Goal: Contribute content: Contribute content

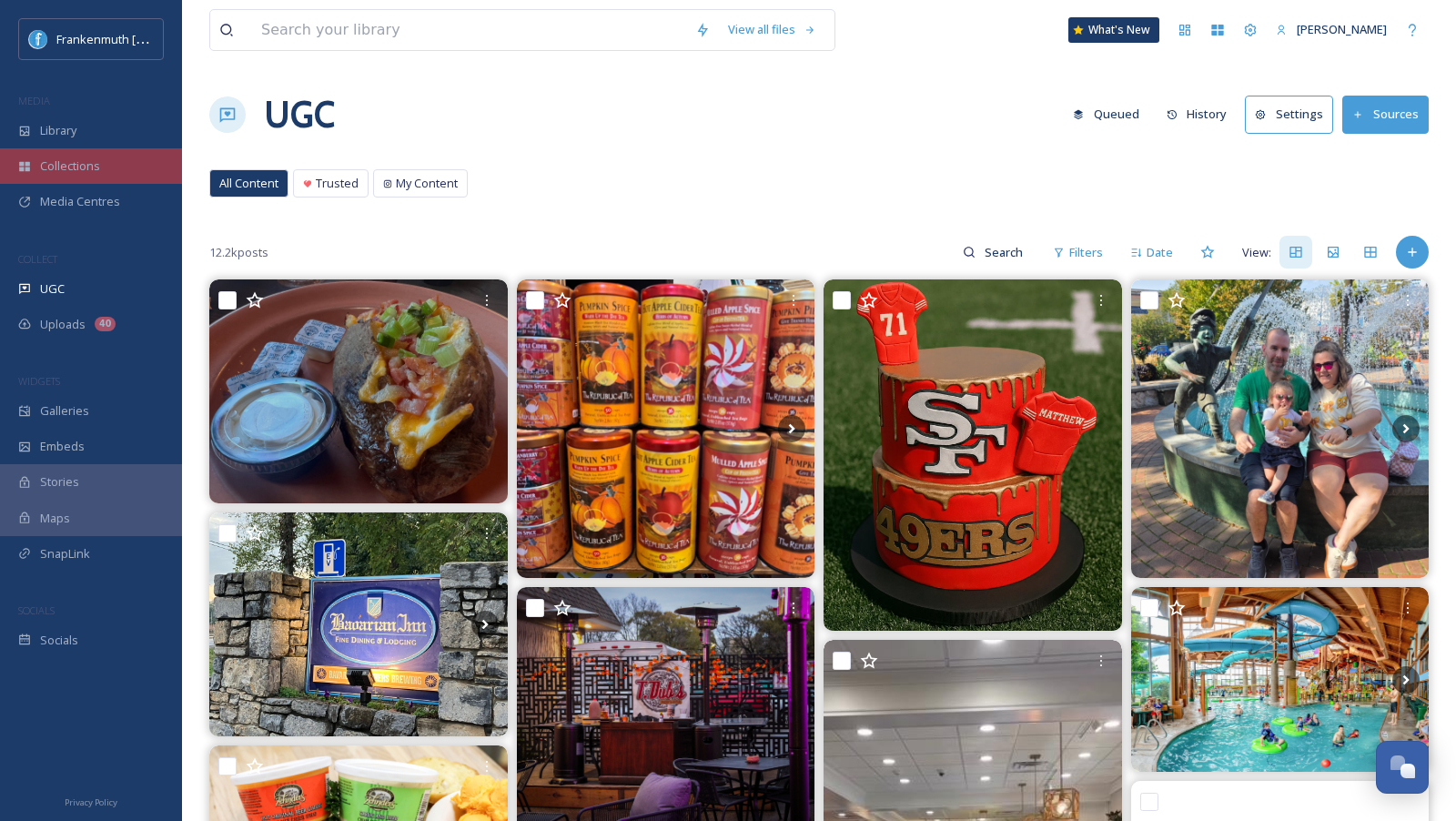
click at [120, 153] on div "Collections" at bounding box center [91, 166] width 182 height 35
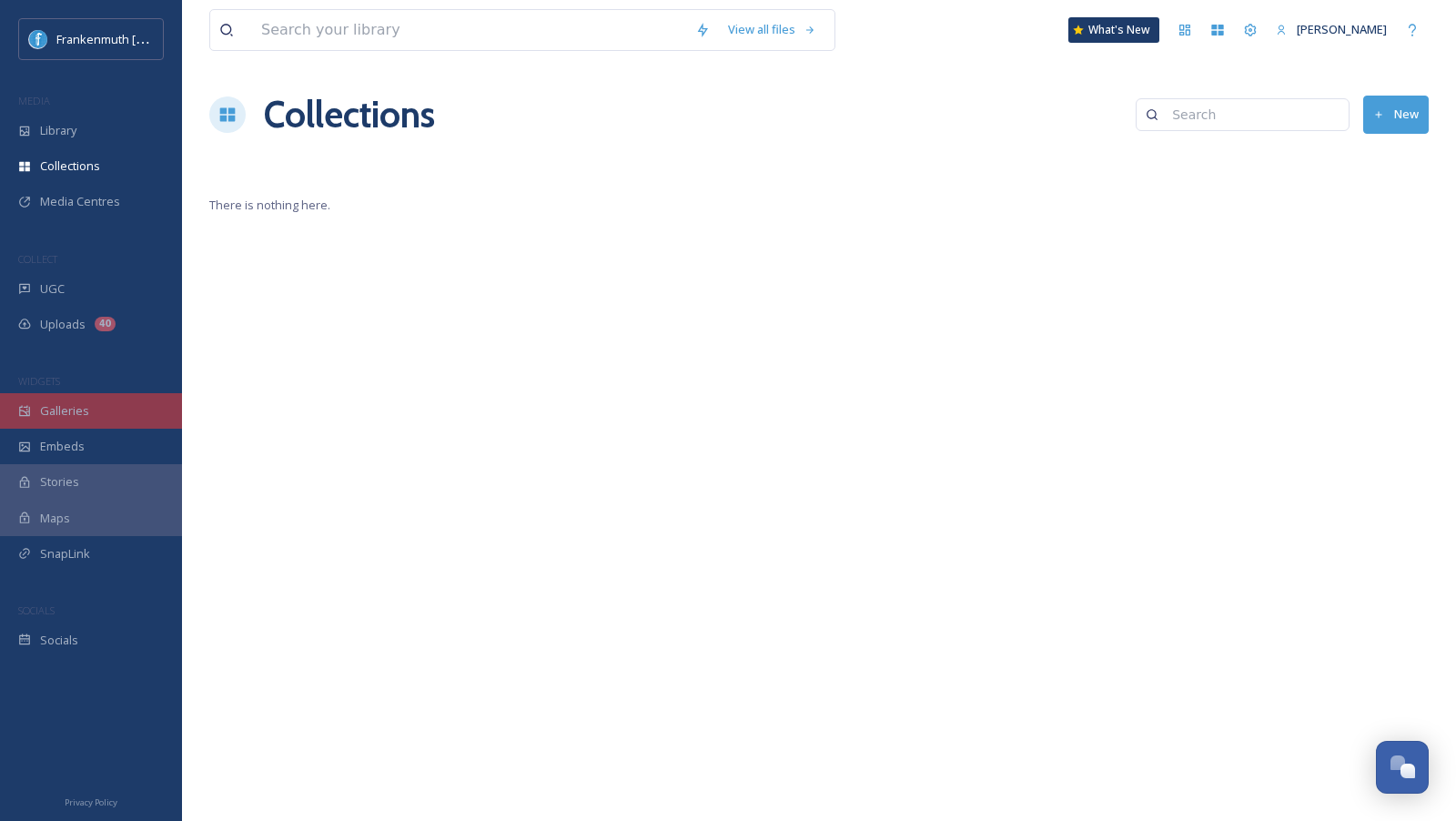
click at [130, 410] on div "Galleries" at bounding box center [91, 410] width 182 height 35
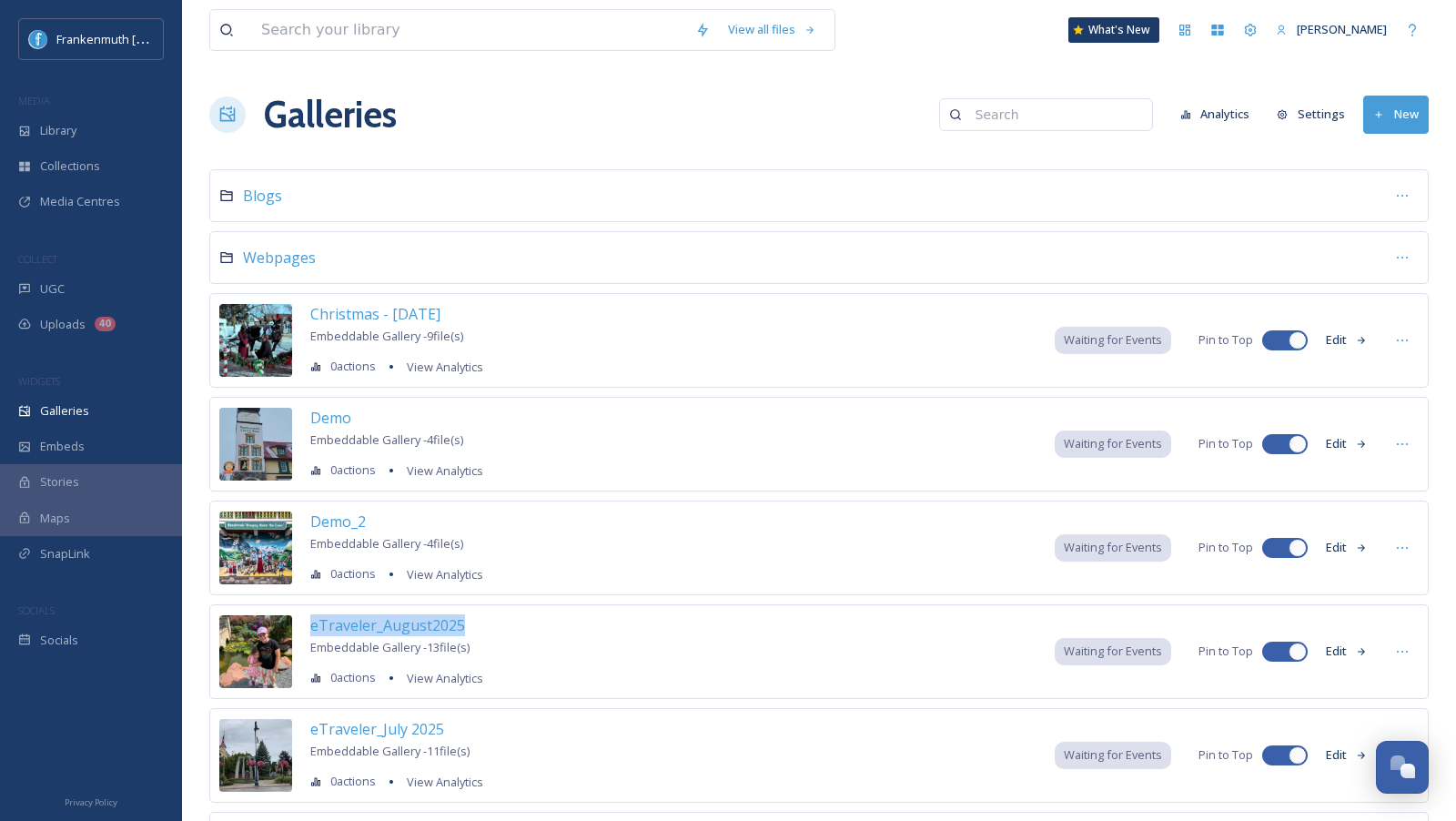
drag, startPoint x: 492, startPoint y: 620, endPoint x: 302, endPoint y: 620, distance: 190.0
click at [302, 620] on div "eTraveler_August2025 Embeddable Gallery - 13 file(s) 0 actions View Analytics W…" at bounding box center [819, 651] width 1220 height 95
copy span "eTraveler_August2025"
click at [937, 95] on div "Galleries Analytics Settings New" at bounding box center [819, 114] width 1220 height 55
click at [1386, 125] on button "New" at bounding box center [1396, 114] width 66 height 37
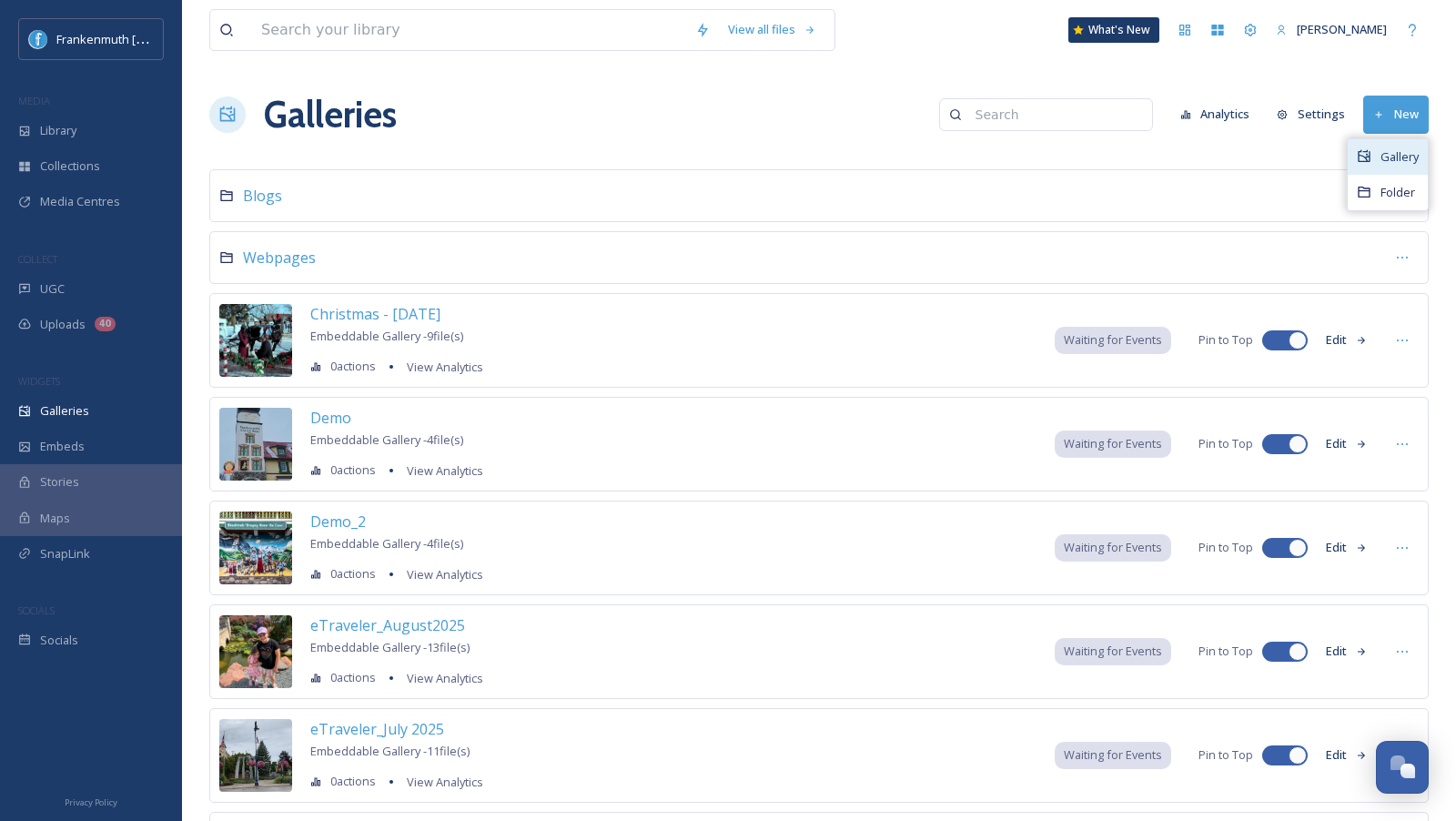
click at [1395, 162] on span "Gallery" at bounding box center [1399, 157] width 38 height 18
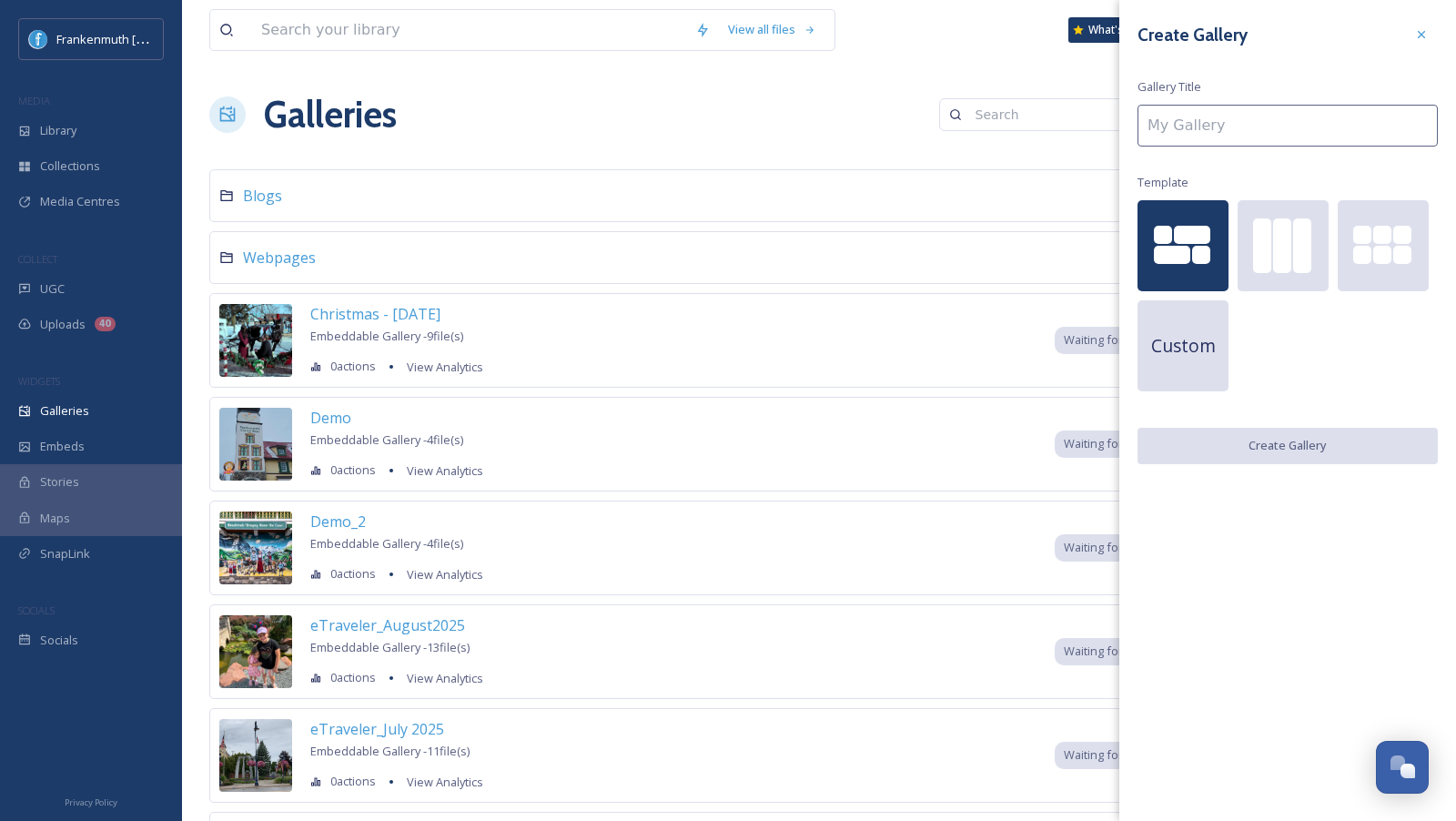
click at [1234, 127] on input at bounding box center [1287, 125] width 300 height 42
paste input "eTraveler_August2025"
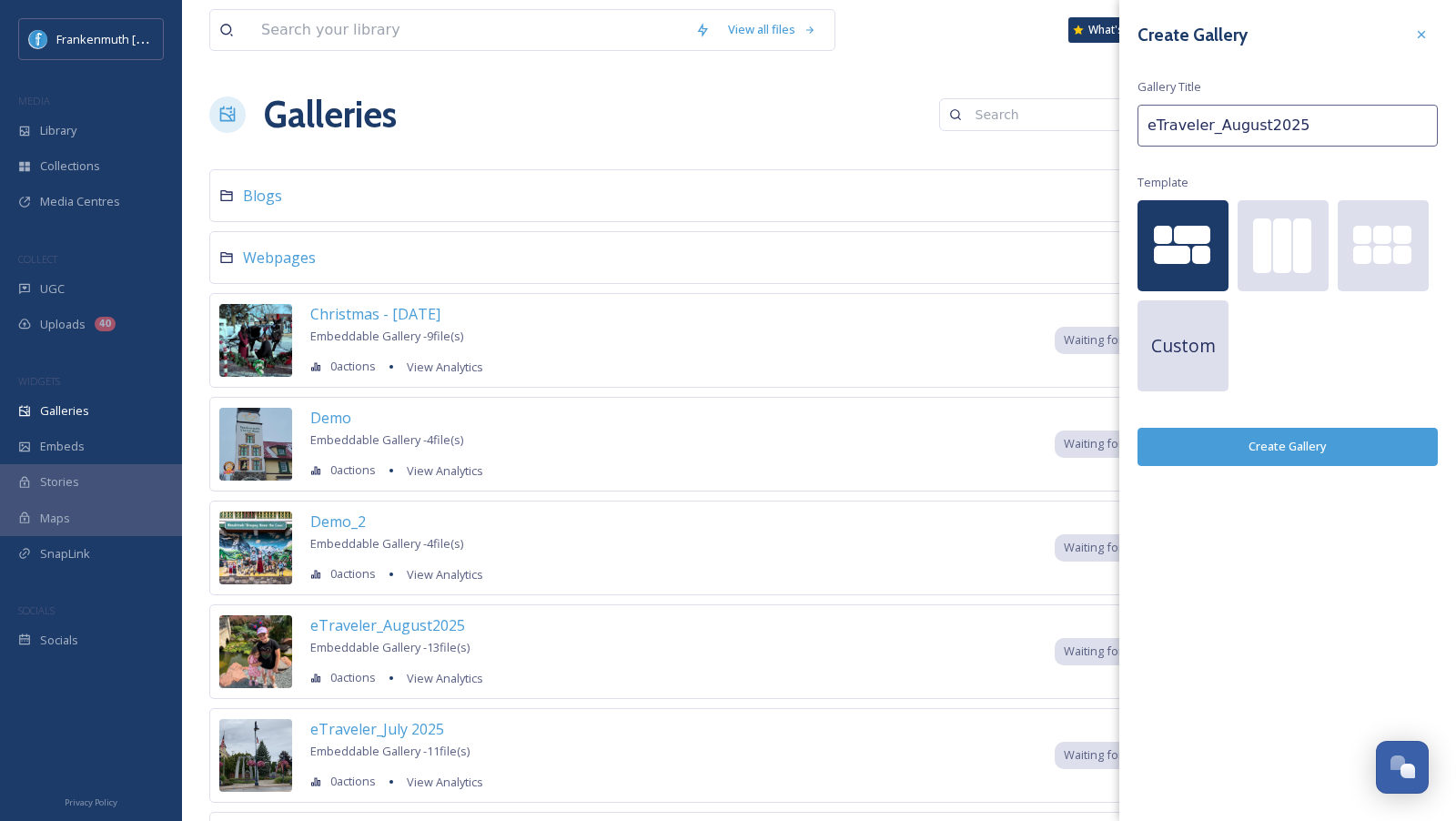
drag, startPoint x: 1220, startPoint y: 125, endPoint x: 1268, endPoint y: 125, distance: 48.0
click at [1269, 125] on input "eTraveler_August2025" at bounding box center [1287, 125] width 300 height 42
click at [1394, 241] on div at bounding box center [1402, 234] width 19 height 19
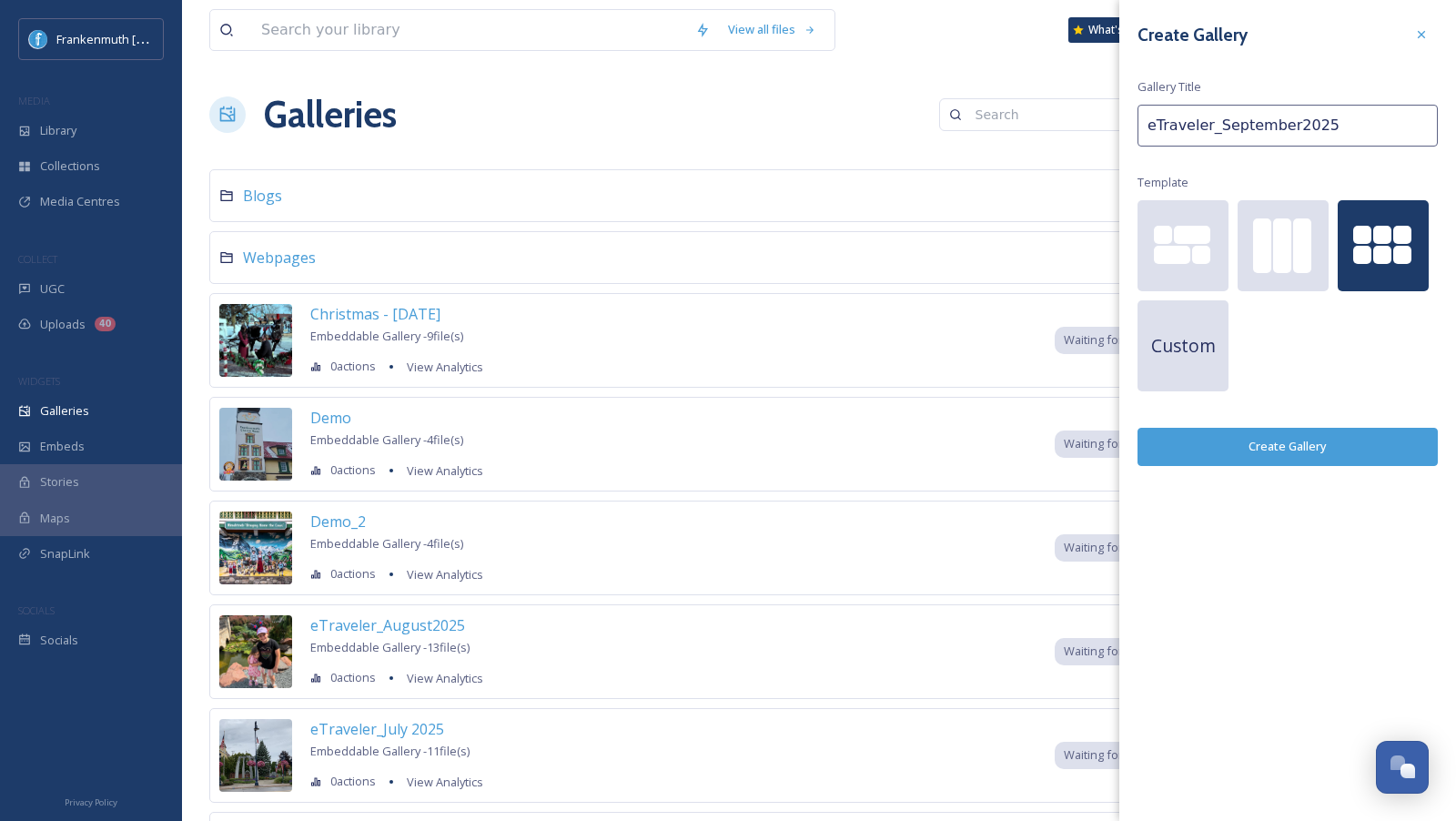
click at [1296, 447] on button "Create Gallery" at bounding box center [1287, 446] width 300 height 37
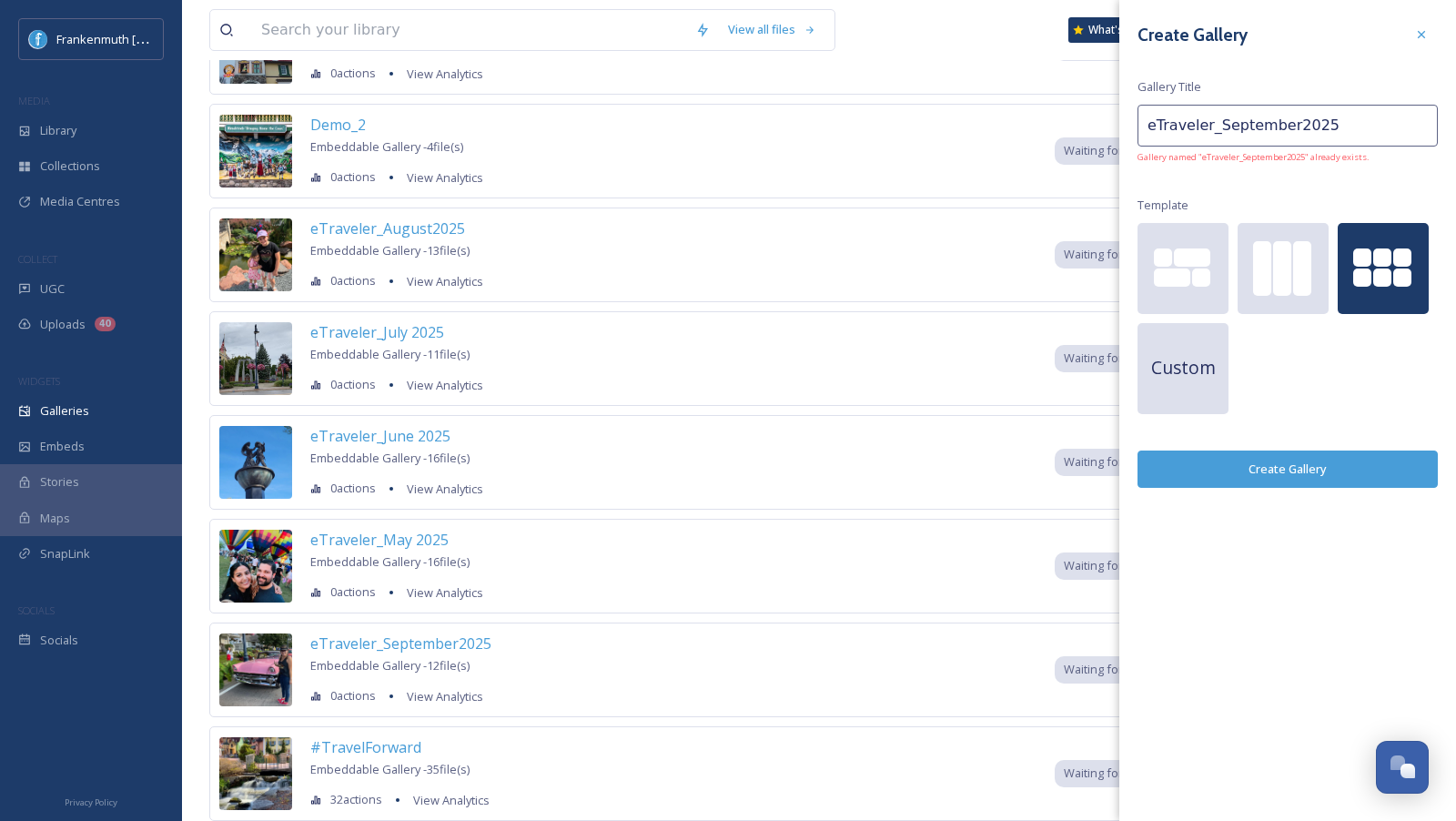
scroll to position [394, 0]
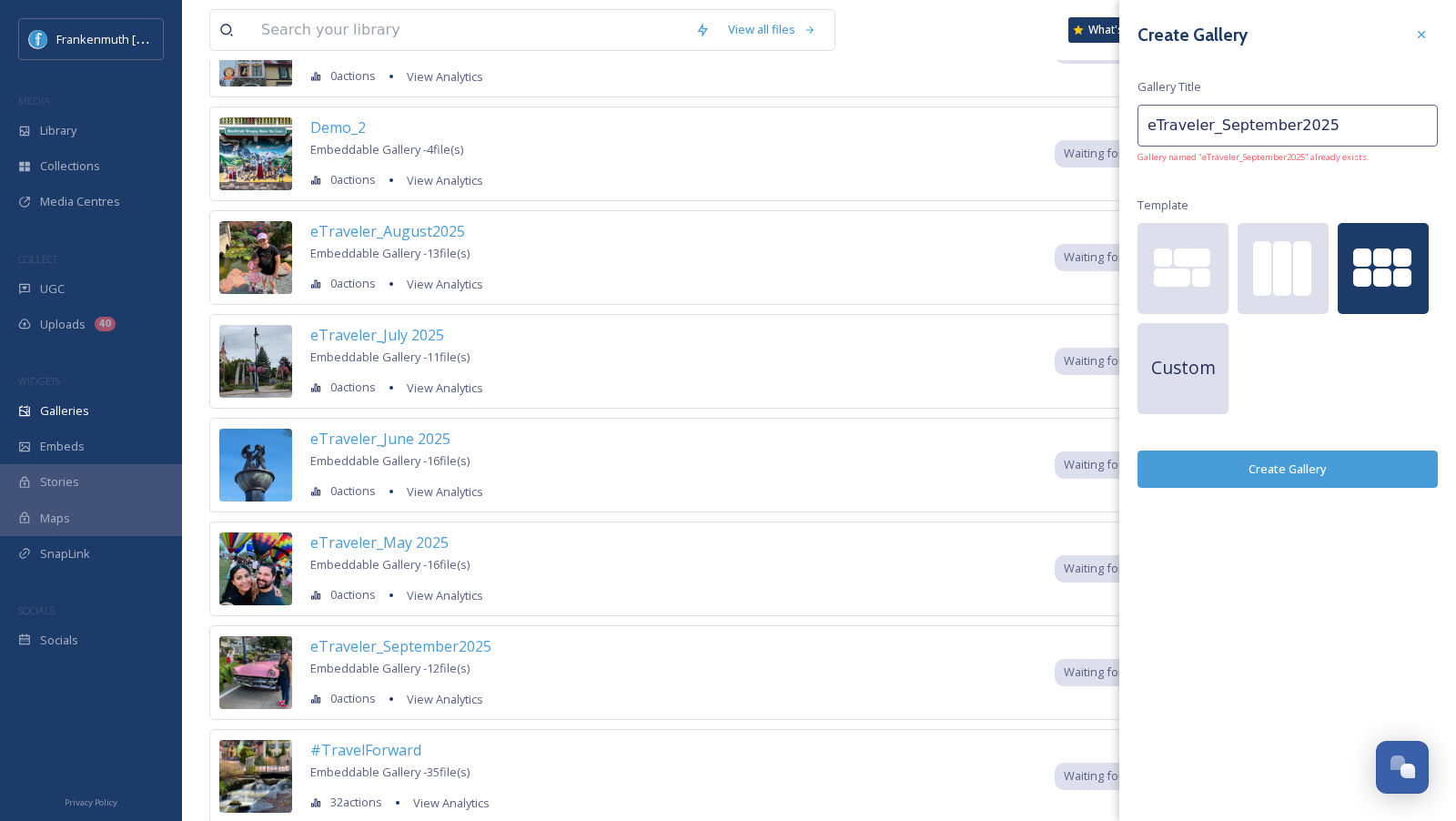
drag, startPoint x: 1218, startPoint y: 126, endPoint x: 1283, endPoint y: 126, distance: 65.0
click at [1284, 126] on input "eTraveler_September2025" at bounding box center [1287, 125] width 300 height 42
type input "eTraveler_October2025"
click at [1324, 472] on button "Create Gallery" at bounding box center [1287, 469] width 300 height 37
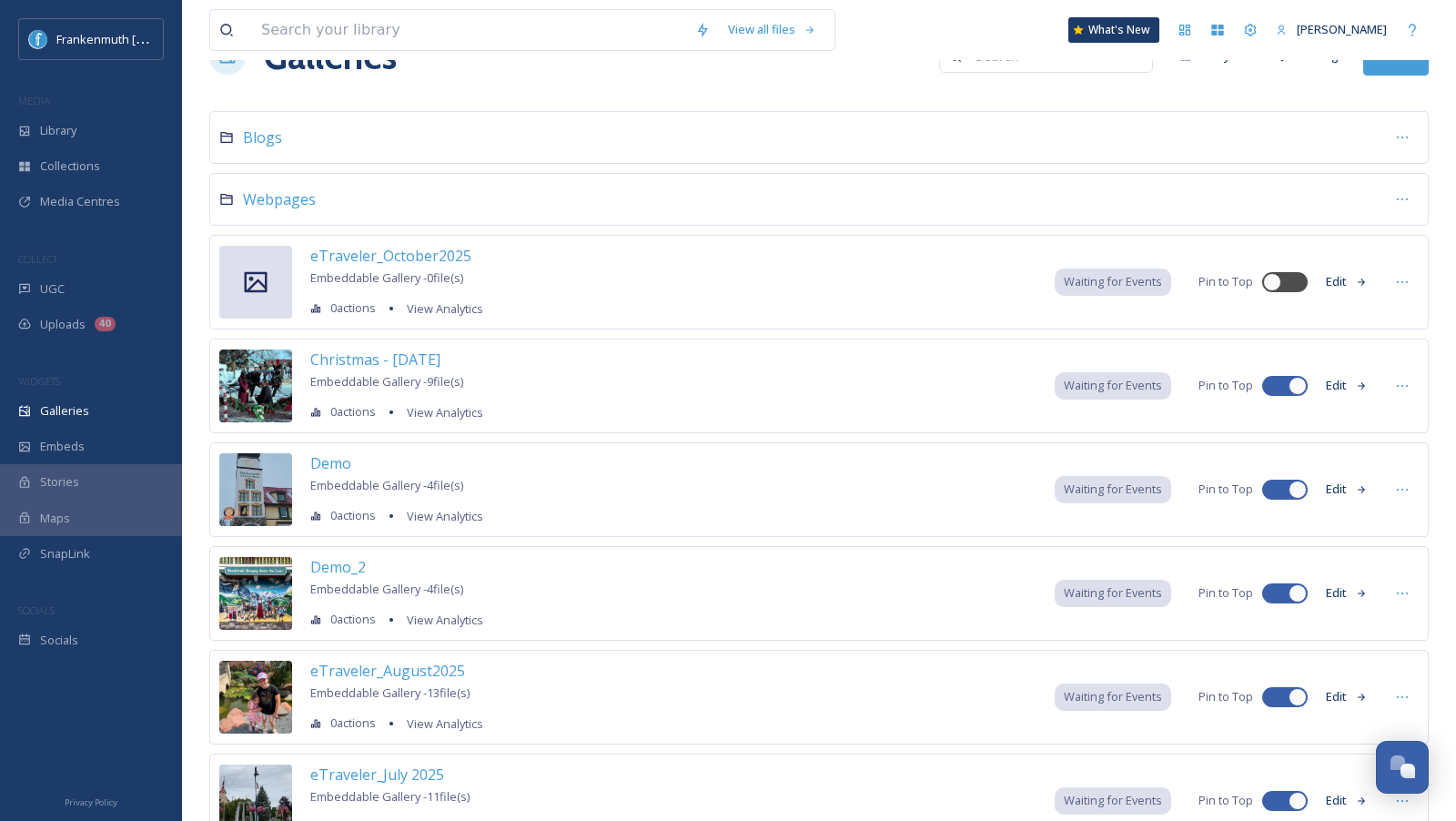
scroll to position [0, 0]
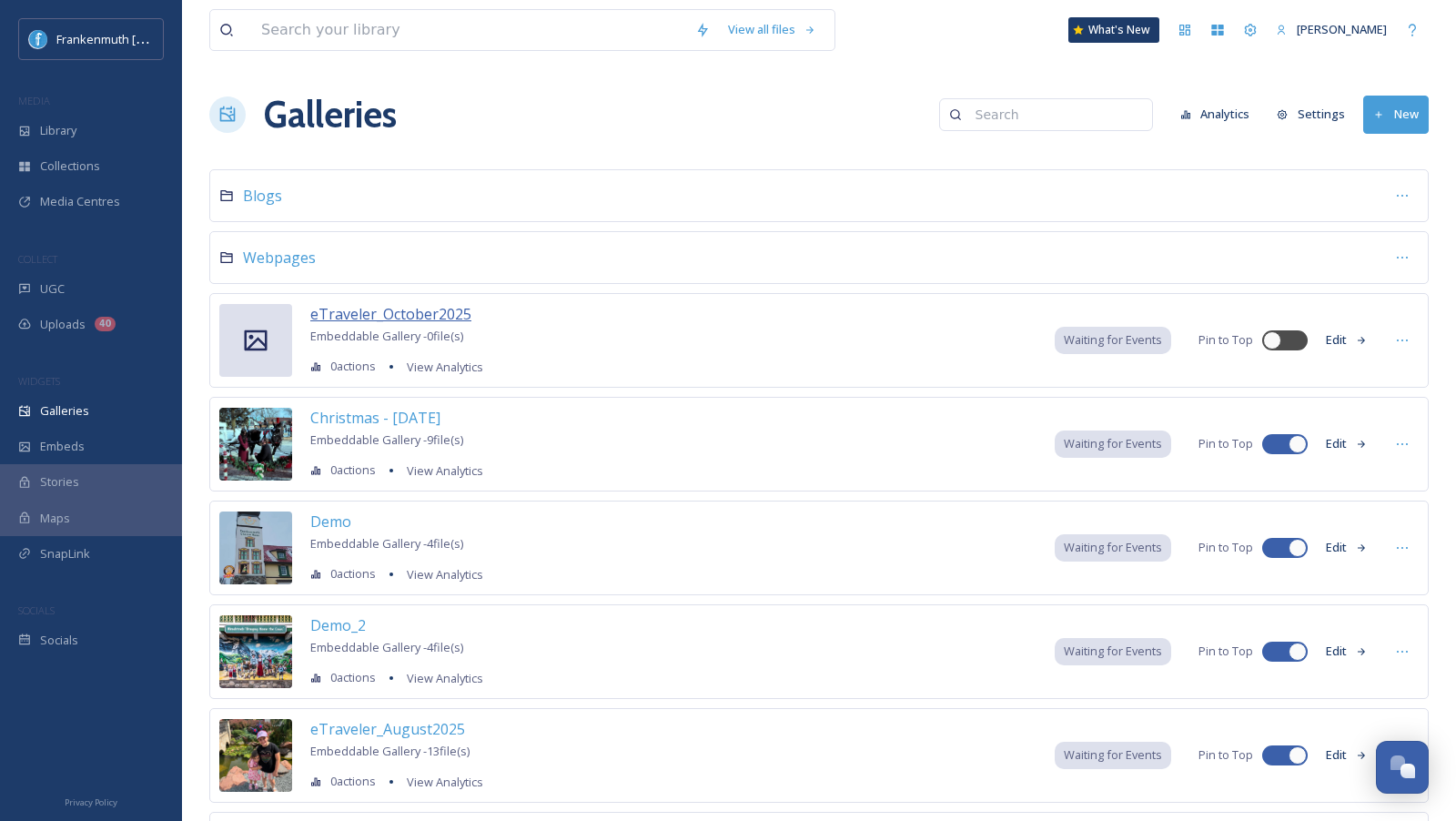
click at [411, 309] on span "eTraveler_October2025" at bounding box center [391, 314] width 161 height 20
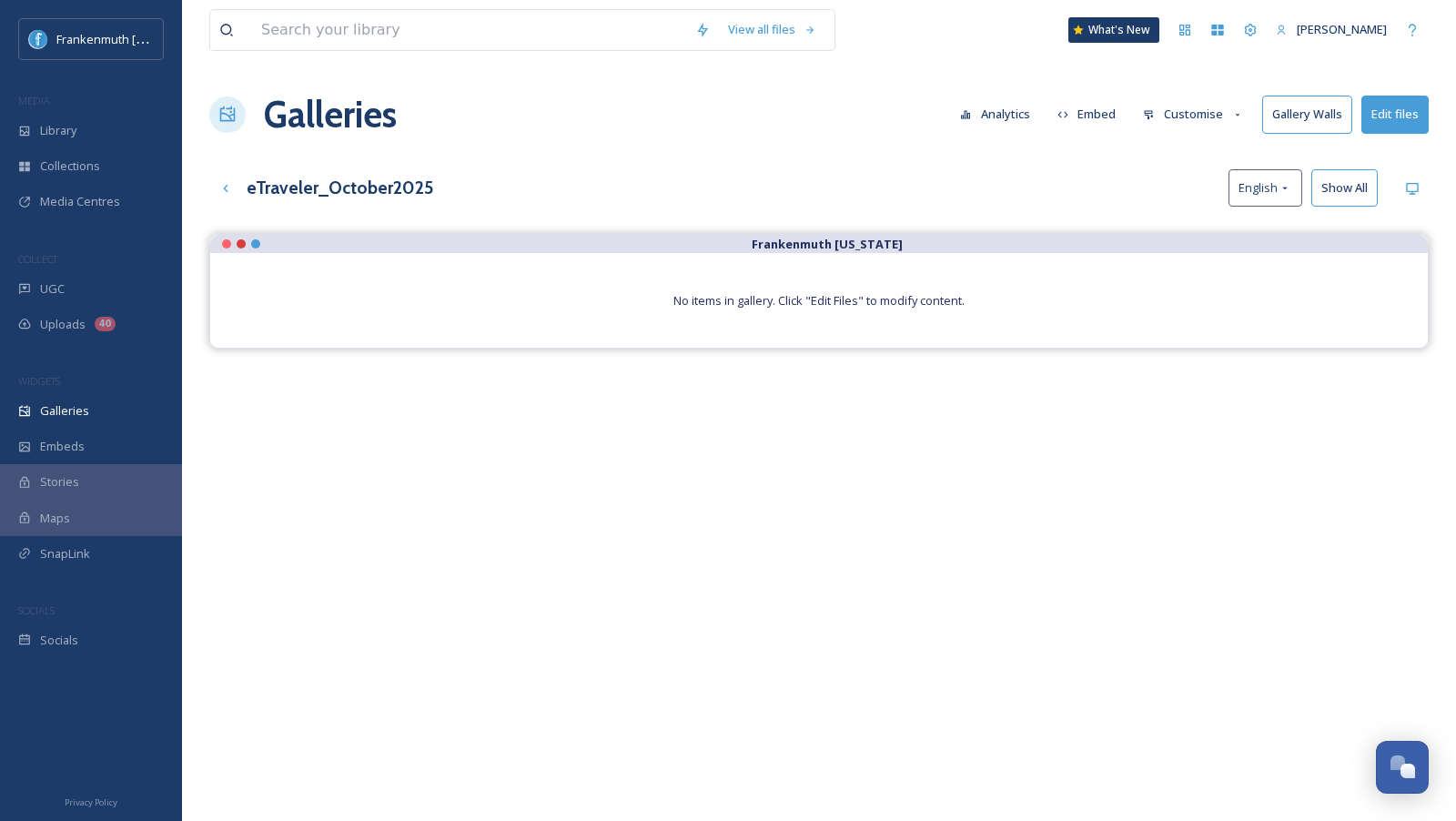
click at [1374, 123] on button "Edit files" at bounding box center [1395, 114] width 68 height 37
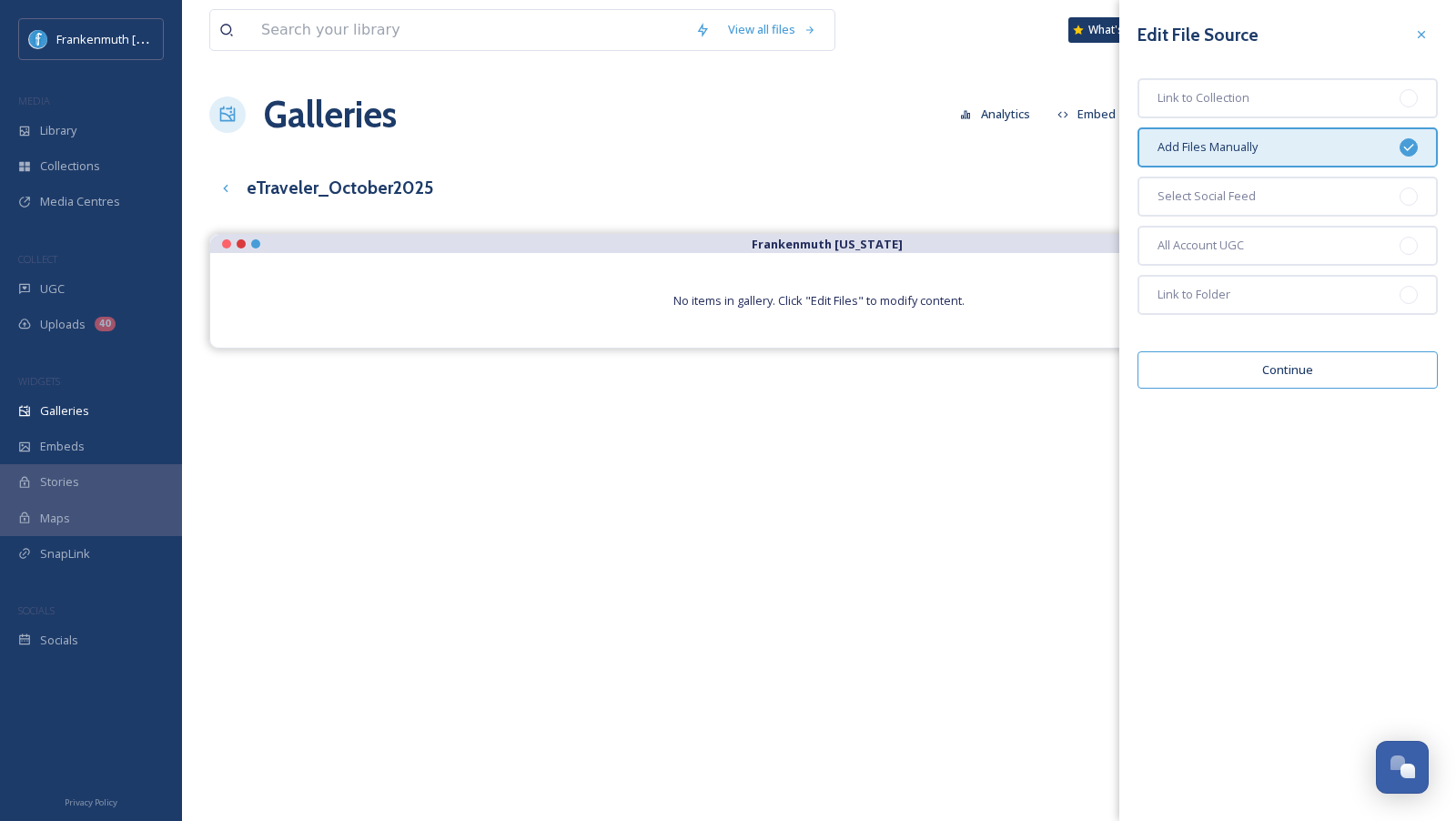
click at [1286, 369] on button "Continue" at bounding box center [1287, 370] width 300 height 37
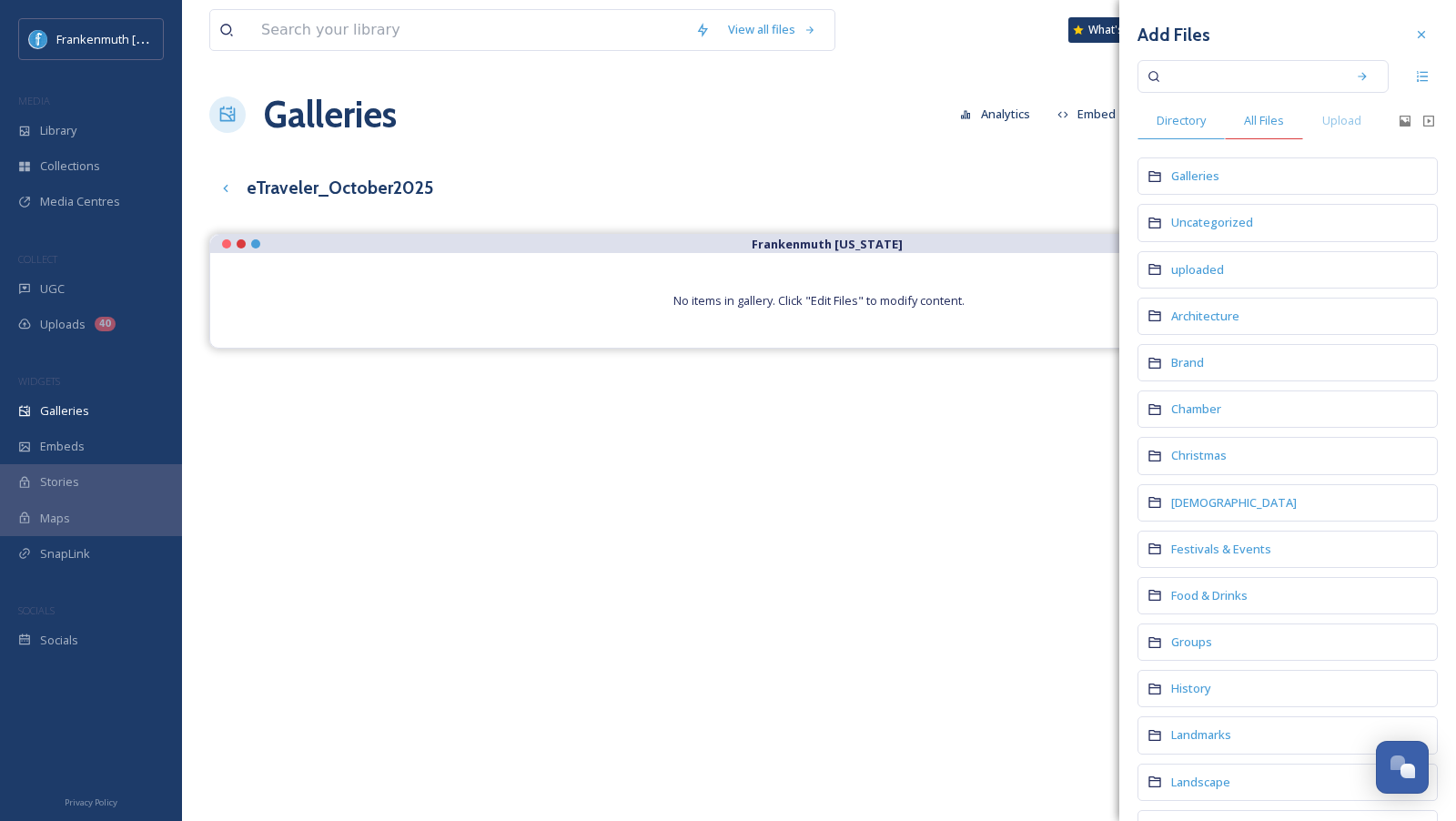
click at [1271, 118] on span "All Files" at bounding box center [1263, 120] width 40 height 18
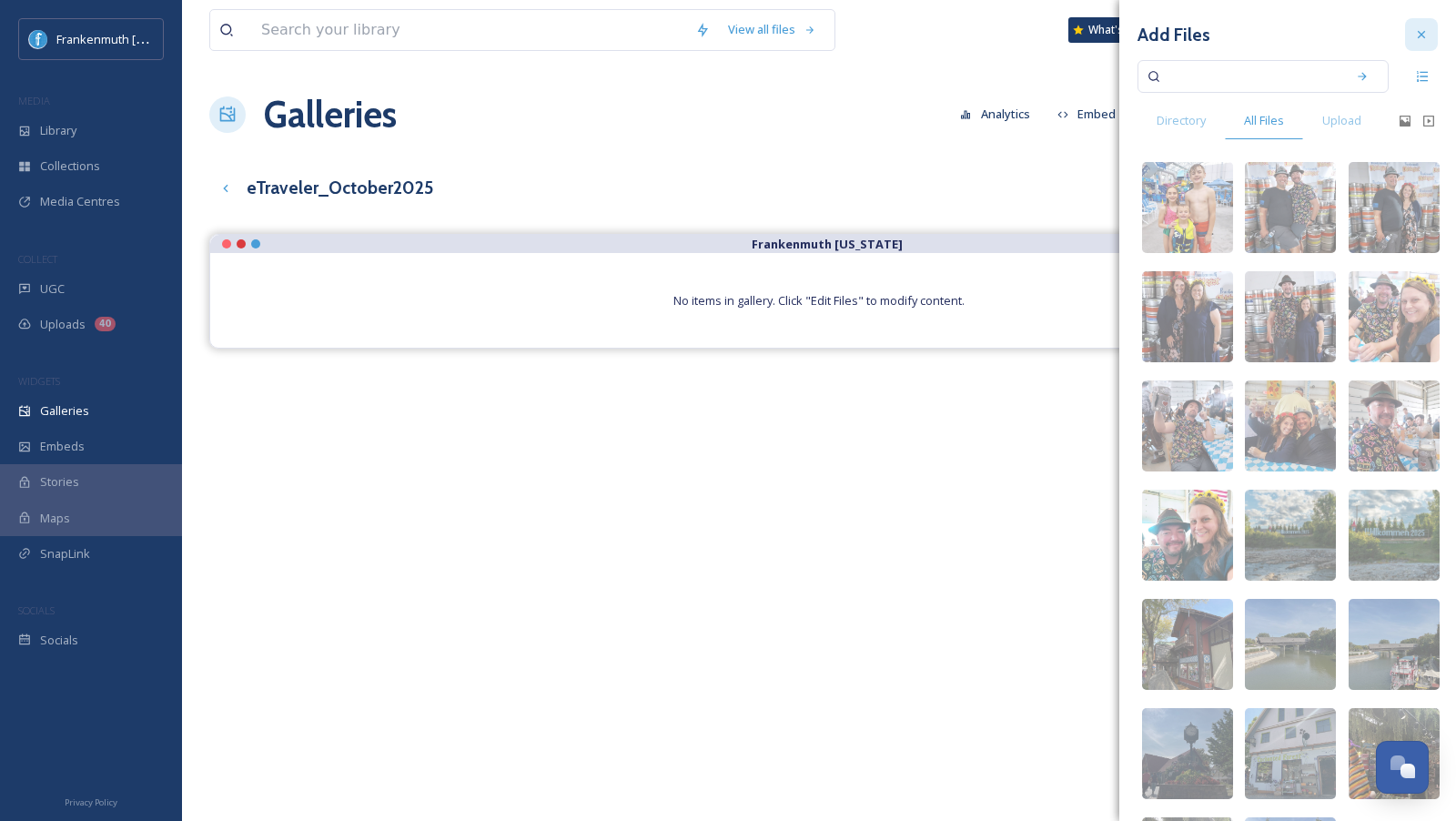
click at [1427, 30] on div at bounding box center [1421, 34] width 32 height 32
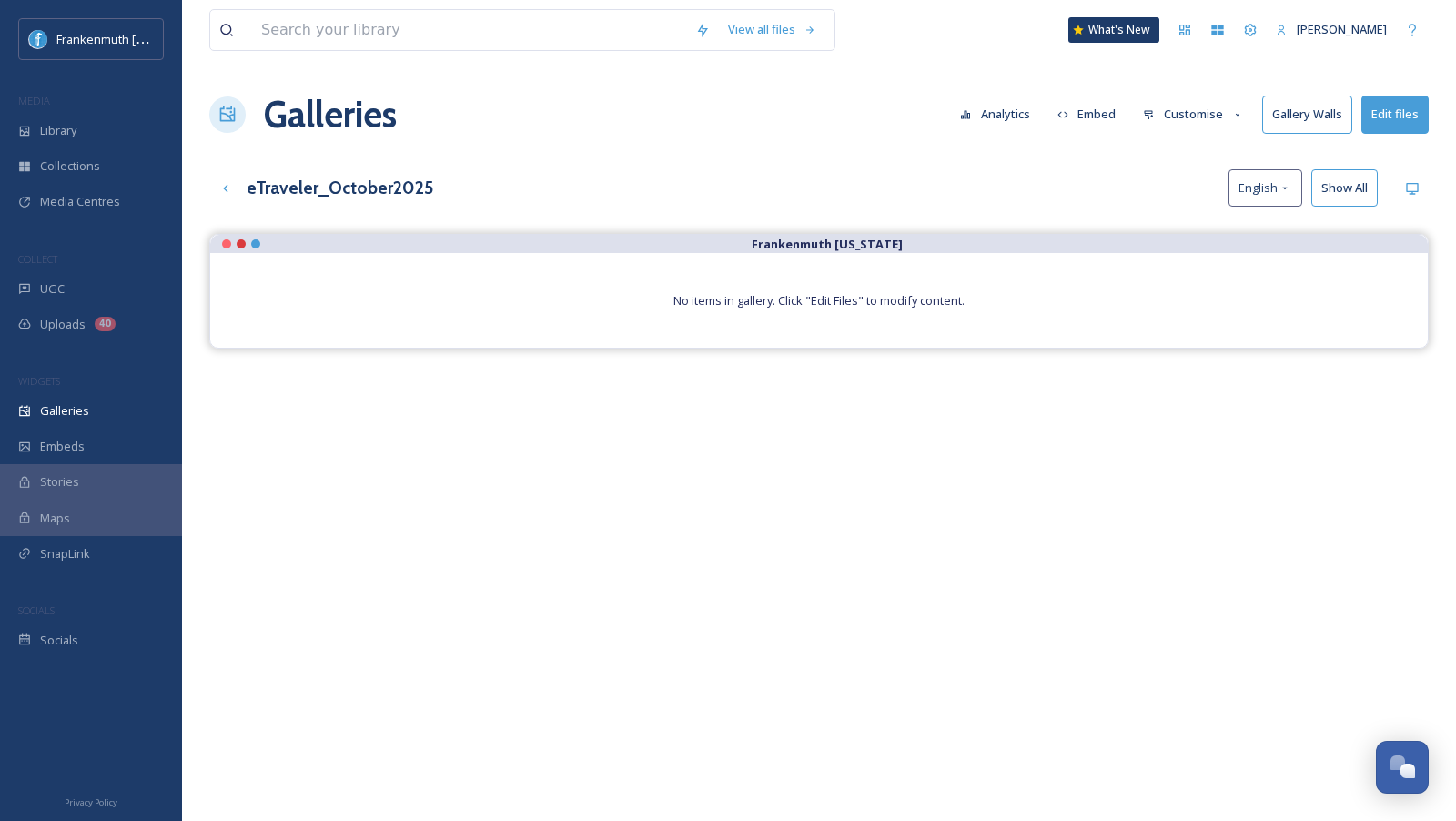
click at [44, 111] on div "MEDIA" at bounding box center [91, 101] width 182 height 24
click at [75, 125] on span "Library" at bounding box center [57, 131] width 36 height 18
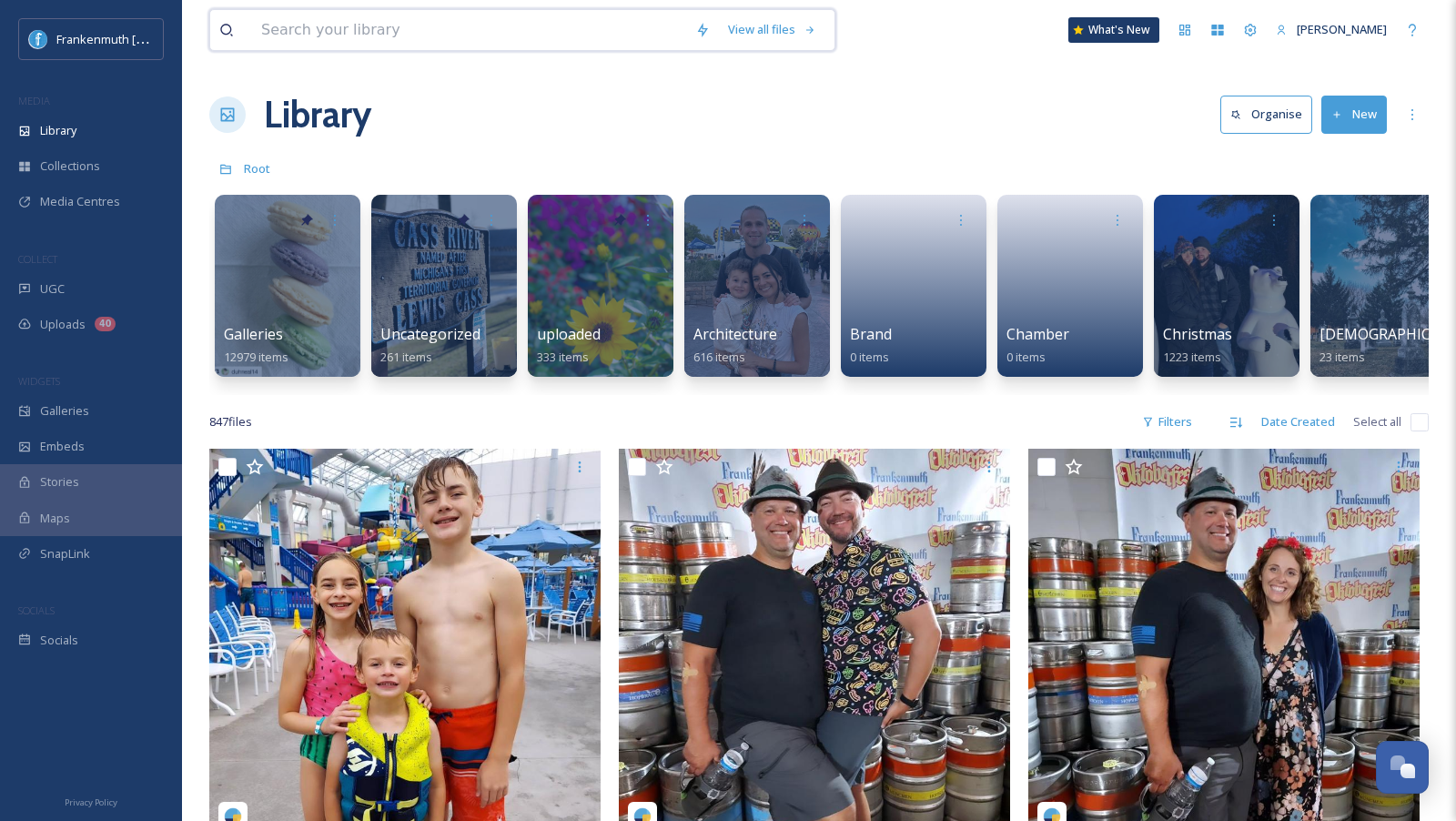
click at [538, 36] on input at bounding box center [469, 30] width 434 height 40
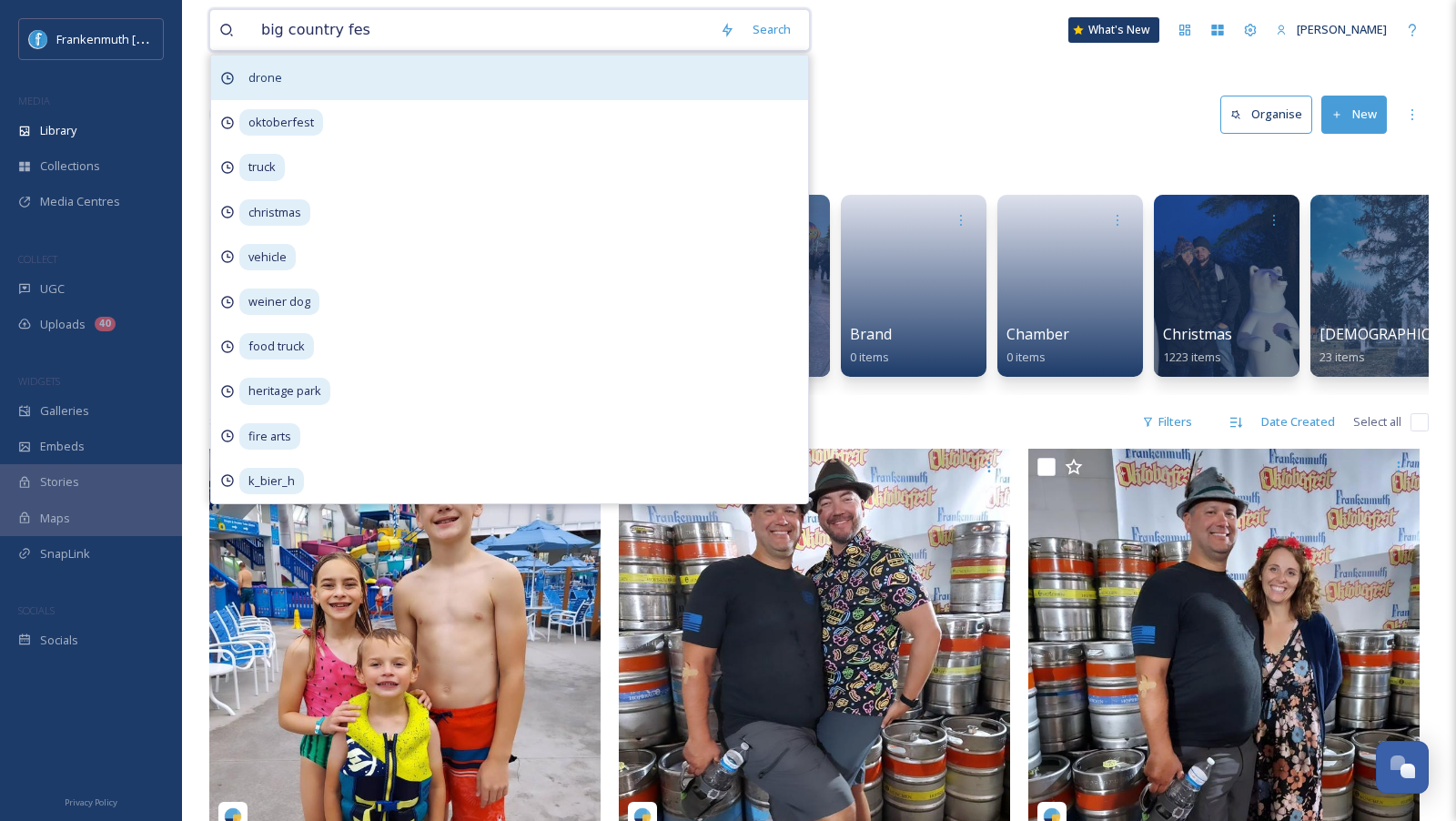
type input "big country fest"
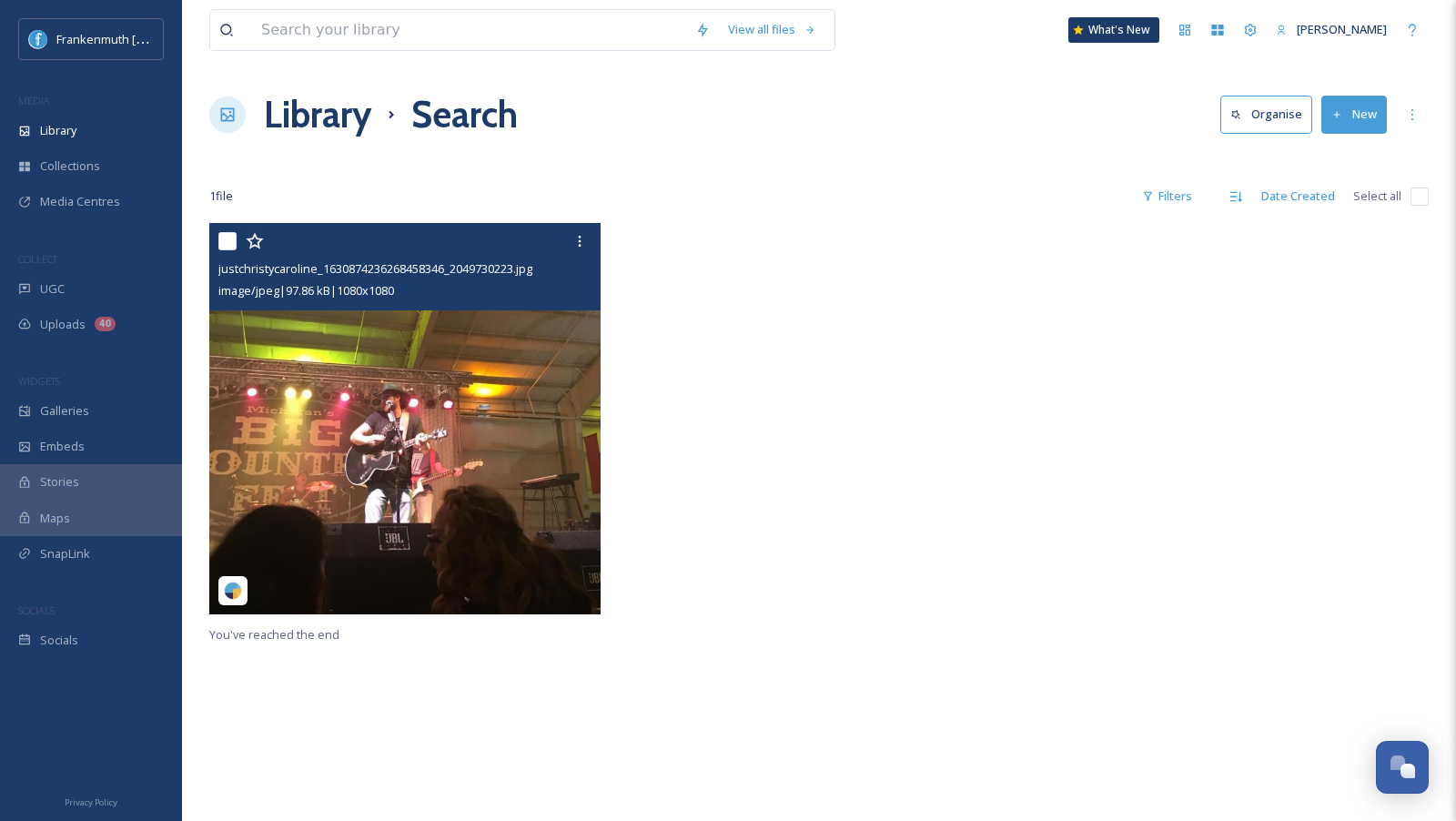
click at [389, 427] on img at bounding box center [405, 419] width 391 height 391
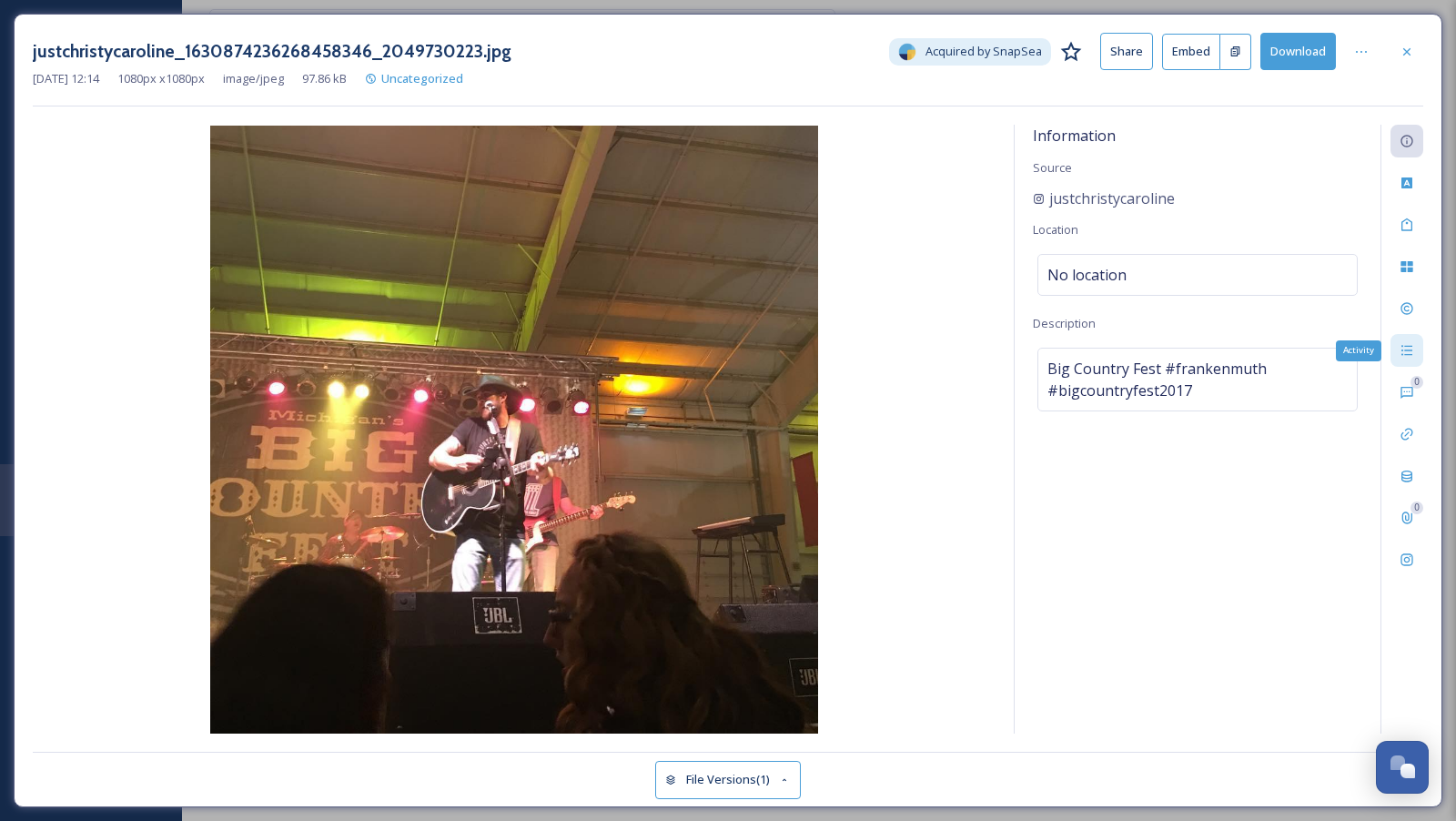
click at [1406, 355] on icon at bounding box center [1407, 350] width 15 height 15
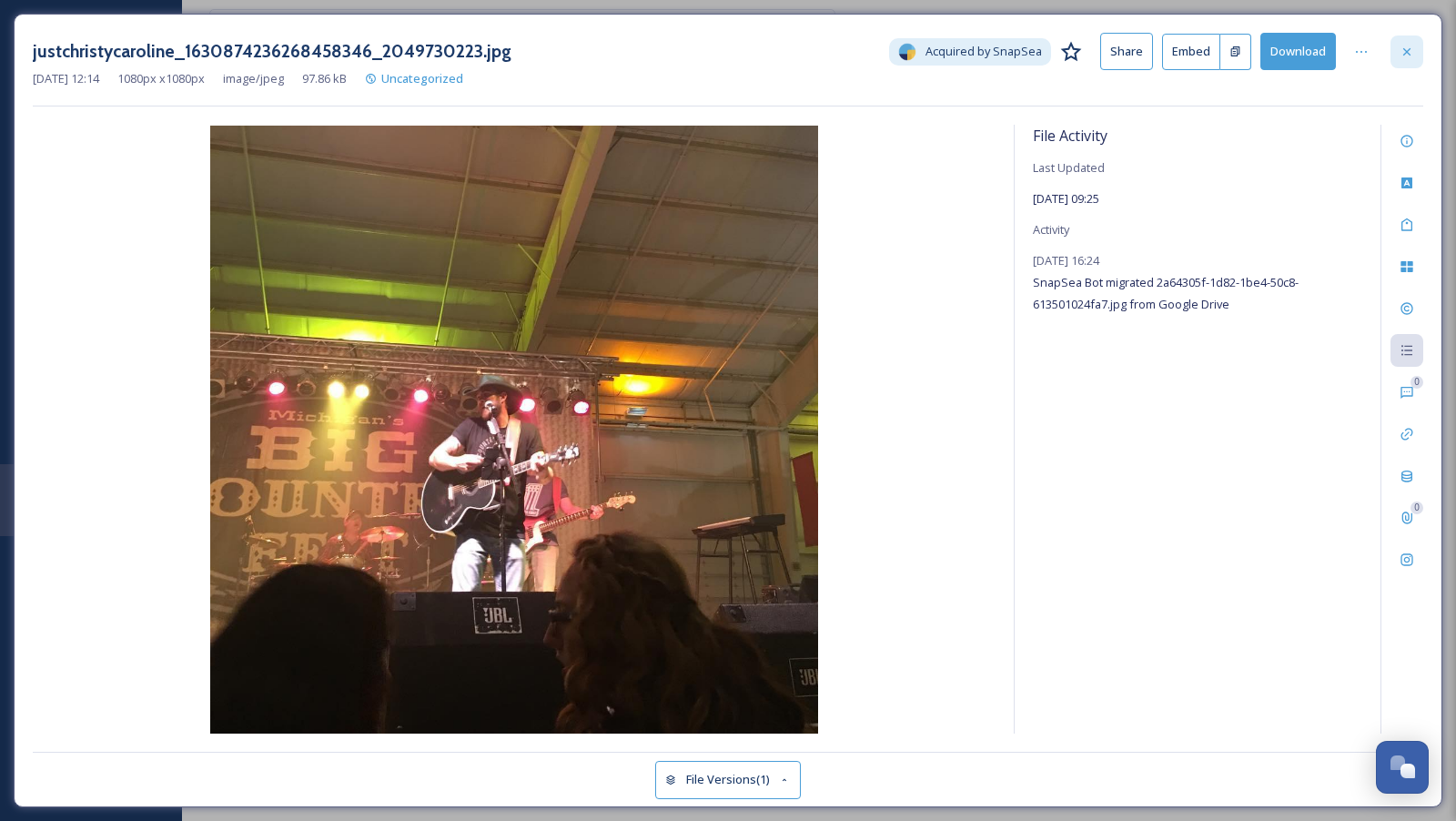
click at [1404, 44] on icon at bounding box center [1407, 52] width 15 height 15
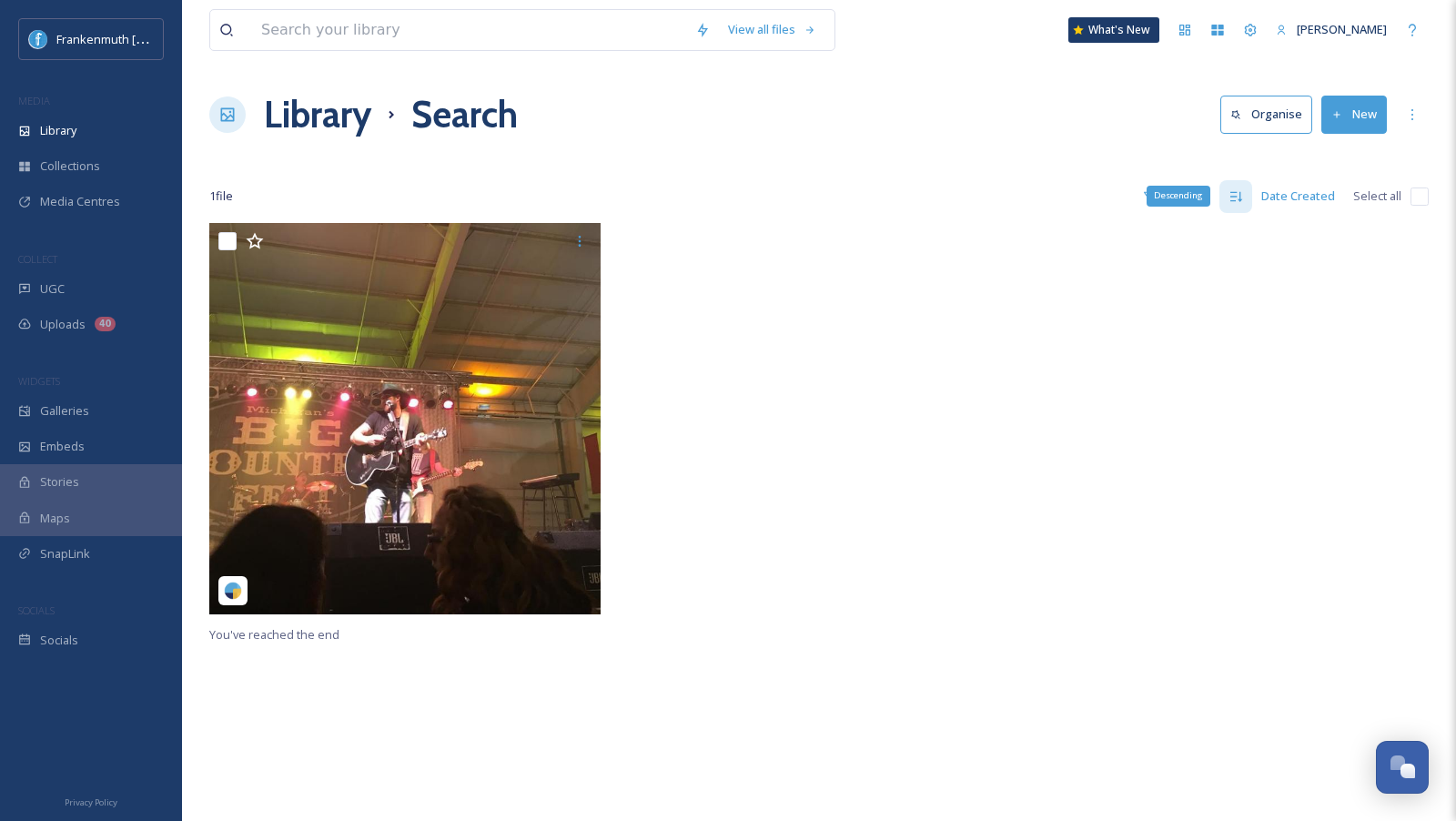
click at [1151, 185] on div "Descending" at bounding box center [1178, 196] width 64 height 20
click at [1153, 196] on icon at bounding box center [1147, 196] width 12 height 12
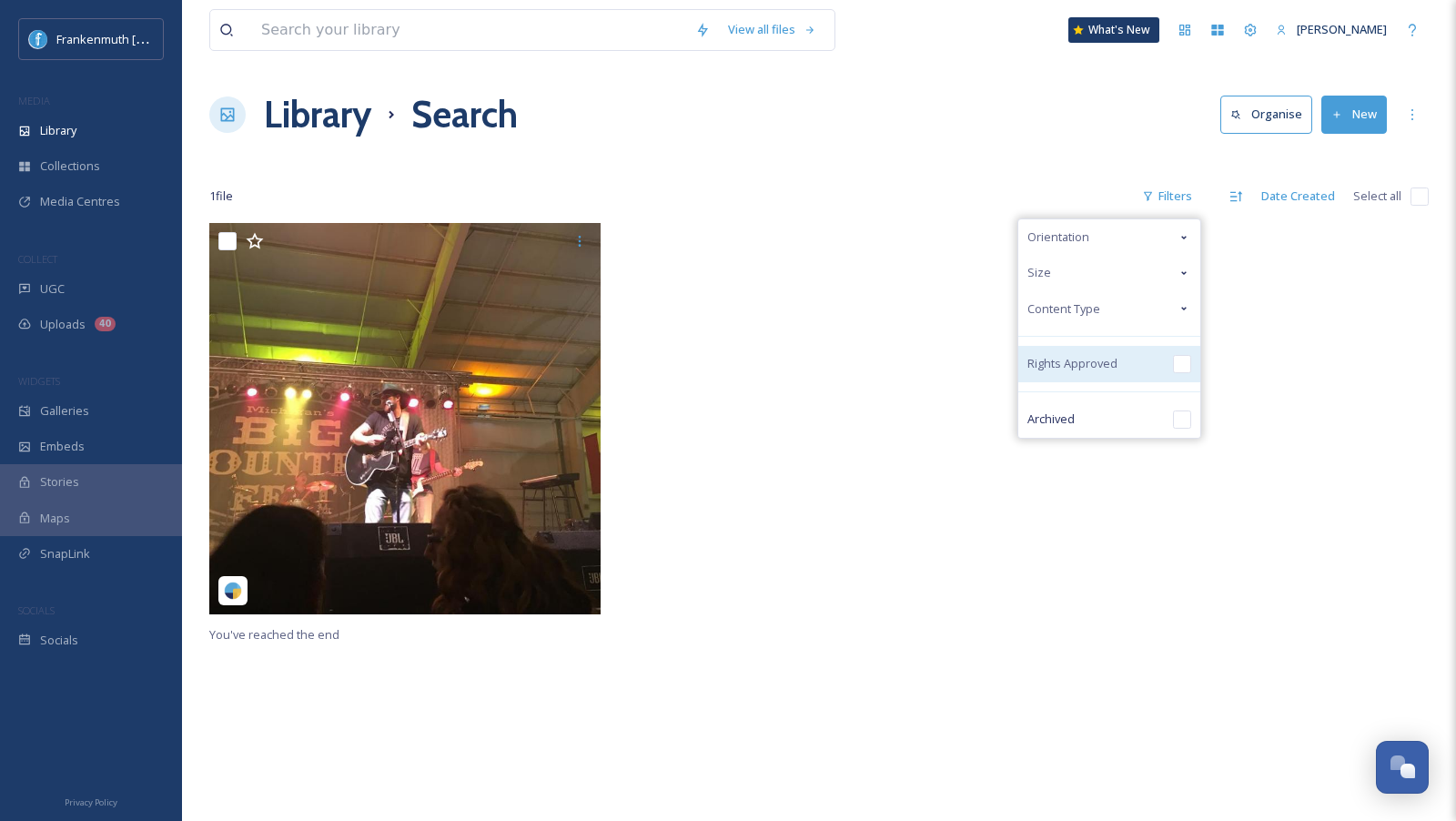
click at [1187, 365] on input "checkbox" at bounding box center [1183, 364] width 19 height 19
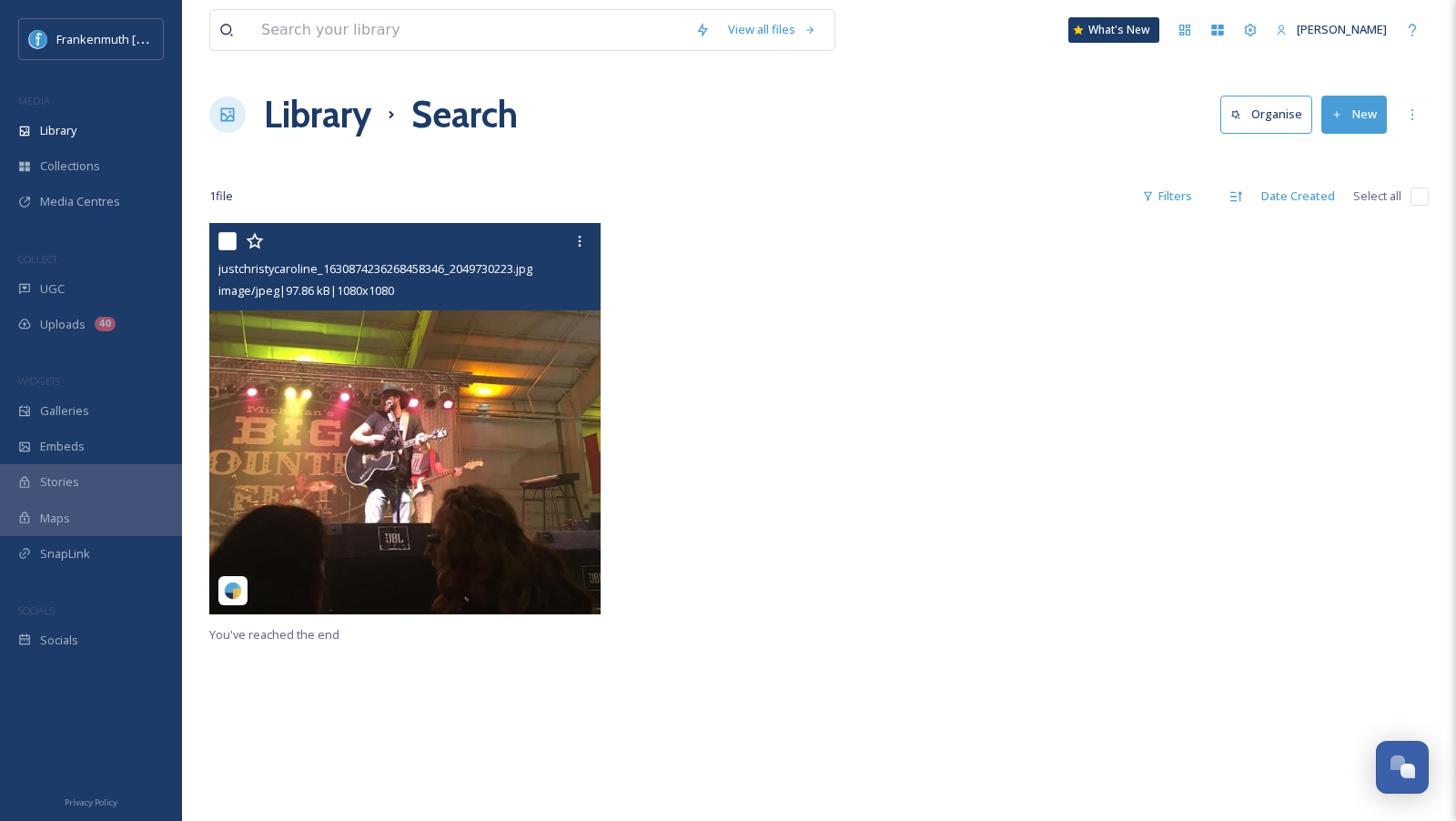
click at [362, 369] on img at bounding box center [405, 419] width 391 height 391
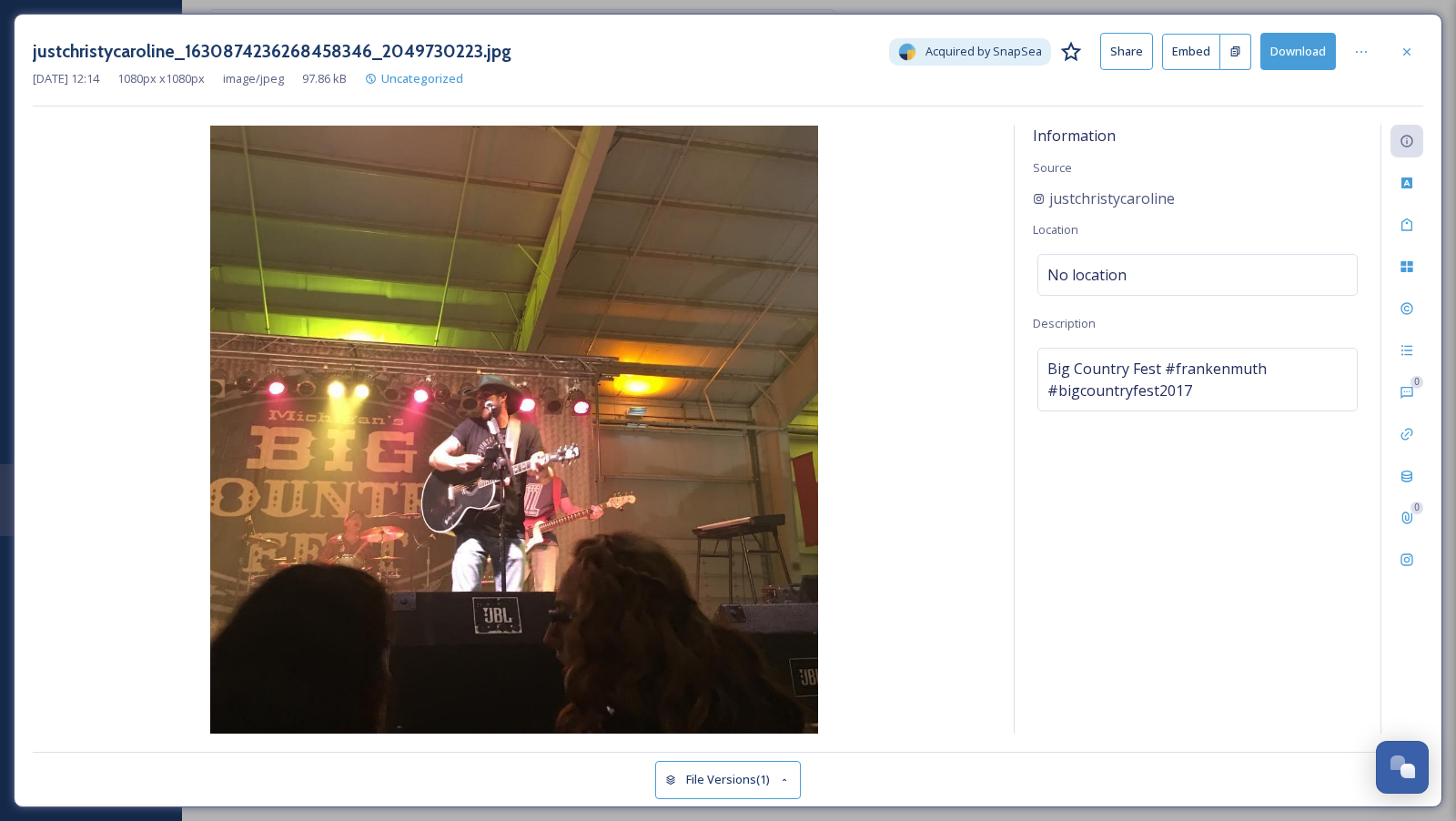
click at [1132, 49] on button "Share" at bounding box center [1126, 51] width 53 height 37
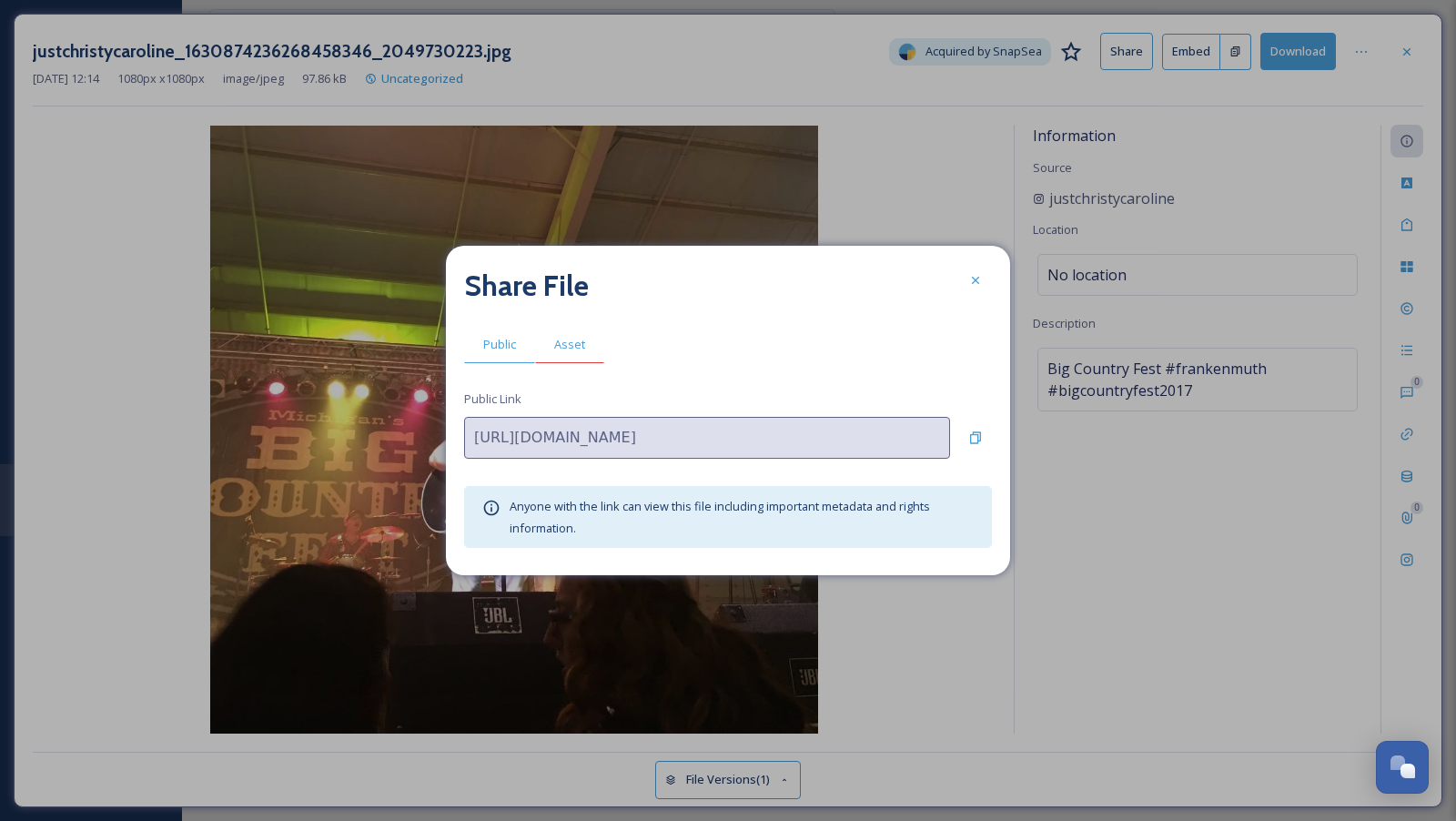
click at [564, 360] on div "Asset" at bounding box center [569, 344] width 70 height 37
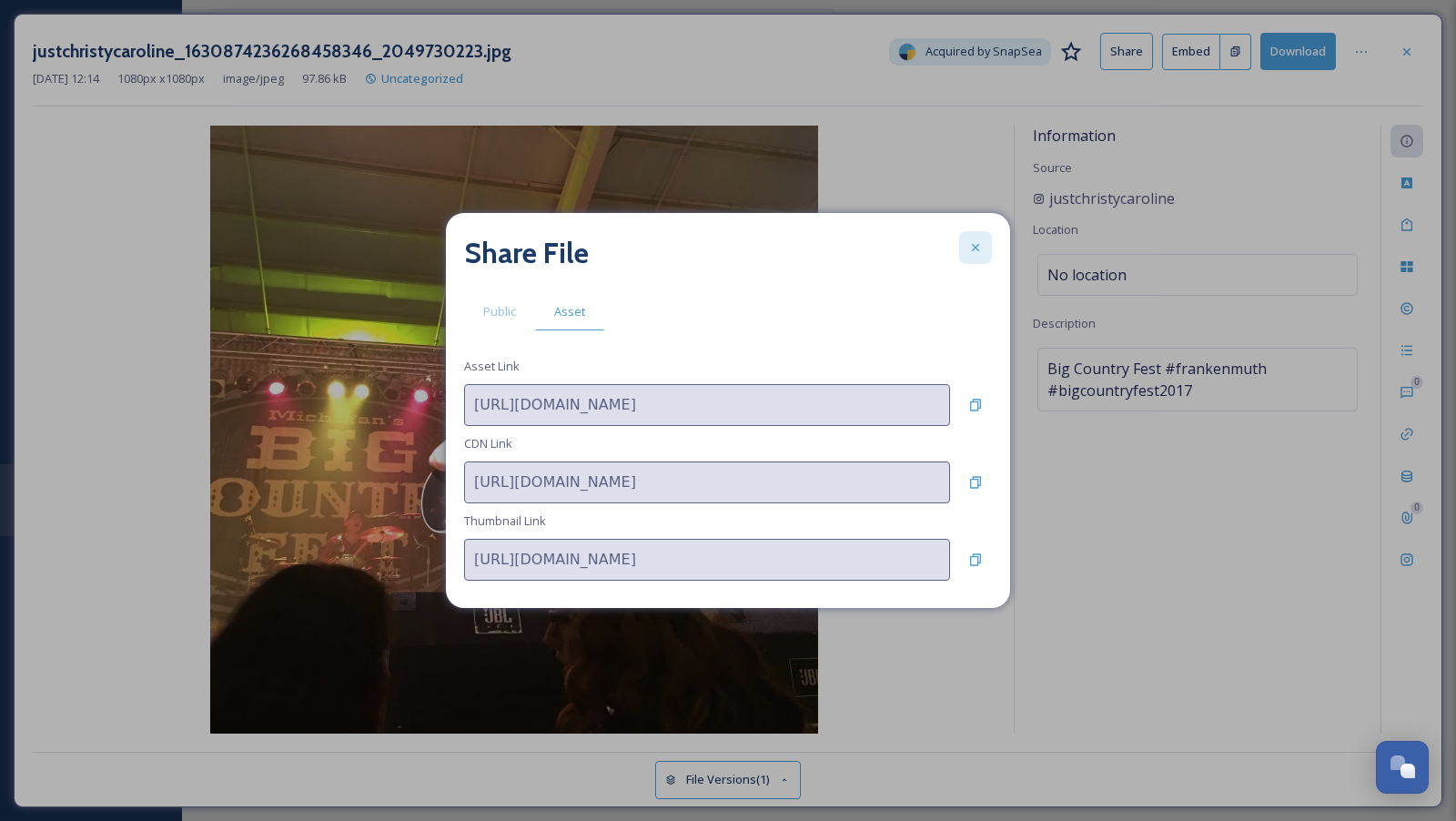
click at [976, 259] on div at bounding box center [975, 246] width 32 height 32
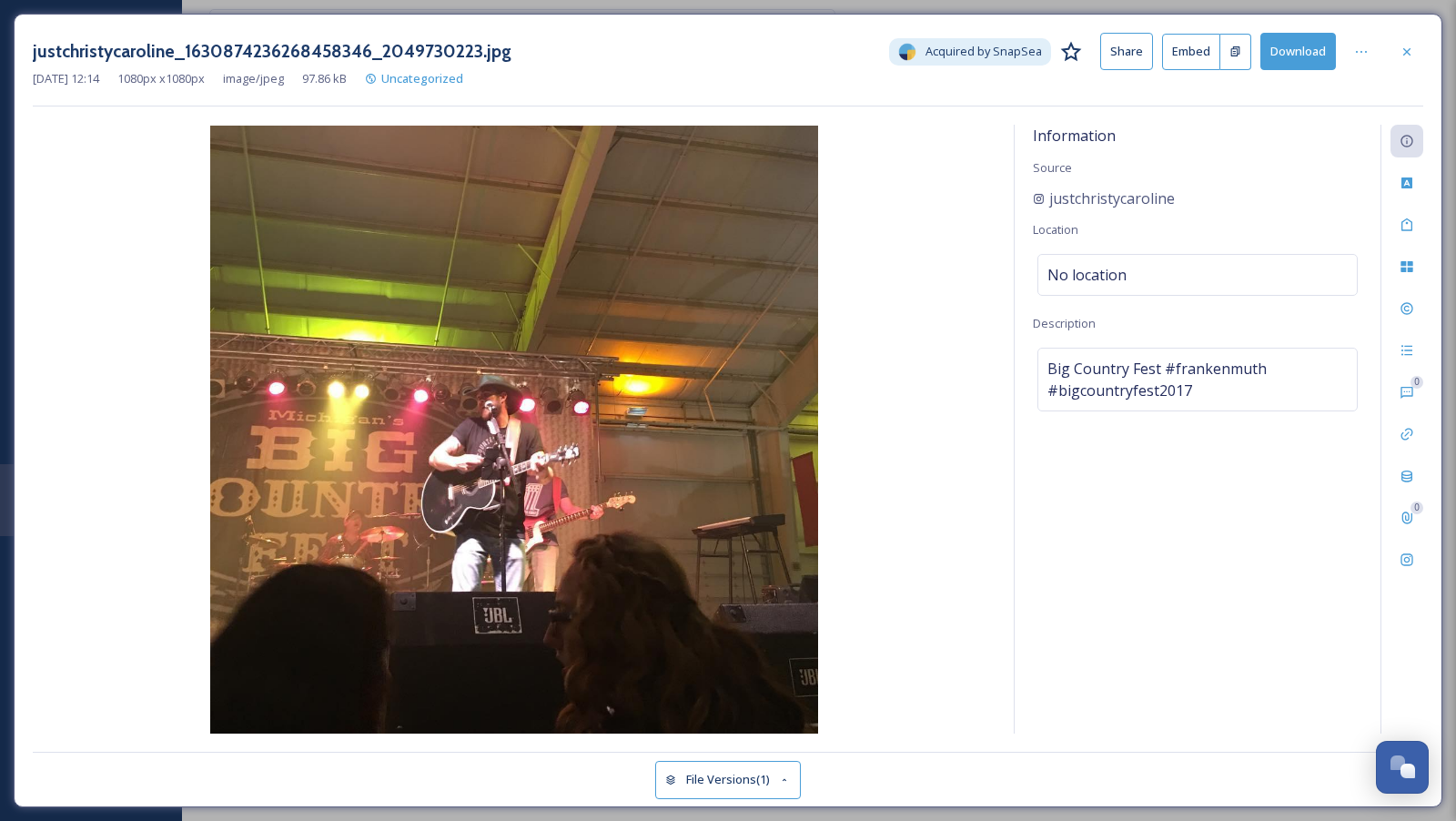
click at [1186, 56] on button "Embed" at bounding box center [1191, 51] width 58 height 36
click at [1244, 45] on button at bounding box center [1235, 51] width 31 height 36
click at [1357, 54] on icon at bounding box center [1361, 52] width 15 height 15
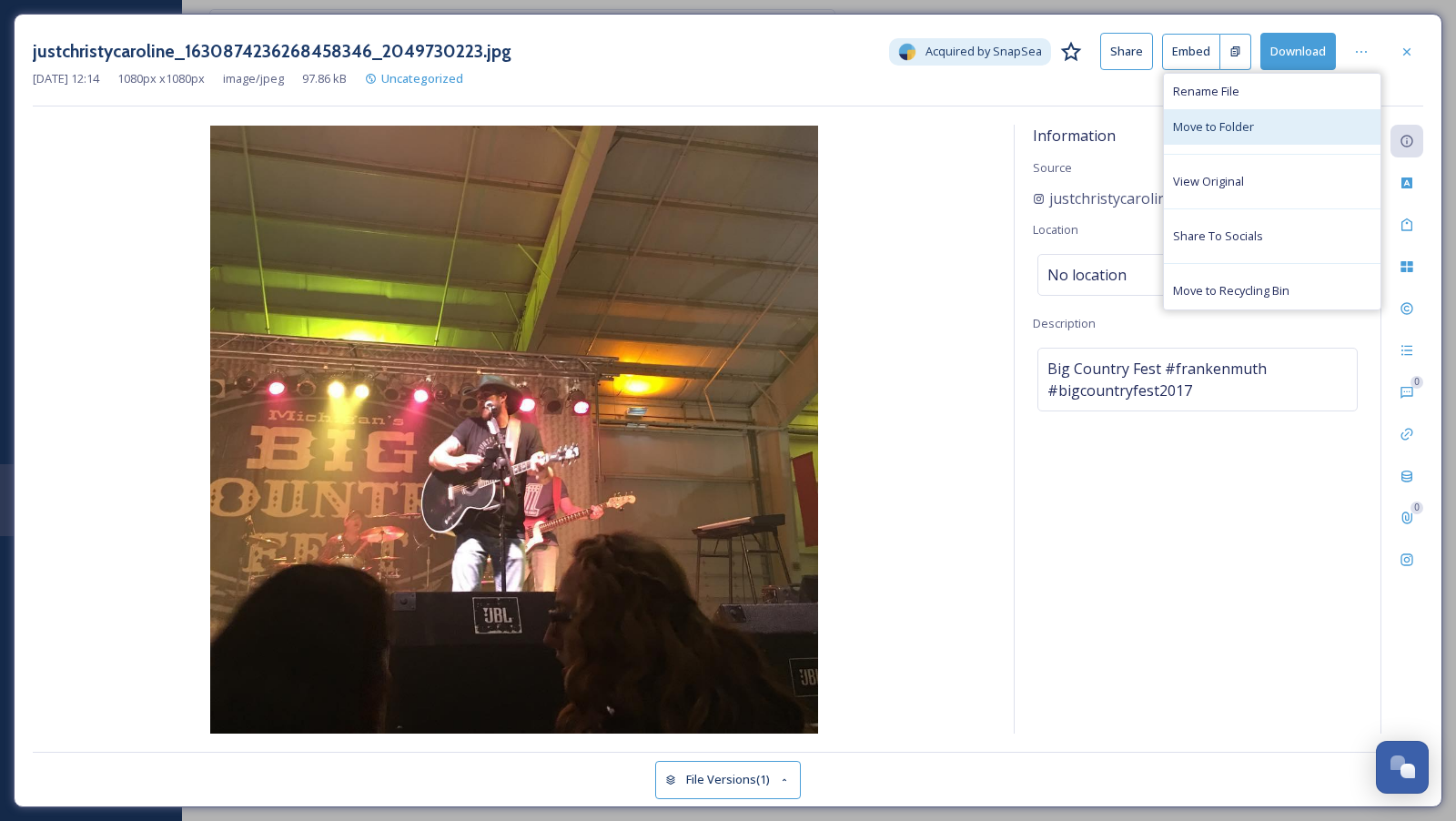
click at [1269, 120] on div "Move to Folder" at bounding box center [1272, 127] width 217 height 35
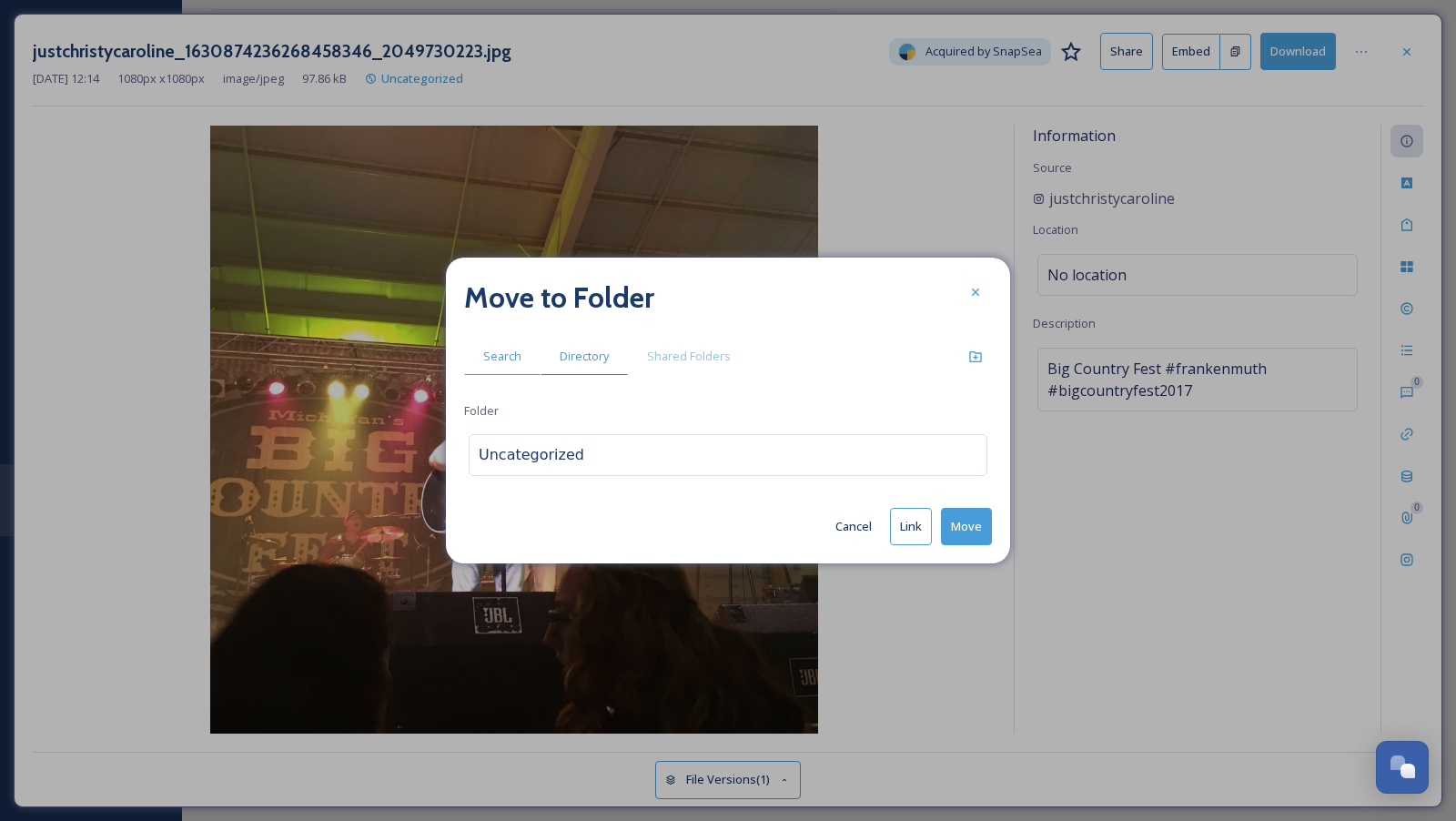
click at [560, 363] on span "Directory" at bounding box center [584, 356] width 49 height 18
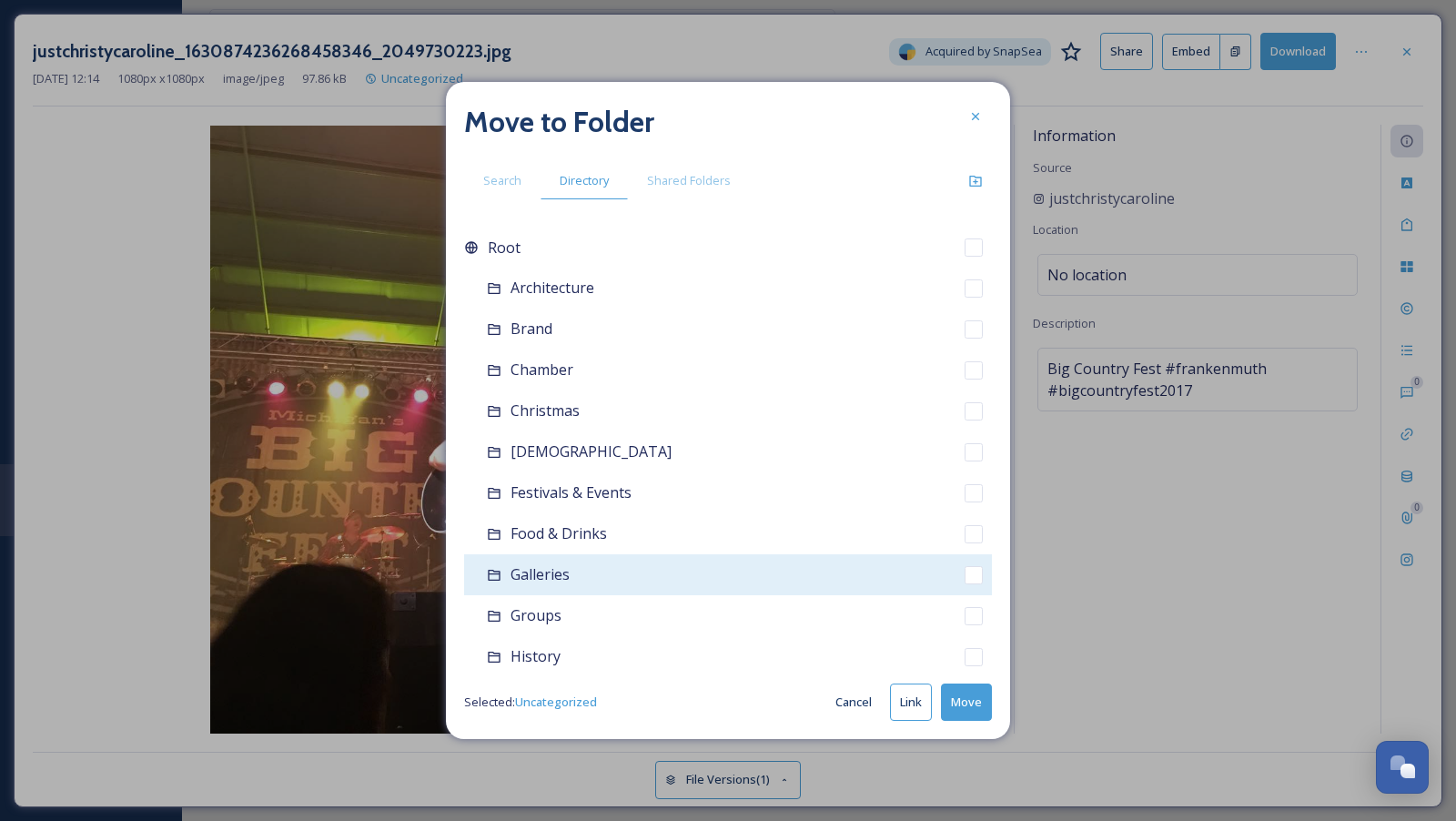
click at [551, 570] on span "Galleries" at bounding box center [540, 575] width 59 height 20
checkbox input "true"
checkbox input "false"
click at [780, 566] on div "Galleries" at bounding box center [728, 575] width 527 height 41
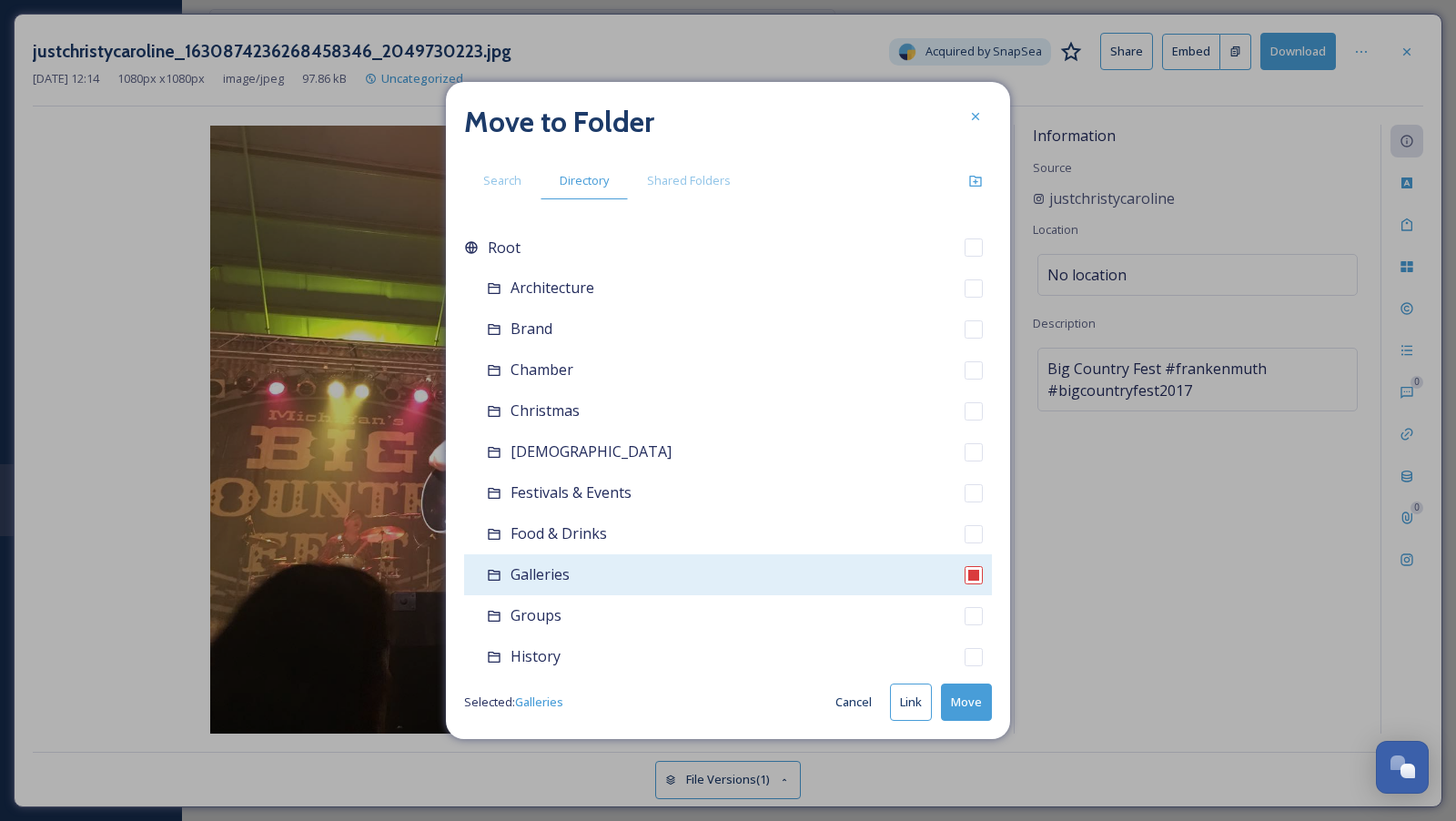
click at [773, 575] on div "Galleries" at bounding box center [728, 575] width 527 height 41
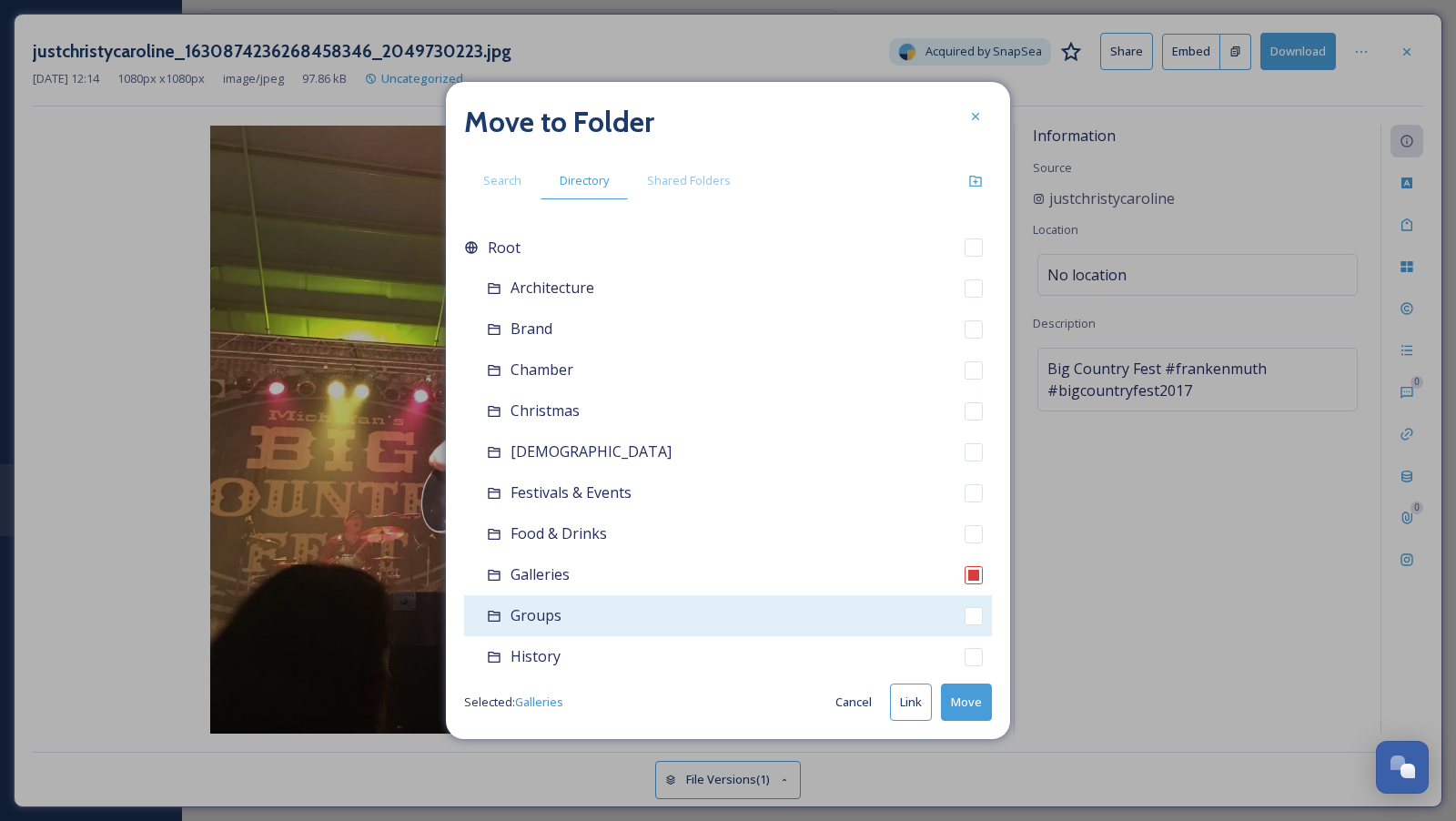
click at [497, 609] on icon at bounding box center [494, 616] width 15 height 15
checkbox input "false"
checkbox input "true"
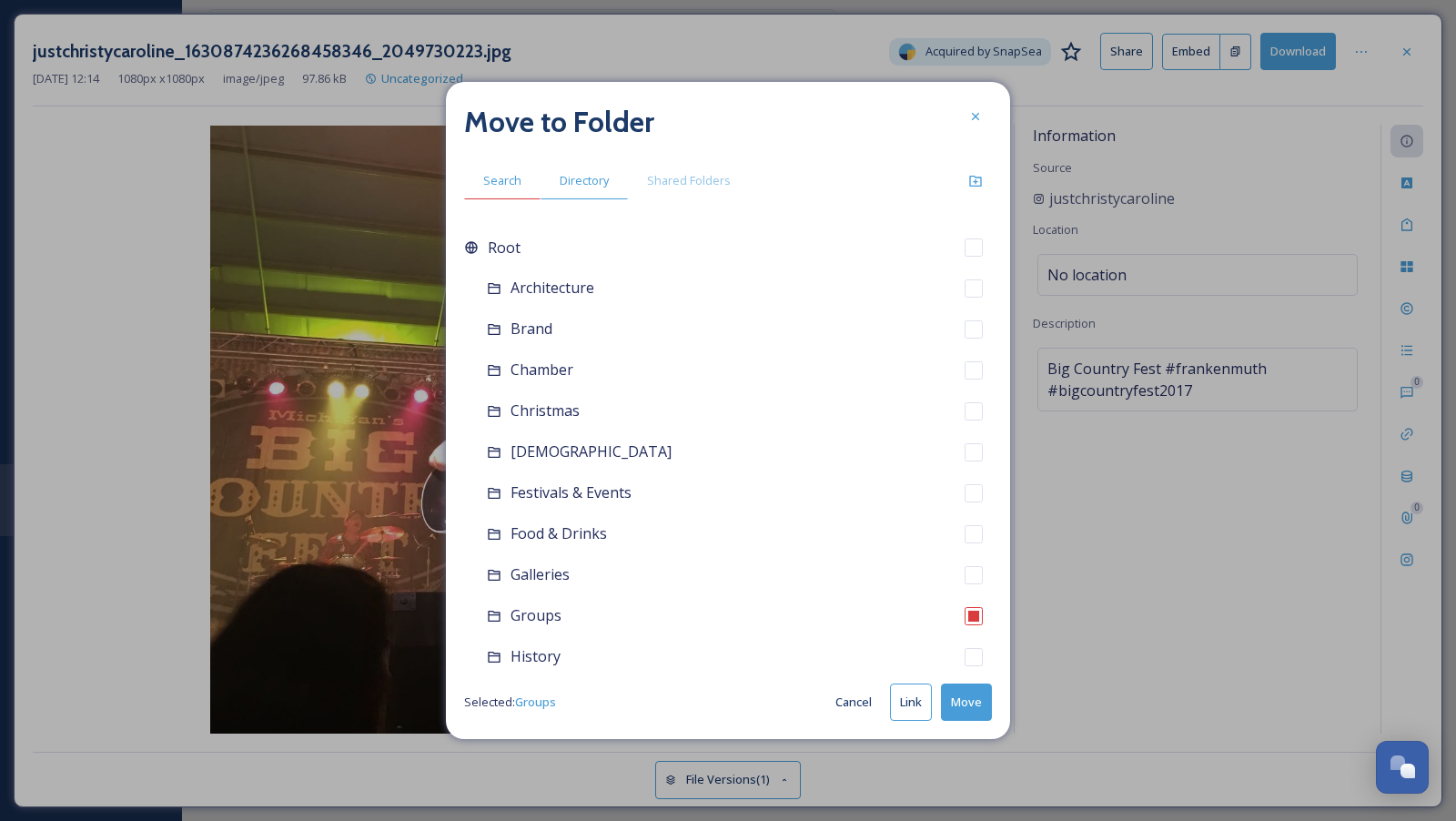
click at [513, 186] on span "Search" at bounding box center [501, 181] width 38 height 18
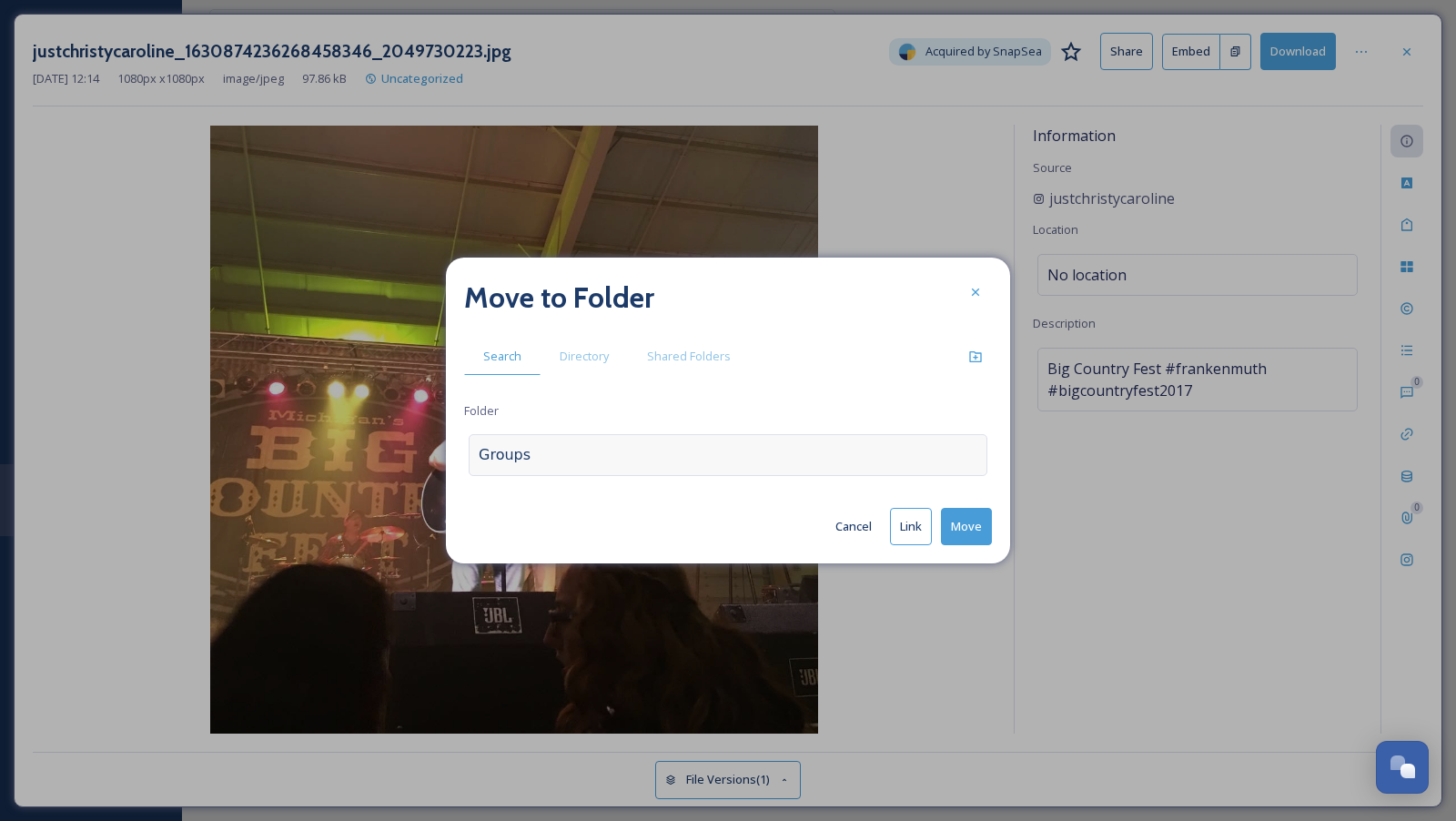
click at [588, 446] on div "Groups" at bounding box center [728, 454] width 519 height 42
type input "octob"
click at [984, 291] on div at bounding box center [975, 292] width 32 height 32
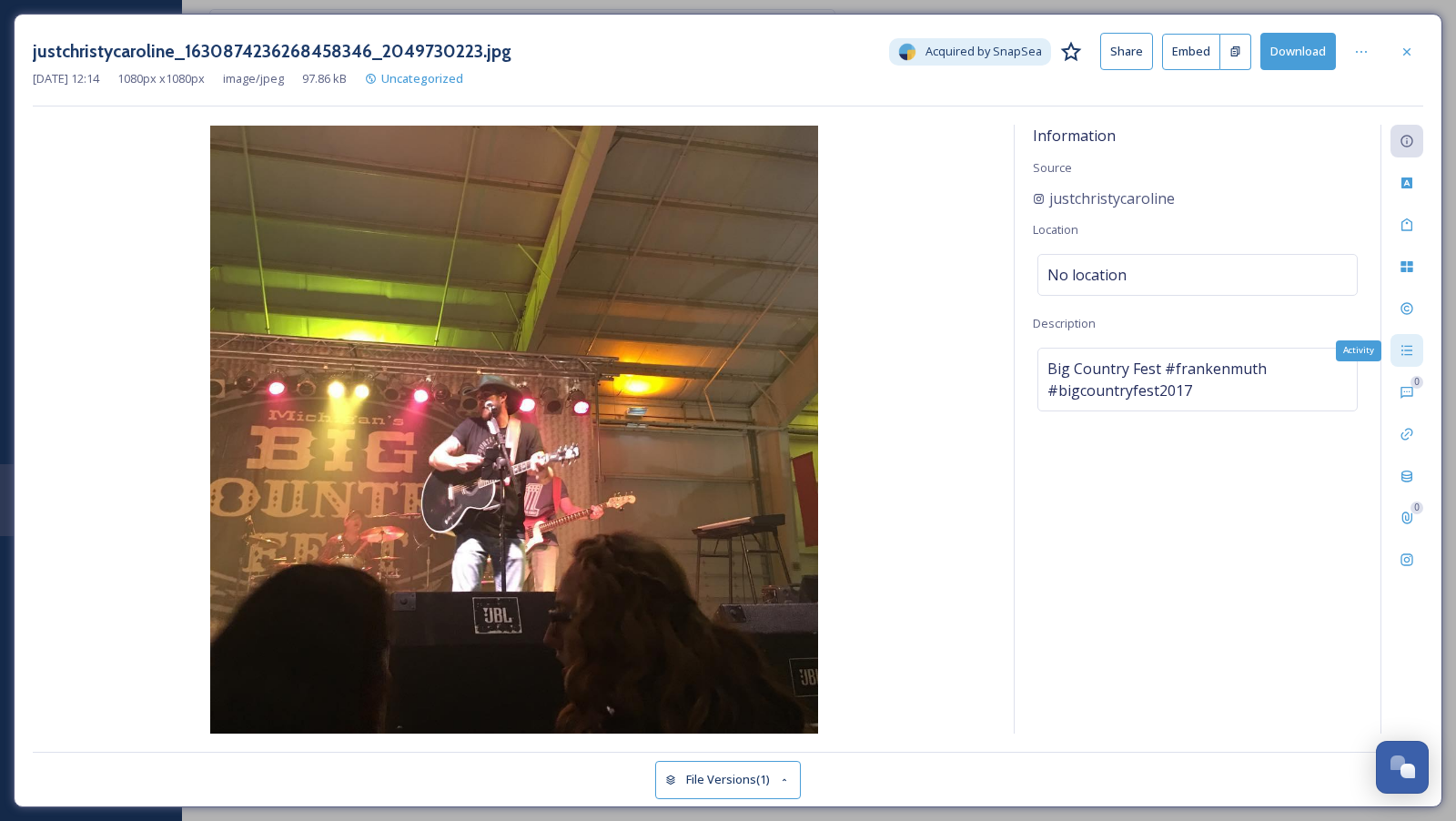
click at [1407, 343] on icon at bounding box center [1407, 350] width 15 height 15
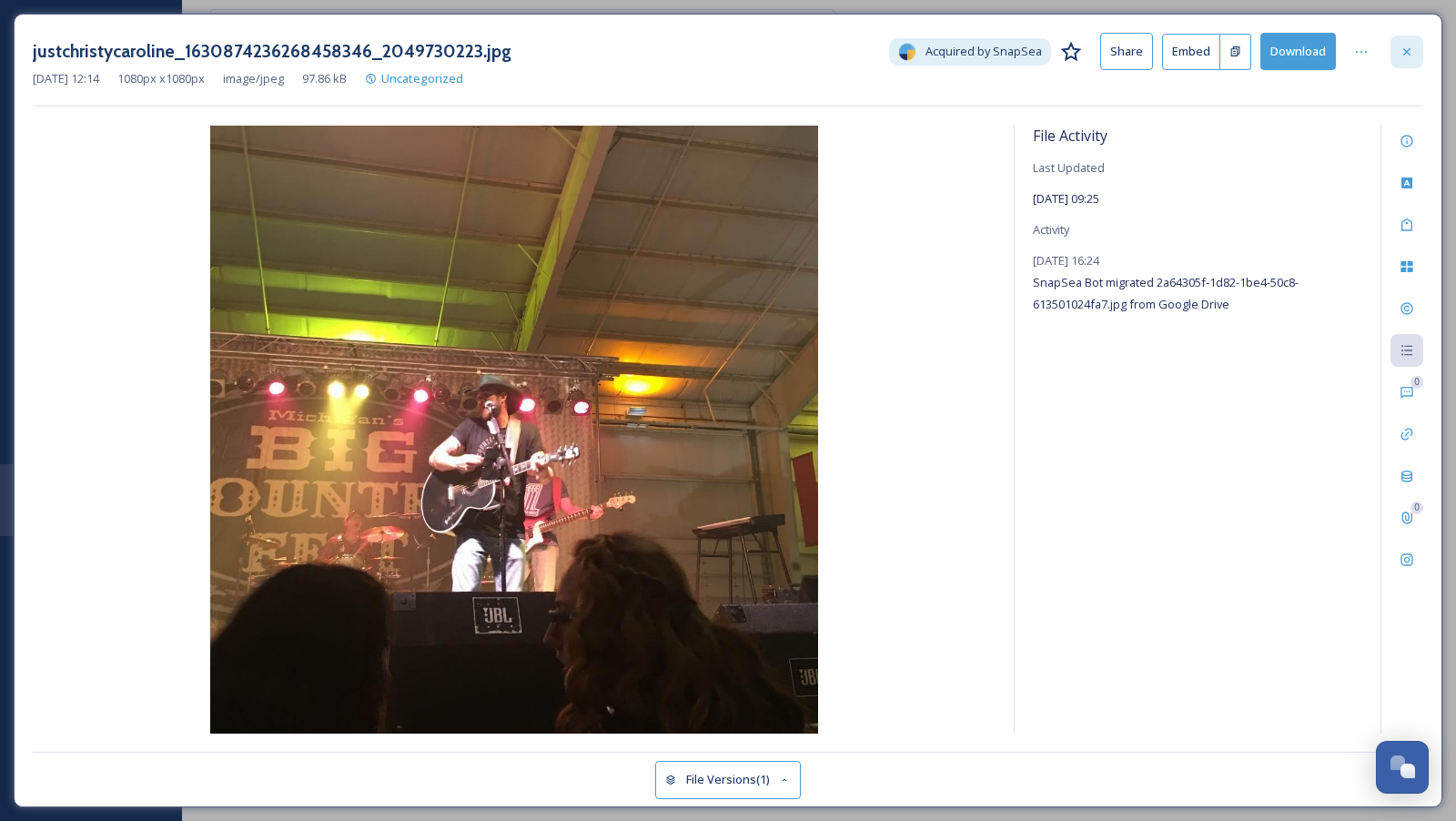
click at [1404, 50] on icon at bounding box center [1407, 52] width 15 height 15
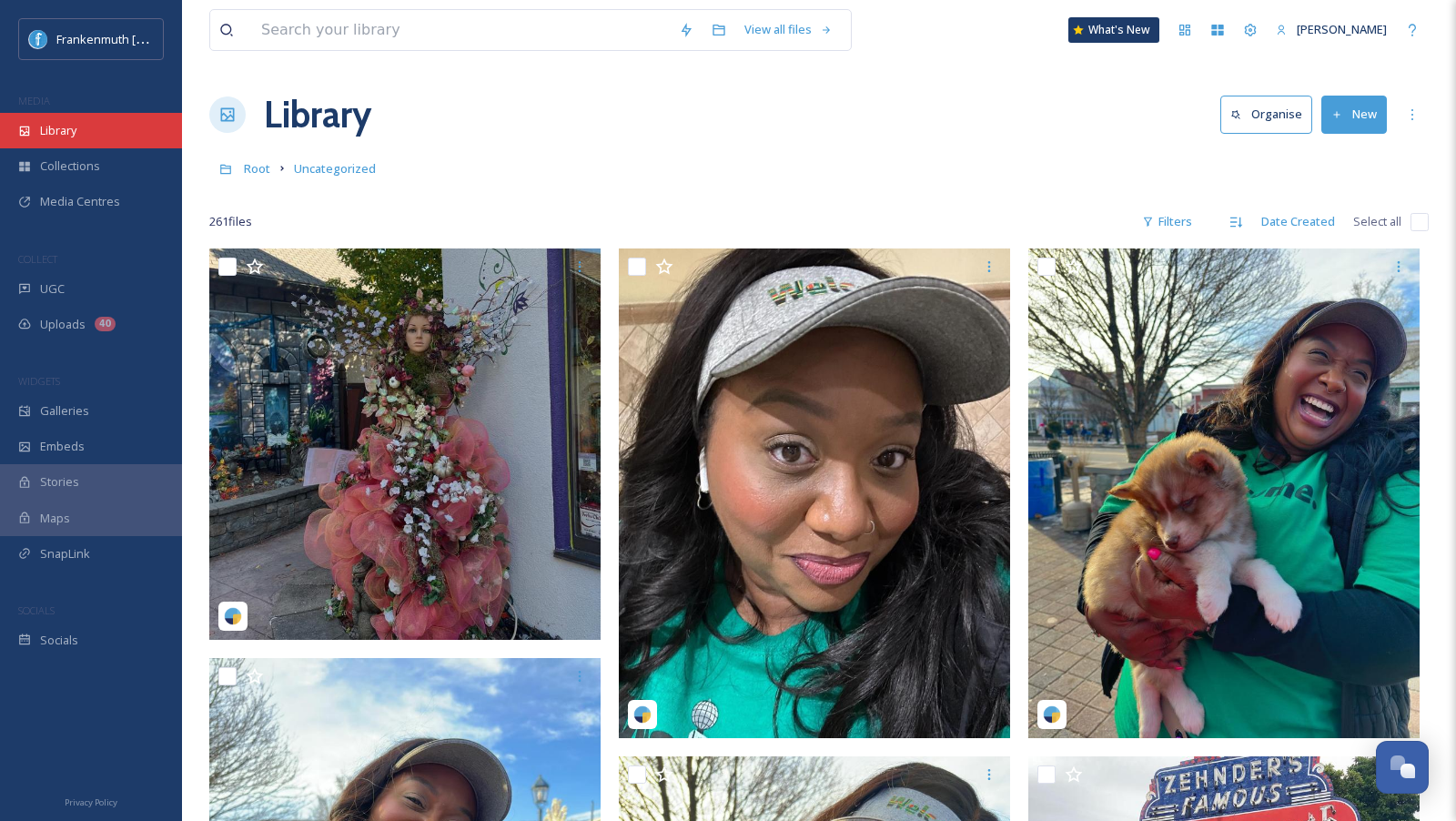
click at [86, 124] on div "Library" at bounding box center [91, 131] width 182 height 35
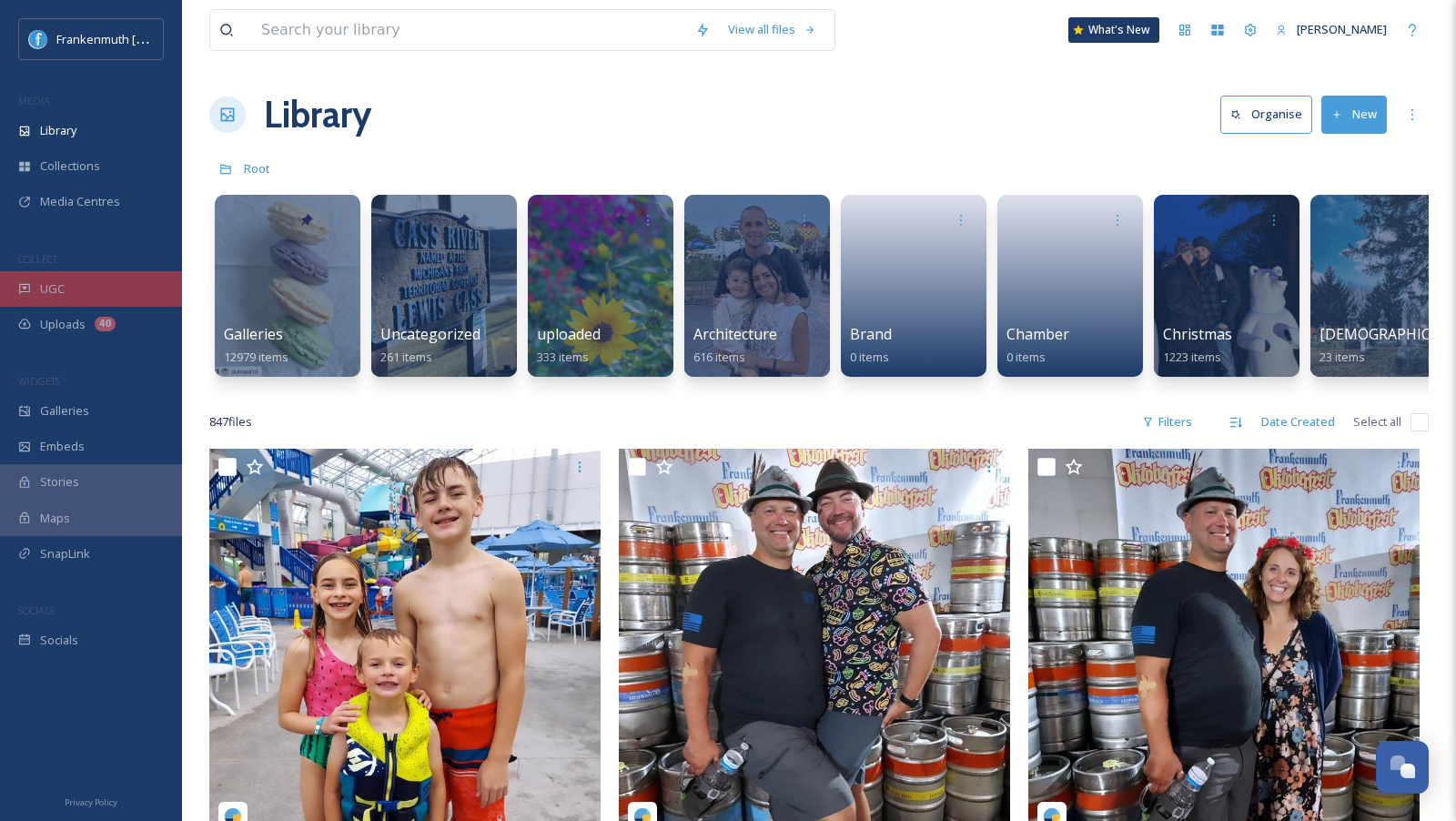
click at [142, 298] on div "UGC" at bounding box center [91, 289] width 182 height 35
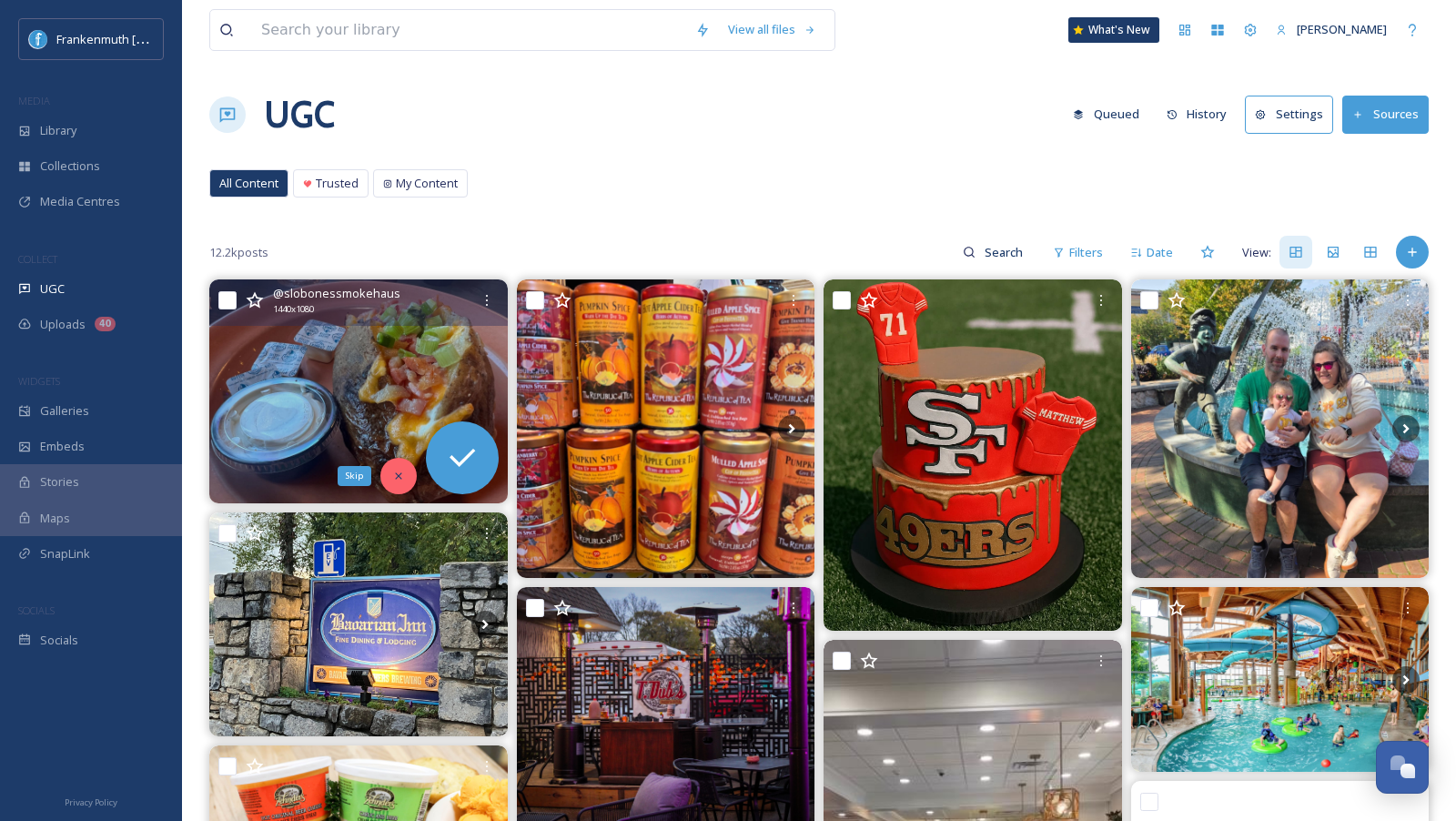
click at [399, 473] on icon at bounding box center [398, 475] width 6 height 6
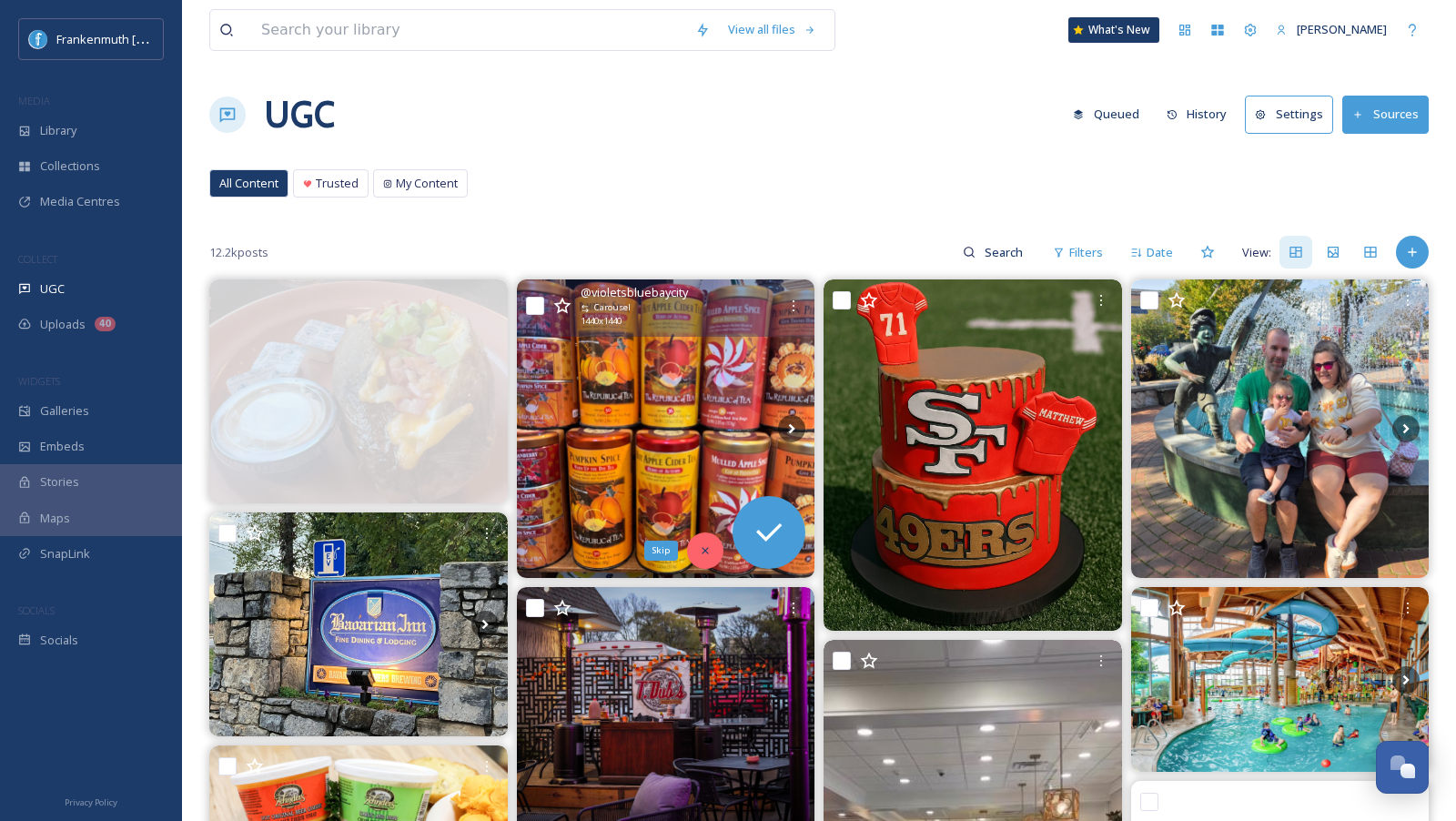
click at [699, 544] on icon at bounding box center [705, 550] width 13 height 13
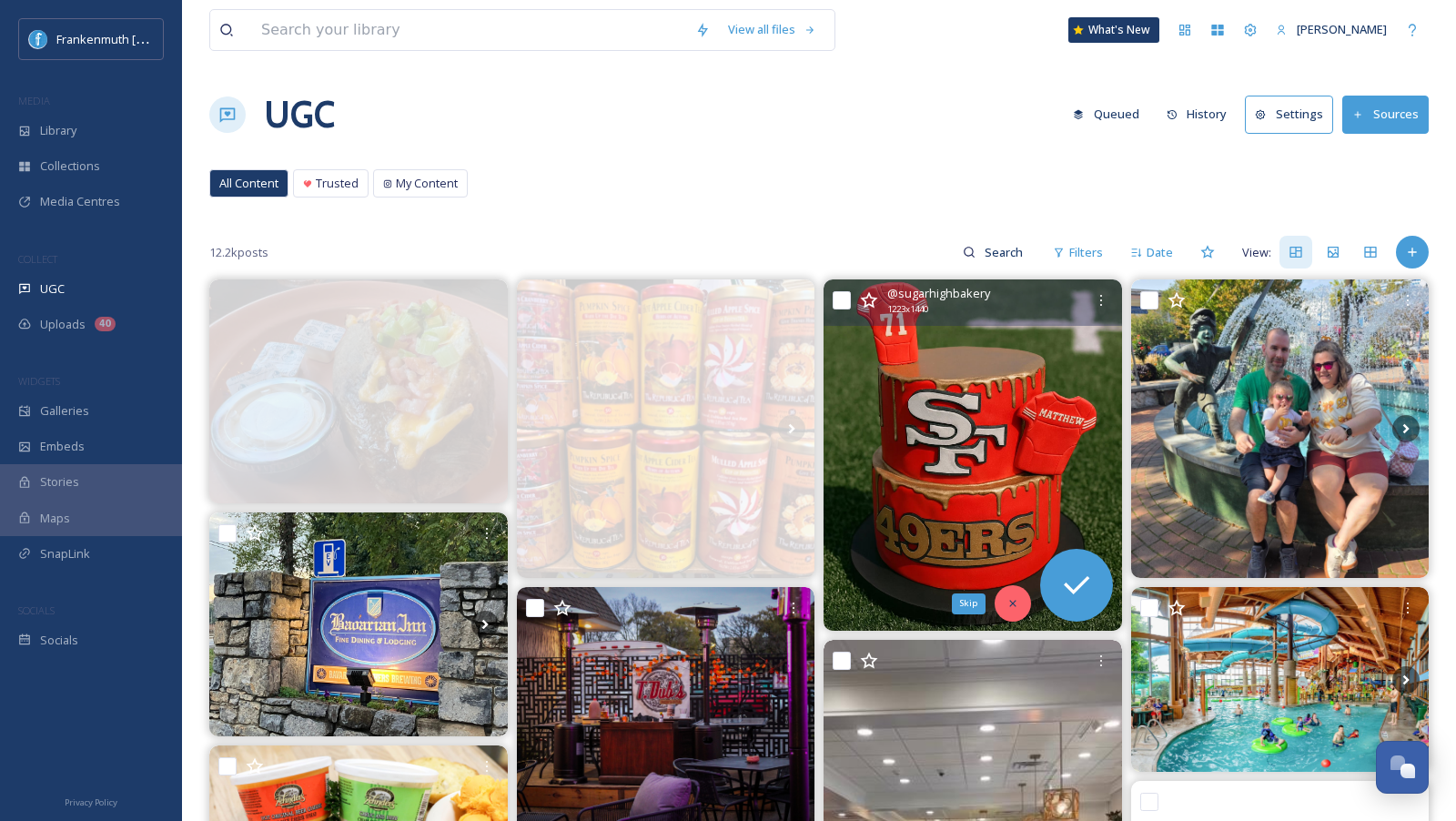
click at [1011, 597] on icon at bounding box center [1013, 603] width 13 height 13
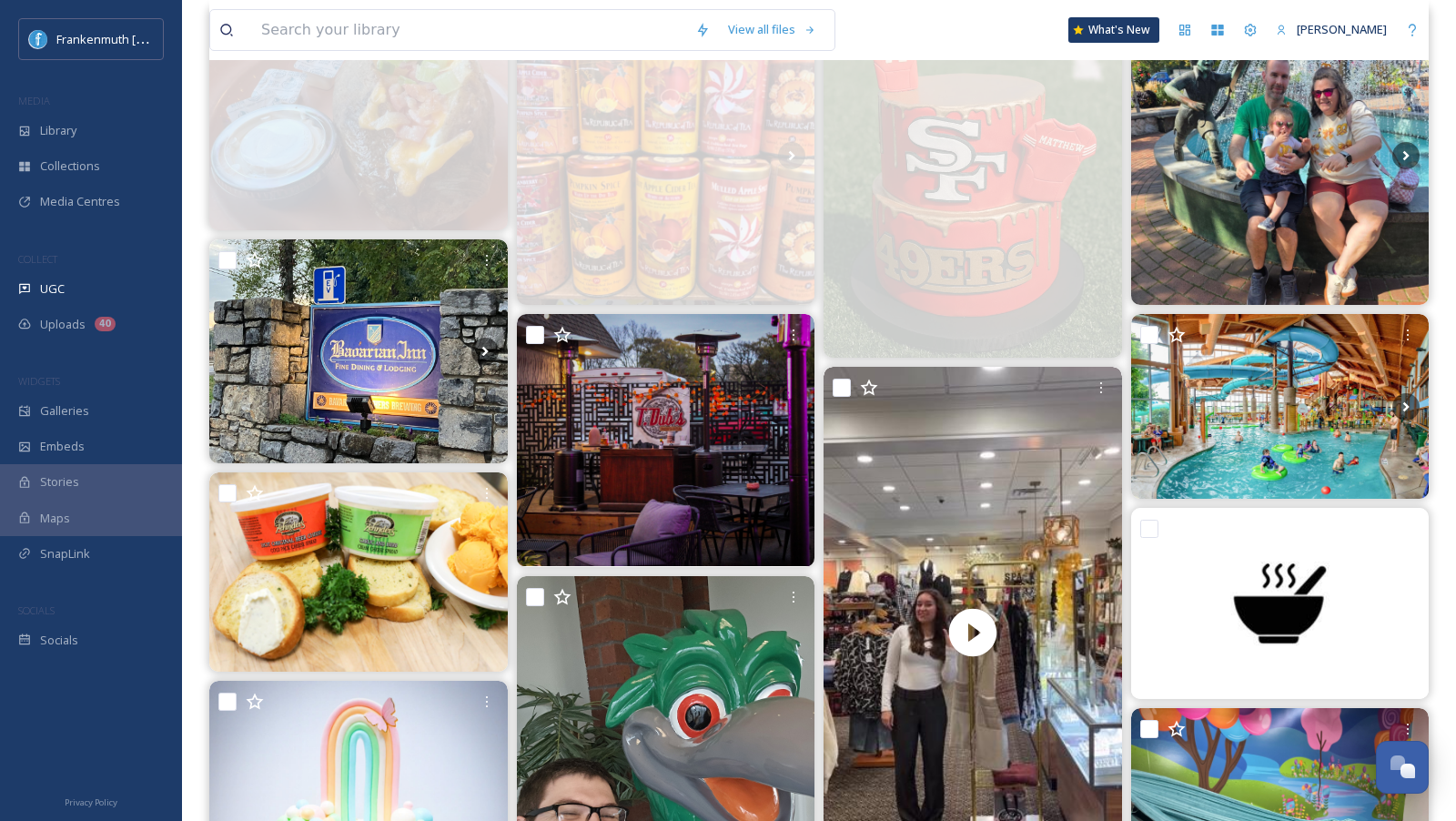
scroll to position [274, 0]
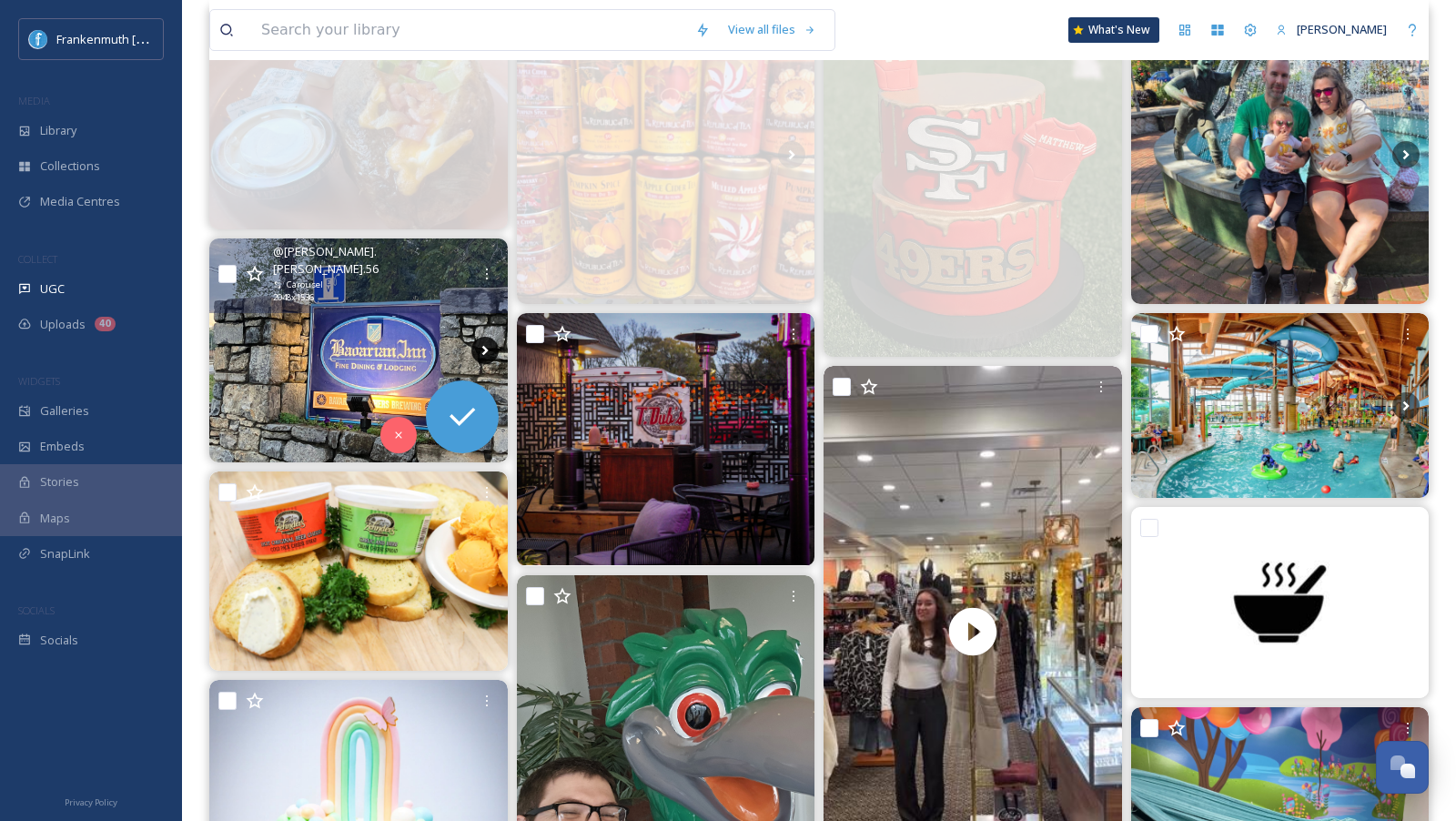
click at [488, 345] on icon at bounding box center [485, 349] width 27 height 27
click at [484, 346] on icon at bounding box center [484, 350] width 6 height 10
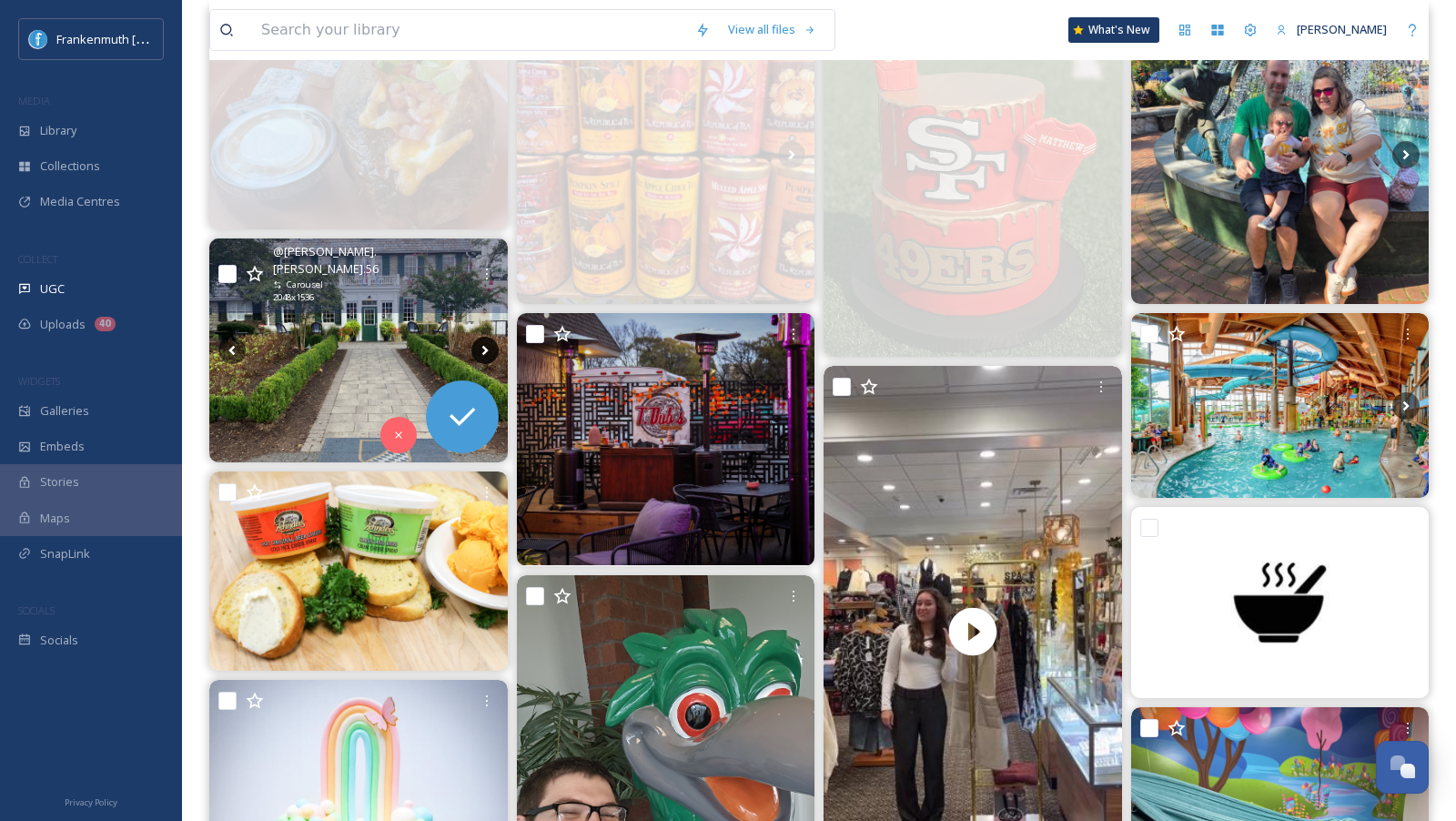
click at [484, 346] on icon at bounding box center [484, 350] width 6 height 10
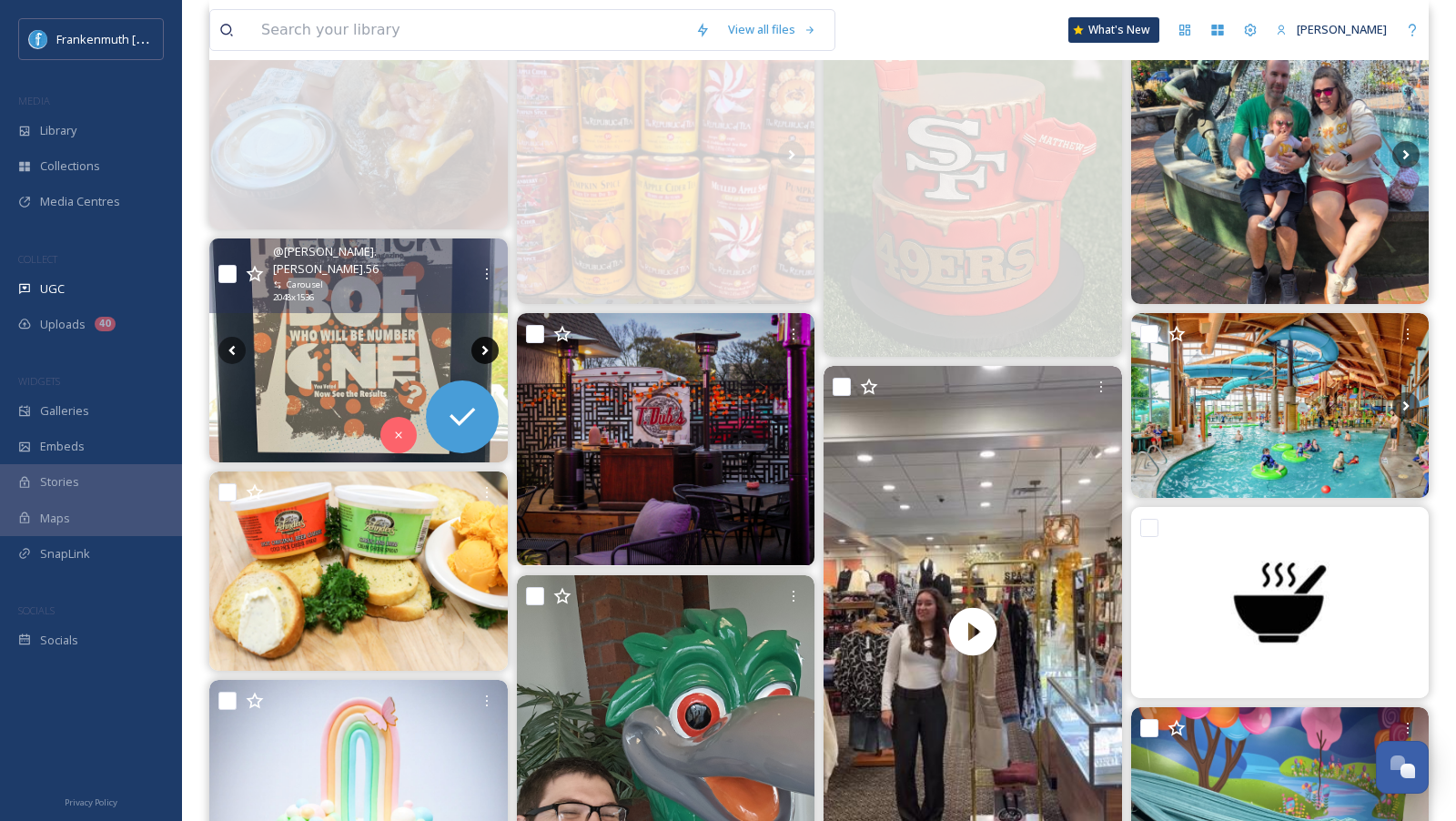
click at [484, 346] on icon at bounding box center [484, 350] width 6 height 10
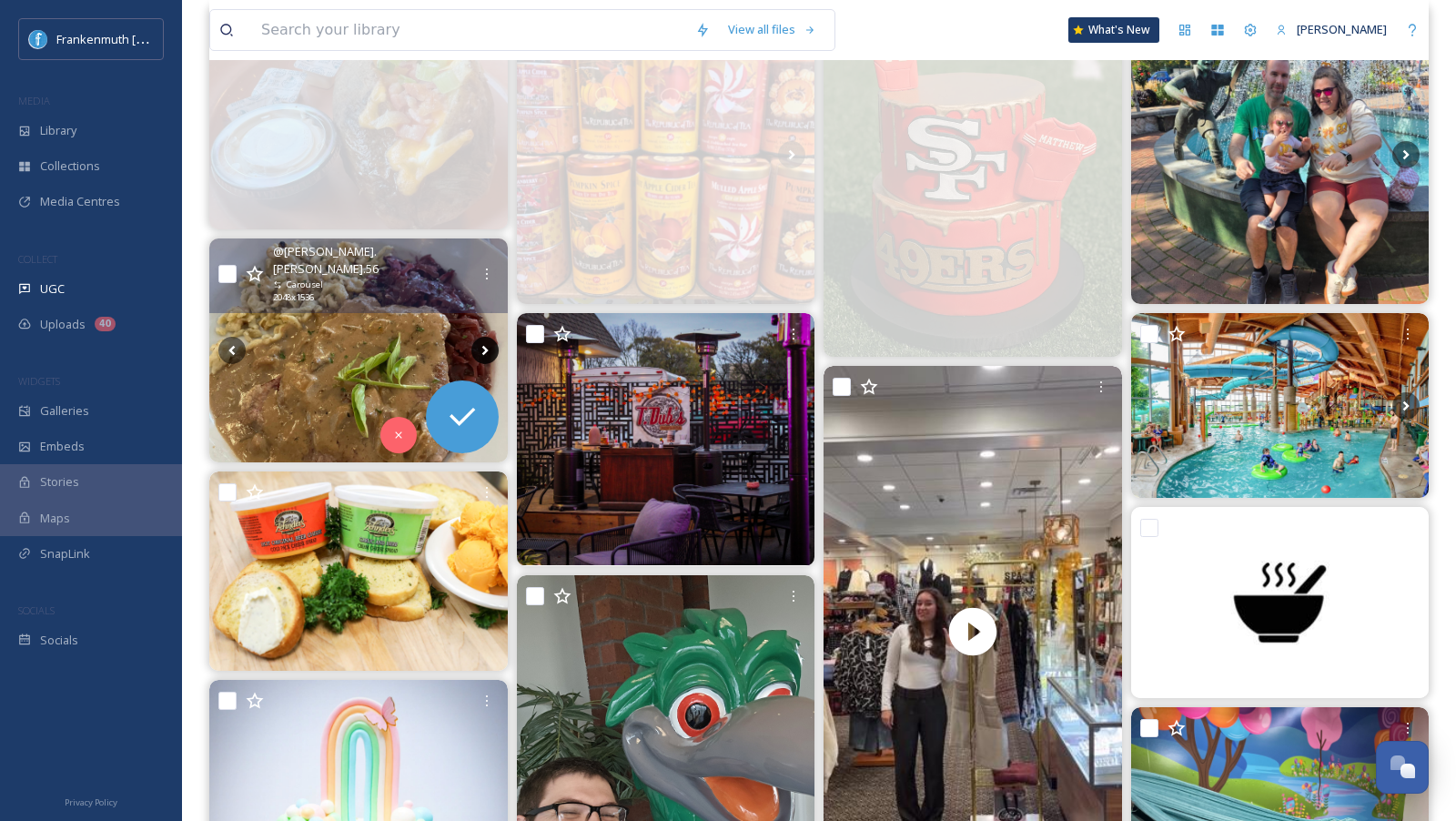
click at [484, 346] on icon at bounding box center [484, 350] width 6 height 10
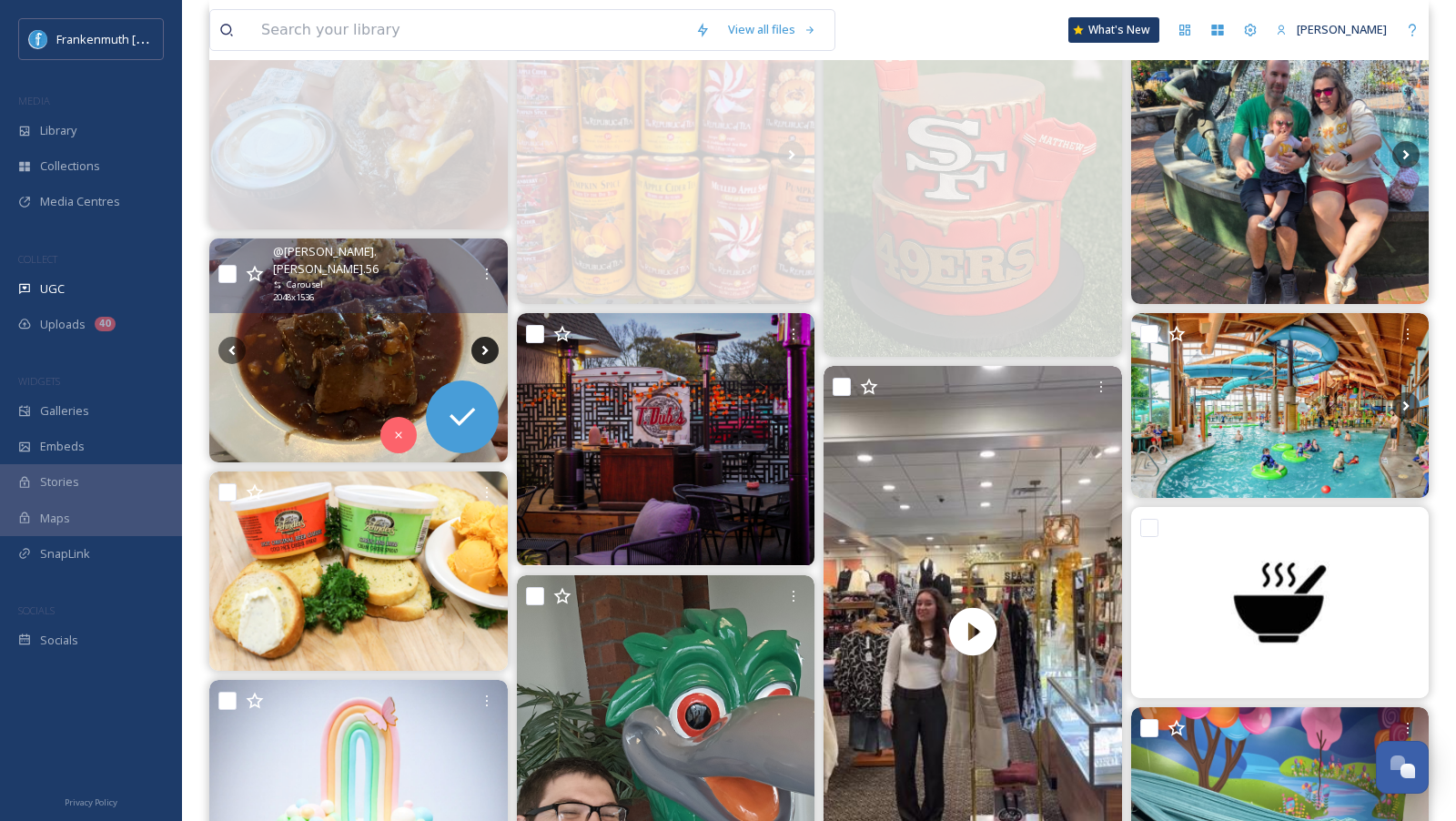
click at [484, 346] on icon at bounding box center [484, 350] width 6 height 10
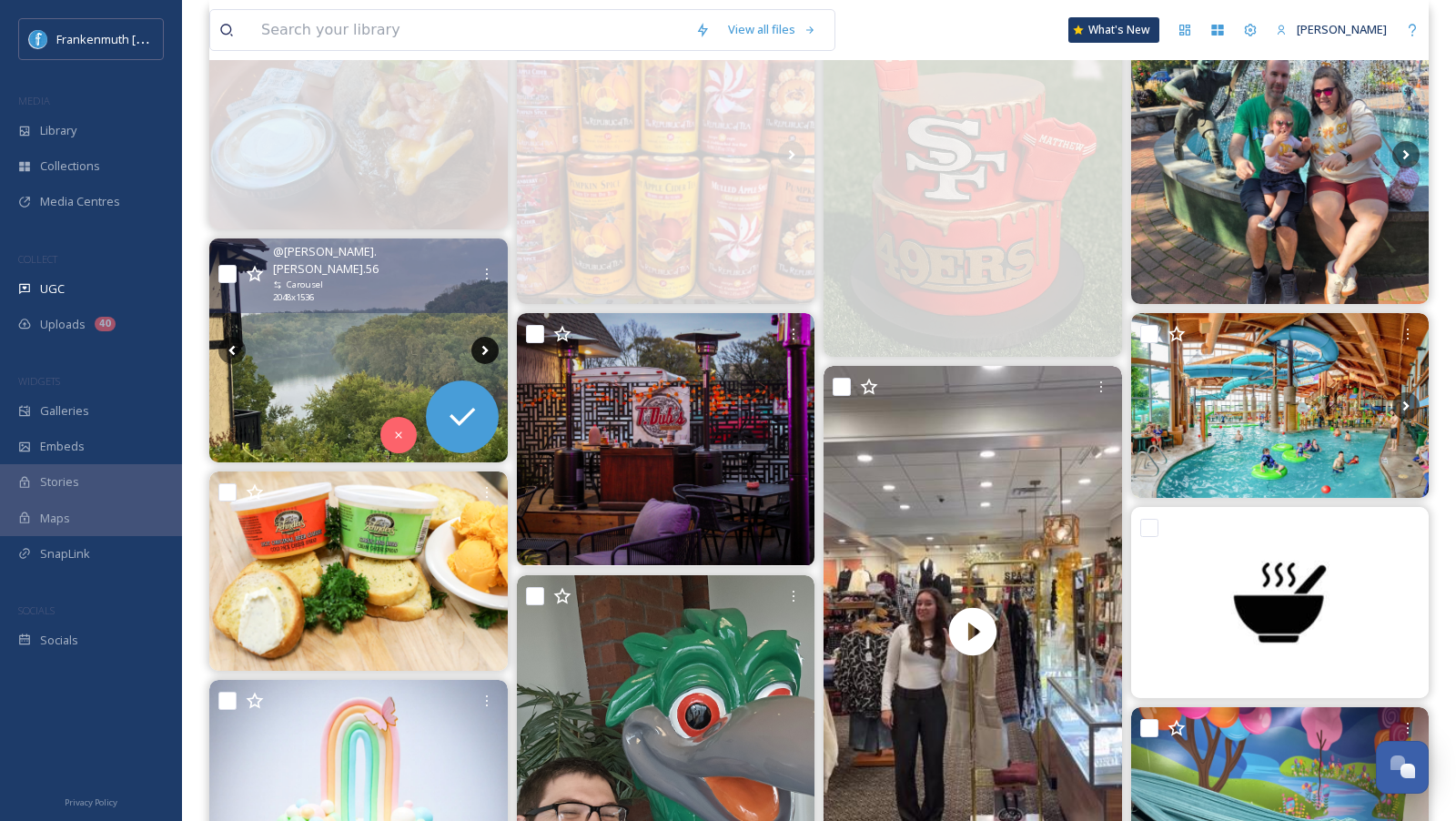
click at [484, 346] on icon at bounding box center [484, 350] width 6 height 10
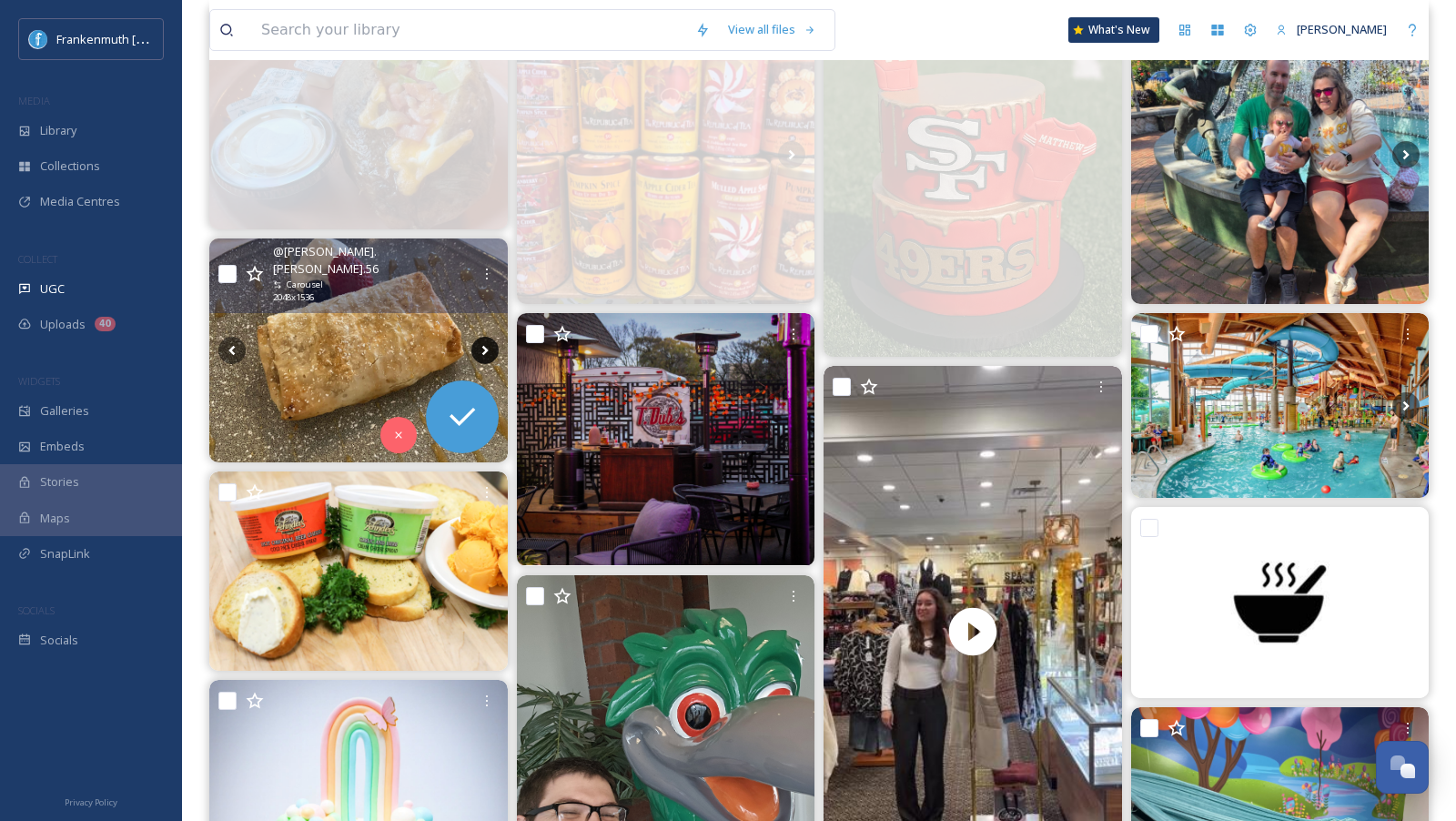
click at [484, 346] on icon at bounding box center [484, 350] width 6 height 10
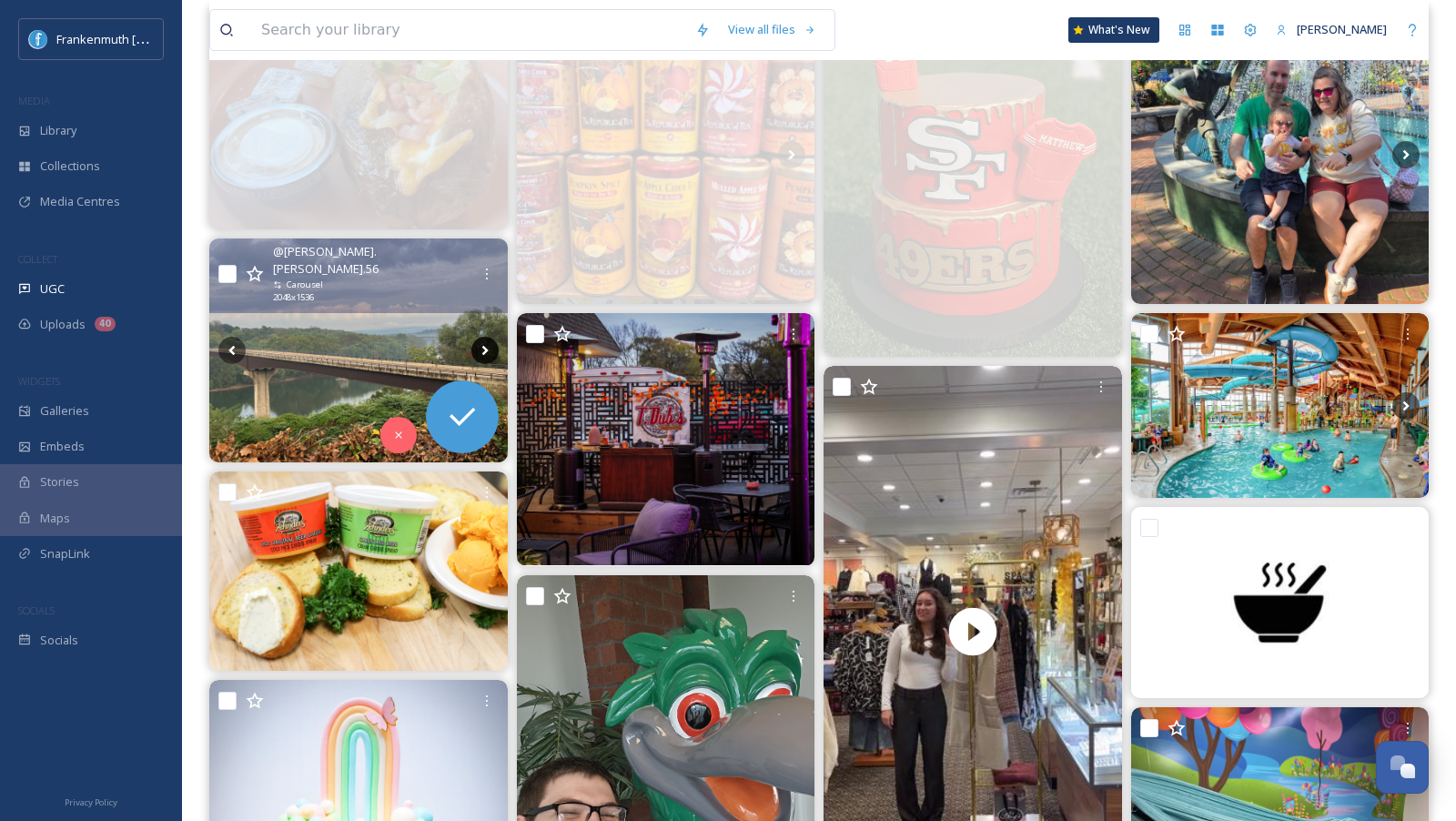
click at [484, 346] on icon at bounding box center [484, 350] width 6 height 10
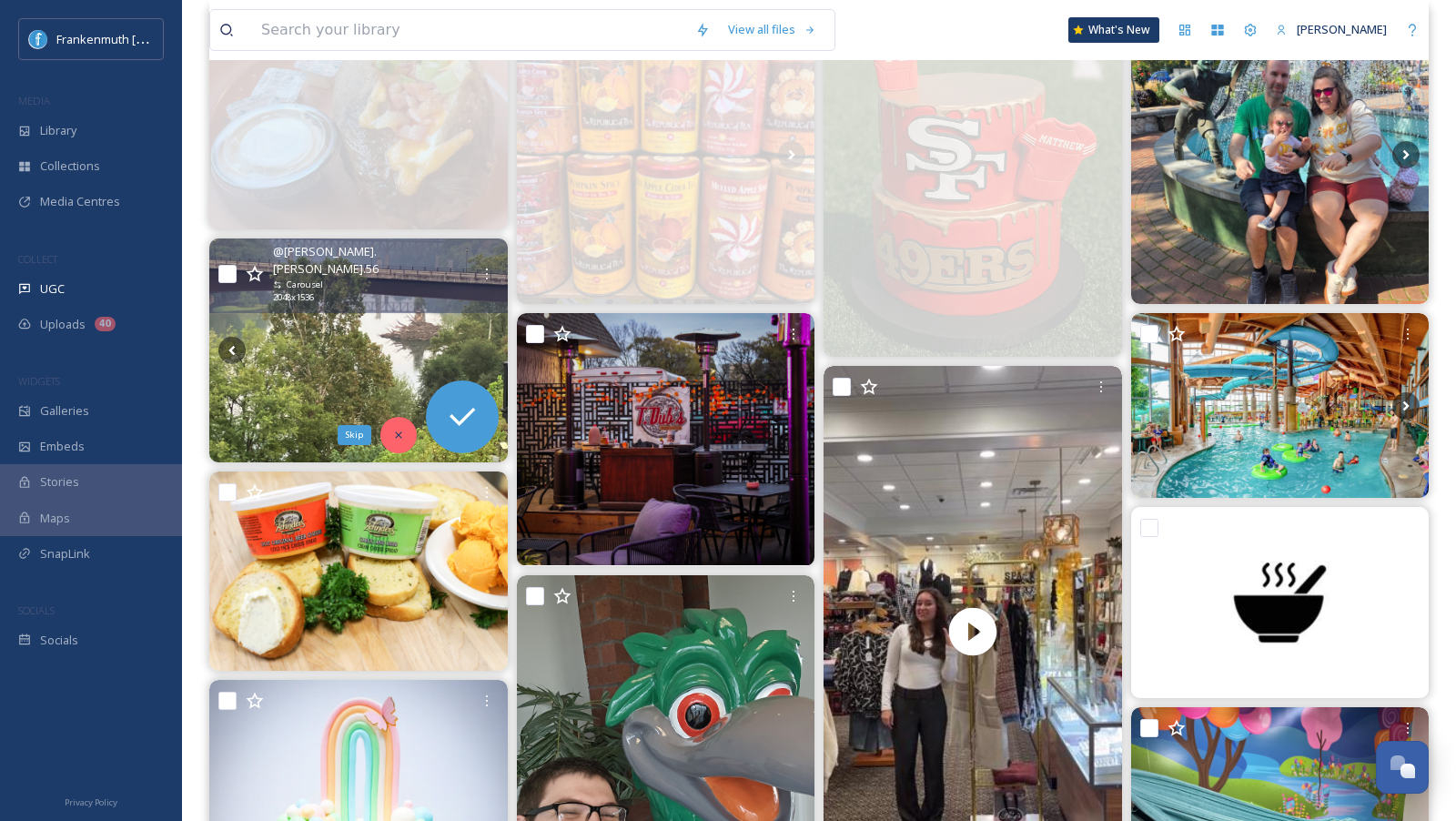
click at [387, 442] on div "Skip" at bounding box center [398, 435] width 36 height 36
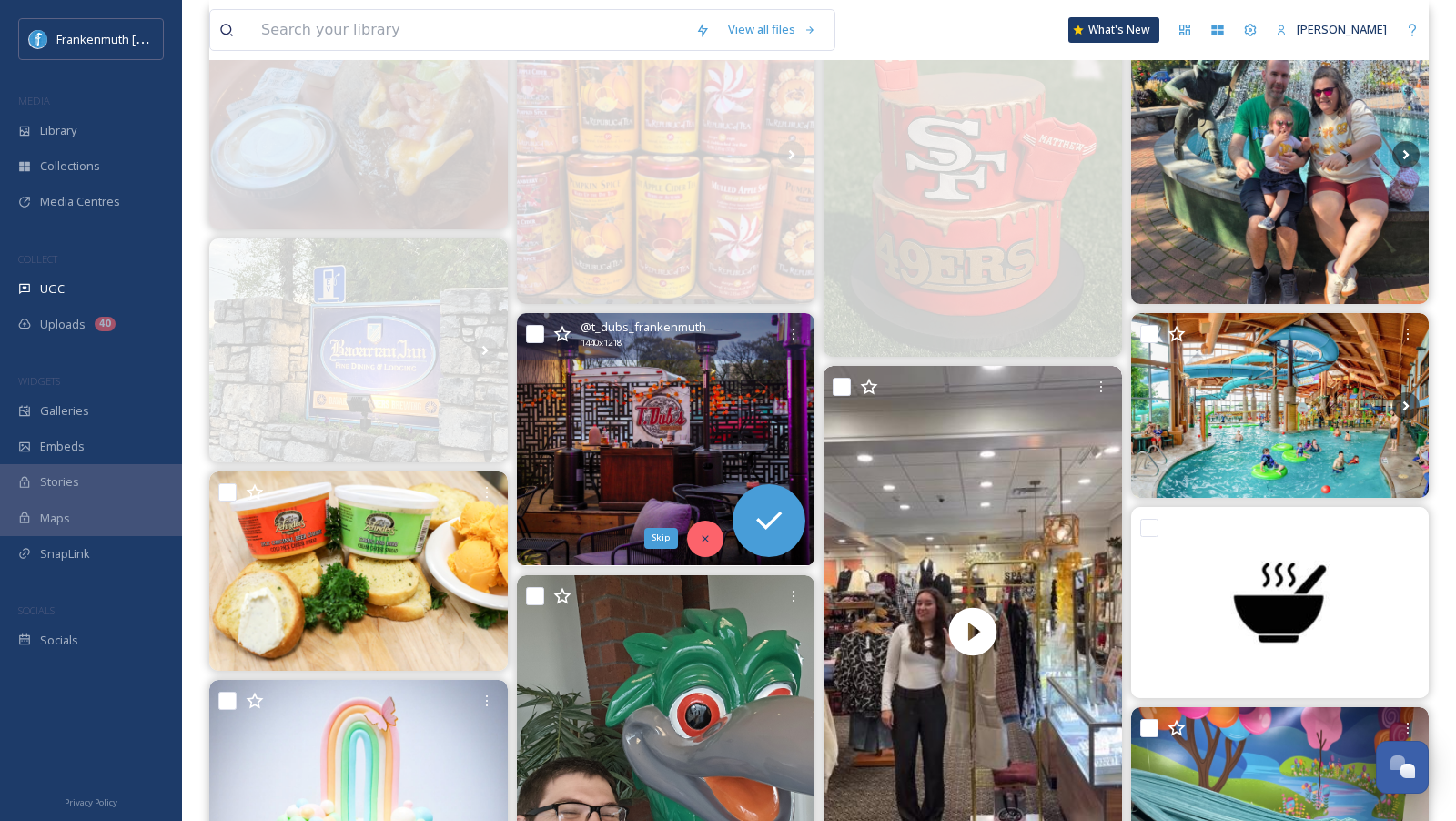
click at [708, 532] on icon at bounding box center [705, 538] width 13 height 13
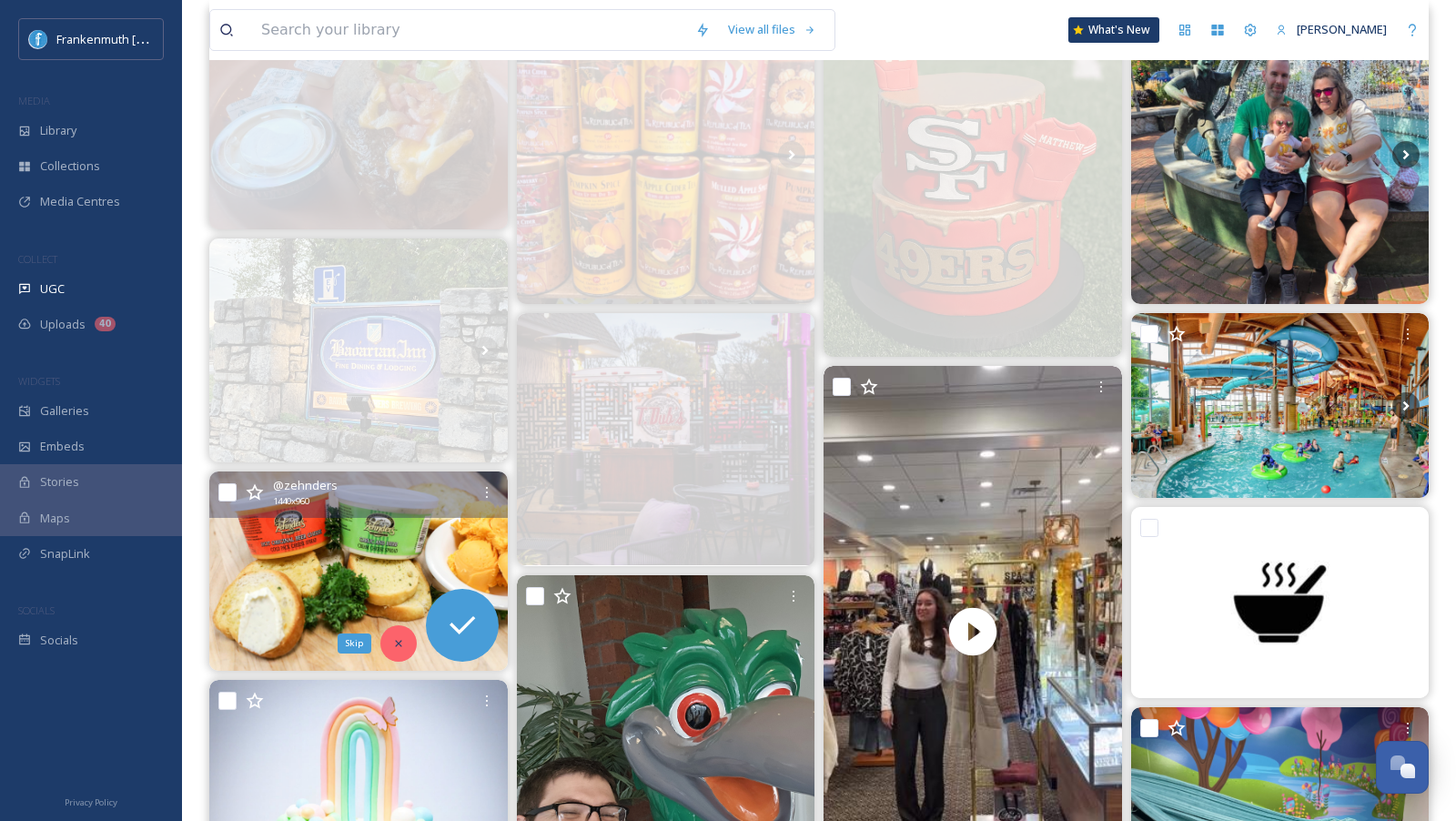
click at [408, 643] on div "Skip" at bounding box center [398, 643] width 36 height 36
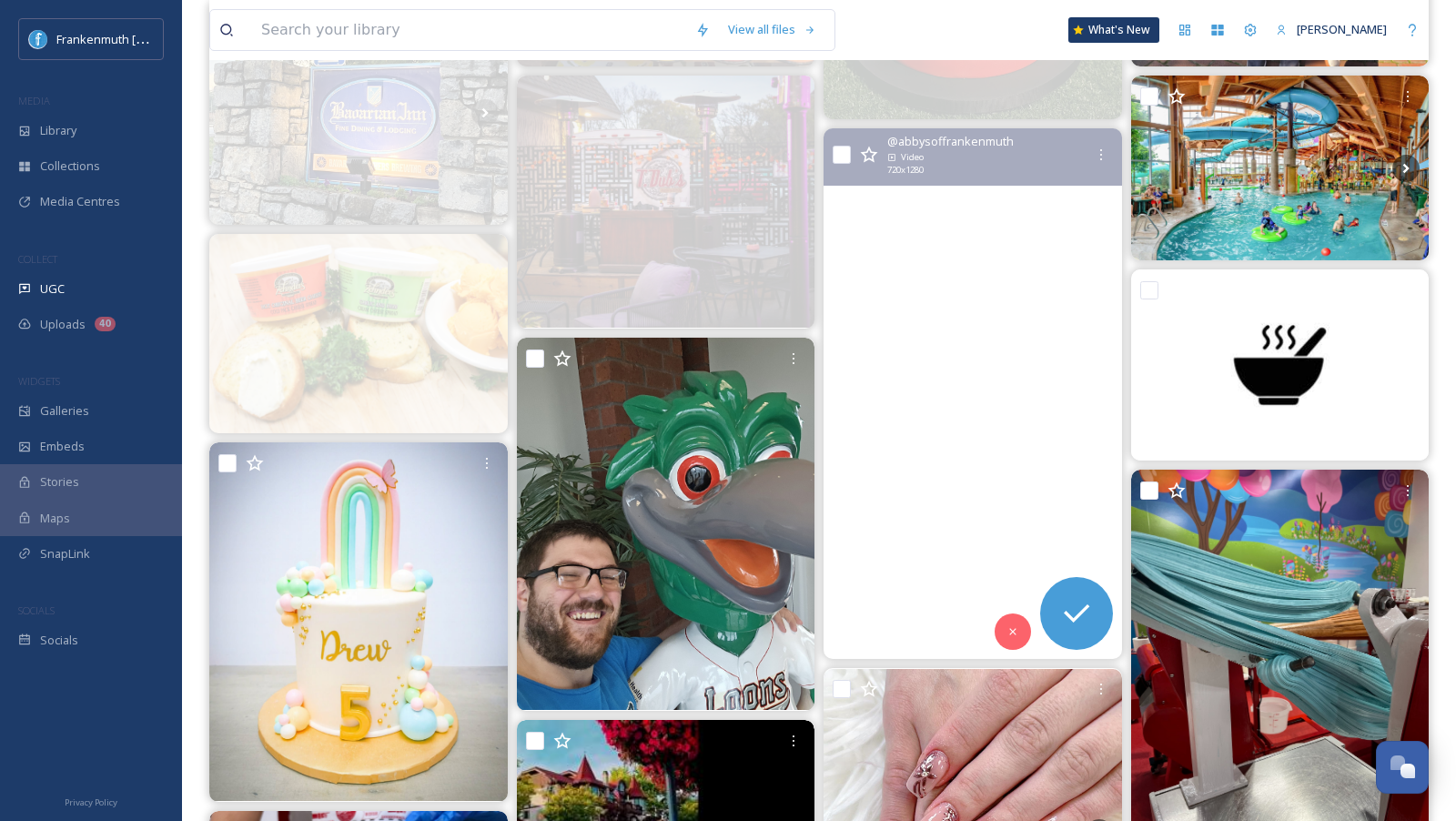
scroll to position [514, 0]
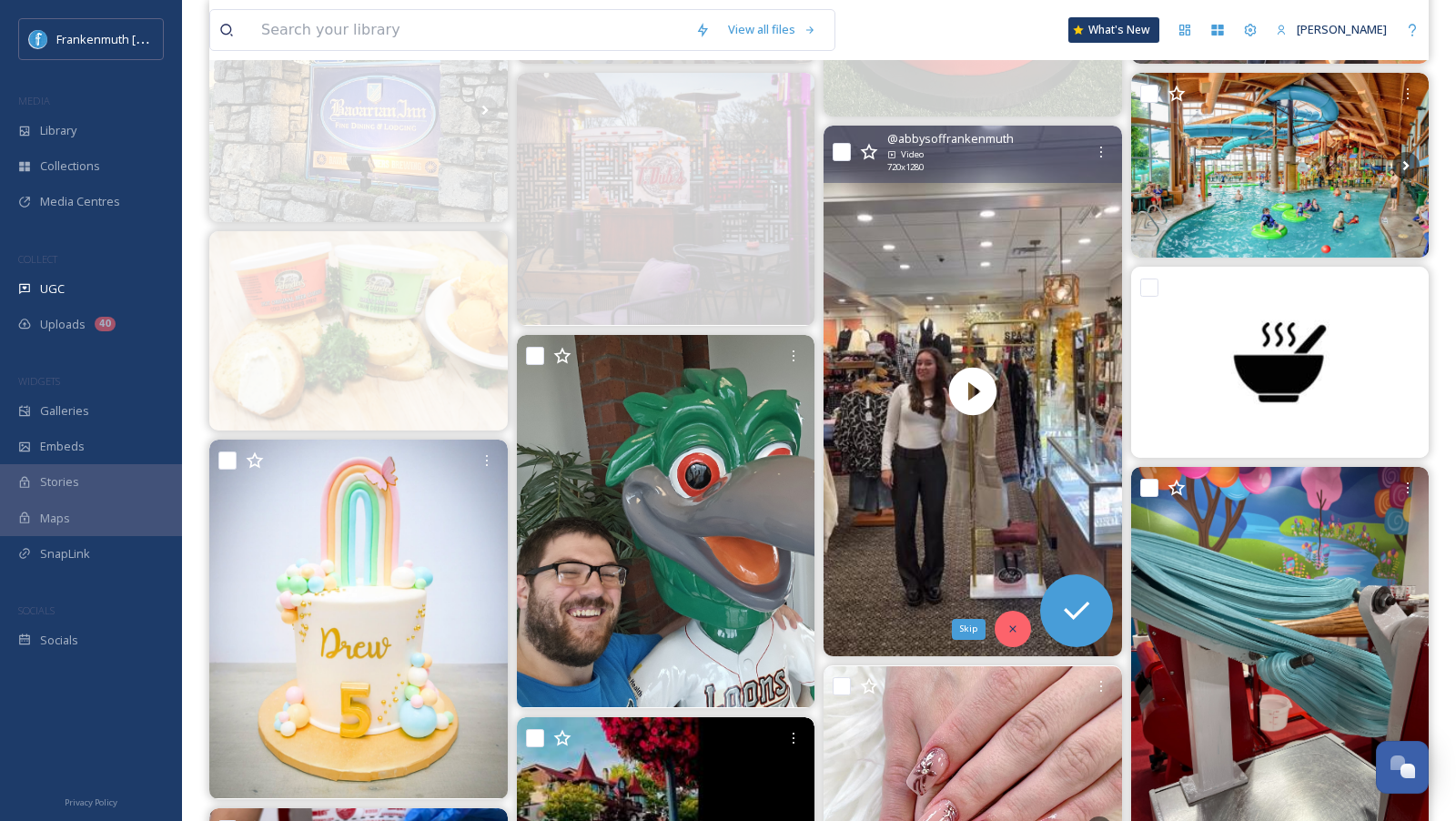
click at [1007, 628] on icon at bounding box center [1013, 629] width 13 height 13
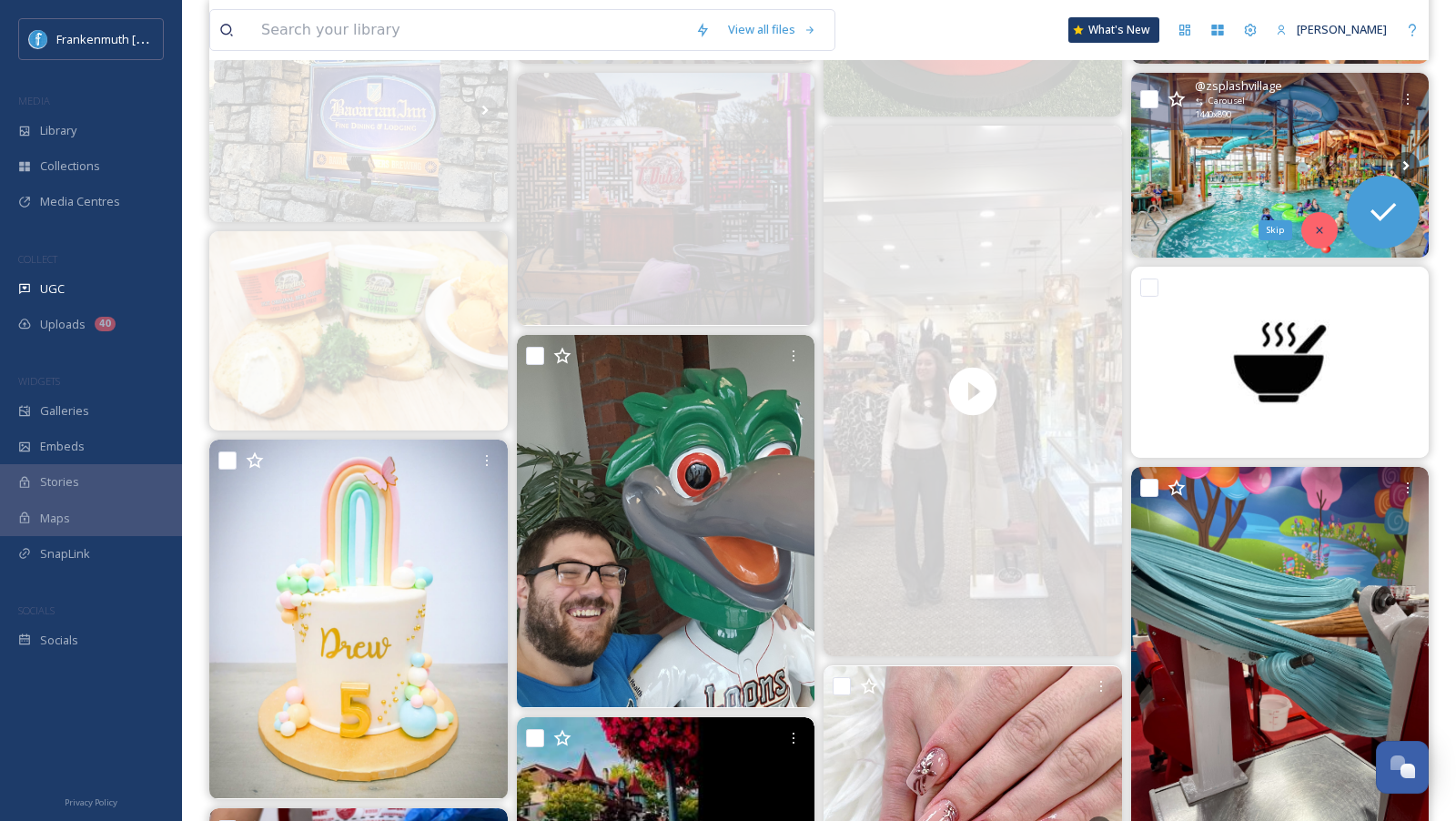
click at [1318, 241] on div "Skip" at bounding box center [1319, 230] width 36 height 36
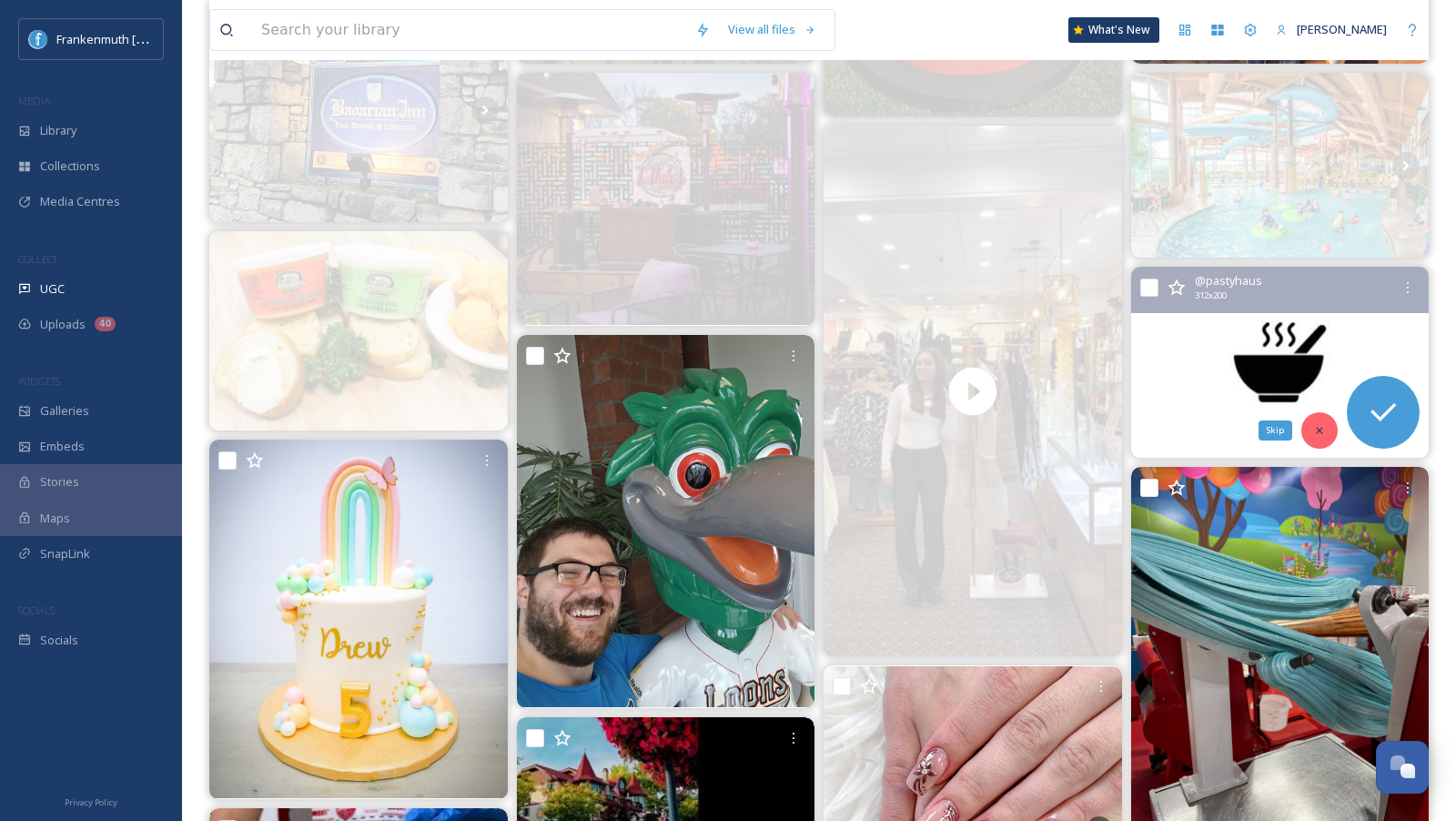
click at [1328, 421] on div "Skip" at bounding box center [1319, 430] width 36 height 36
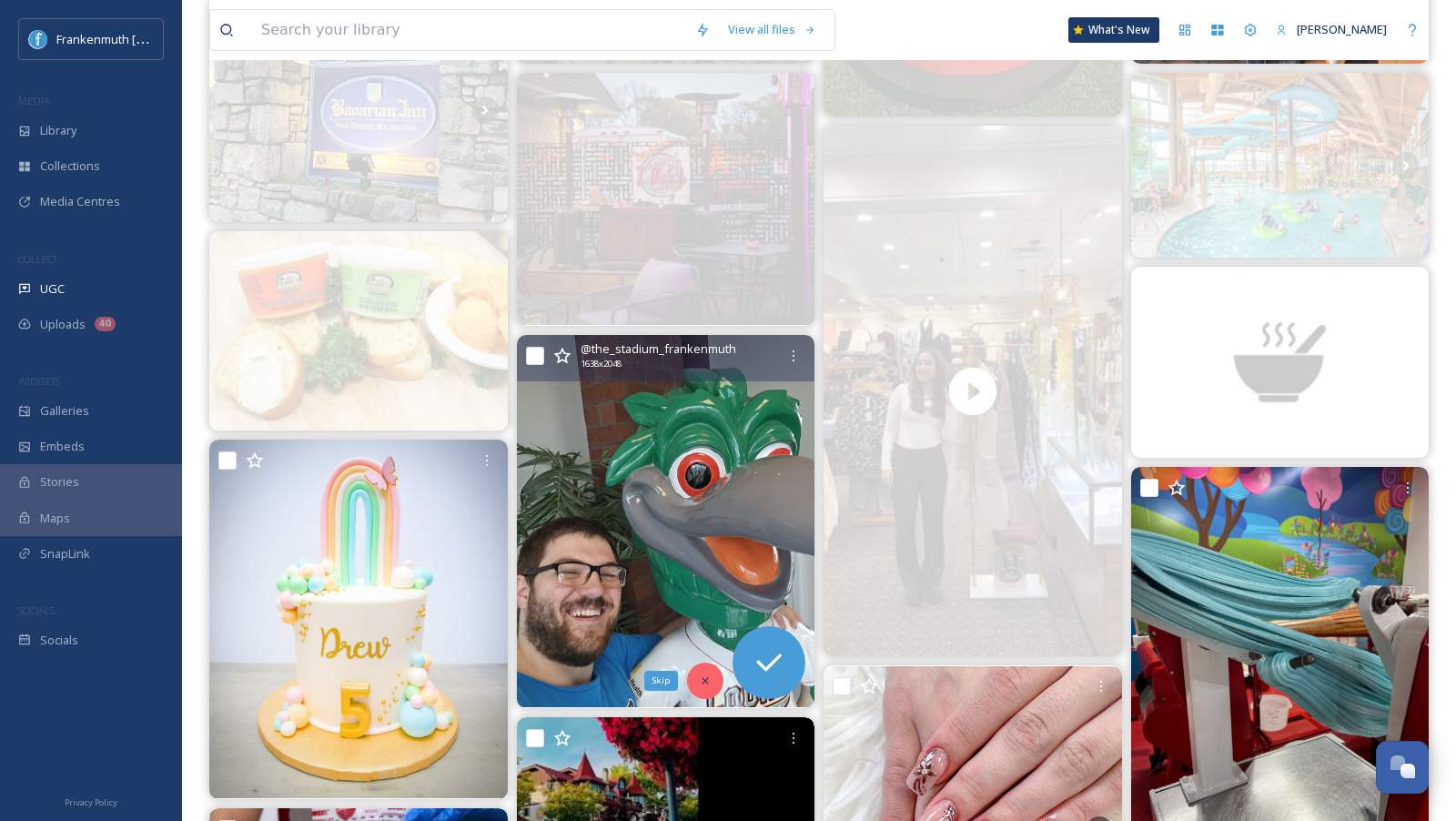
click at [705, 675] on icon at bounding box center [705, 681] width 13 height 13
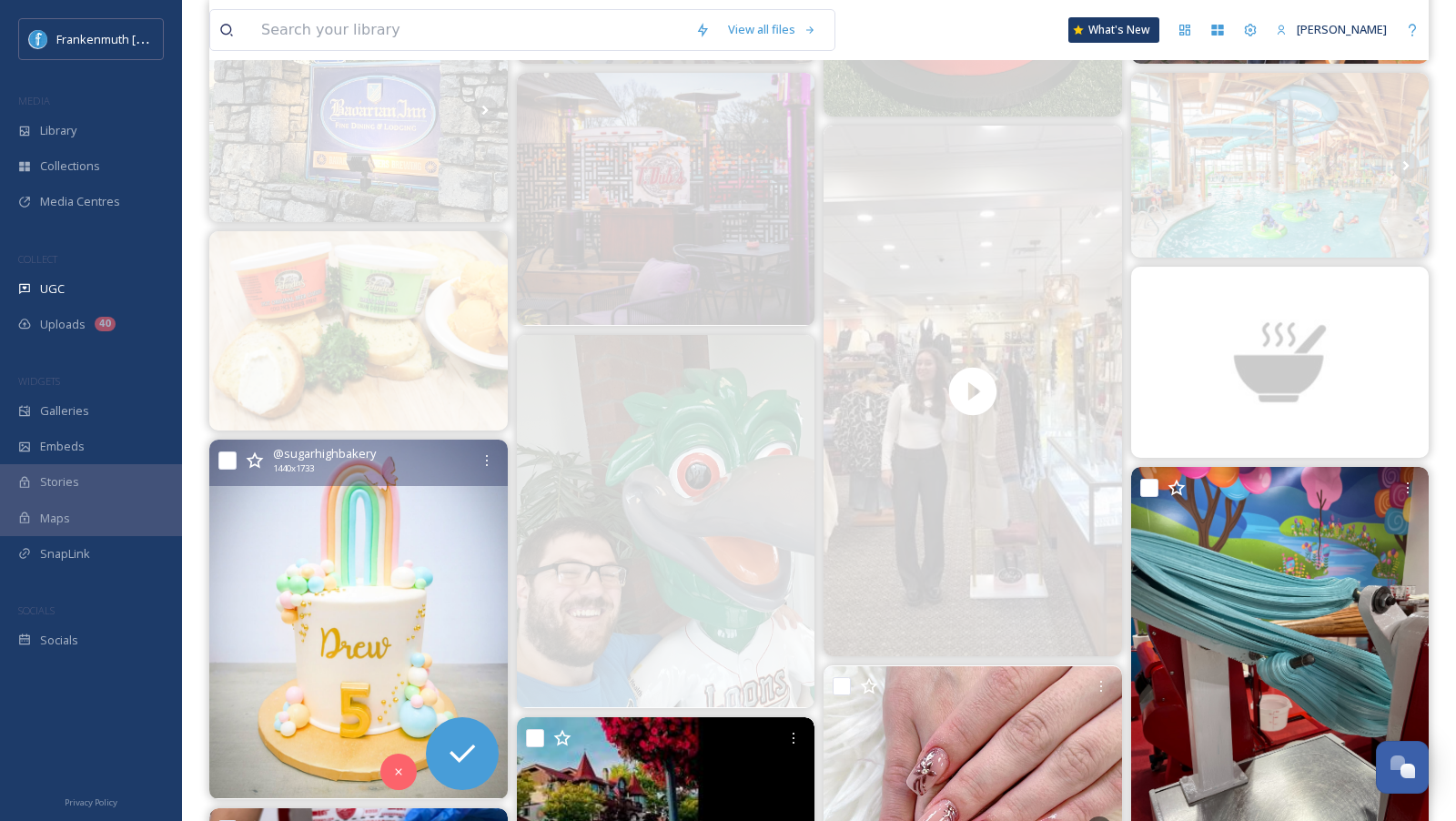
scroll to position [610, 0]
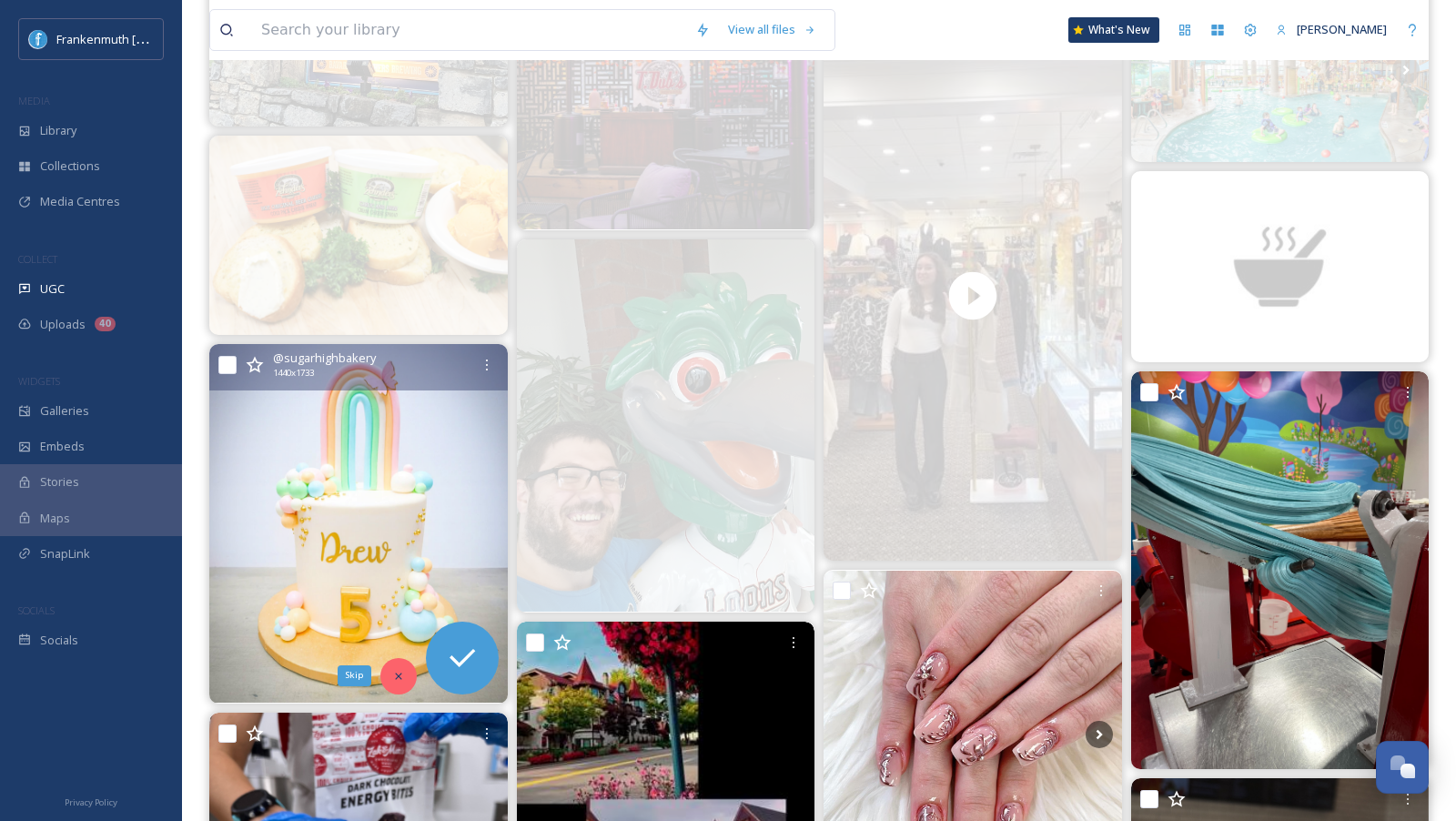
click at [394, 671] on icon at bounding box center [399, 676] width 13 height 13
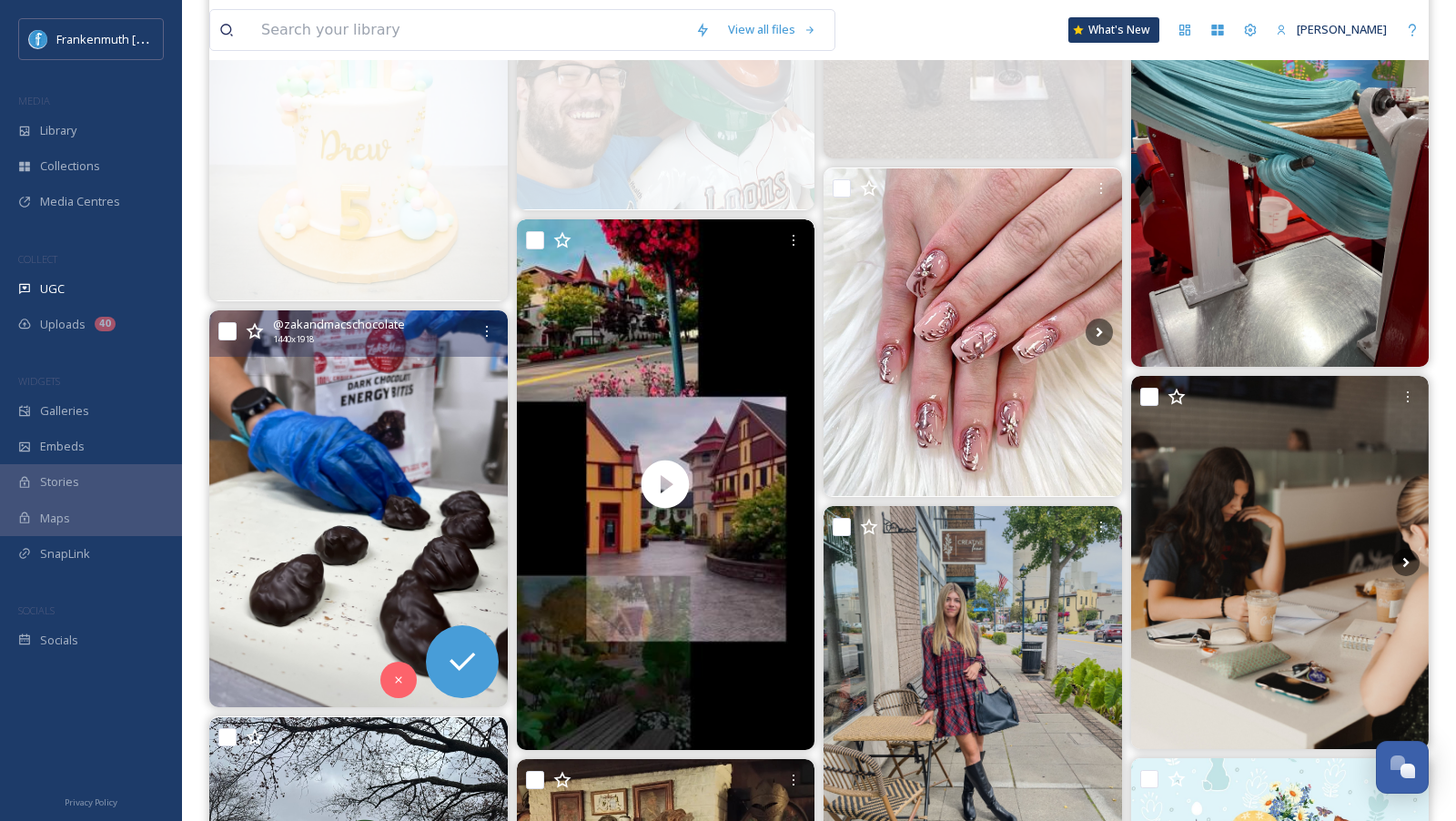
scroll to position [1015, 0]
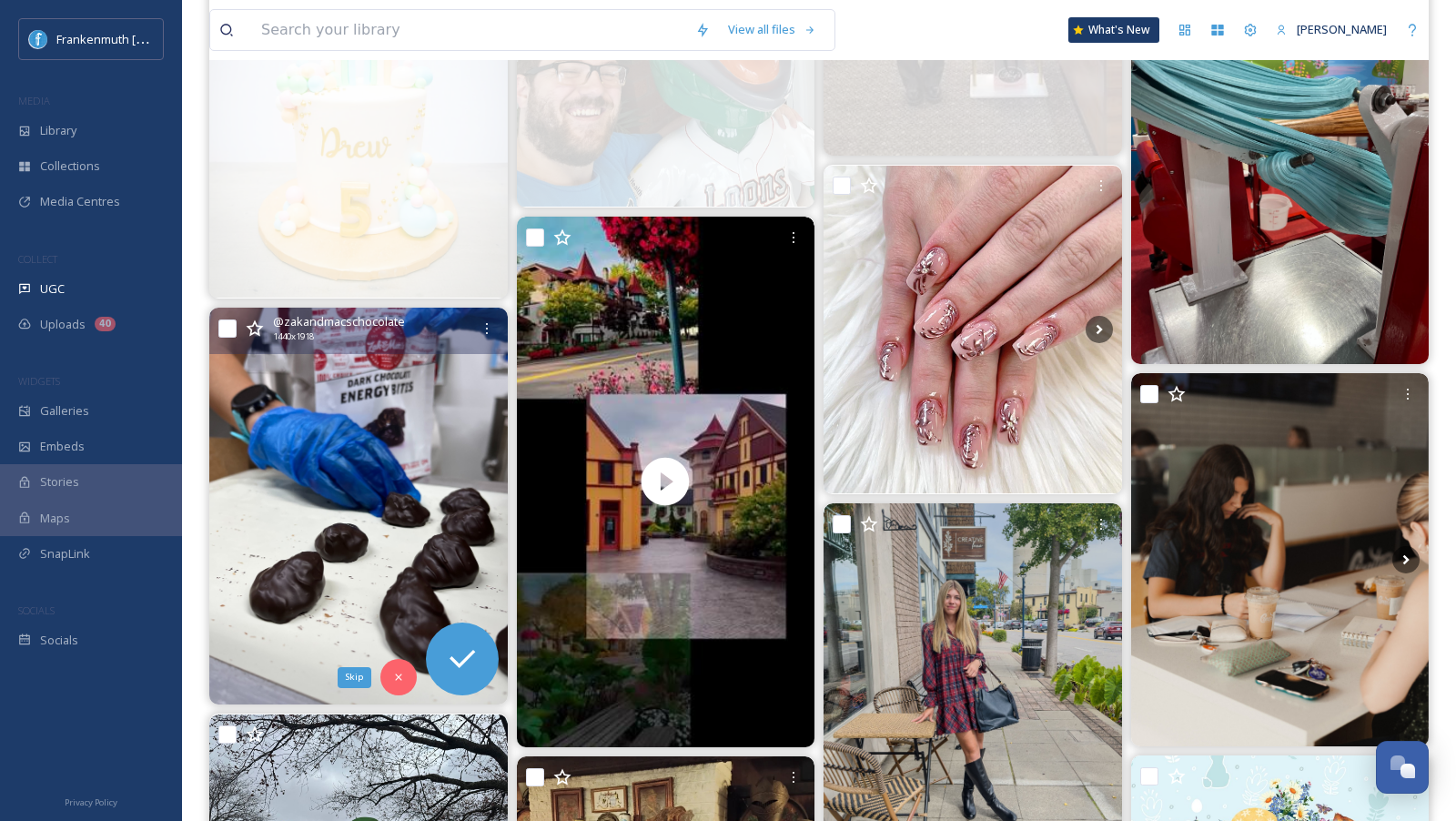
click at [394, 671] on icon at bounding box center [399, 677] width 13 height 13
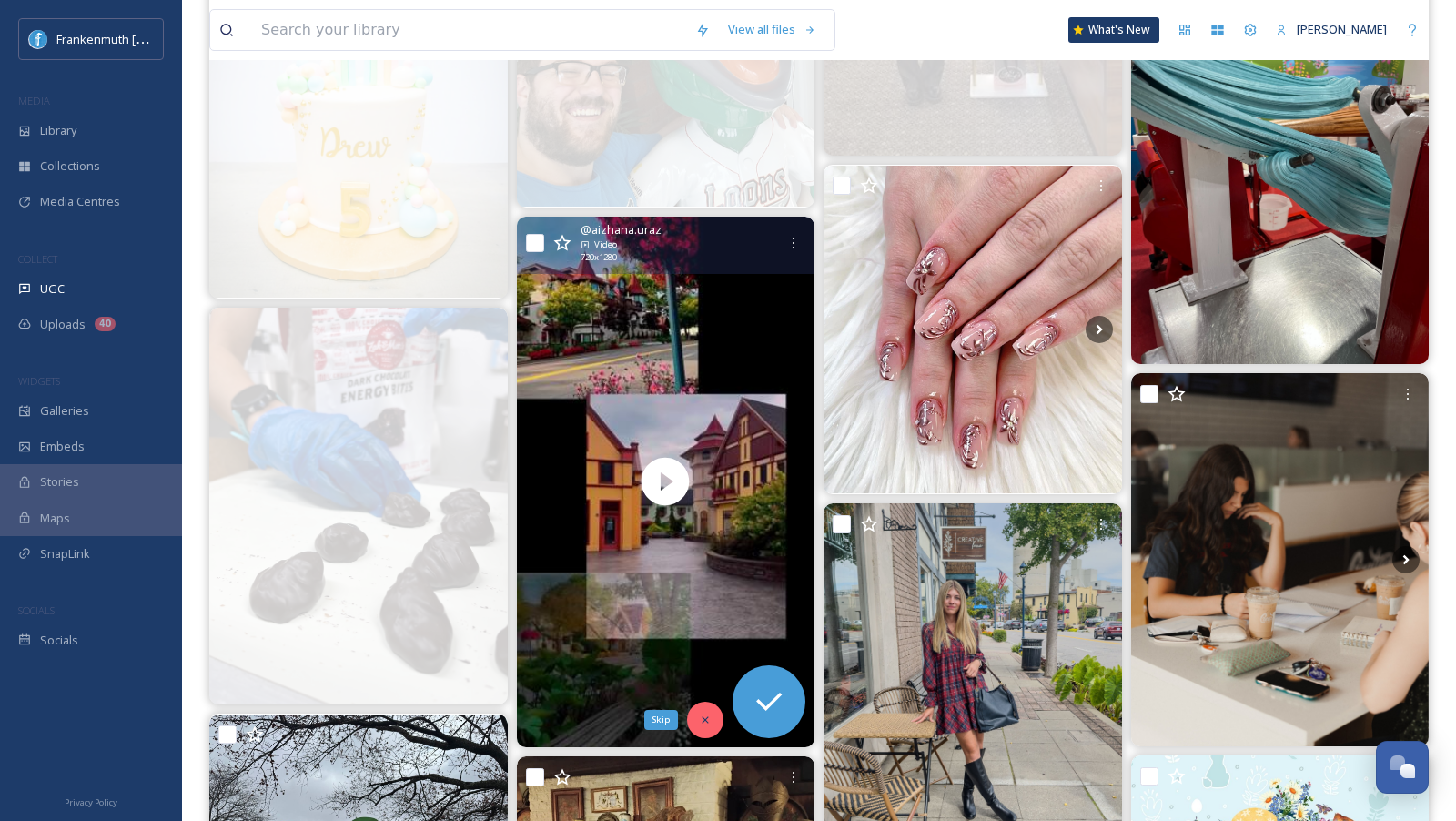
click at [704, 716] on icon at bounding box center [704, 719] width 6 height 6
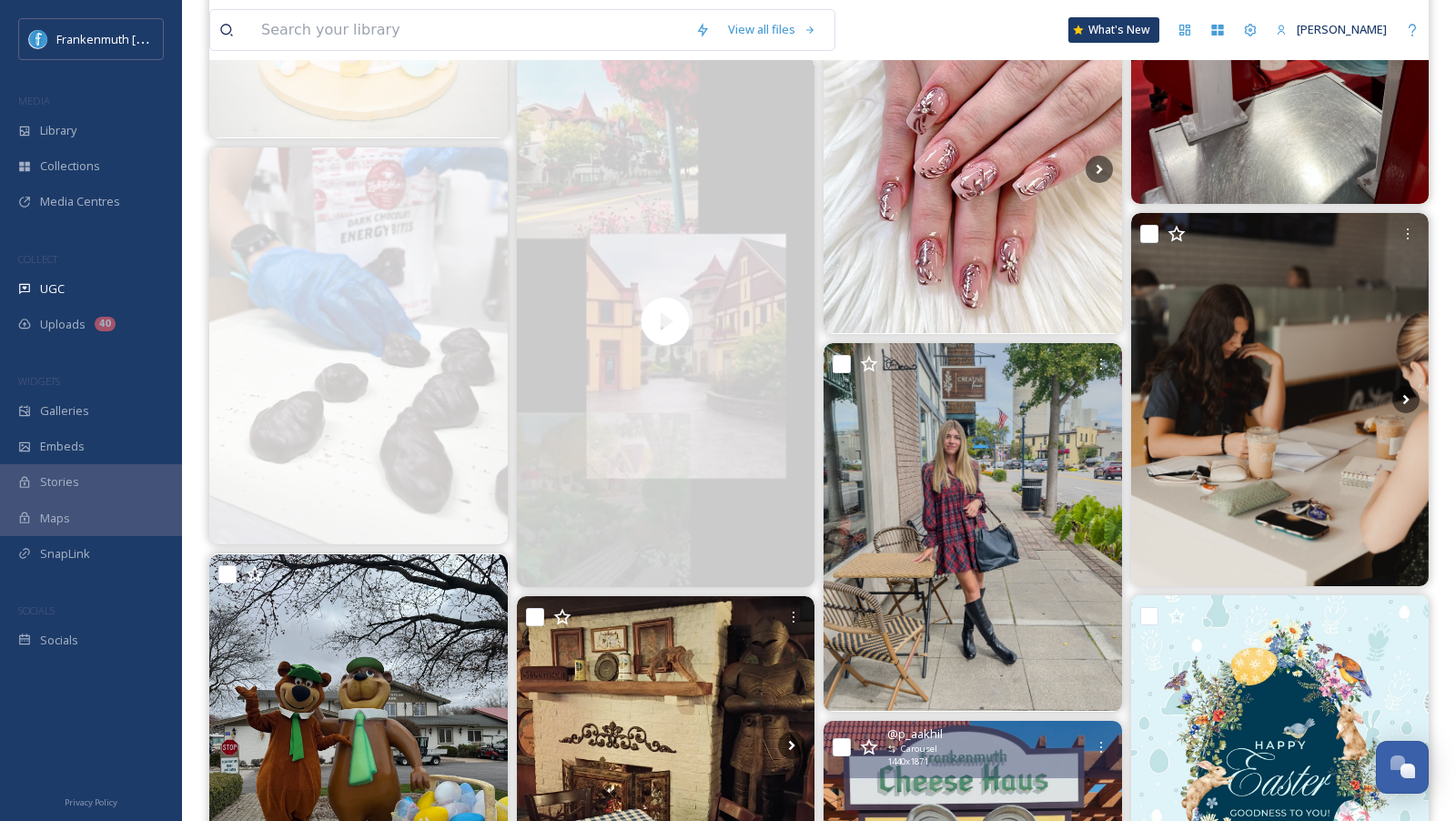
scroll to position [1176, 0]
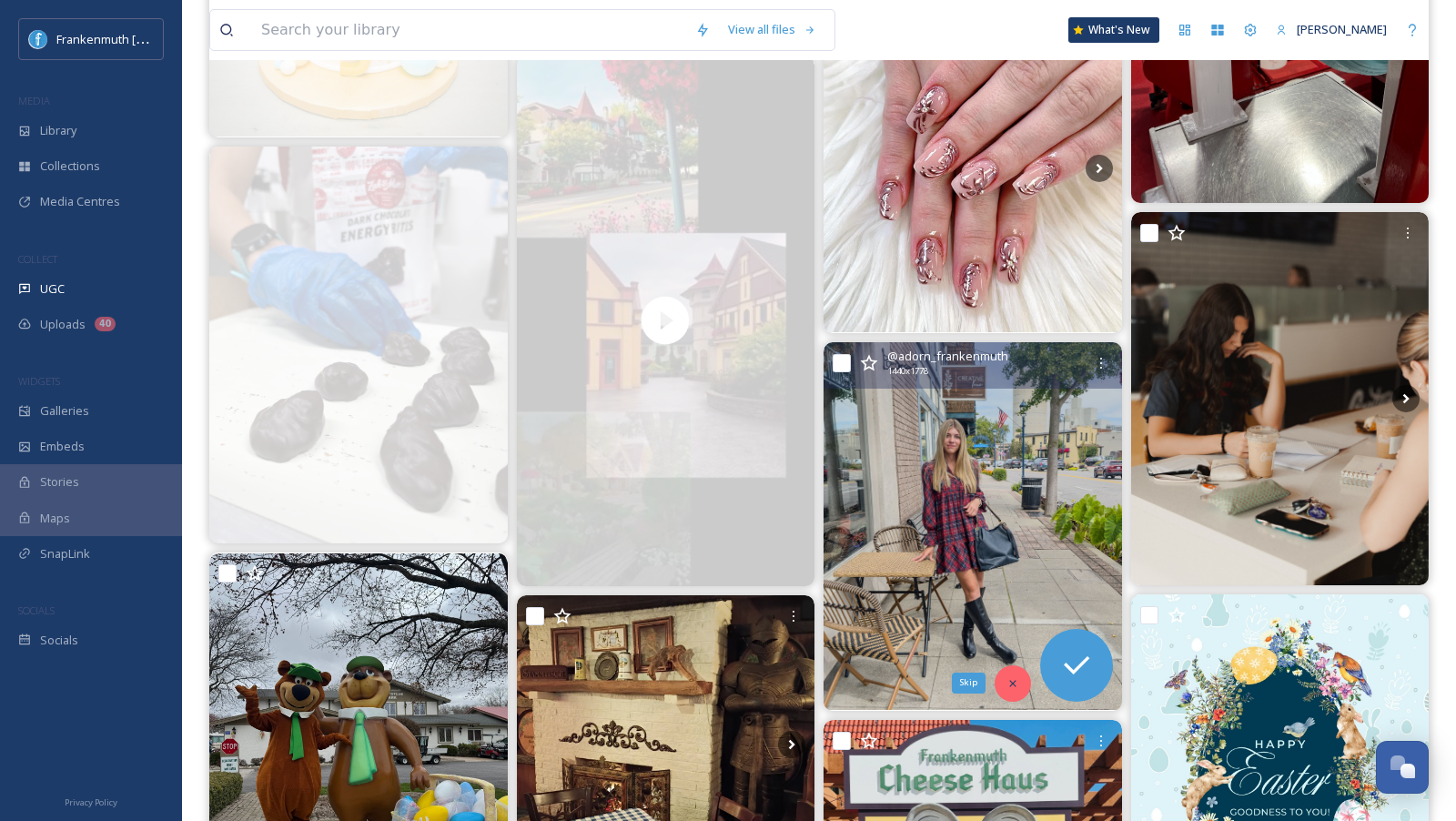
click at [1013, 681] on icon at bounding box center [1012, 682] width 6 height 6
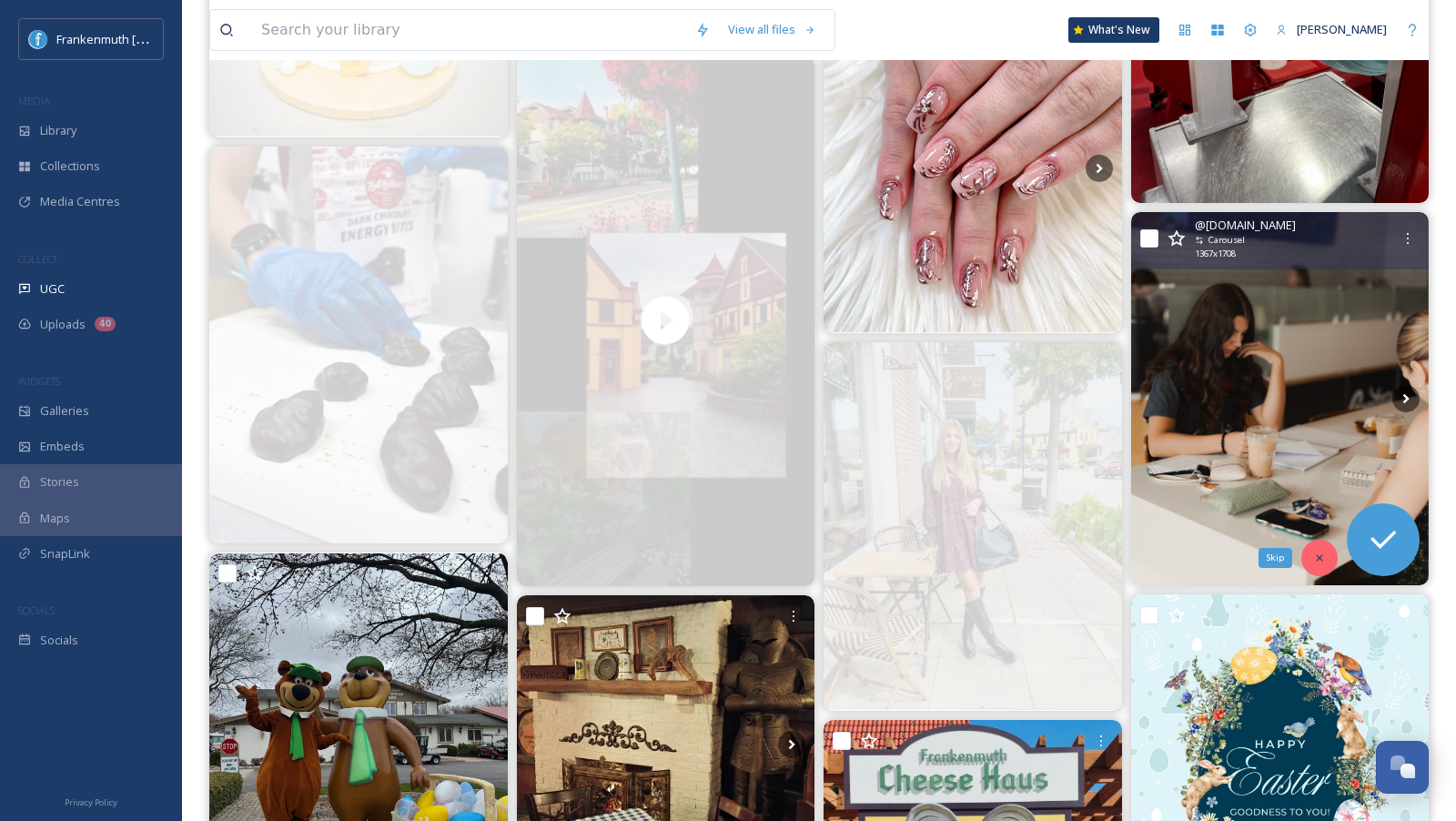
click at [1322, 559] on icon at bounding box center [1320, 558] width 13 height 13
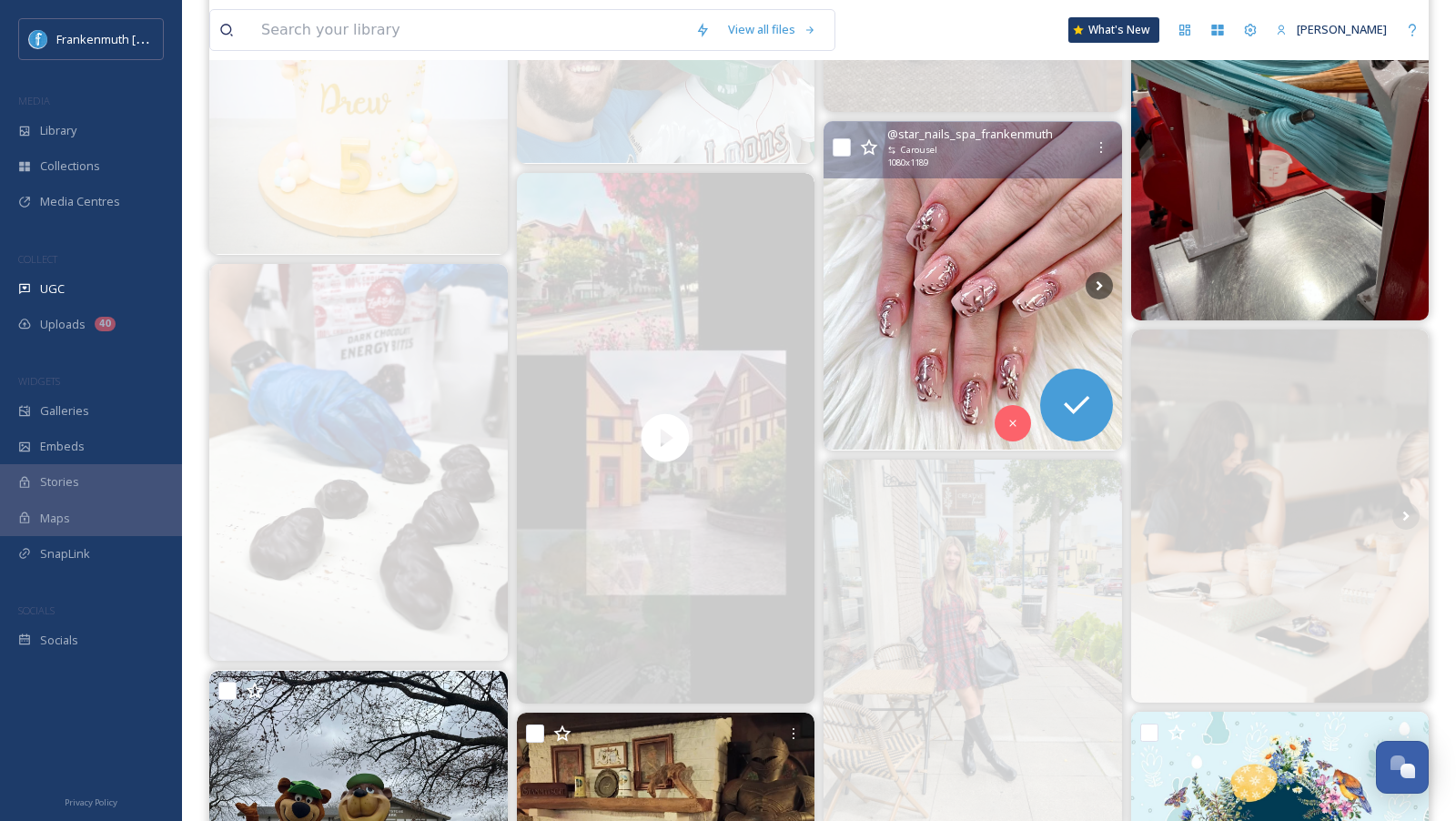
scroll to position [1039, 0]
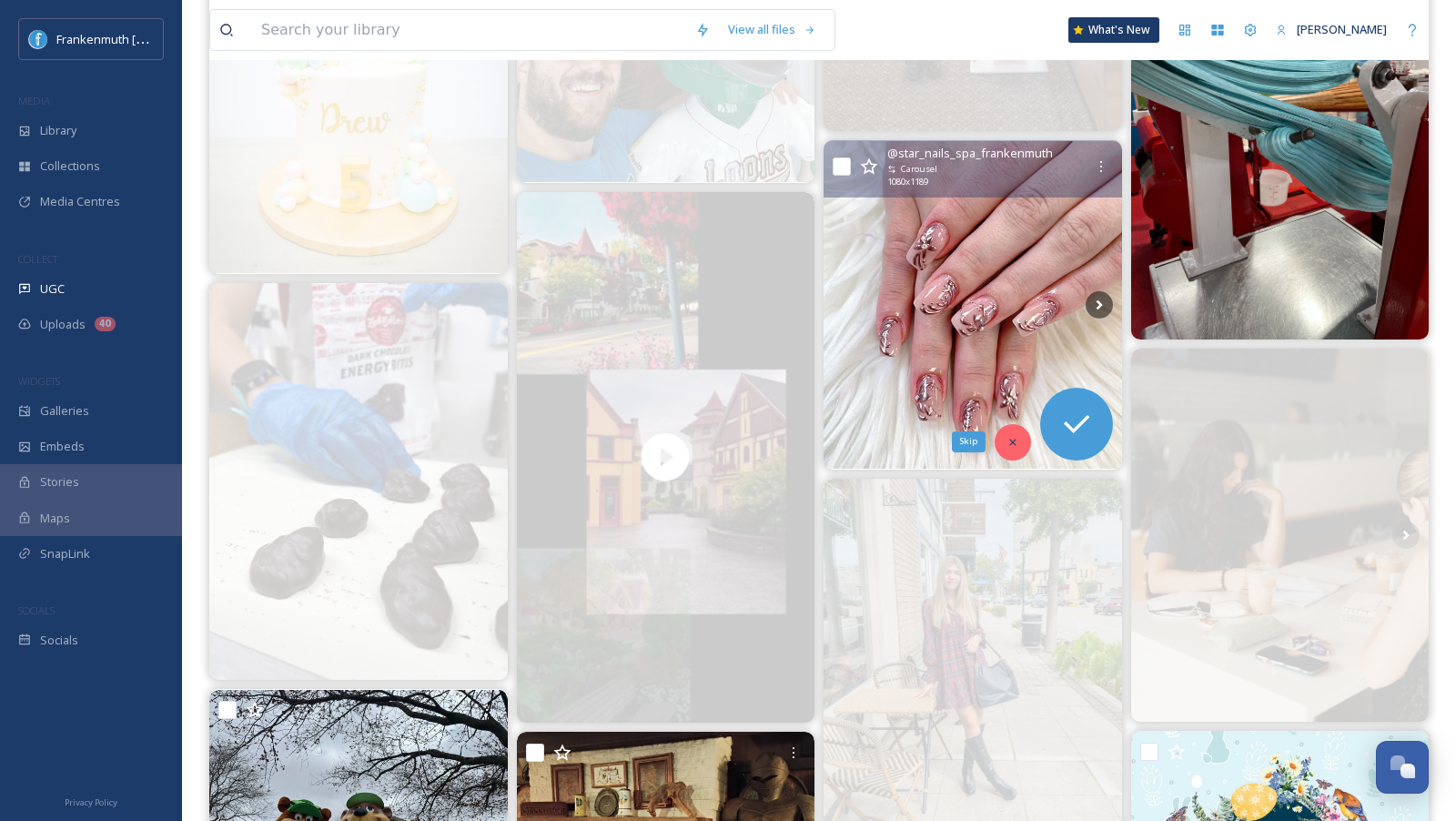
click at [1016, 436] on icon at bounding box center [1013, 442] width 13 height 13
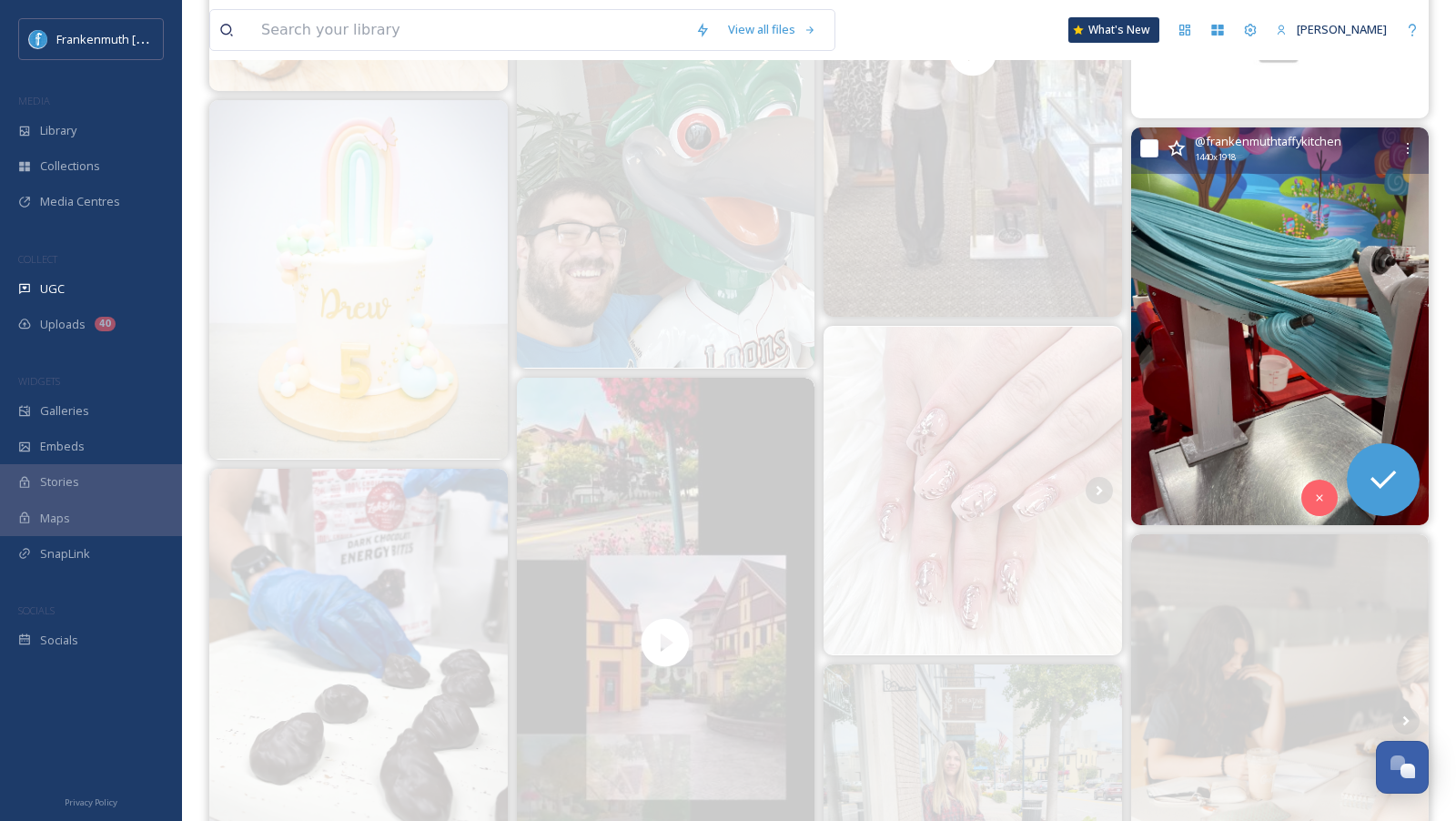
scroll to position [852, 0]
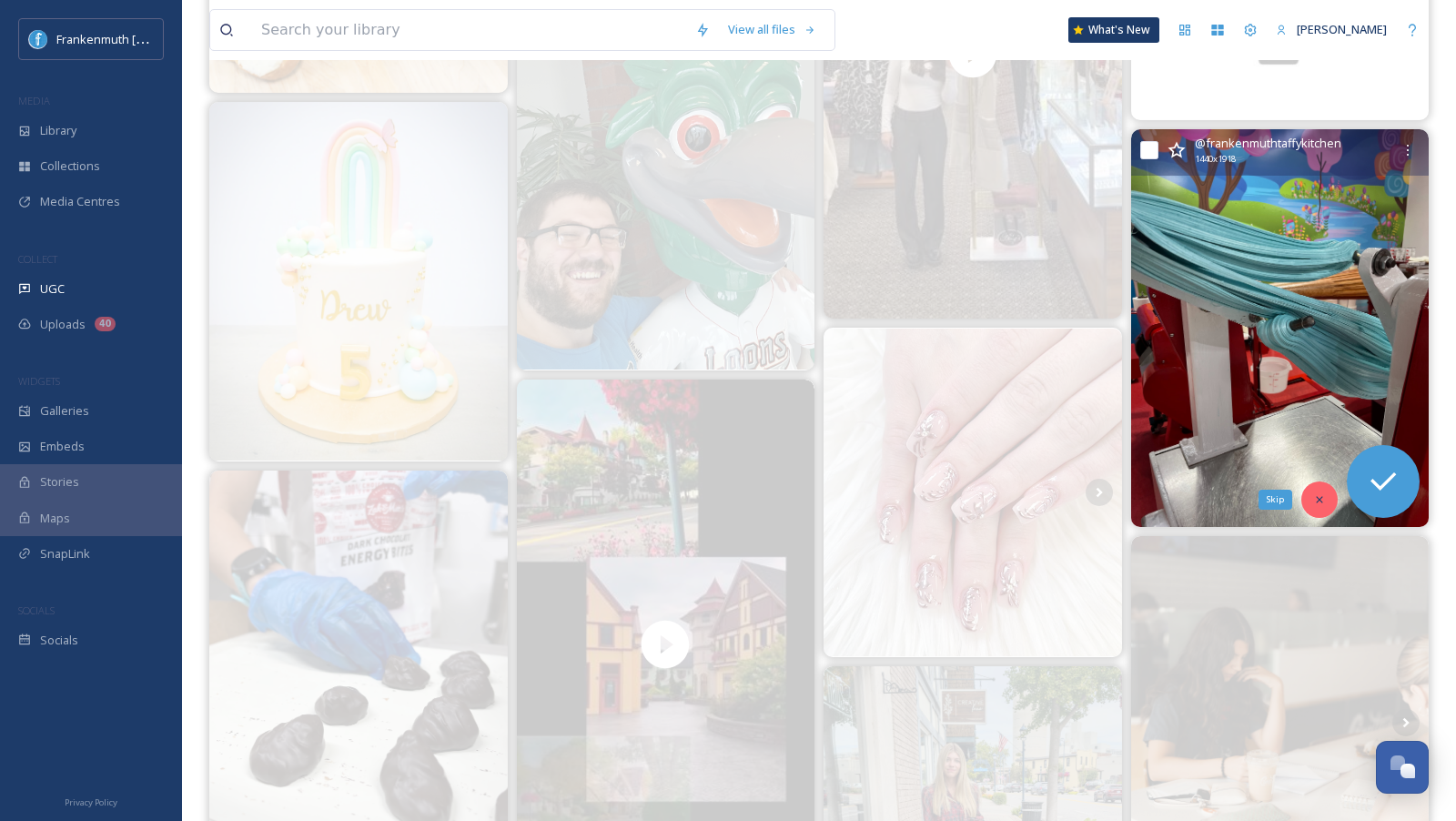
click at [1313, 489] on div "Skip" at bounding box center [1319, 499] width 36 height 36
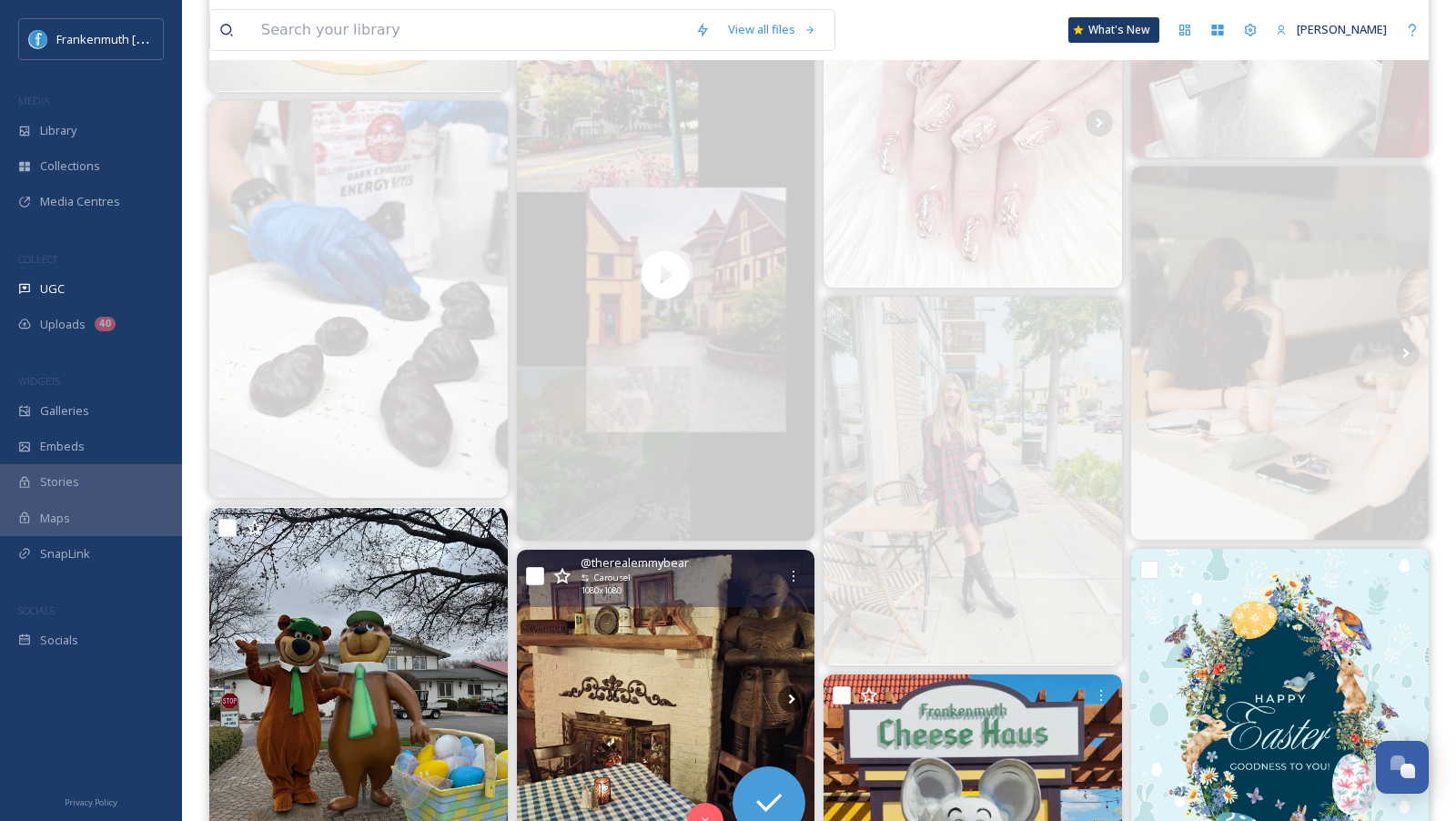
scroll to position [1656, 0]
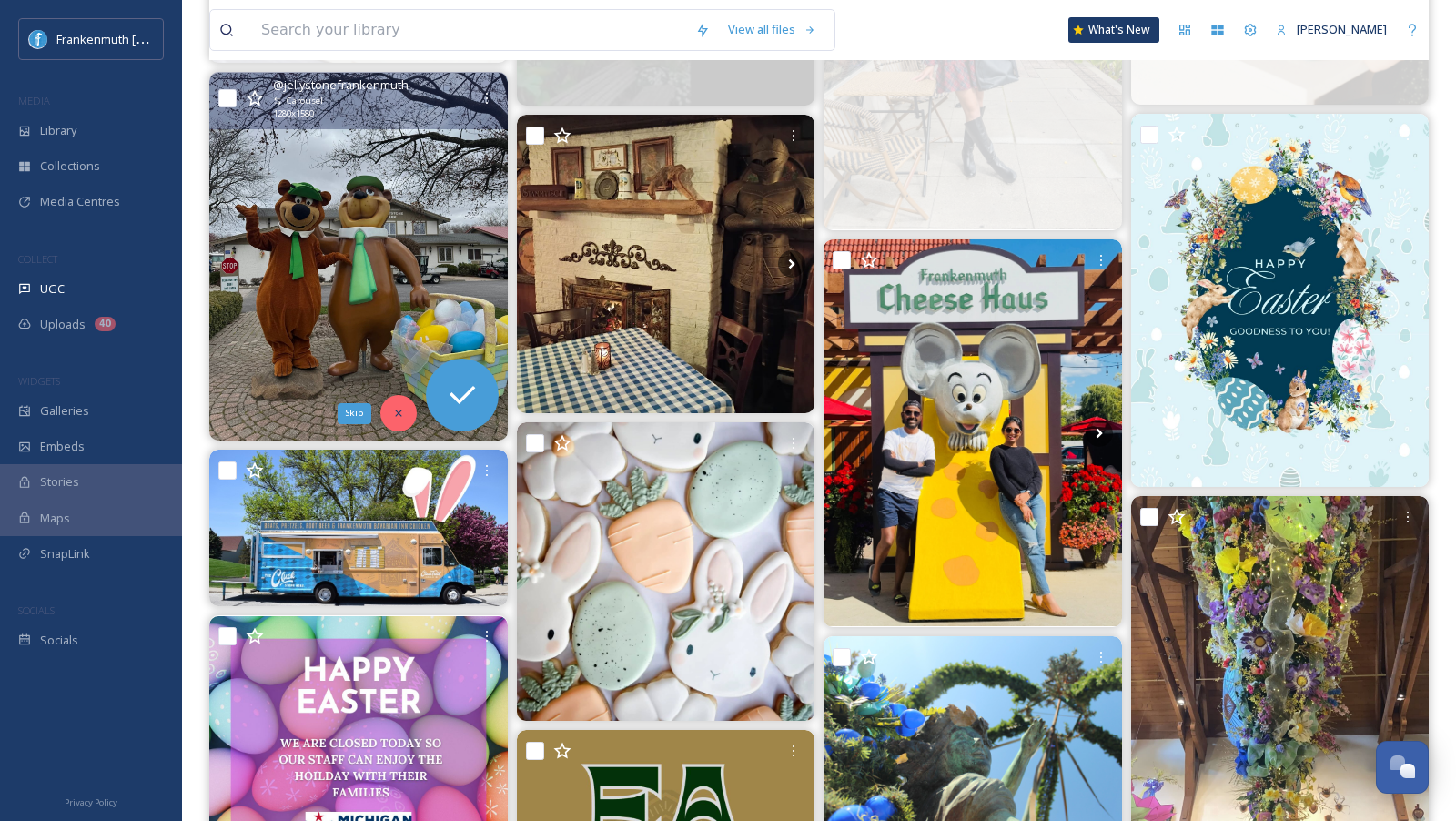
click at [397, 421] on div "Skip" at bounding box center [398, 412] width 36 height 36
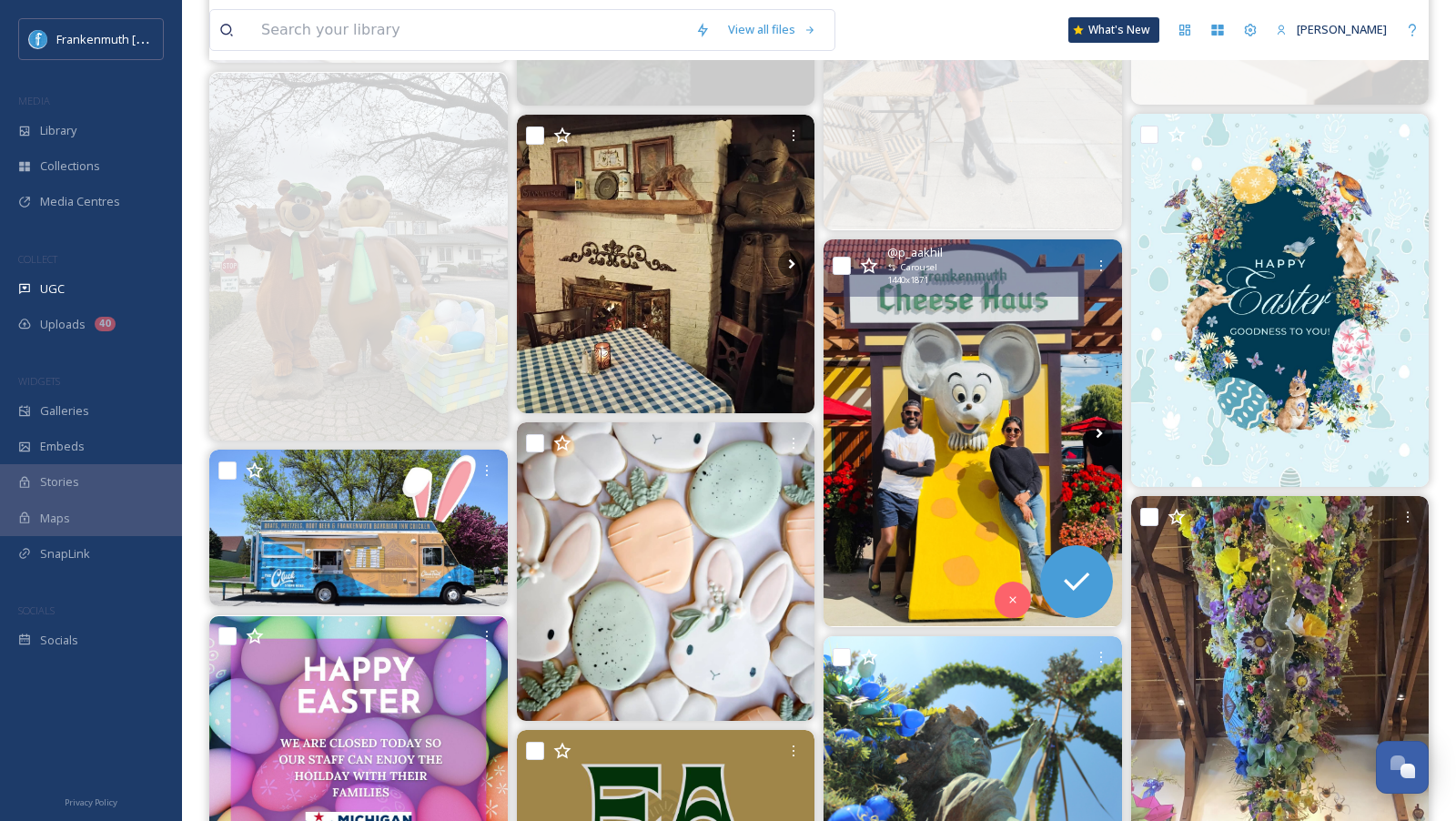
click at [910, 418] on img at bounding box center [973, 433] width 298 height 387
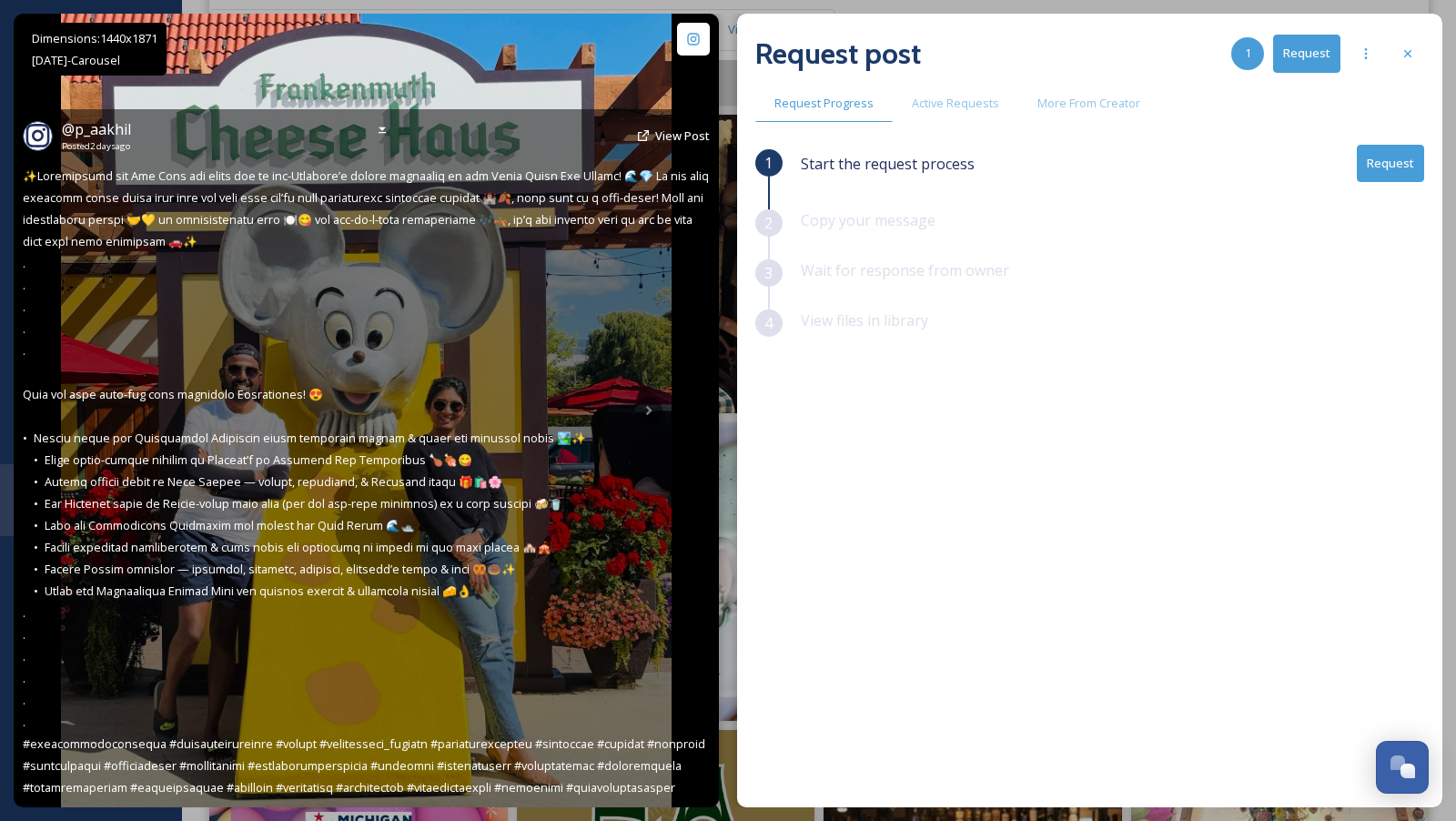
click at [647, 410] on div "@ p_aakhil Posted [DATE] View Post" at bounding box center [366, 458] width 705 height 698
click at [382, 123] on icon at bounding box center [383, 131] width 15 height 15
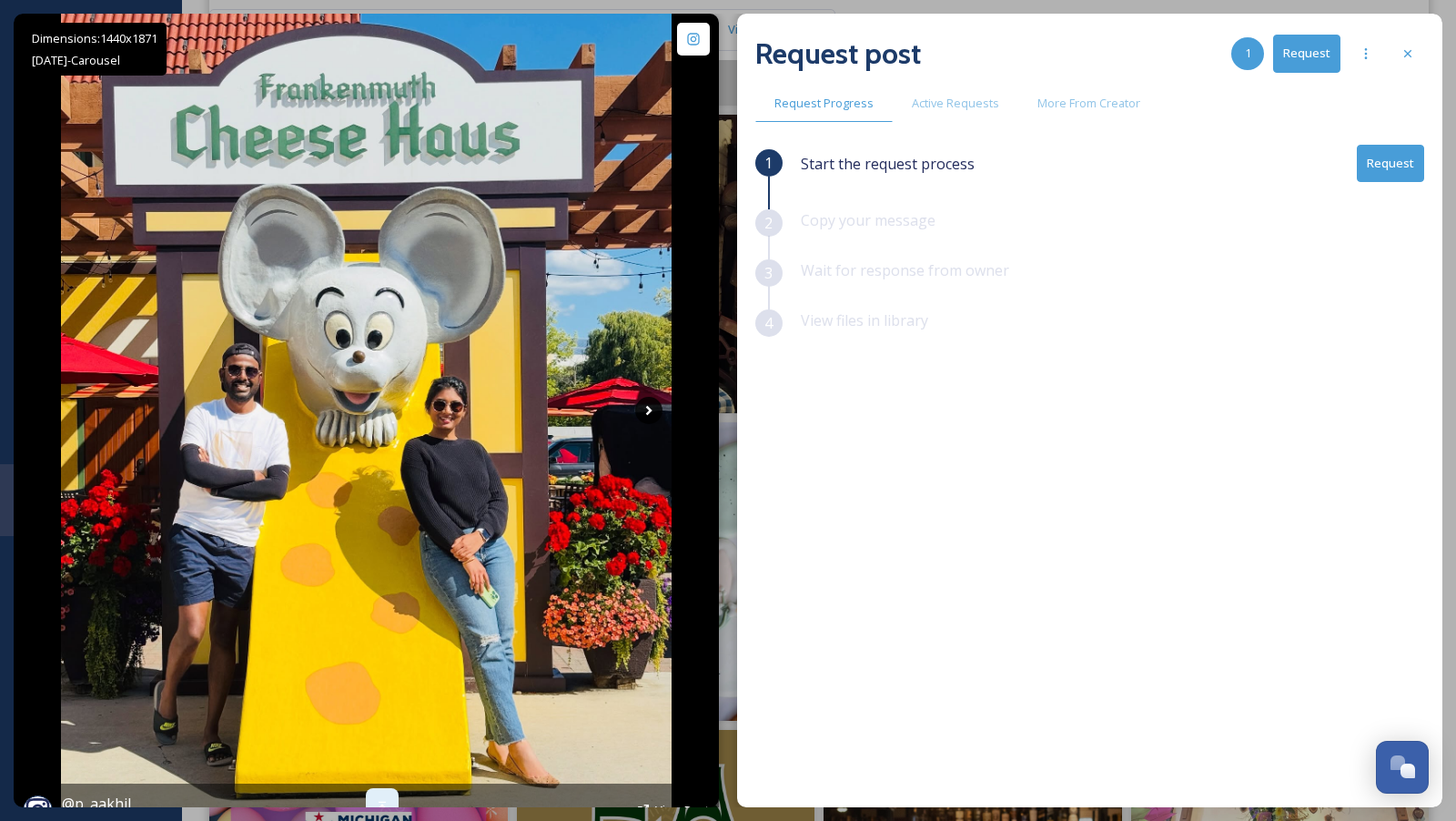
click at [652, 413] on icon at bounding box center [648, 410] width 27 height 27
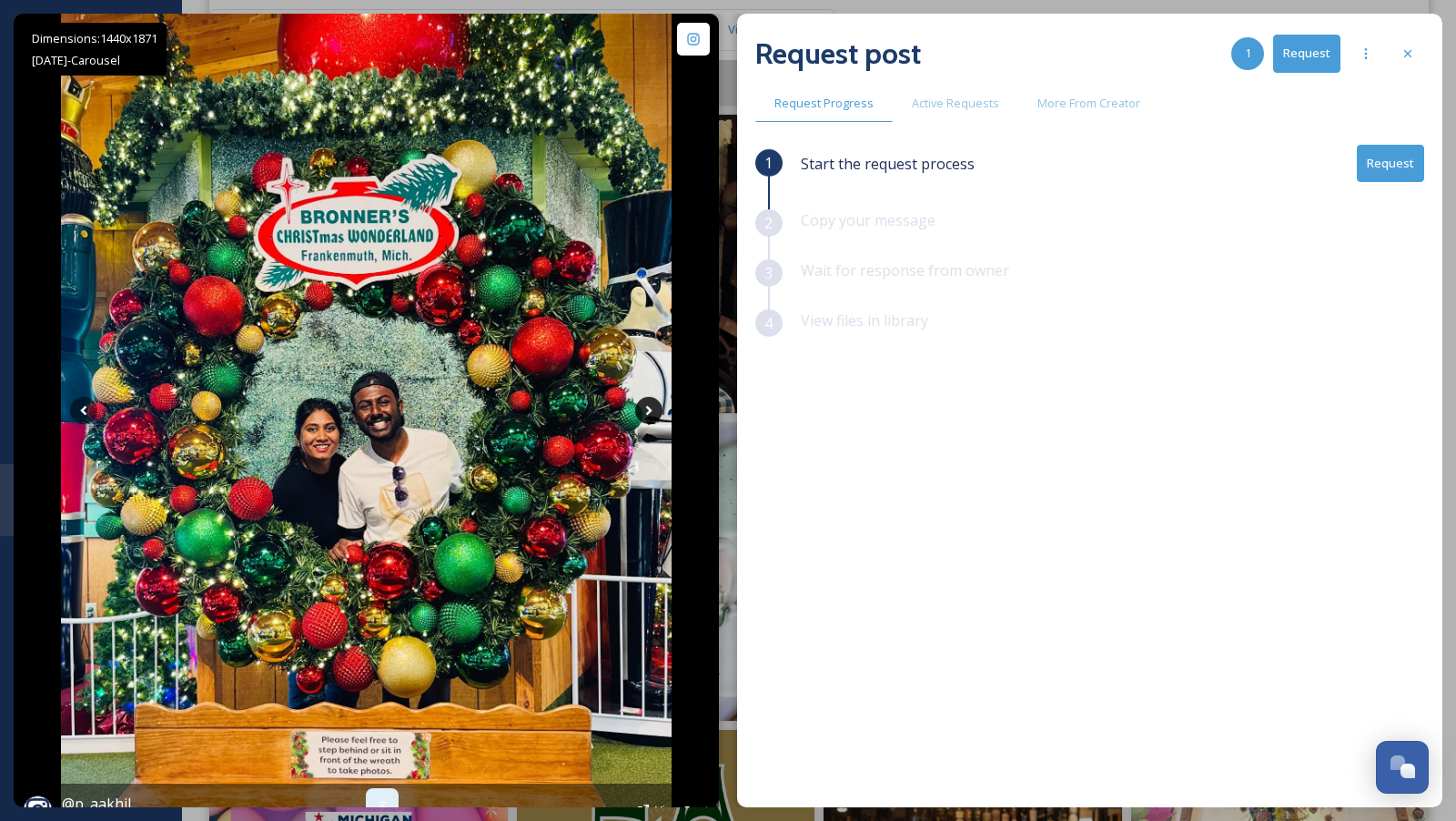
click at [652, 413] on icon at bounding box center [648, 410] width 27 height 27
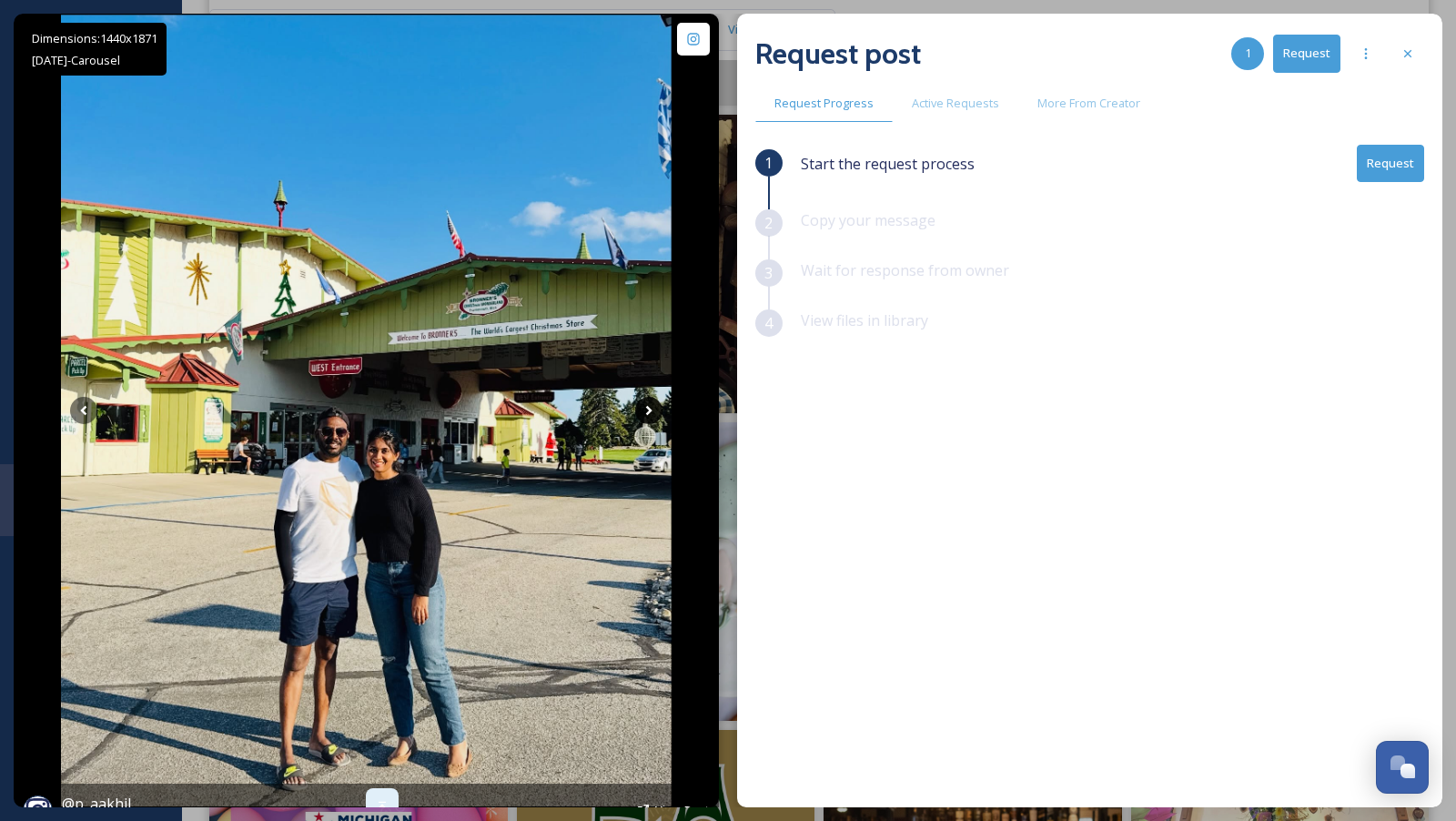
click at [651, 413] on icon at bounding box center [648, 410] width 27 height 27
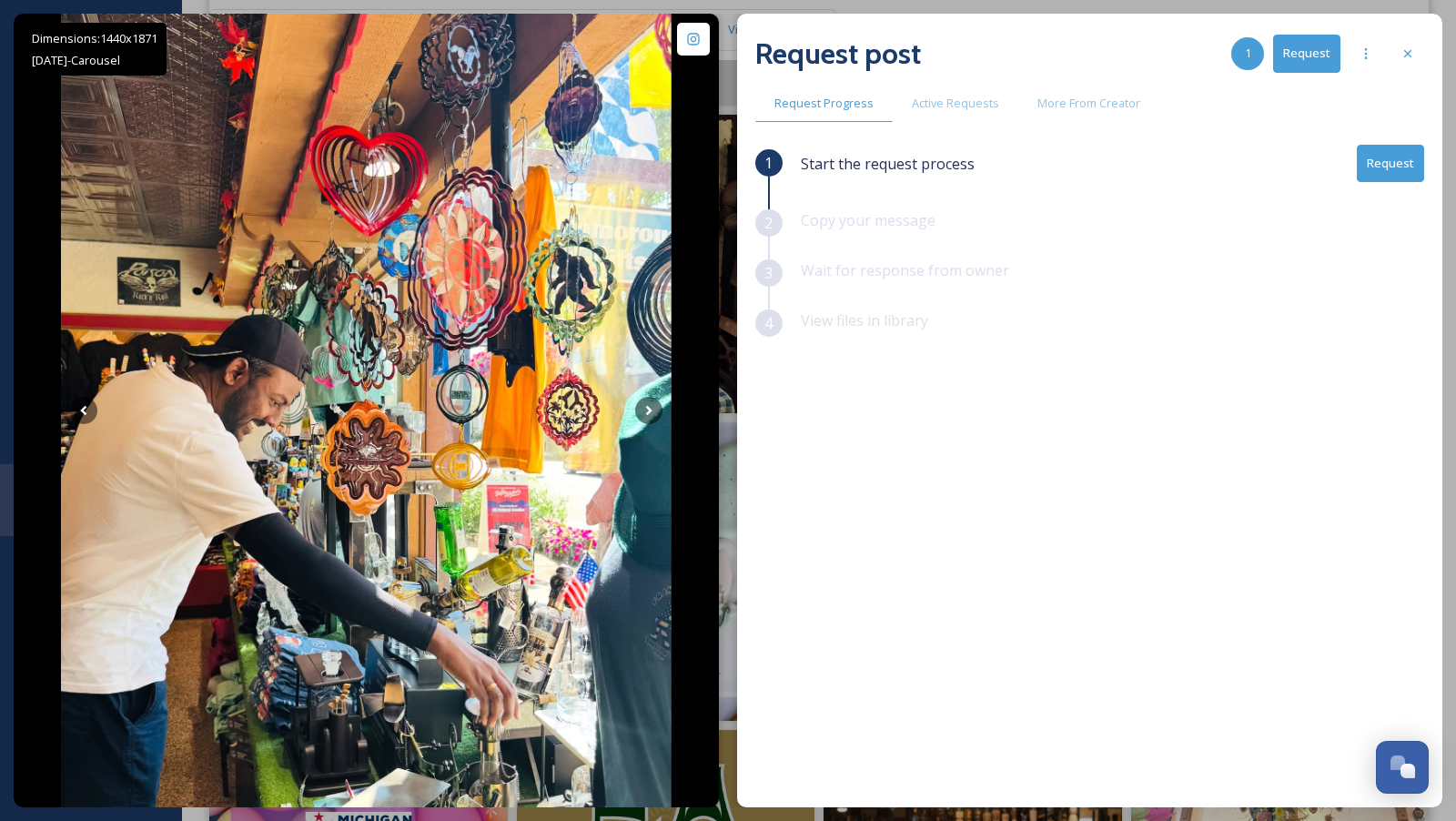
click at [1408, 162] on button "Request" at bounding box center [1390, 163] width 68 height 37
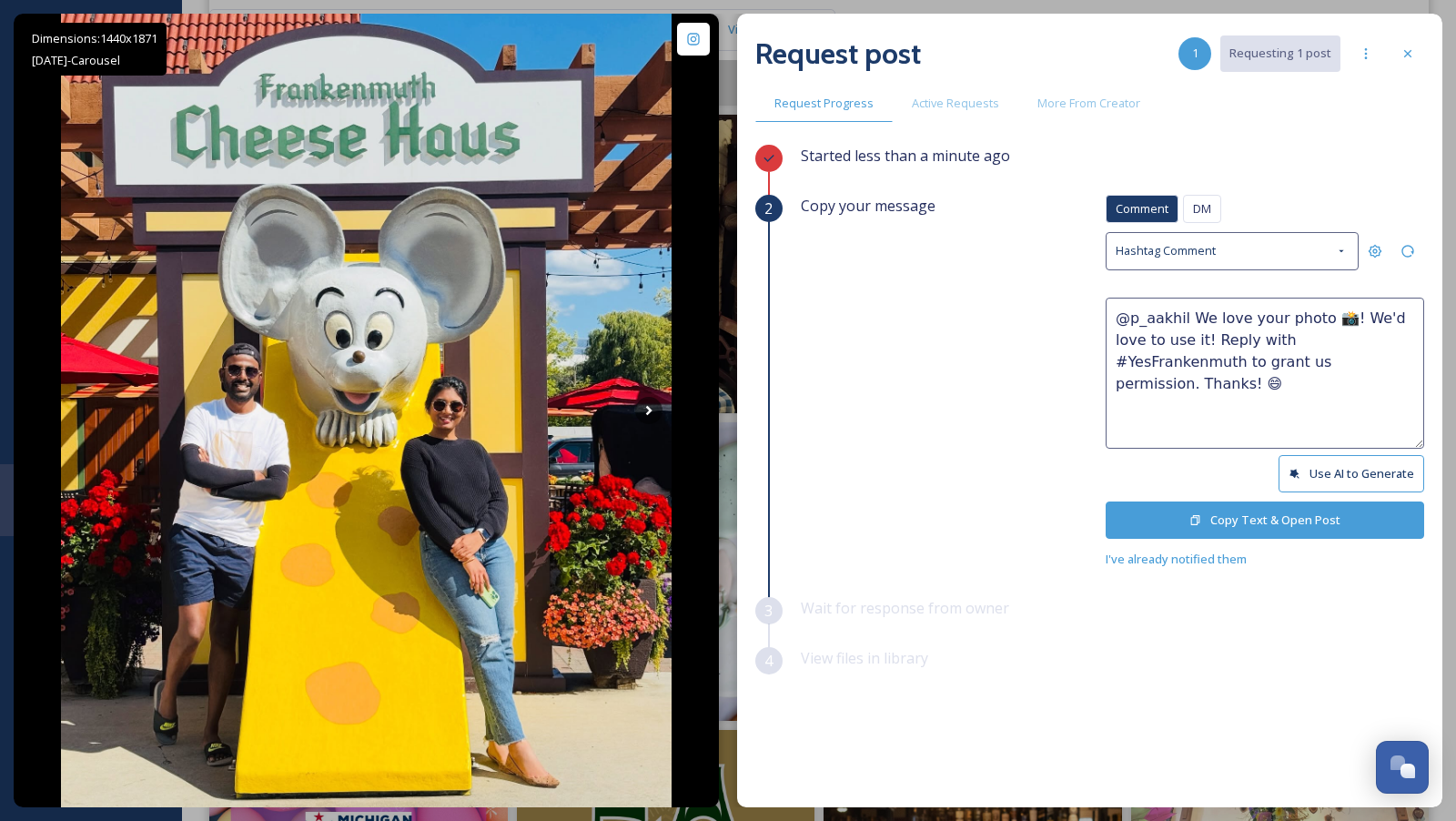
click at [1312, 315] on textarea "@p_aakhil We love your photo 📸! We'd love to use it! Reply with #YesFrankenmuth…" at bounding box center [1265, 373] width 319 height 151
click at [1169, 339] on textarea "@p_aakhil We love your photos 📸! We'd love to use it! Reply with #YesFrankenmut…" at bounding box center [1265, 373] width 319 height 151
type textarea "@p_aakhil We love your photos 📸! We'd love to use them! Reply with #YesFrankenm…"
click at [1243, 516] on button "Copy Text & Open Post" at bounding box center [1265, 520] width 319 height 37
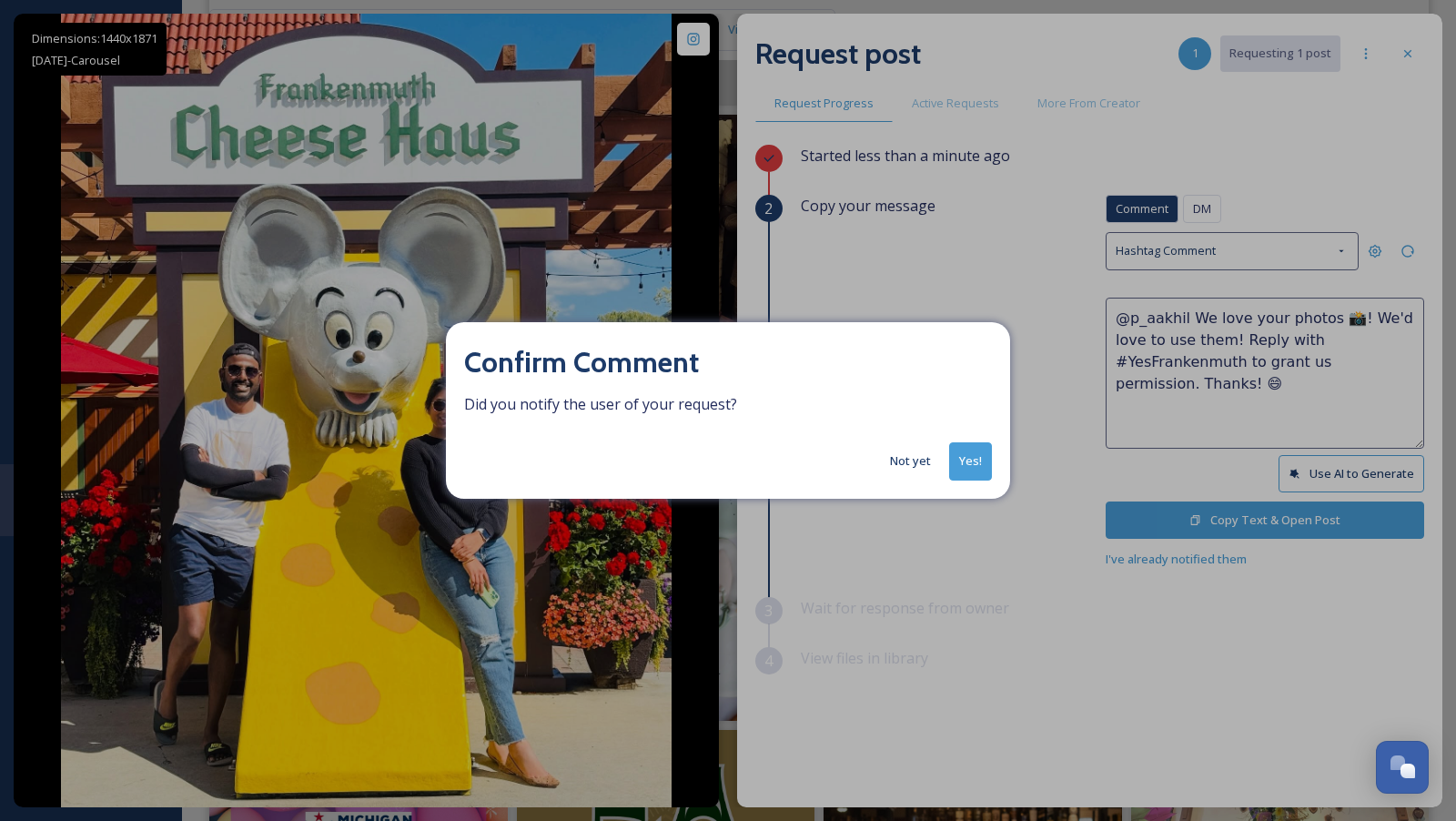
click at [981, 459] on button "Yes!" at bounding box center [970, 461] width 43 height 37
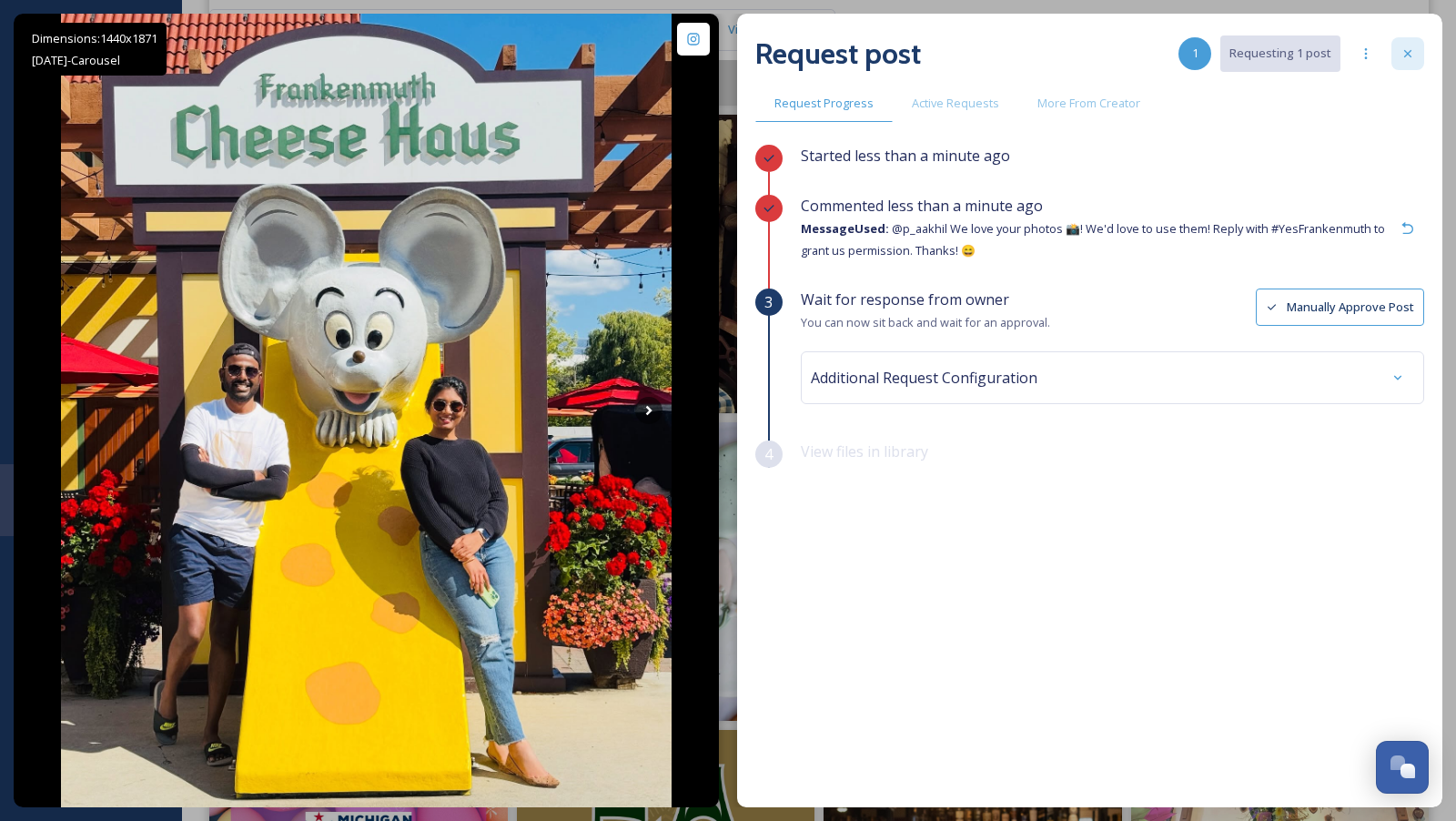
click at [1412, 62] on div at bounding box center [1407, 53] width 32 height 32
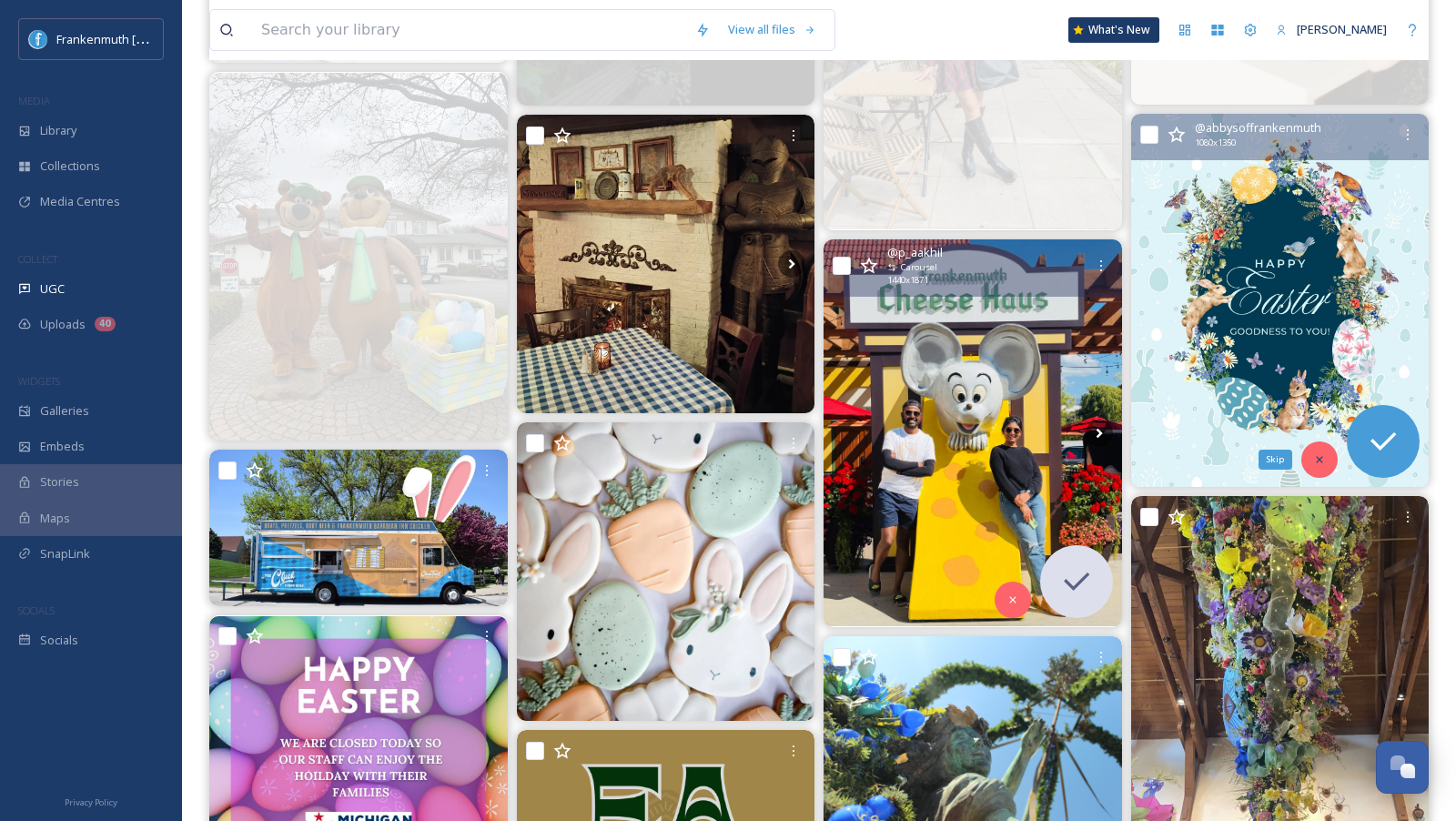
click at [1317, 454] on icon at bounding box center [1320, 460] width 13 height 13
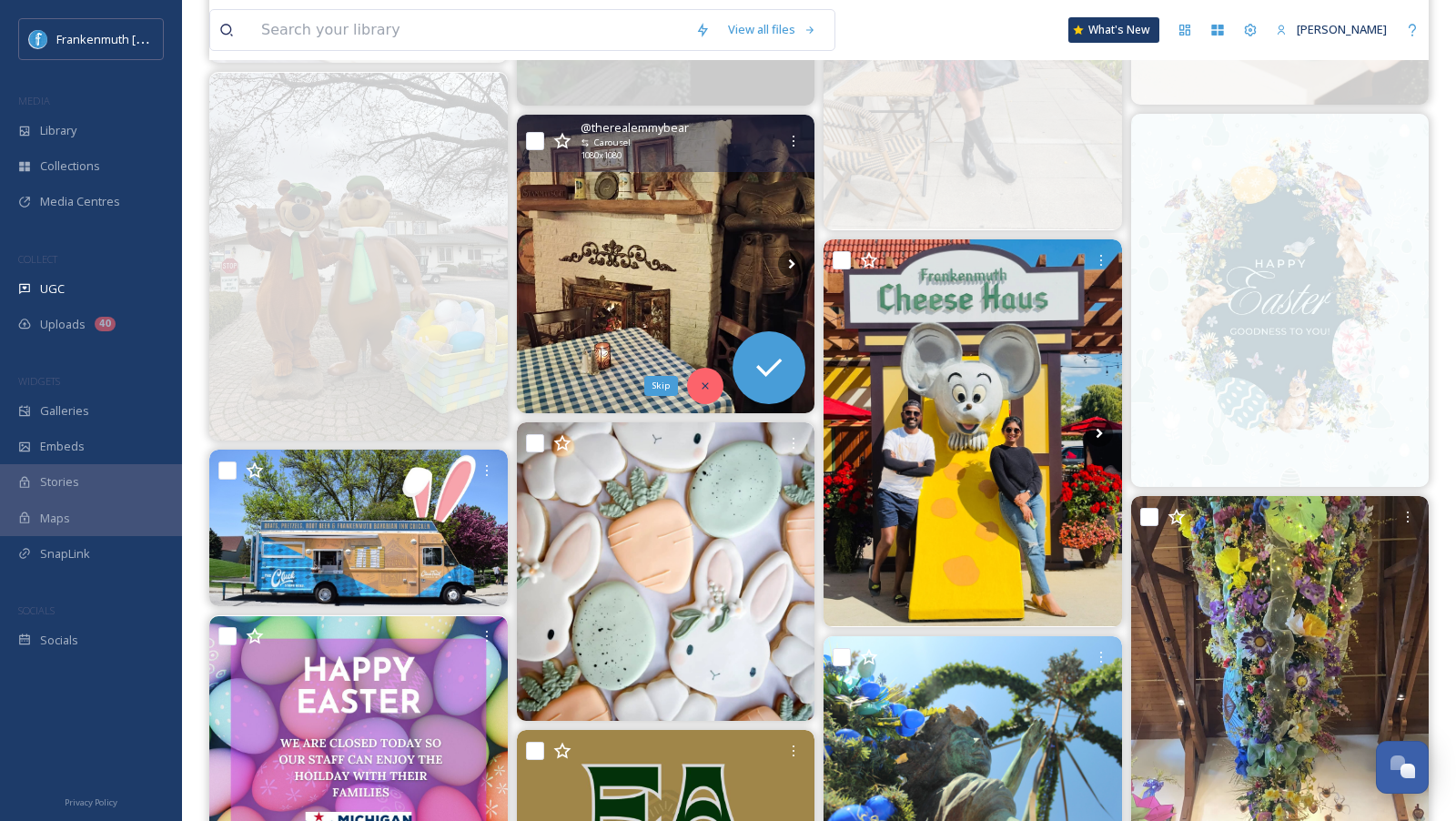
click at [699, 373] on div "Skip" at bounding box center [704, 385] width 36 height 36
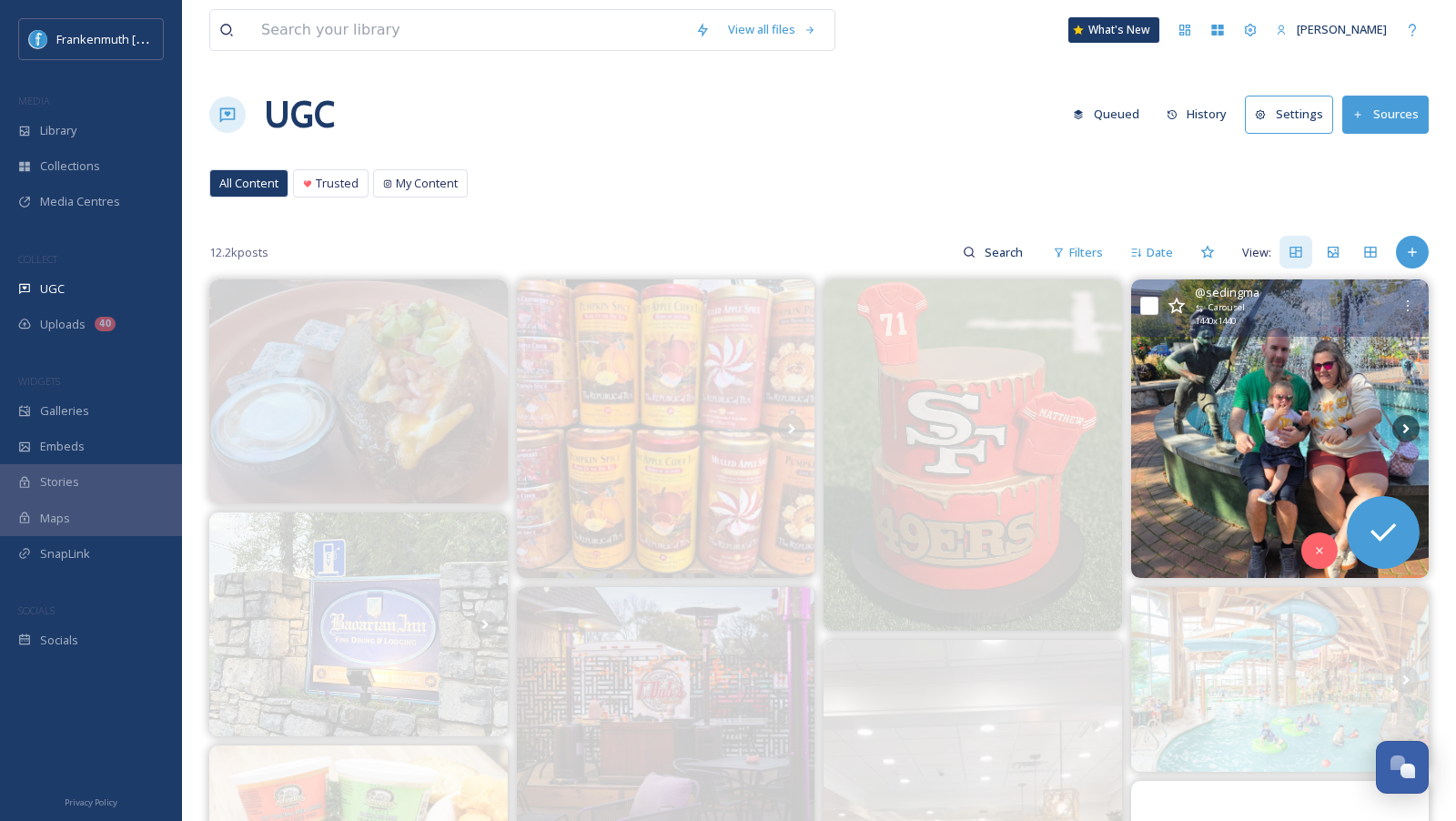
click at [1211, 380] on img at bounding box center [1280, 428] width 298 height 298
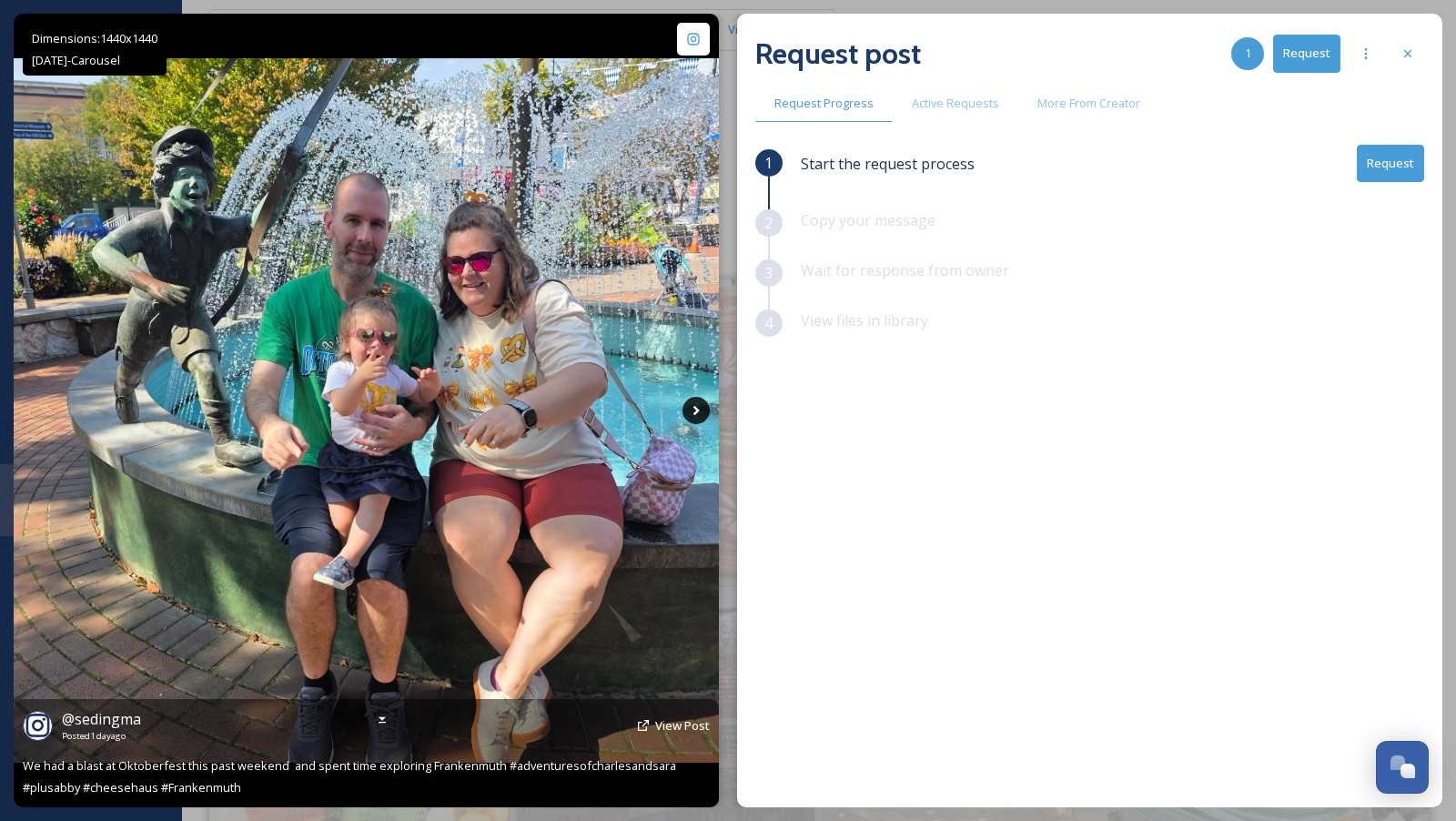
click at [688, 409] on icon at bounding box center [695, 410] width 27 height 27
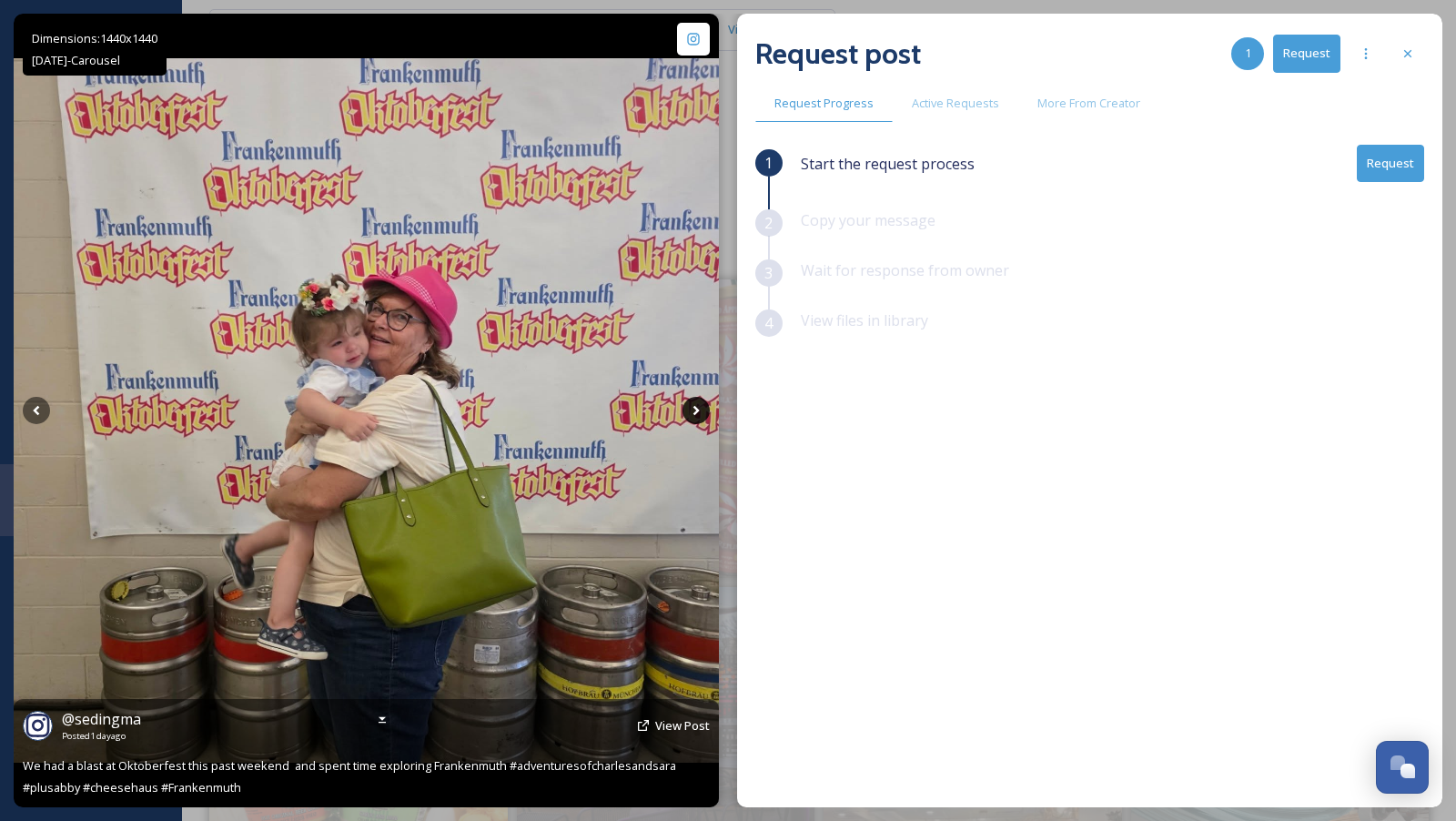
click at [688, 409] on icon at bounding box center [695, 410] width 27 height 27
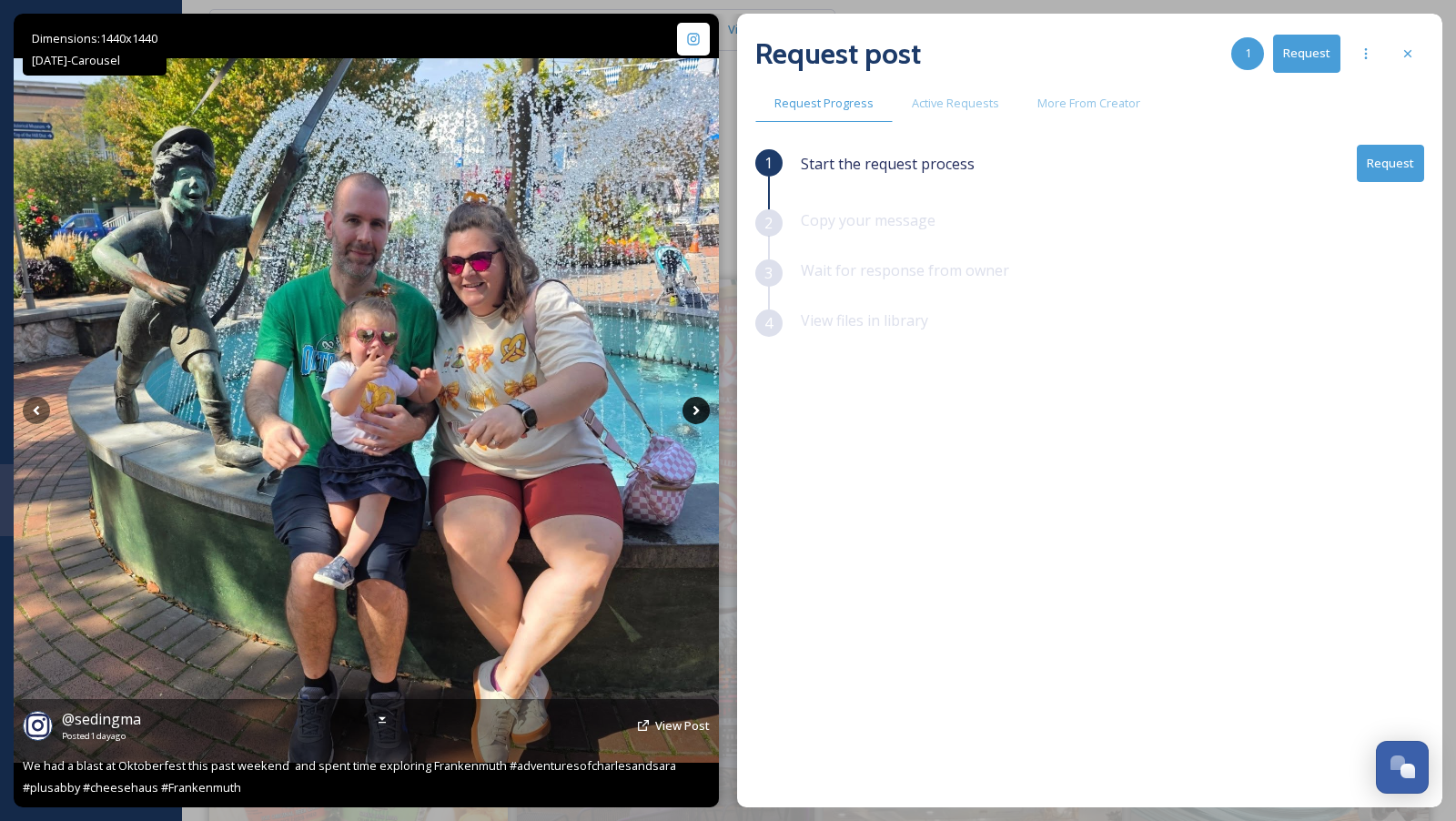
click at [688, 409] on icon at bounding box center [695, 410] width 27 height 27
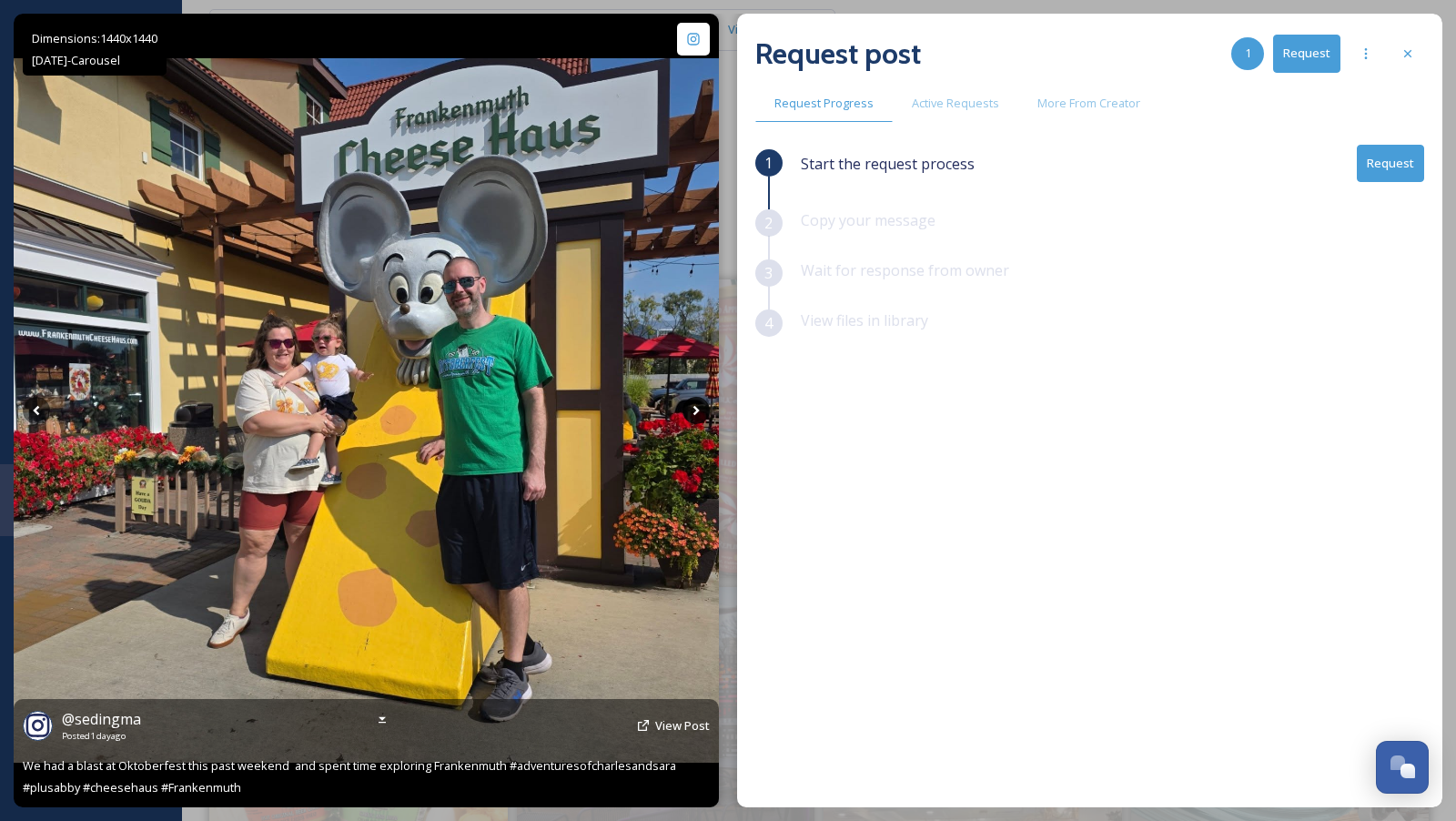
click at [688, 410] on icon at bounding box center [695, 410] width 27 height 27
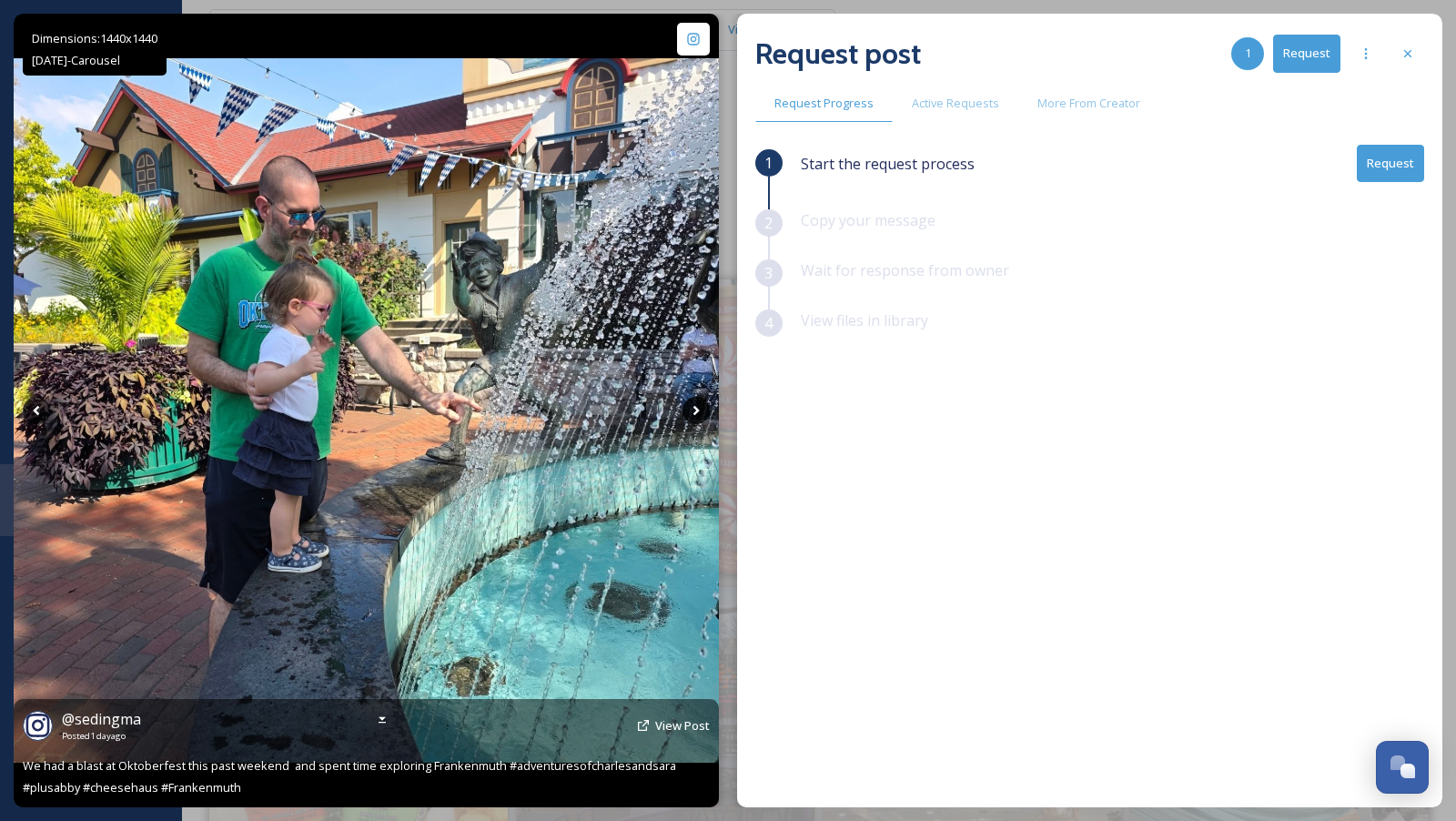
click at [688, 410] on icon at bounding box center [695, 410] width 27 height 27
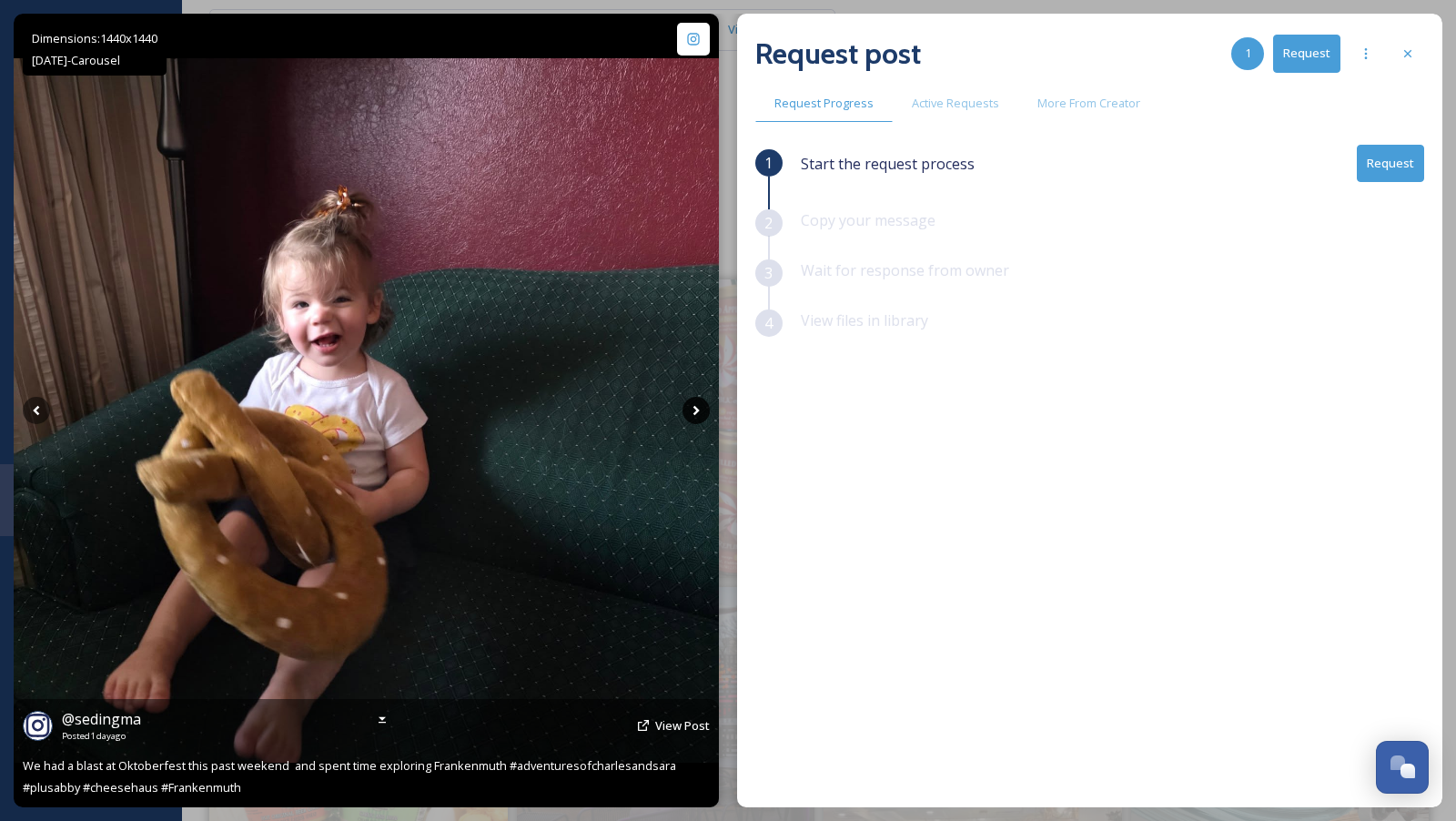
click at [688, 410] on icon at bounding box center [695, 410] width 27 height 27
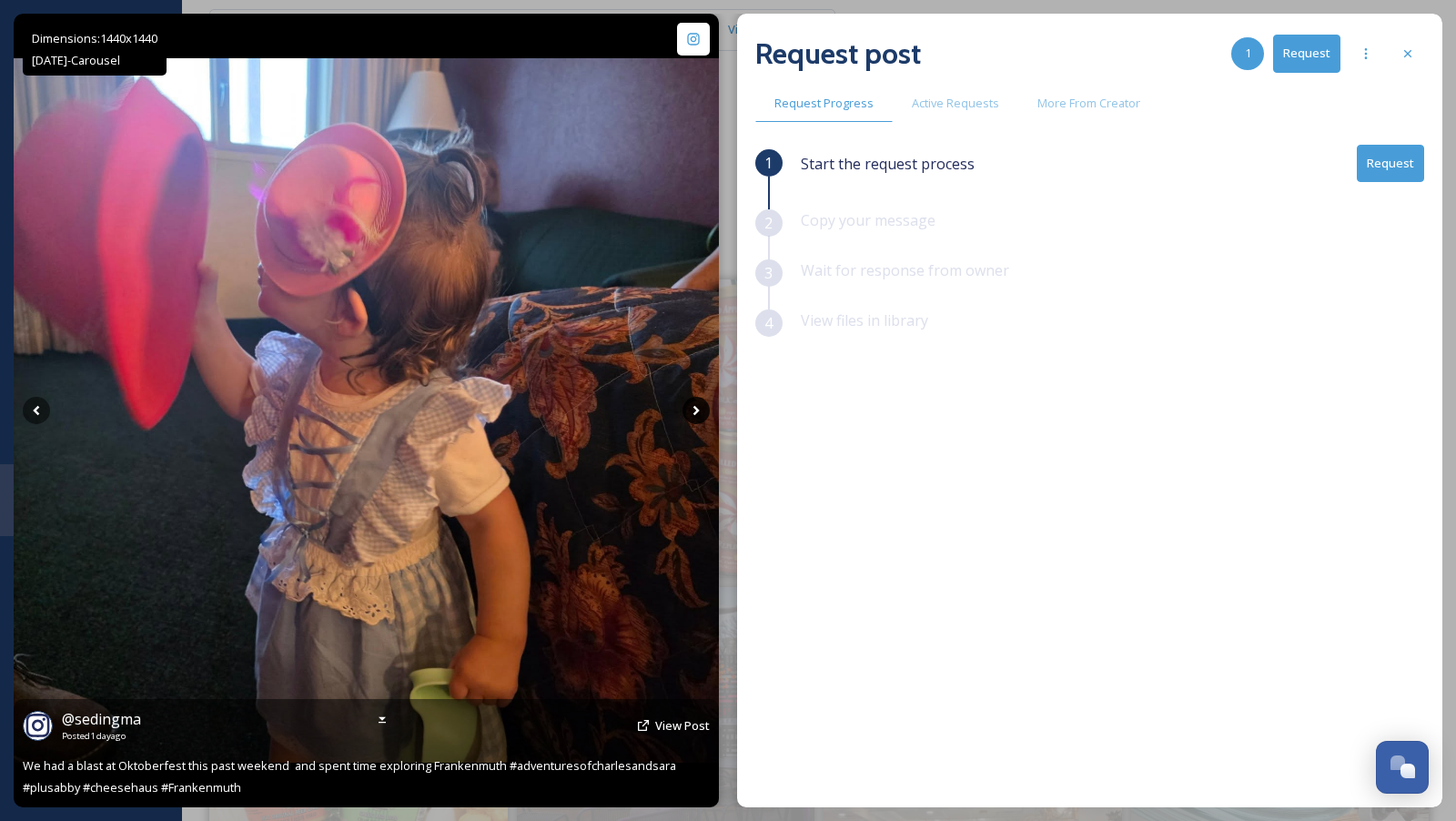
click at [688, 410] on icon at bounding box center [695, 410] width 27 height 27
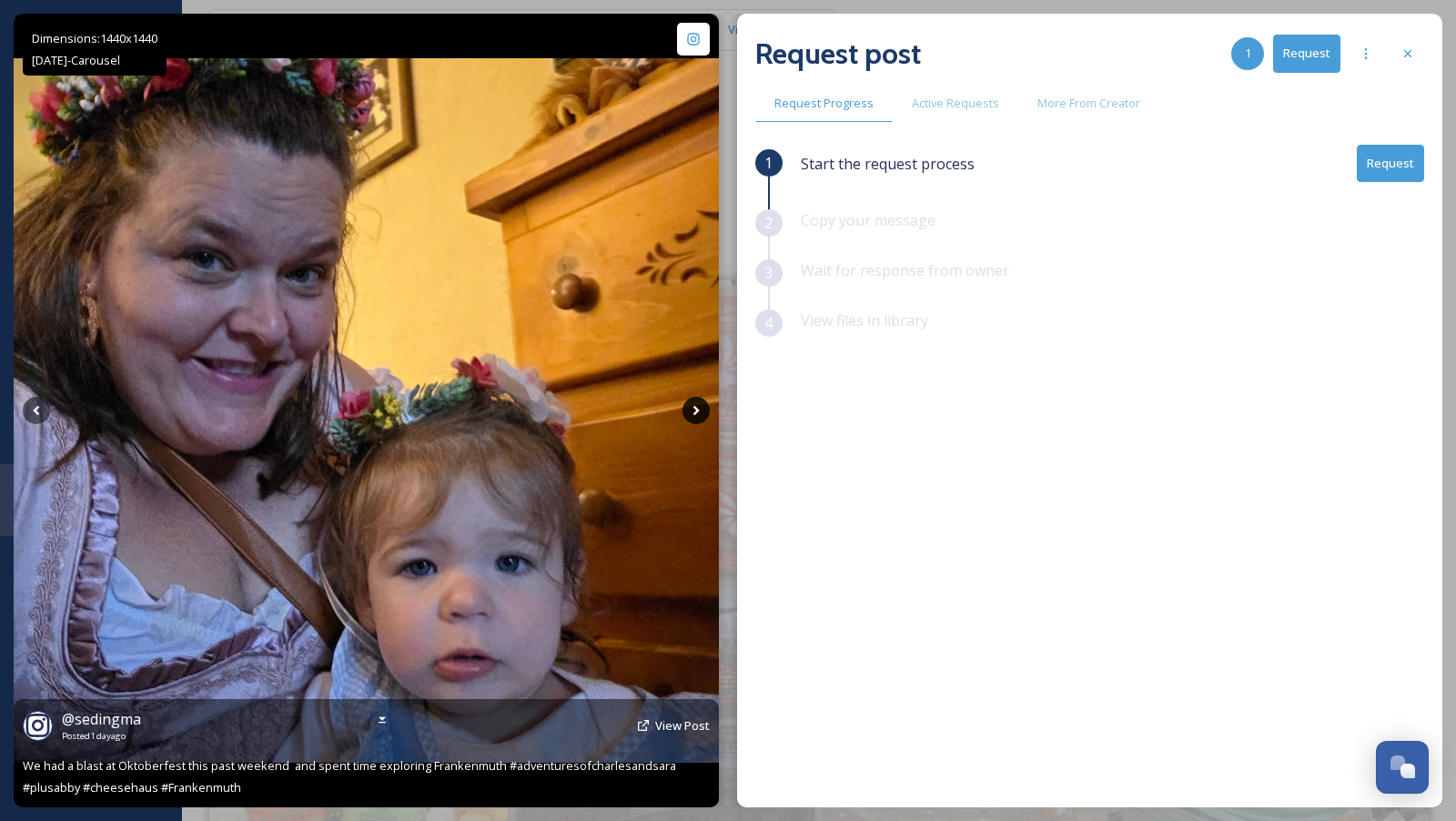
click at [688, 410] on icon at bounding box center [695, 410] width 27 height 27
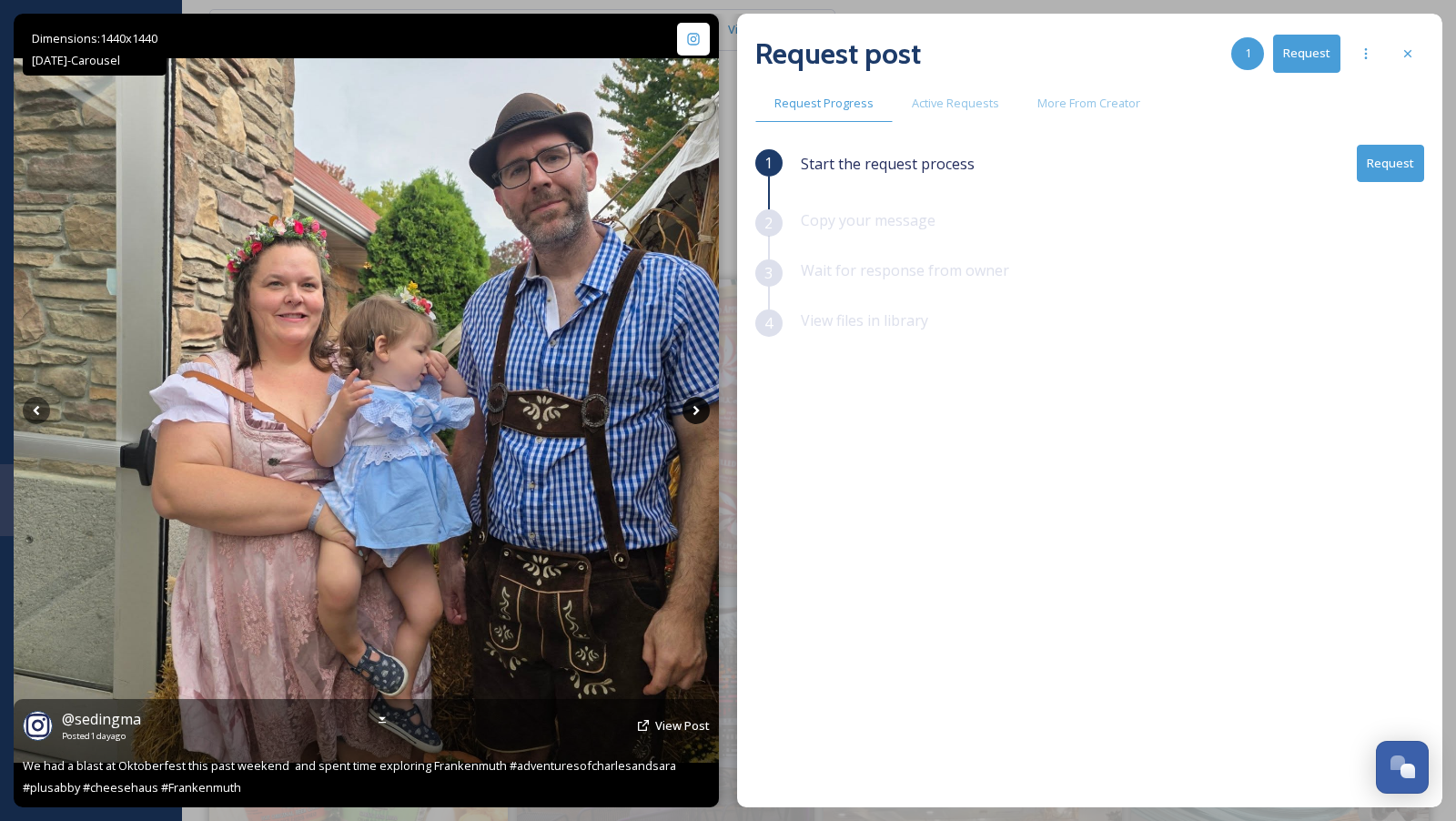
click at [688, 410] on icon at bounding box center [695, 410] width 27 height 27
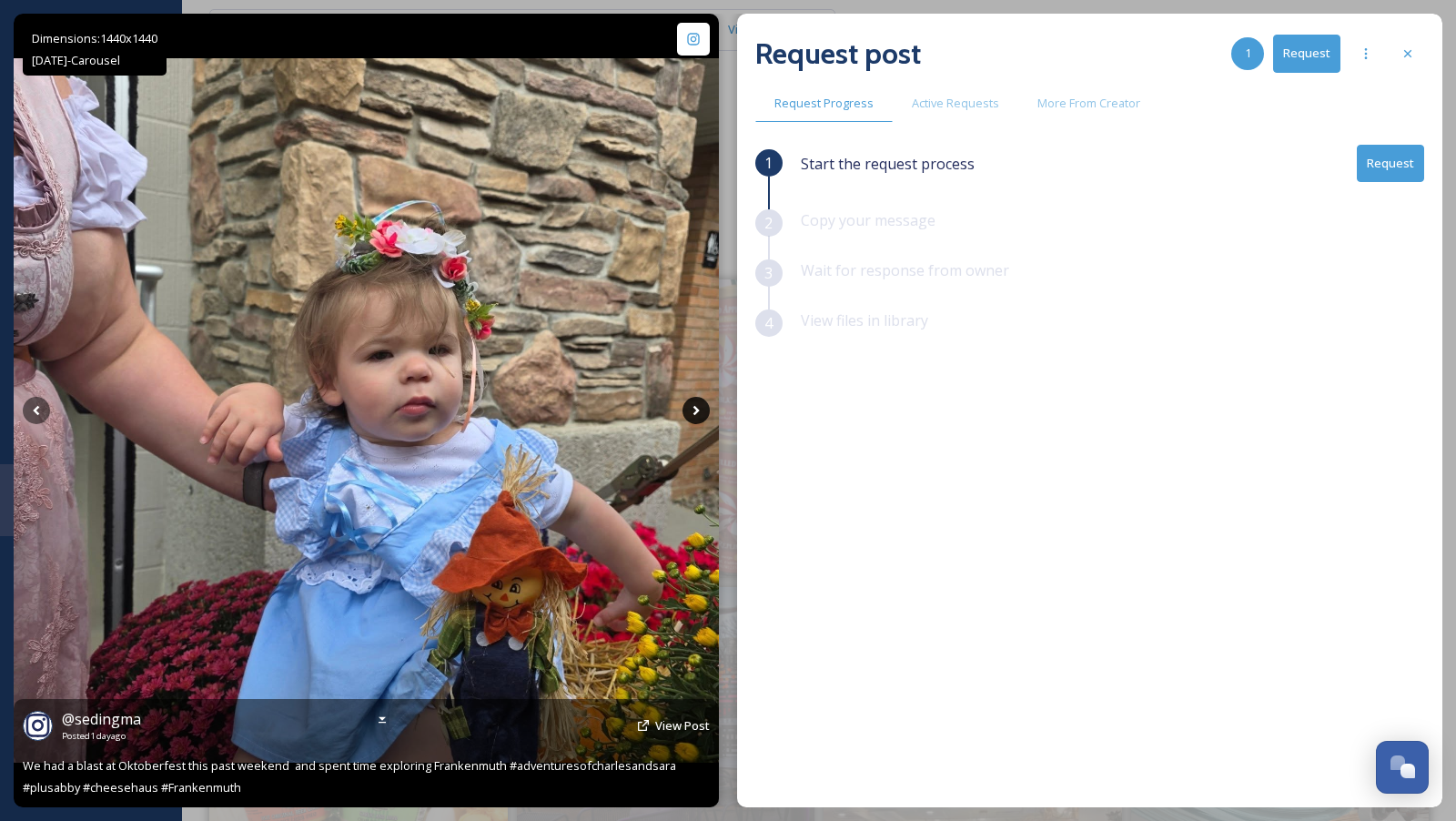
click at [688, 410] on icon at bounding box center [695, 410] width 27 height 27
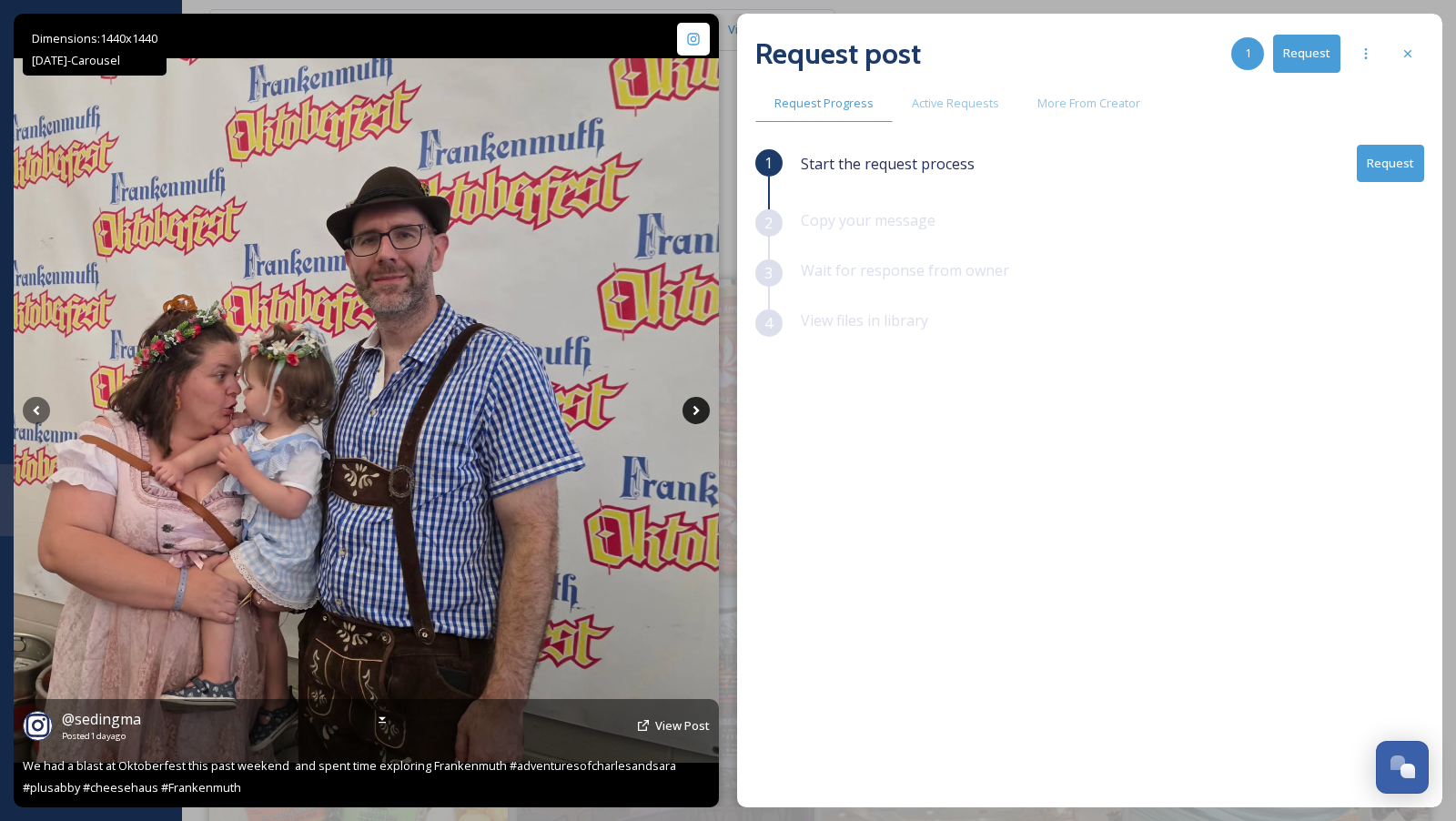
click at [688, 410] on icon at bounding box center [695, 410] width 27 height 27
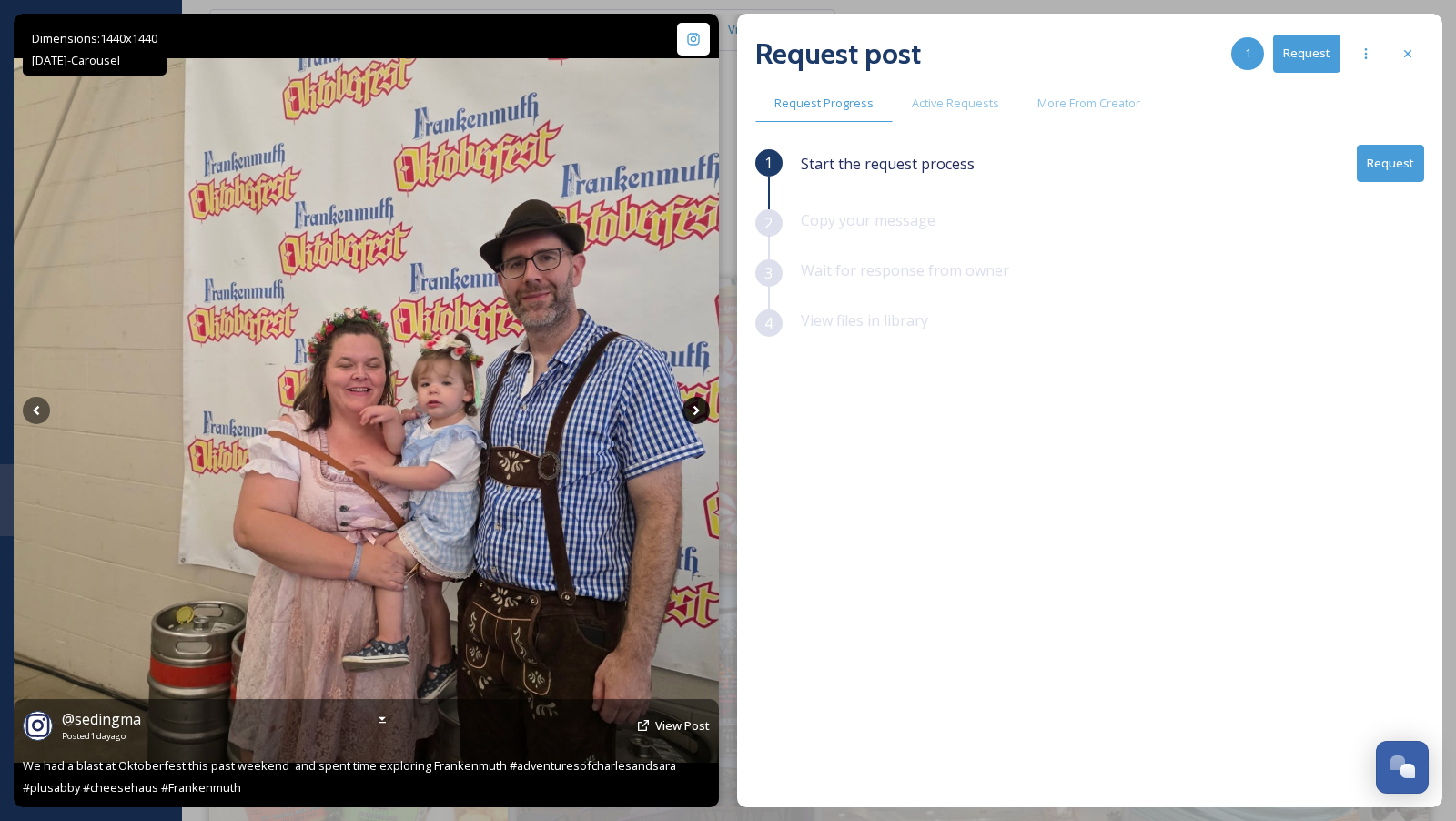
click at [688, 410] on icon at bounding box center [695, 410] width 27 height 27
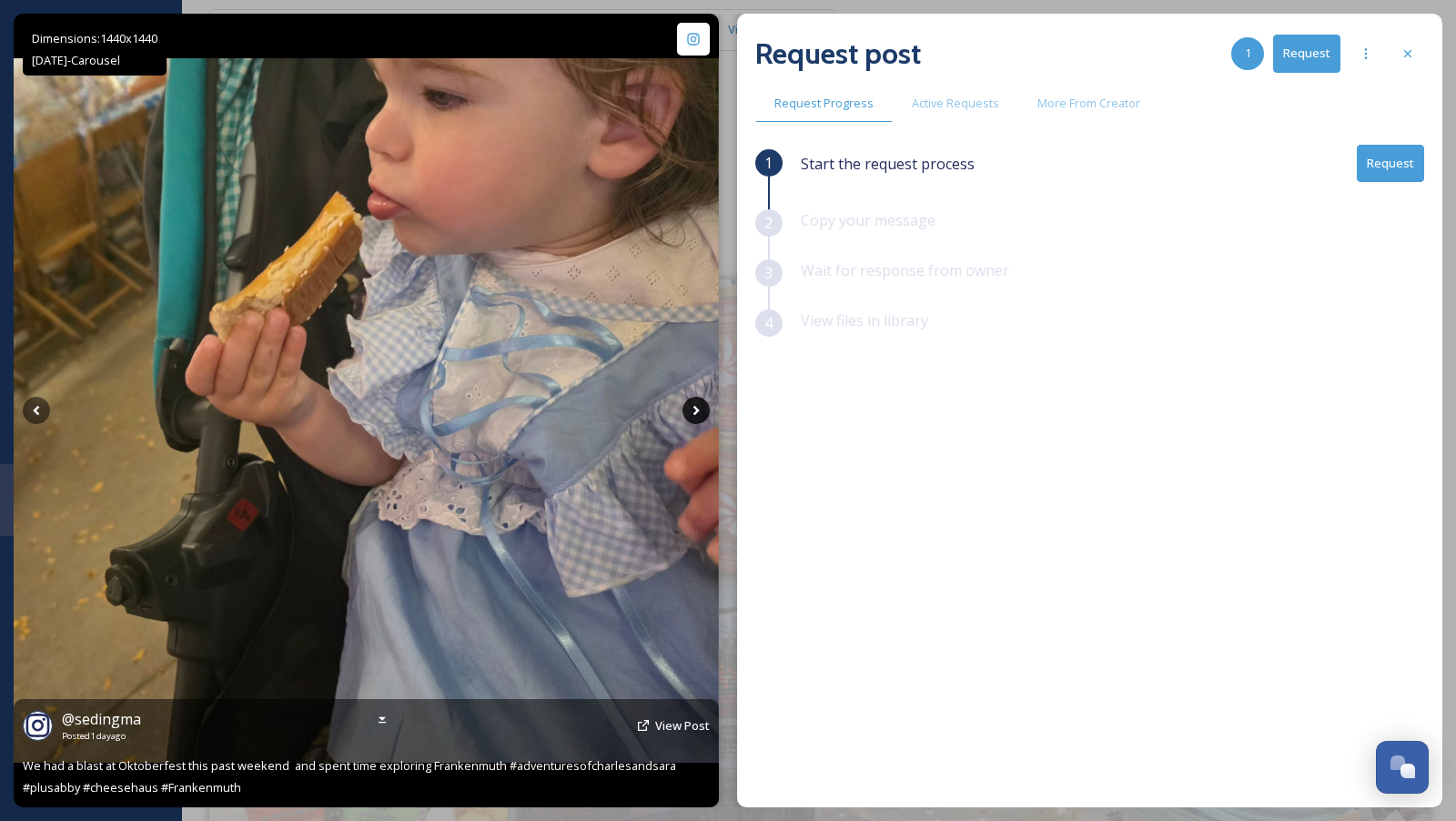
click at [691, 405] on icon at bounding box center [695, 410] width 27 height 27
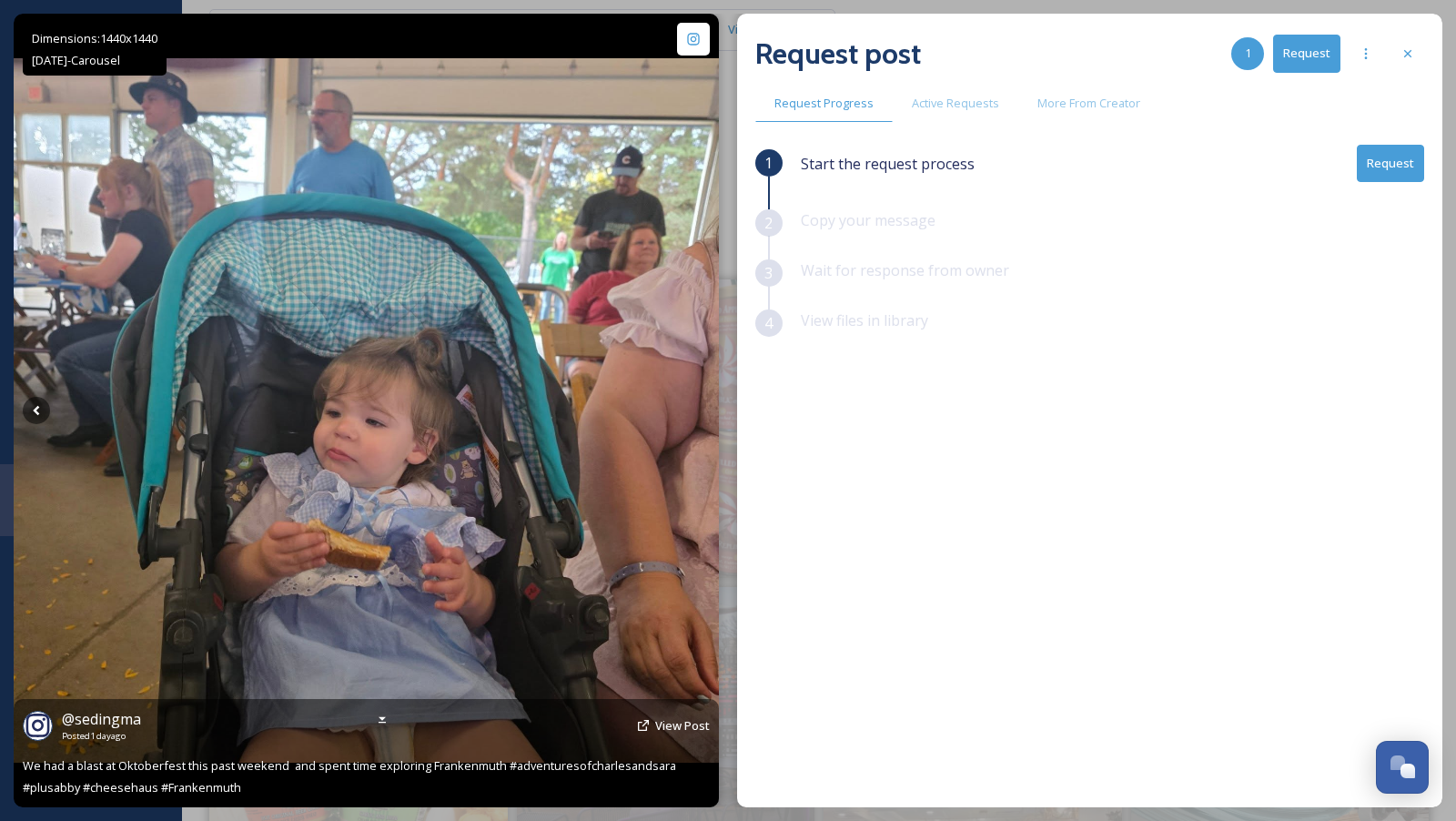
click at [691, 405] on icon at bounding box center [695, 410] width 27 height 27
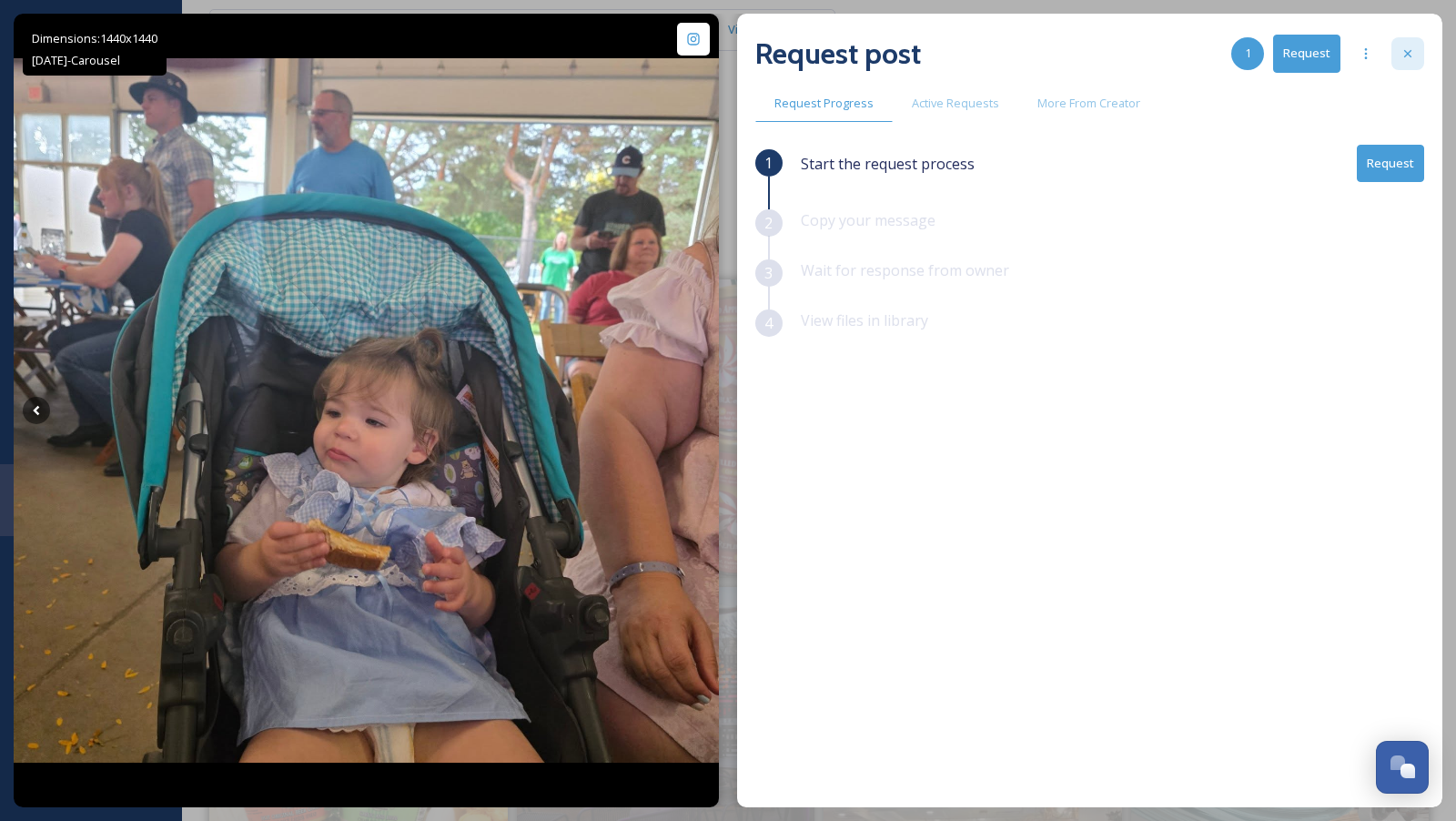
click at [1401, 45] on div at bounding box center [1407, 53] width 32 height 32
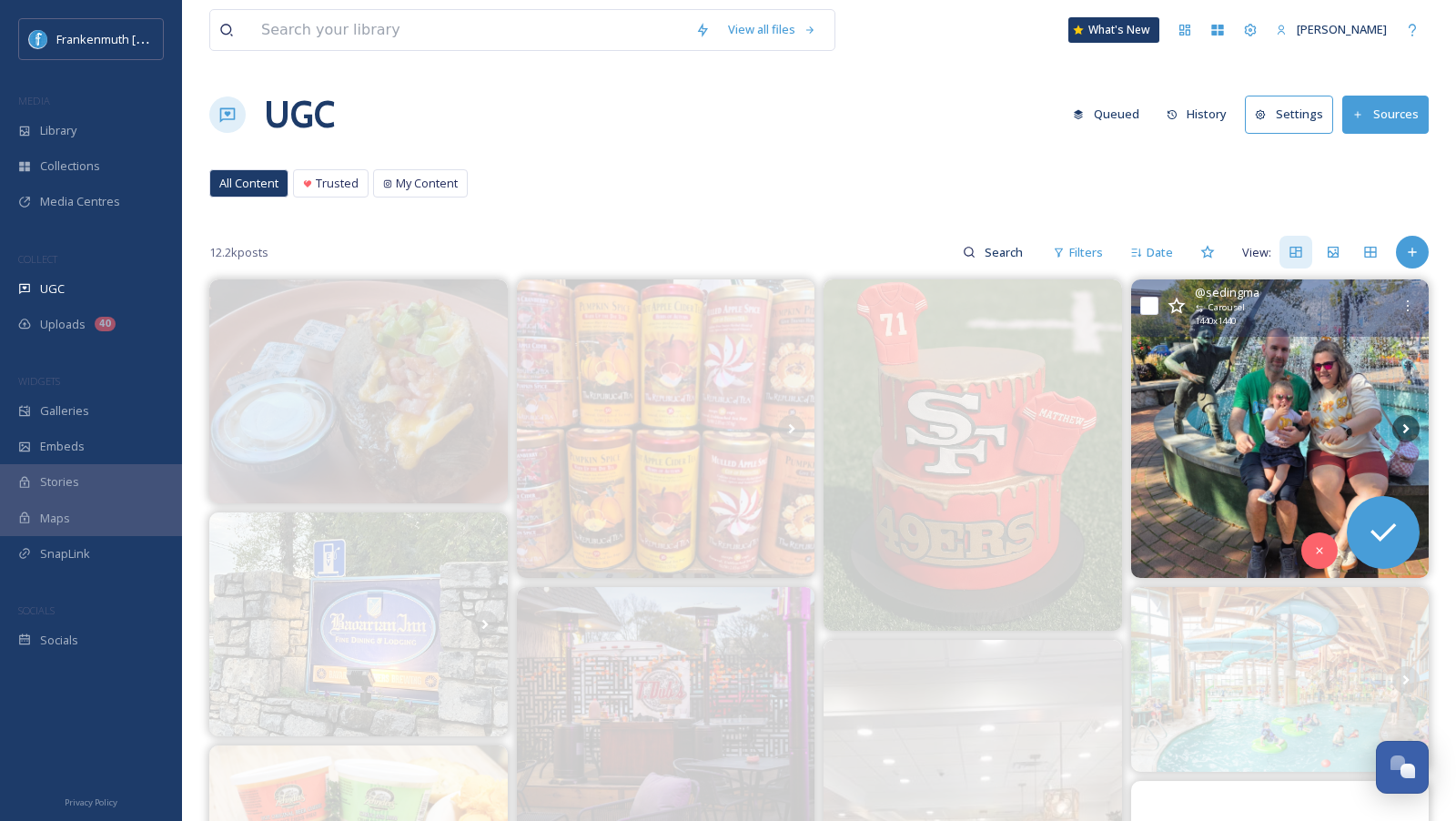
click at [92, 399] on div "Galleries" at bounding box center [91, 410] width 182 height 35
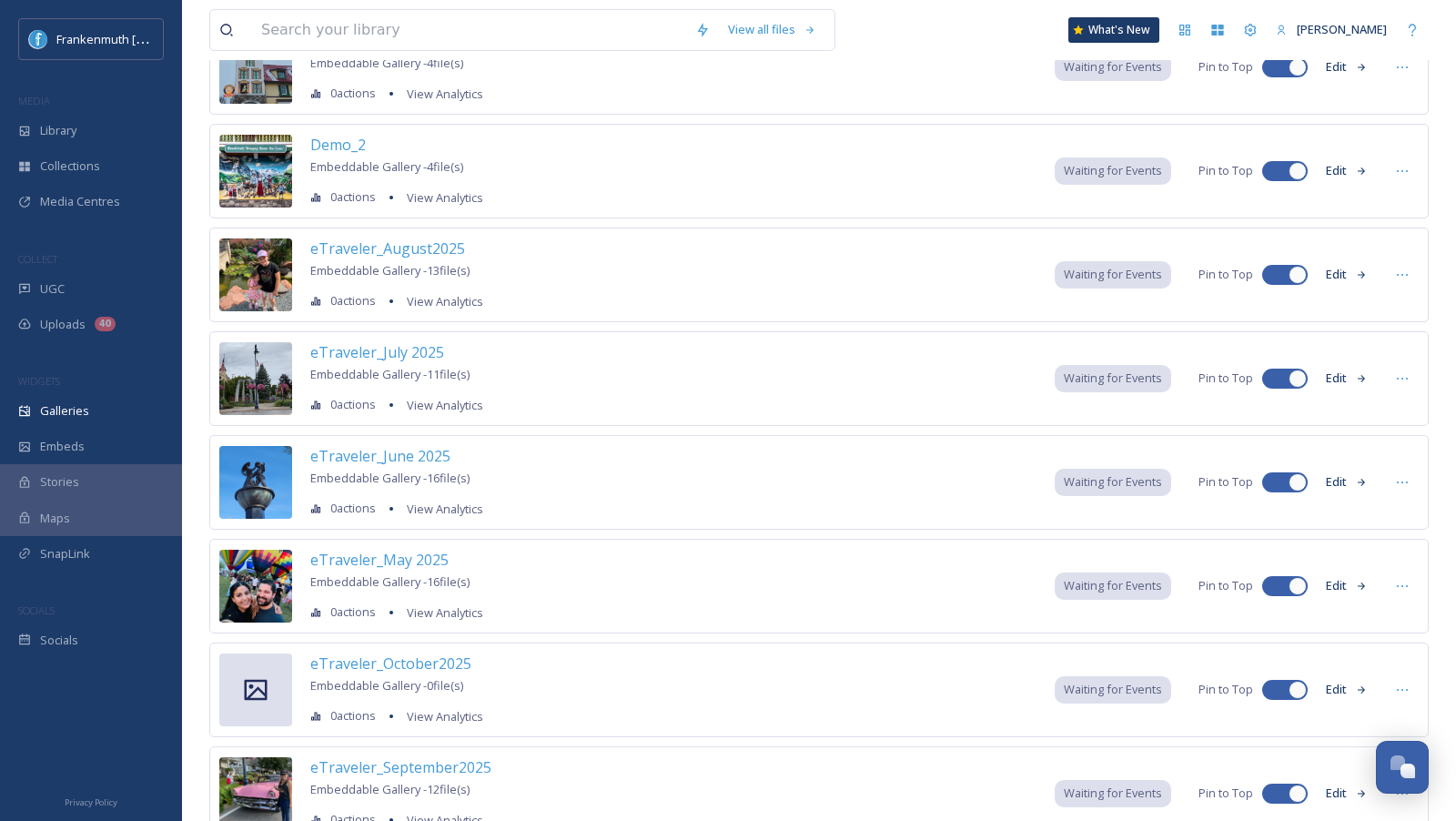
scroll to position [377, 0]
click at [430, 657] on span "eTraveler_October2025" at bounding box center [391, 663] width 161 height 20
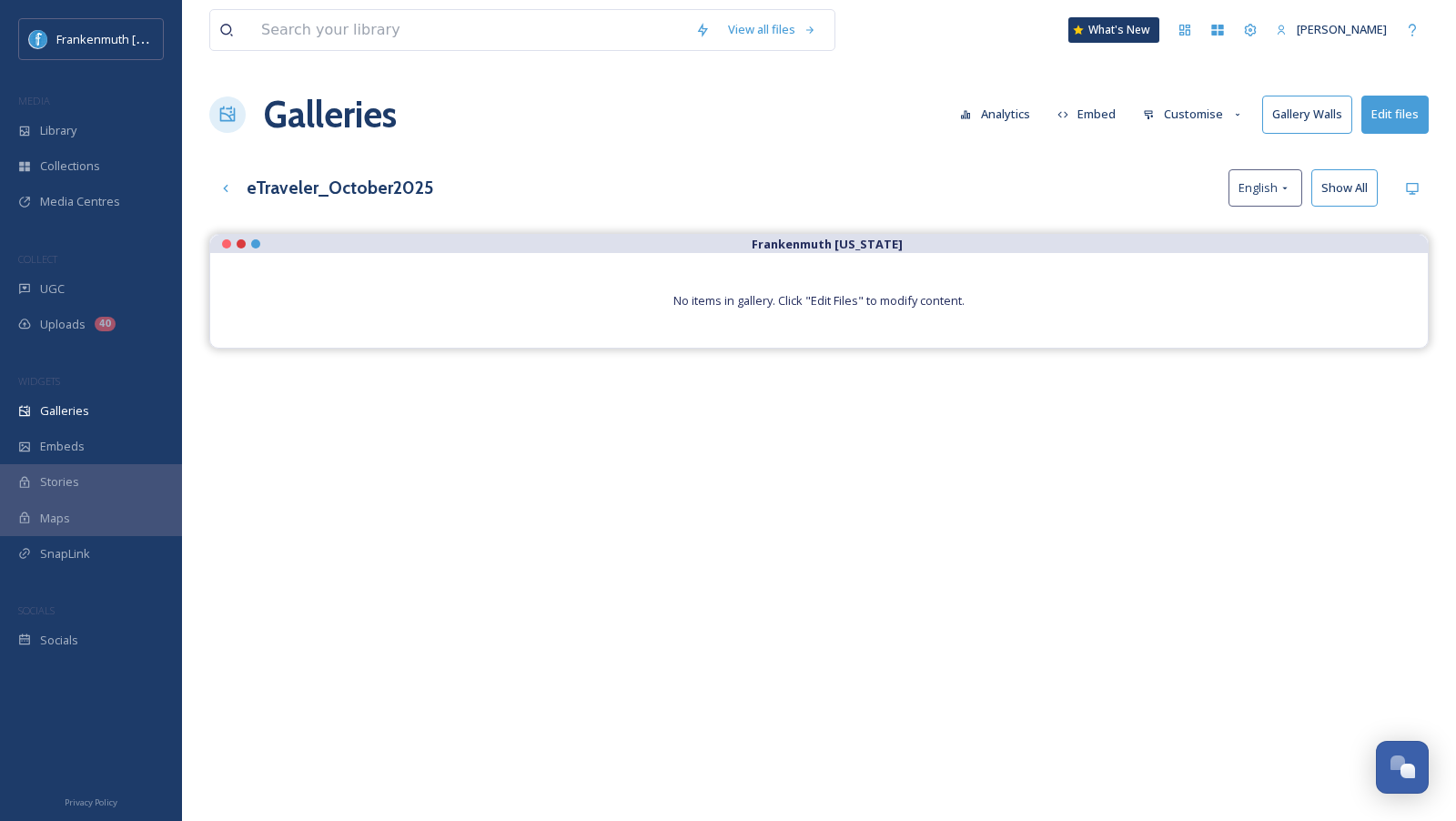
click at [1199, 110] on button "Customise" at bounding box center [1193, 114] width 120 height 35
click at [1397, 117] on button "Edit files" at bounding box center [1395, 114] width 68 height 37
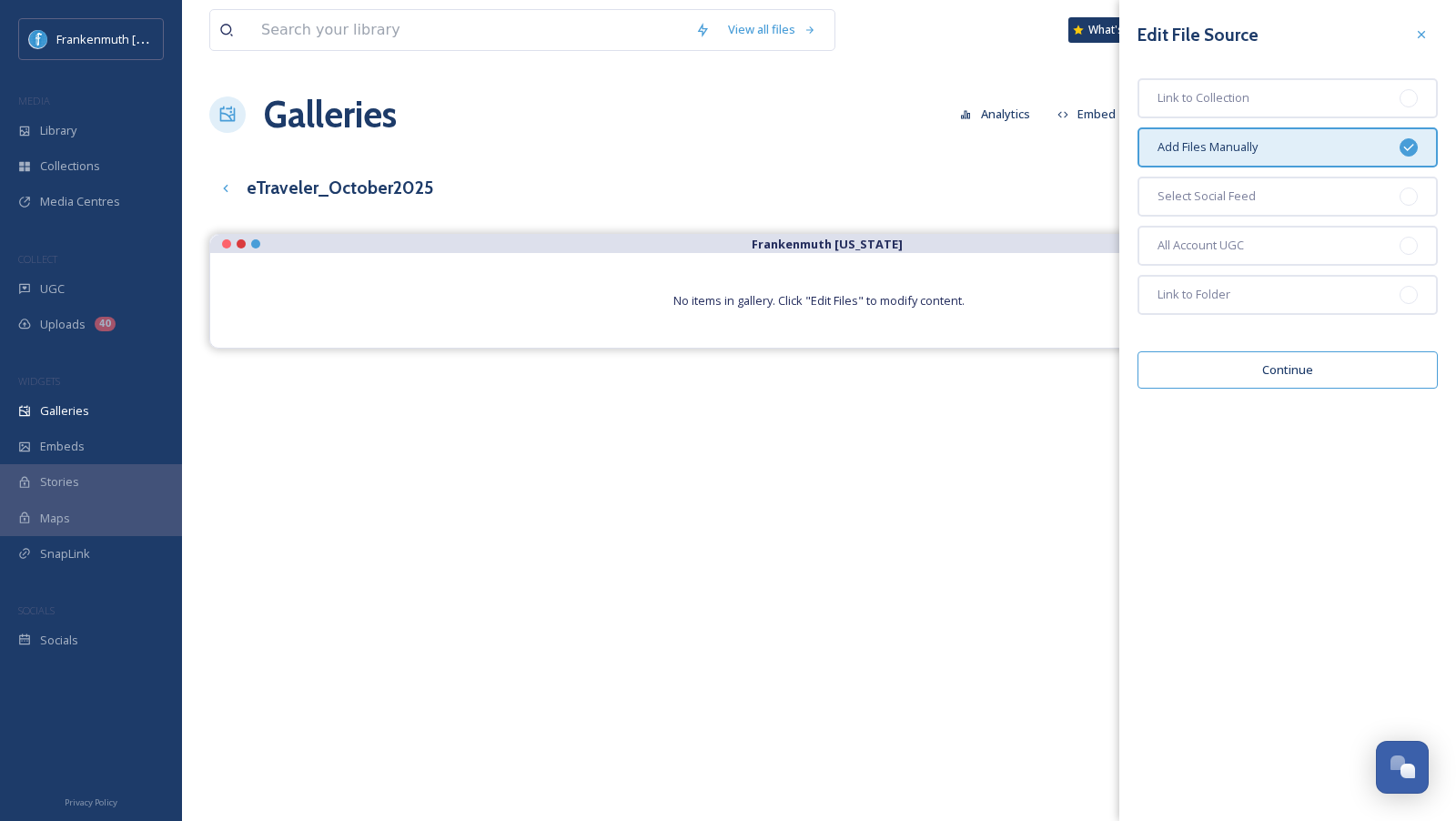
click at [1262, 378] on button "Continue" at bounding box center [1287, 370] width 300 height 37
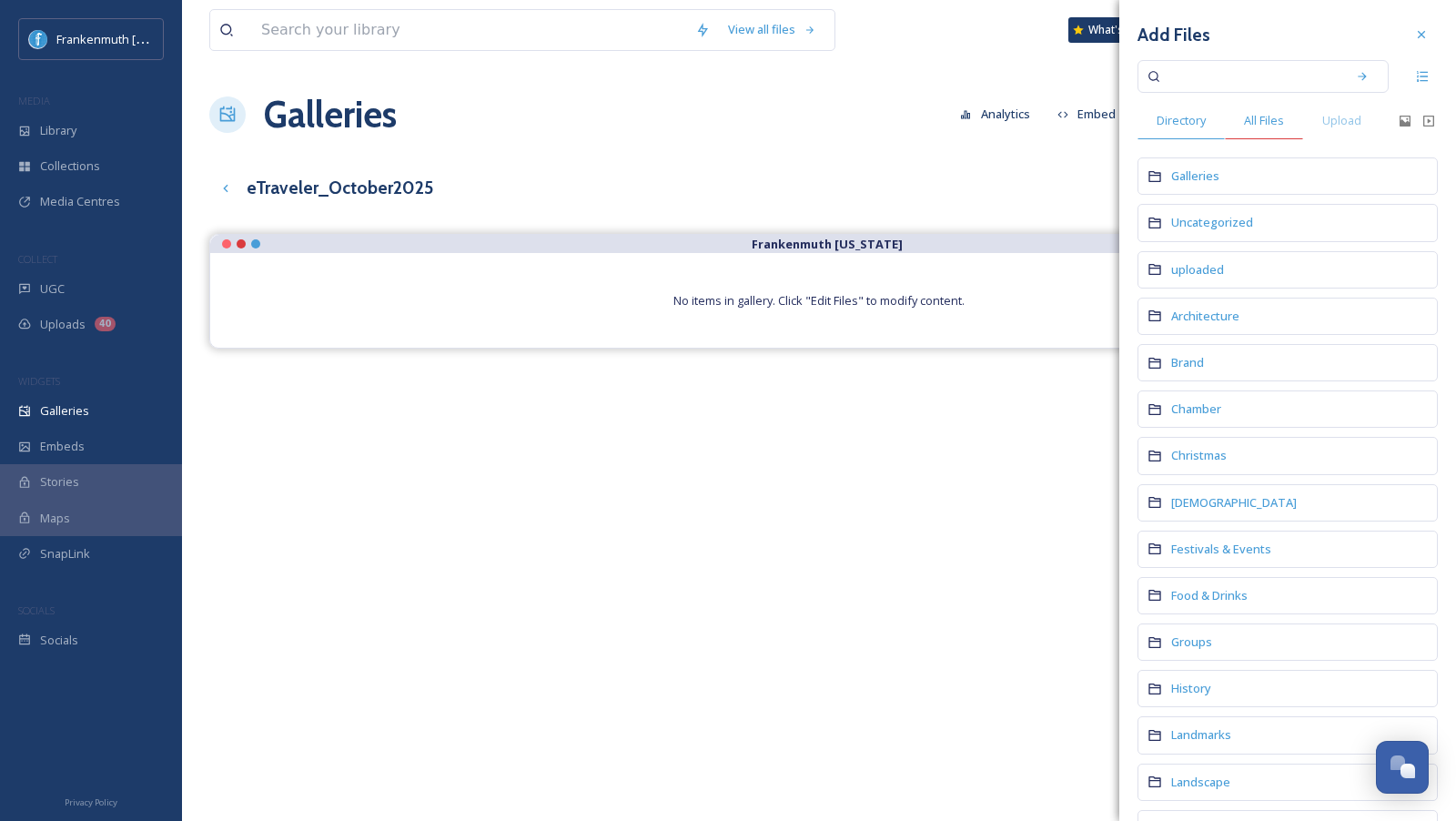
click at [1264, 124] on span "All Files" at bounding box center [1263, 120] width 40 height 18
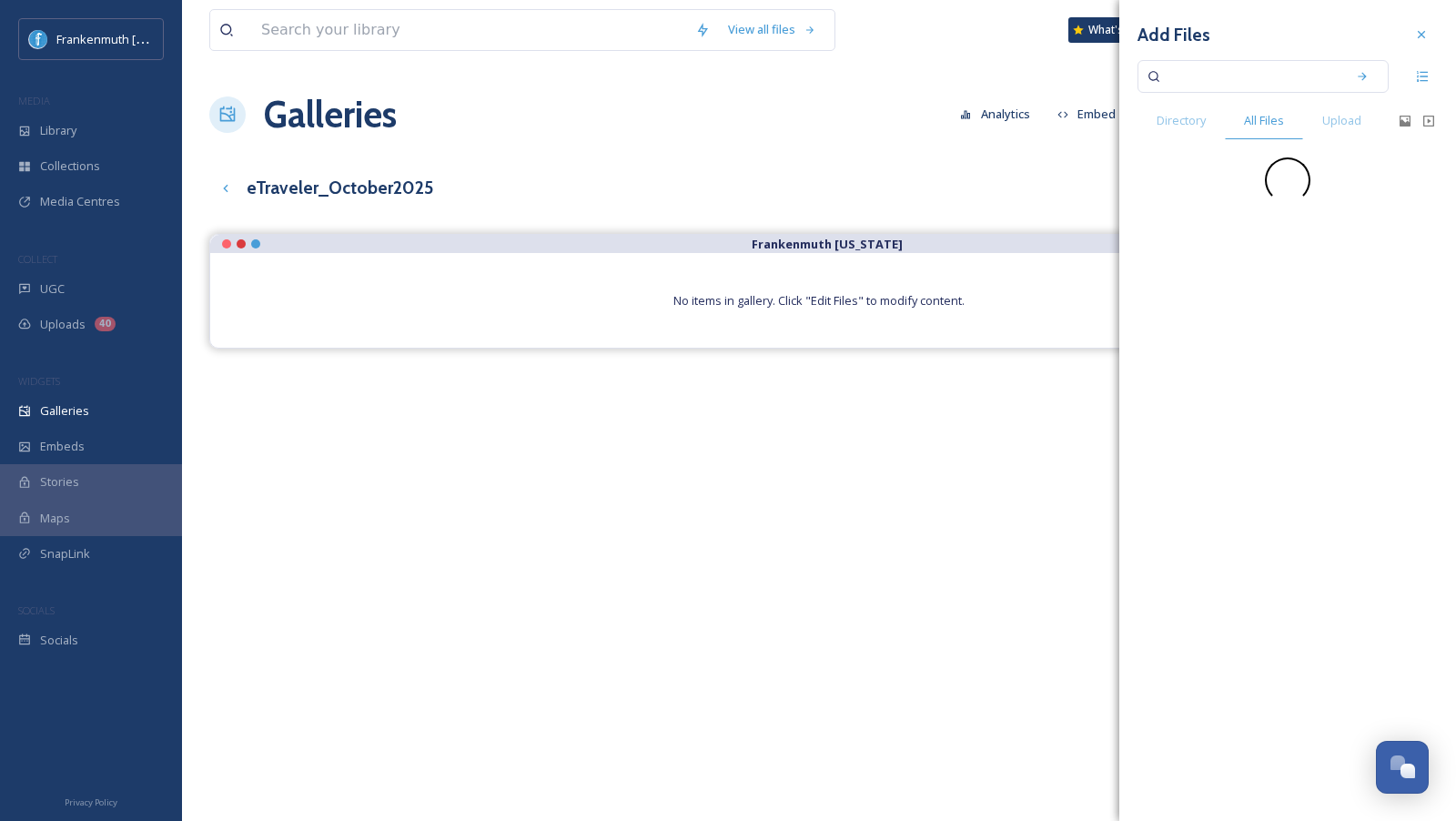
click at [1226, 82] on input at bounding box center [1251, 76] width 172 height 40
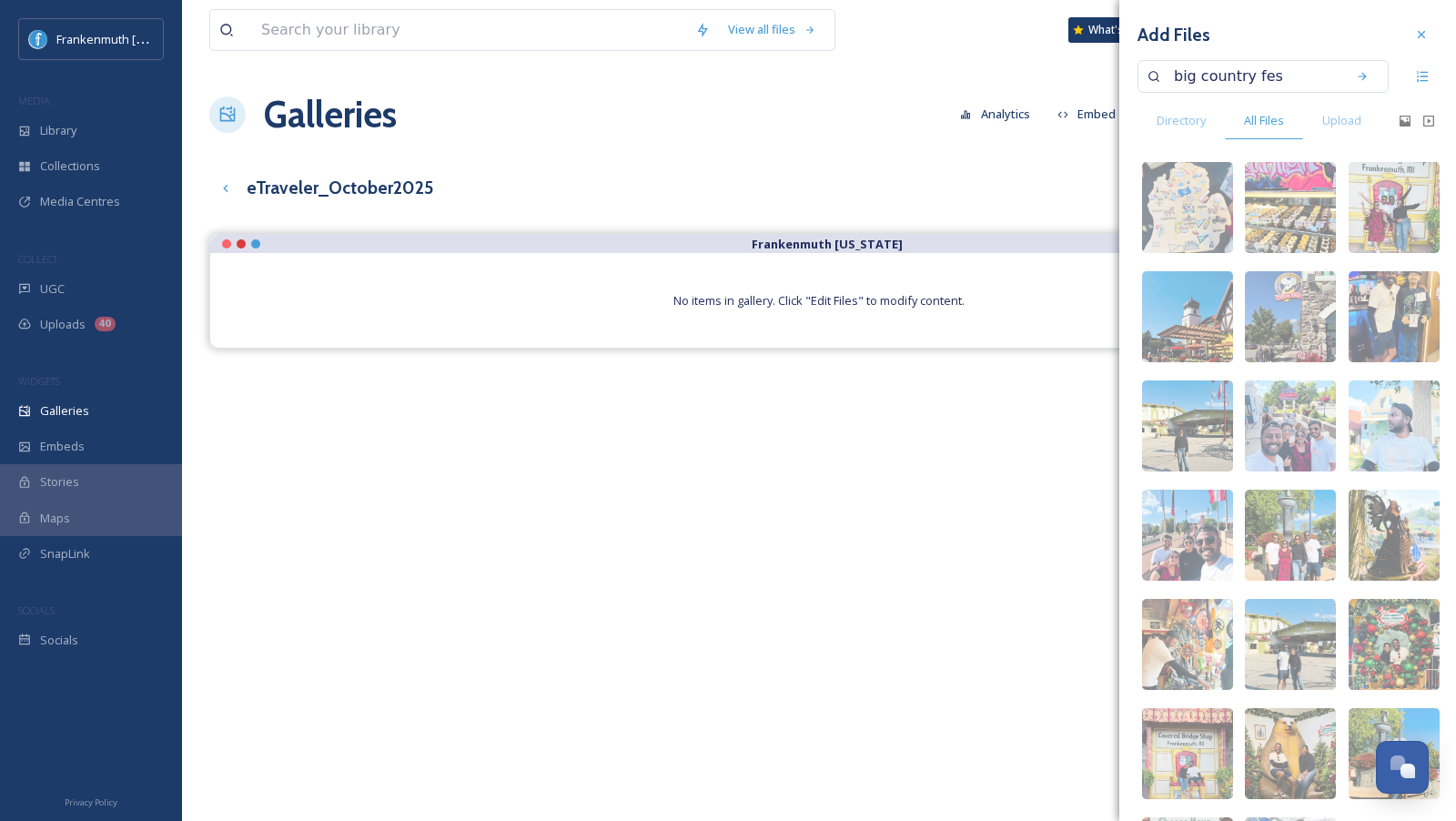
type input "big country fest"
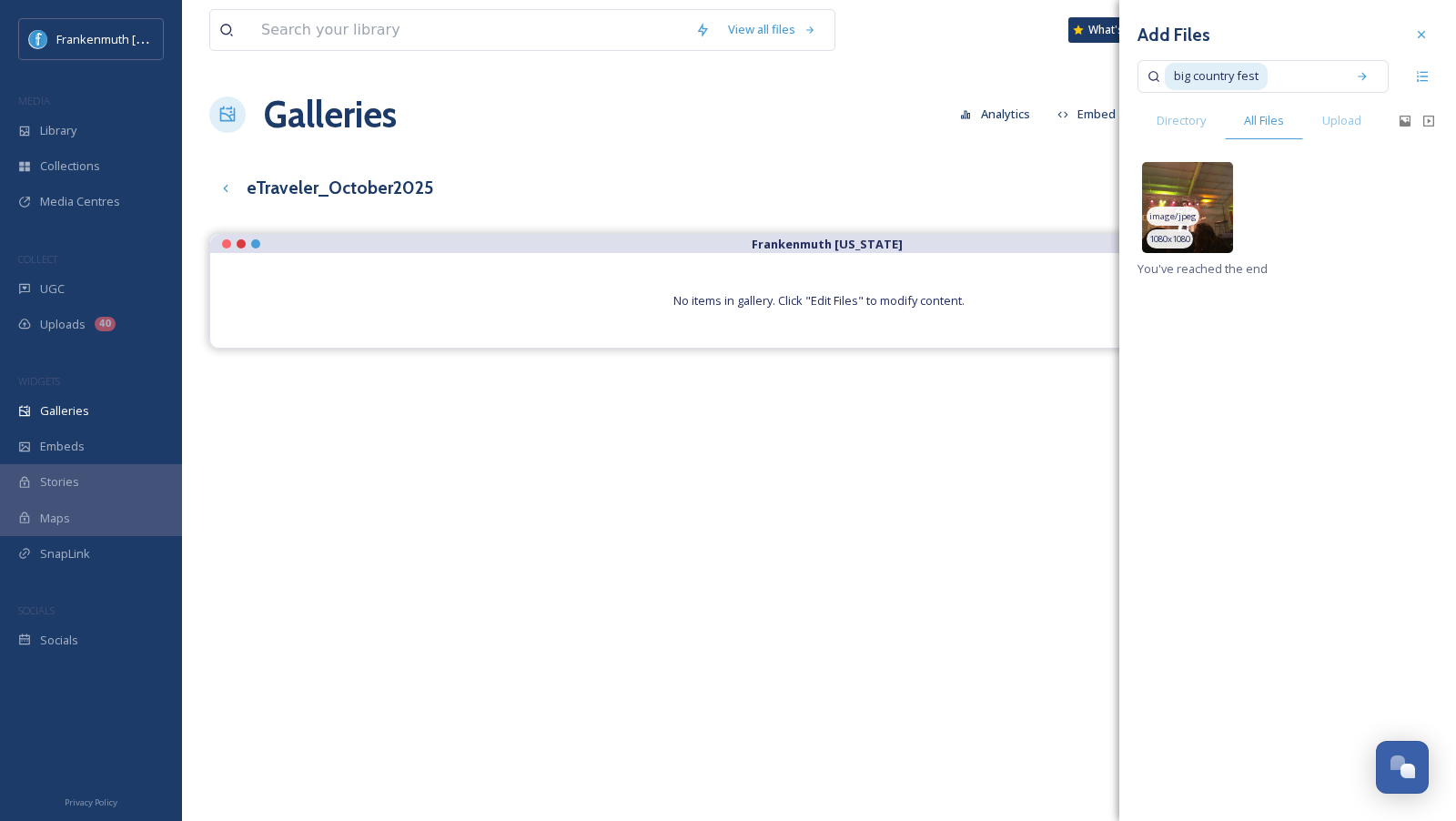
click at [1196, 205] on img at bounding box center [1187, 208] width 91 height 91
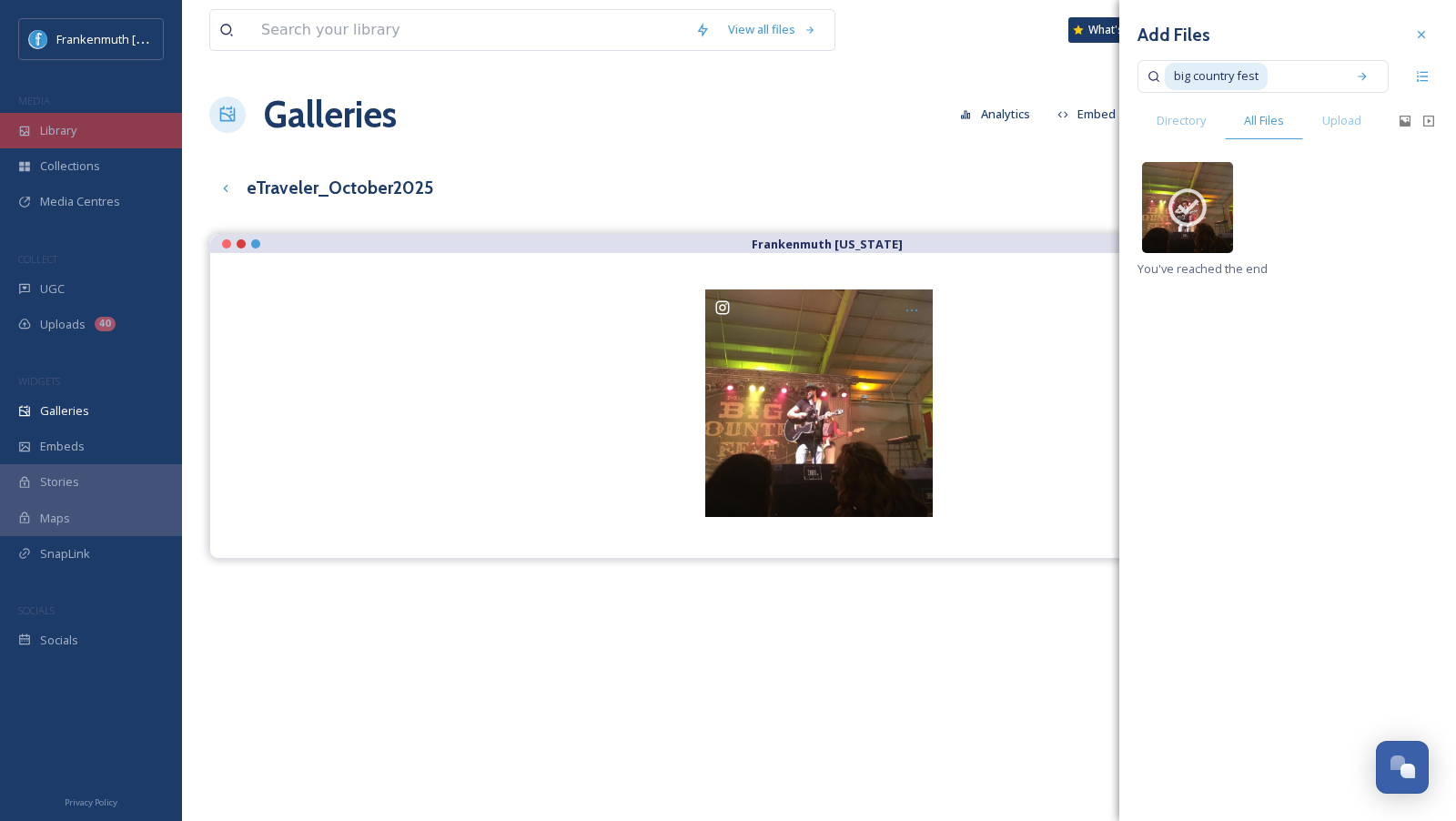
click at [113, 121] on div "Library" at bounding box center [91, 131] width 182 height 35
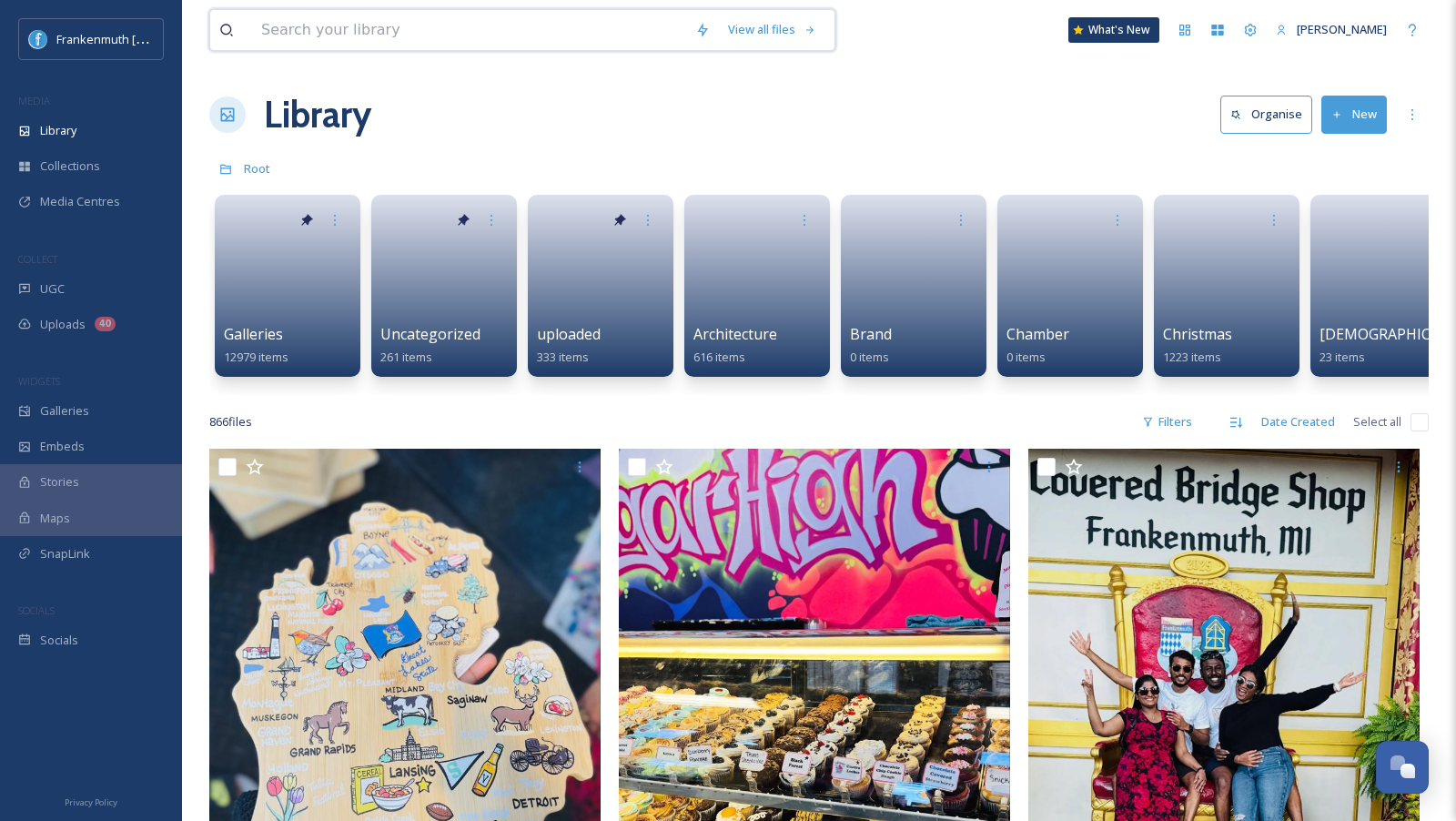
click at [380, 39] on input at bounding box center [469, 30] width 434 height 40
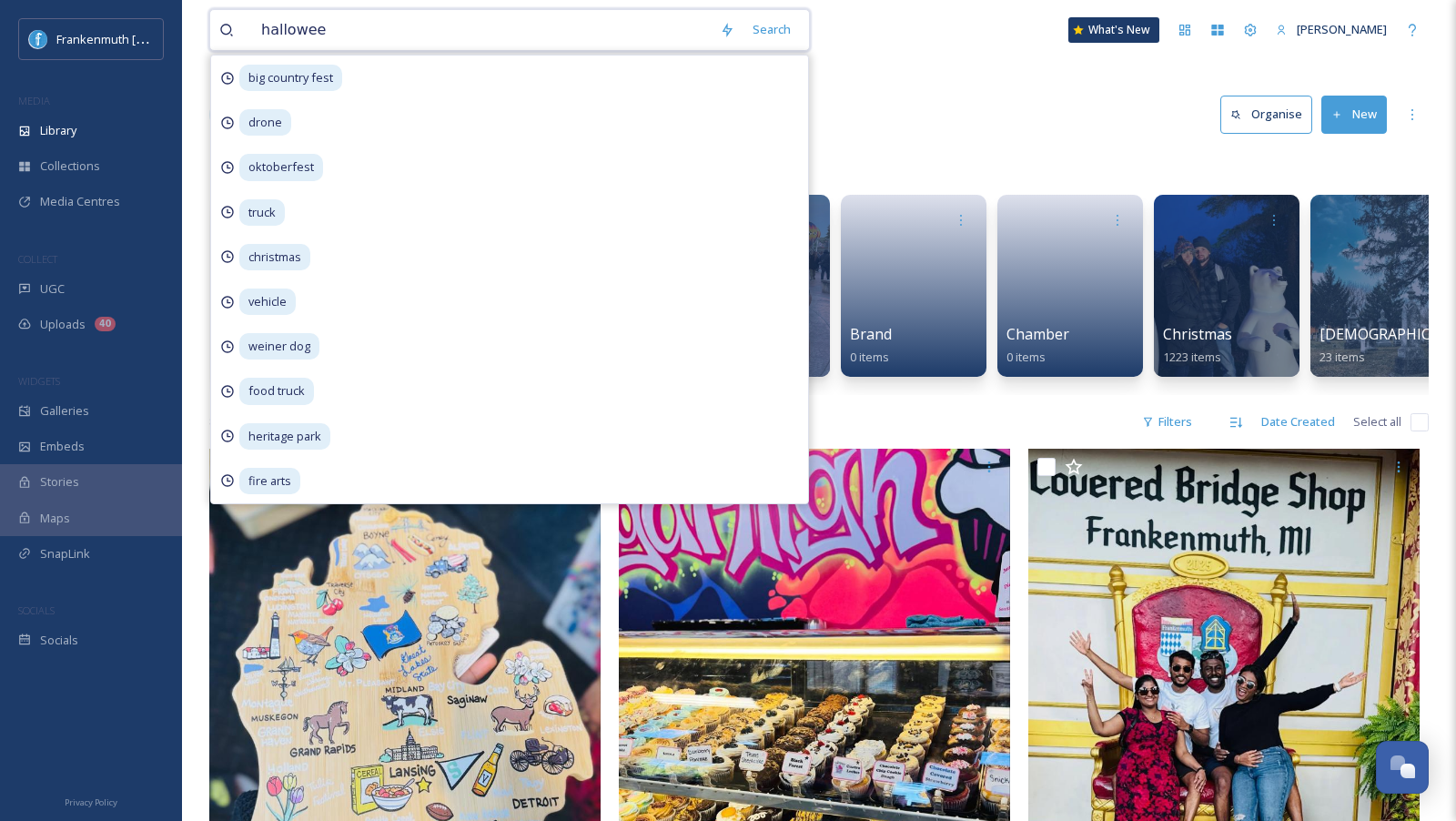
type input "[DATE]"
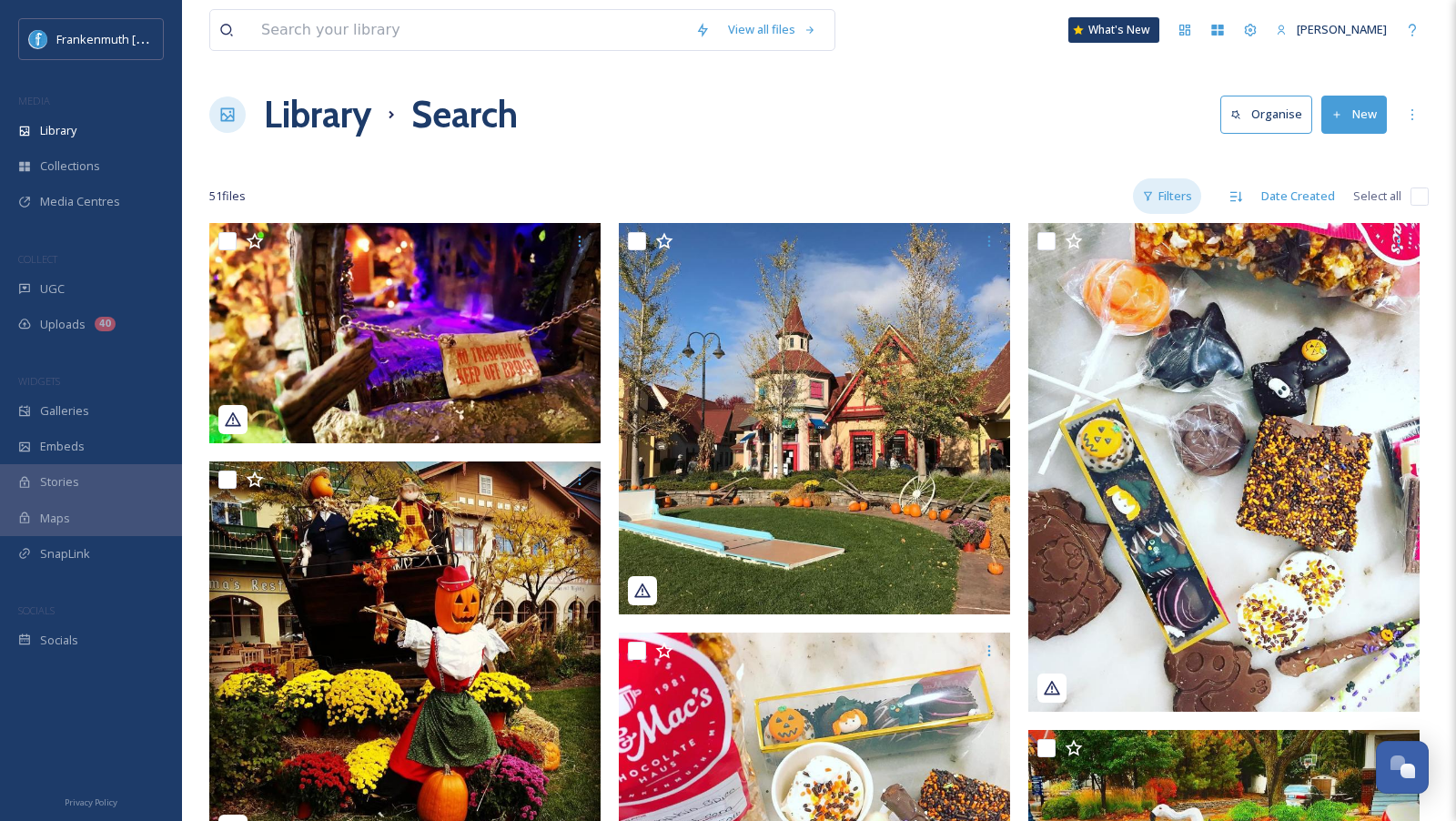
click at [1180, 192] on div "Filters" at bounding box center [1167, 196] width 69 height 35
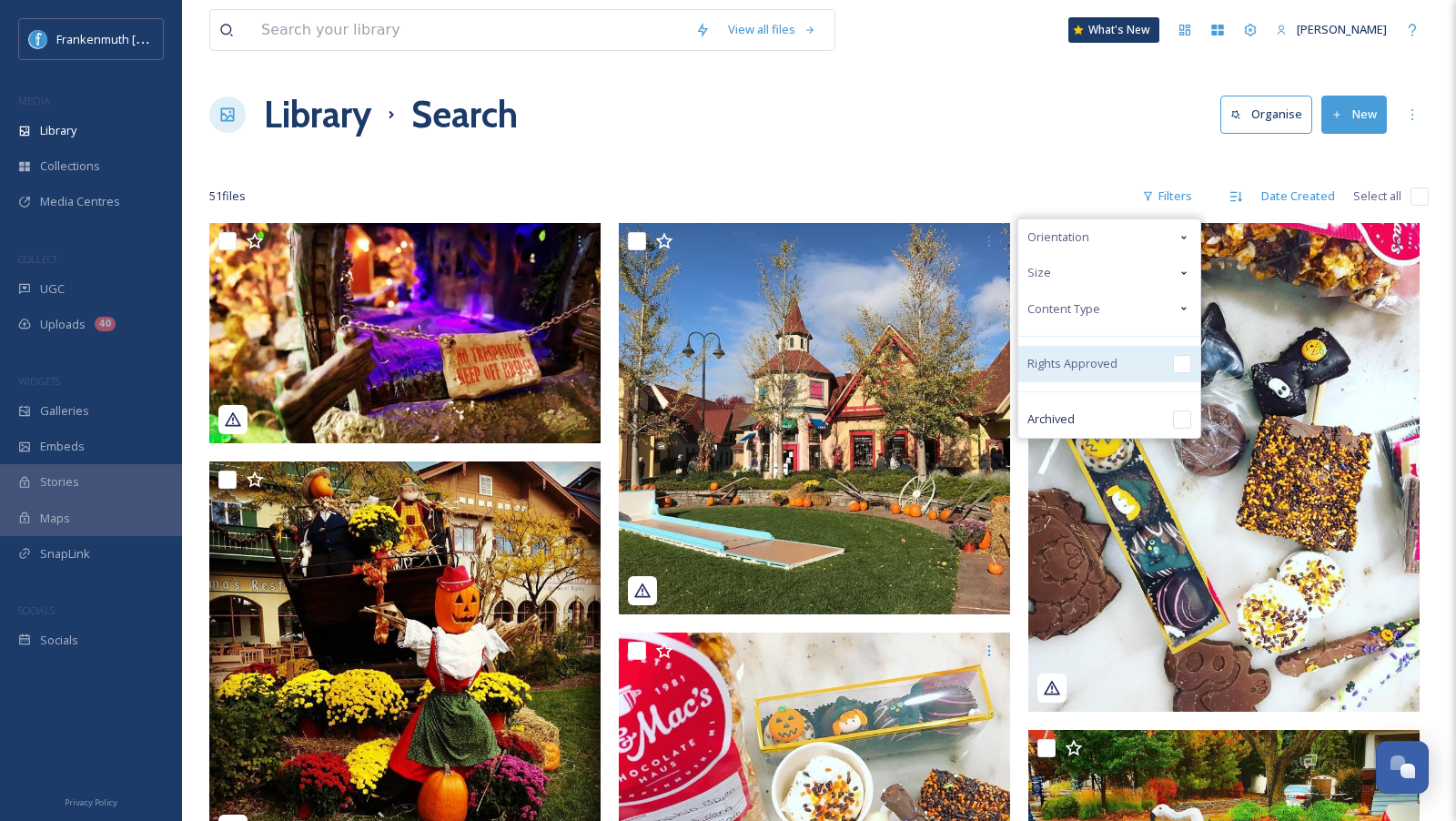
click at [1182, 359] on input "checkbox" at bounding box center [1183, 364] width 19 height 19
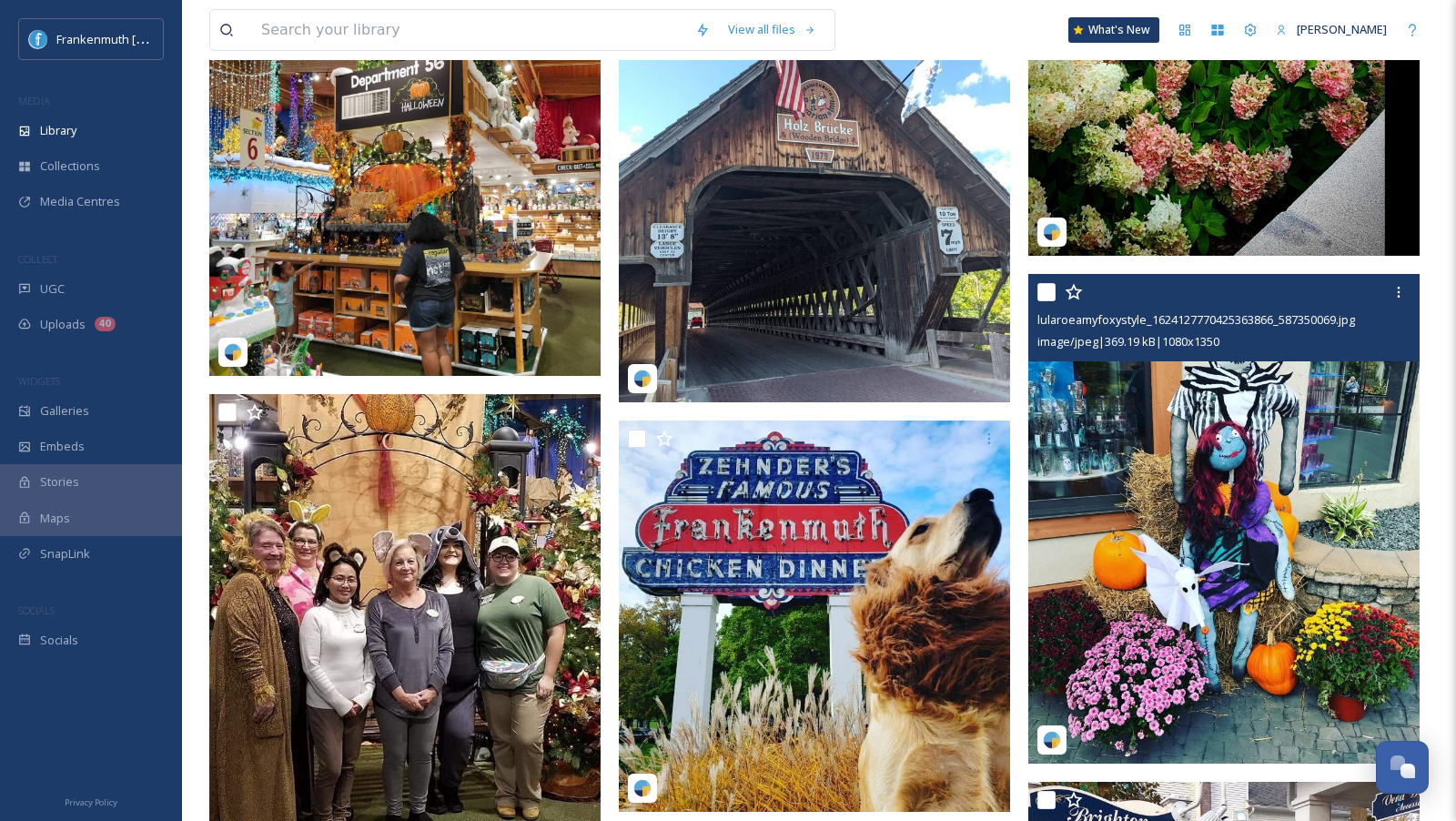
scroll to position [2142, 0]
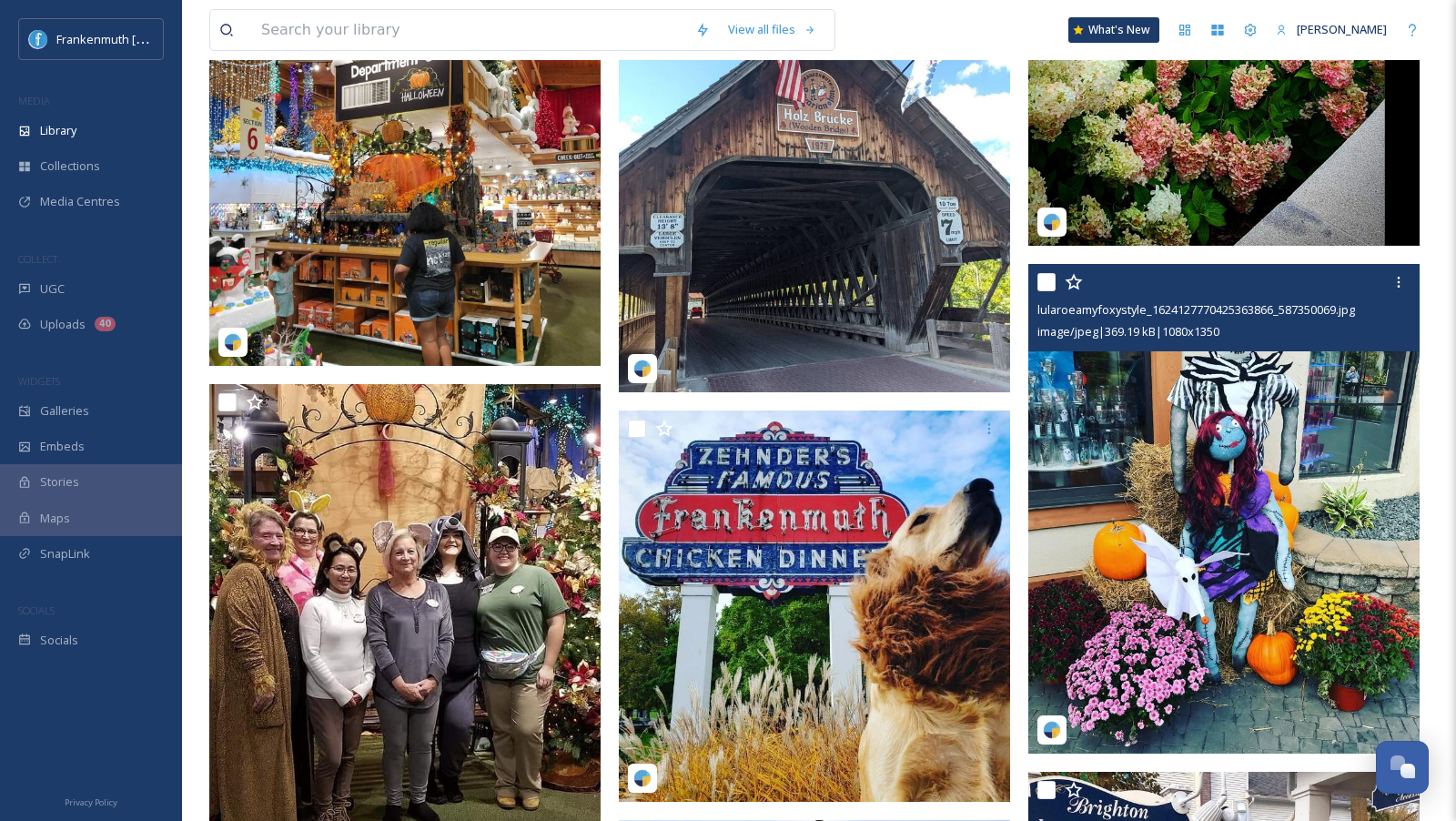
click at [1278, 667] on img at bounding box center [1223, 509] width 391 height 489
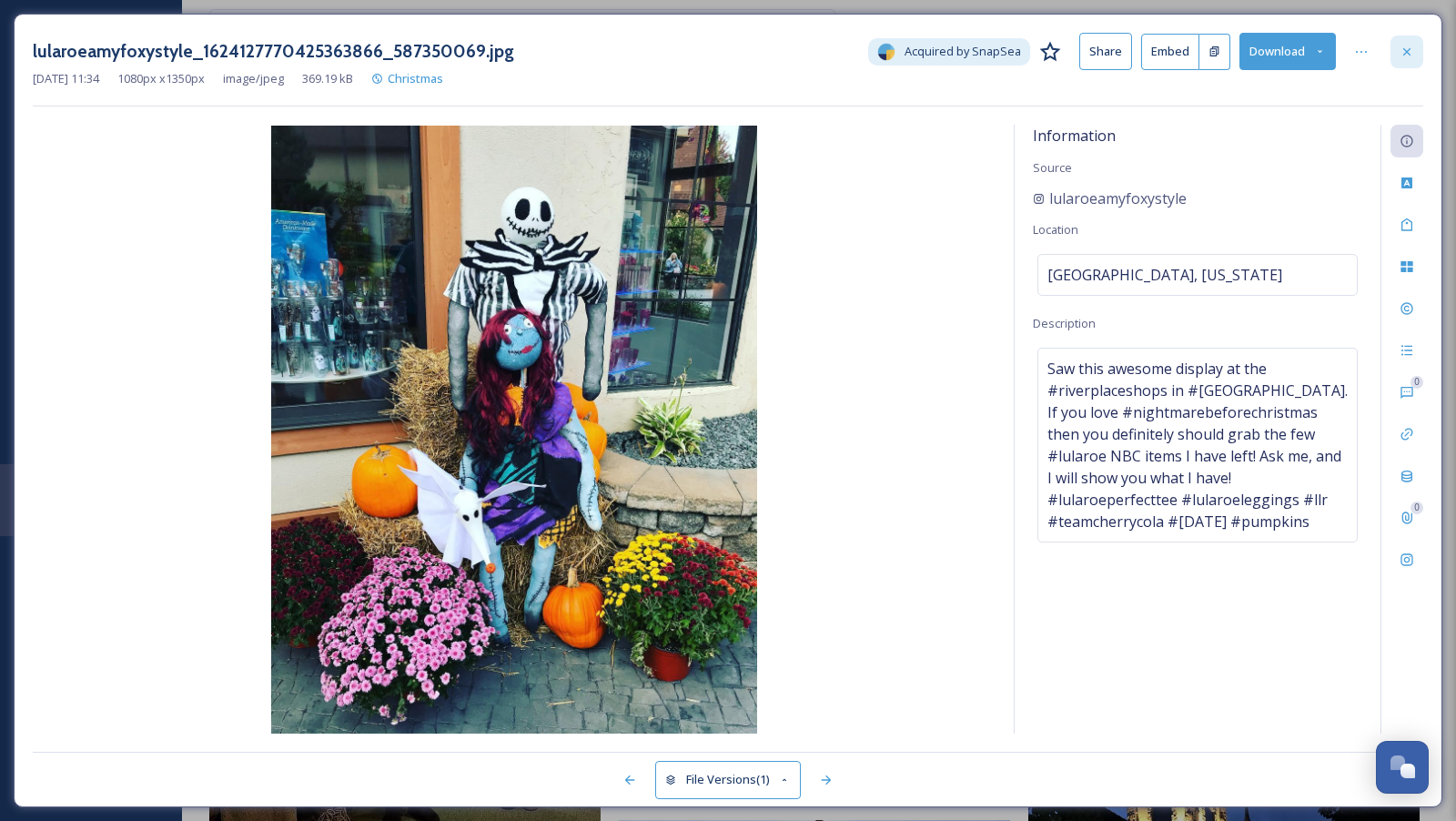
click at [1408, 47] on icon at bounding box center [1407, 52] width 15 height 15
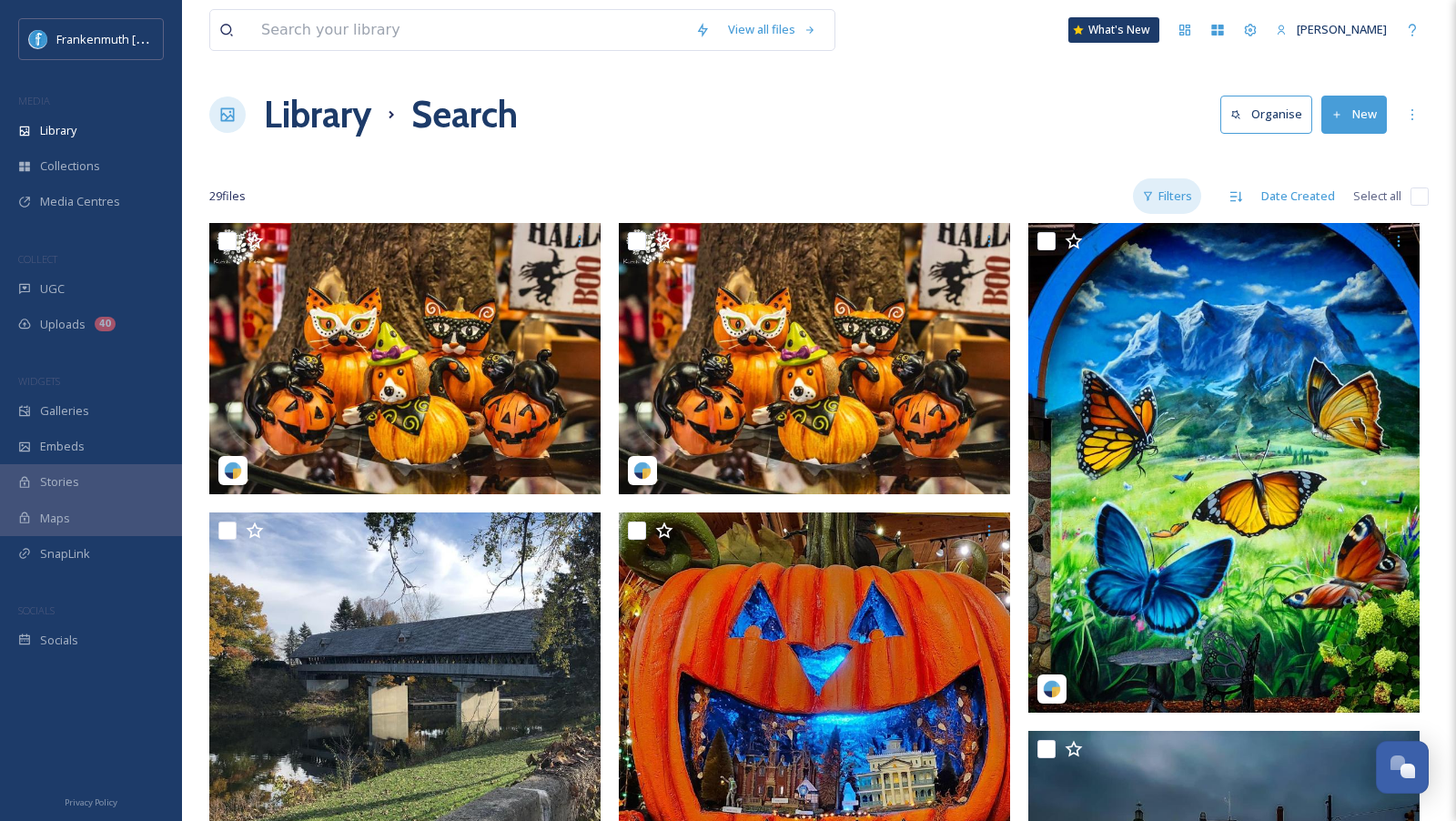
click at [1165, 196] on div "Filters" at bounding box center [1167, 196] width 69 height 35
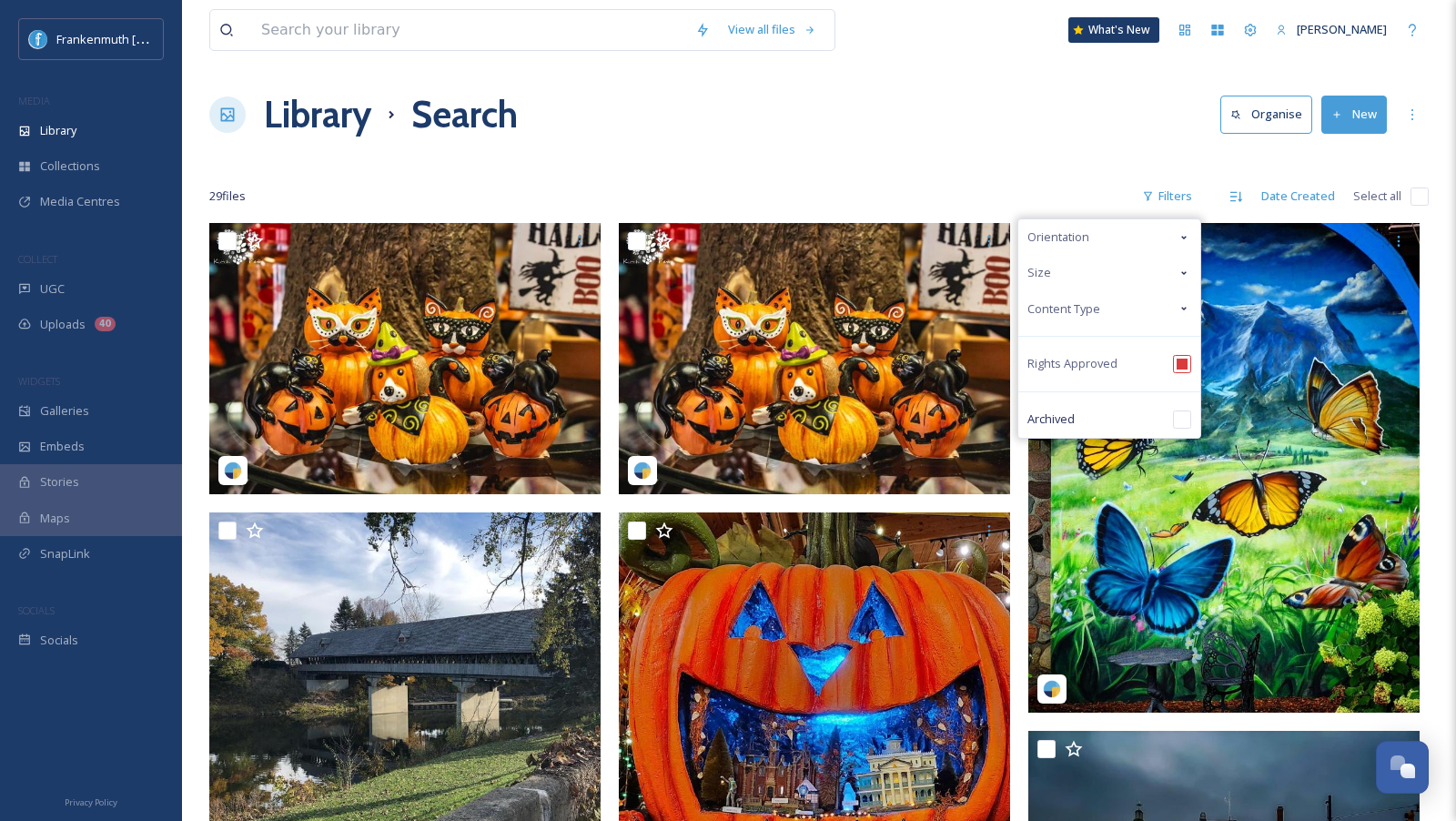
click at [1025, 129] on div "Library Search Organise New" at bounding box center [819, 114] width 1220 height 55
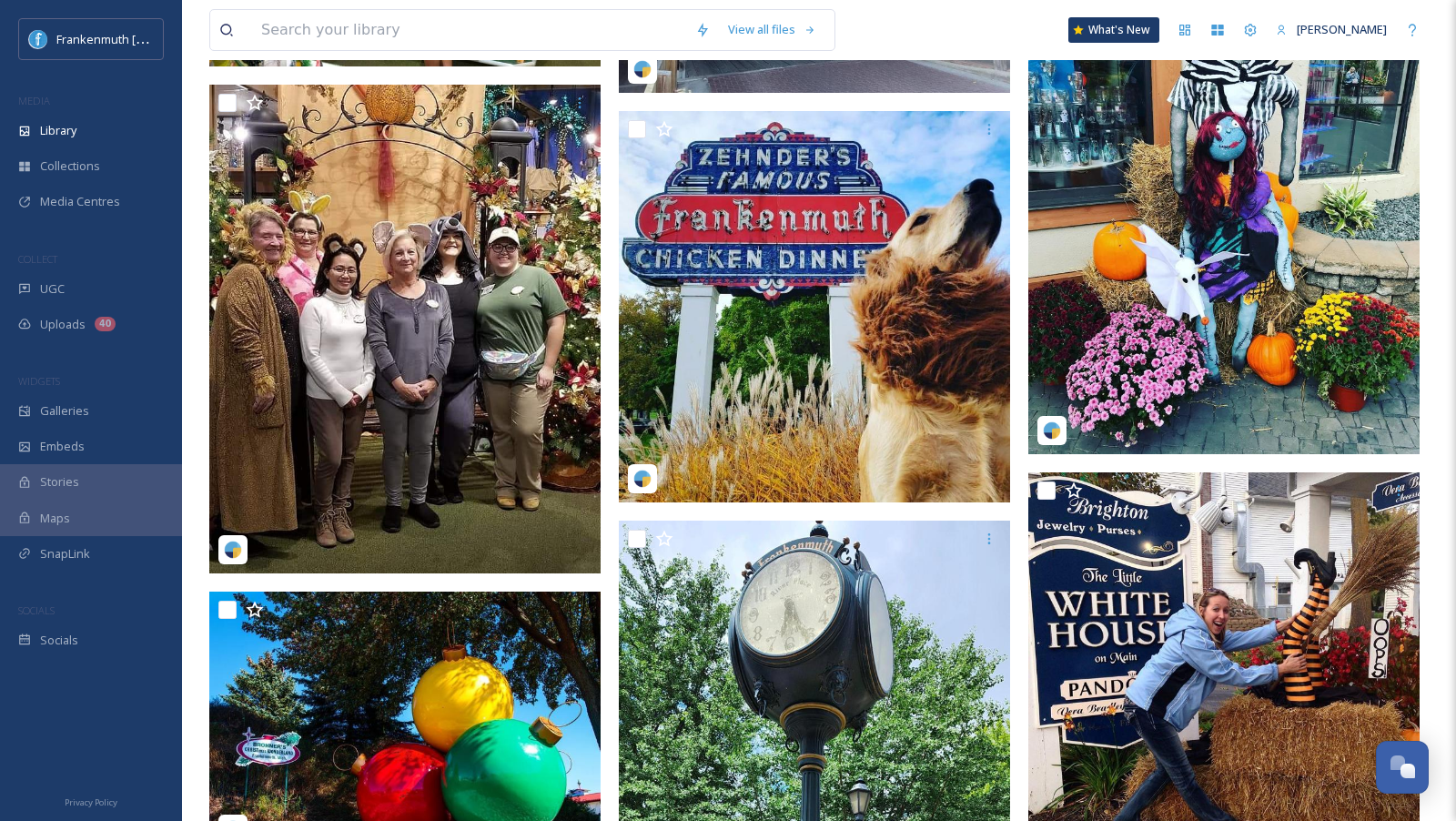
scroll to position [2444, 0]
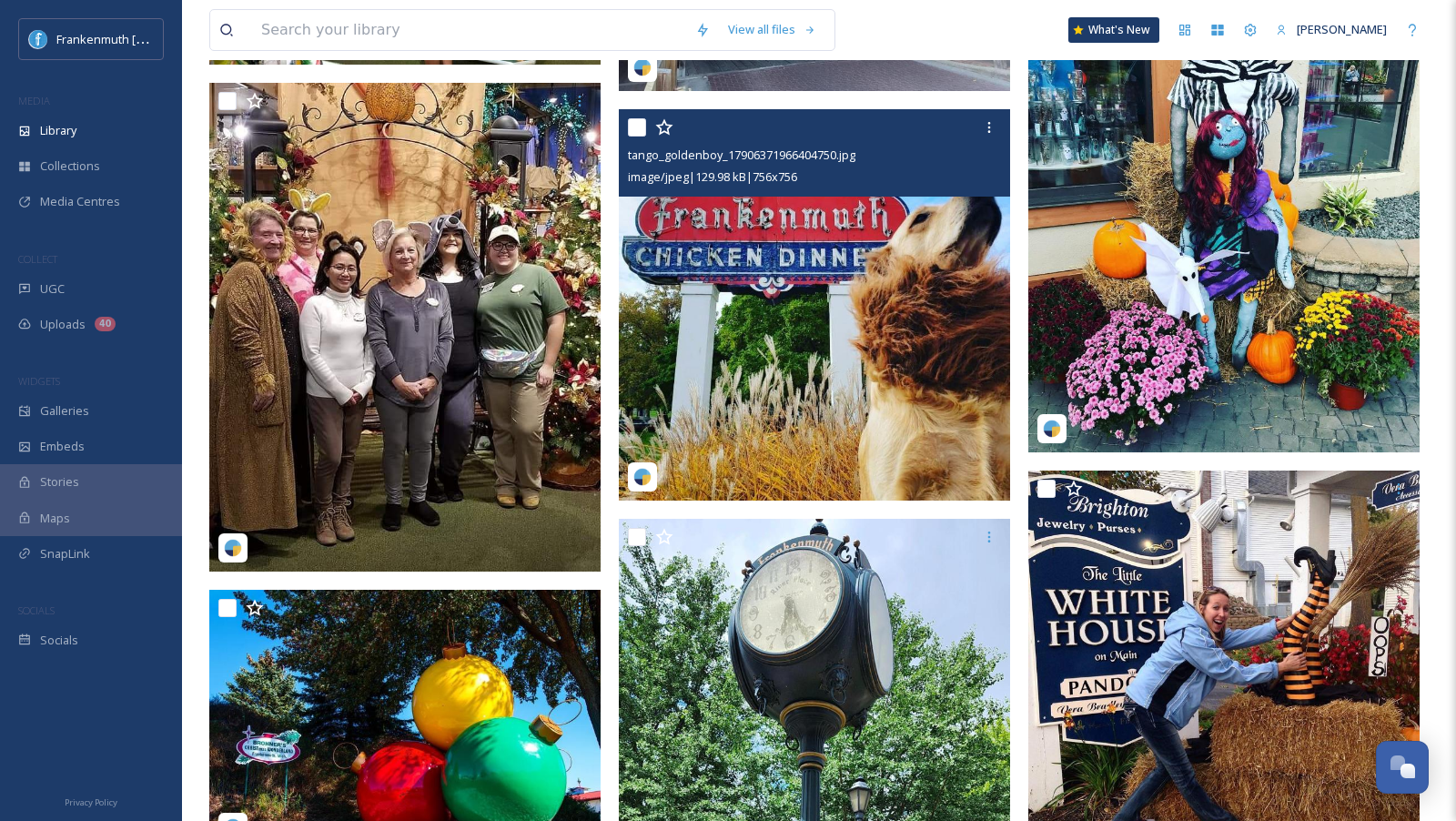
click at [943, 404] on img at bounding box center [815, 305] width 391 height 391
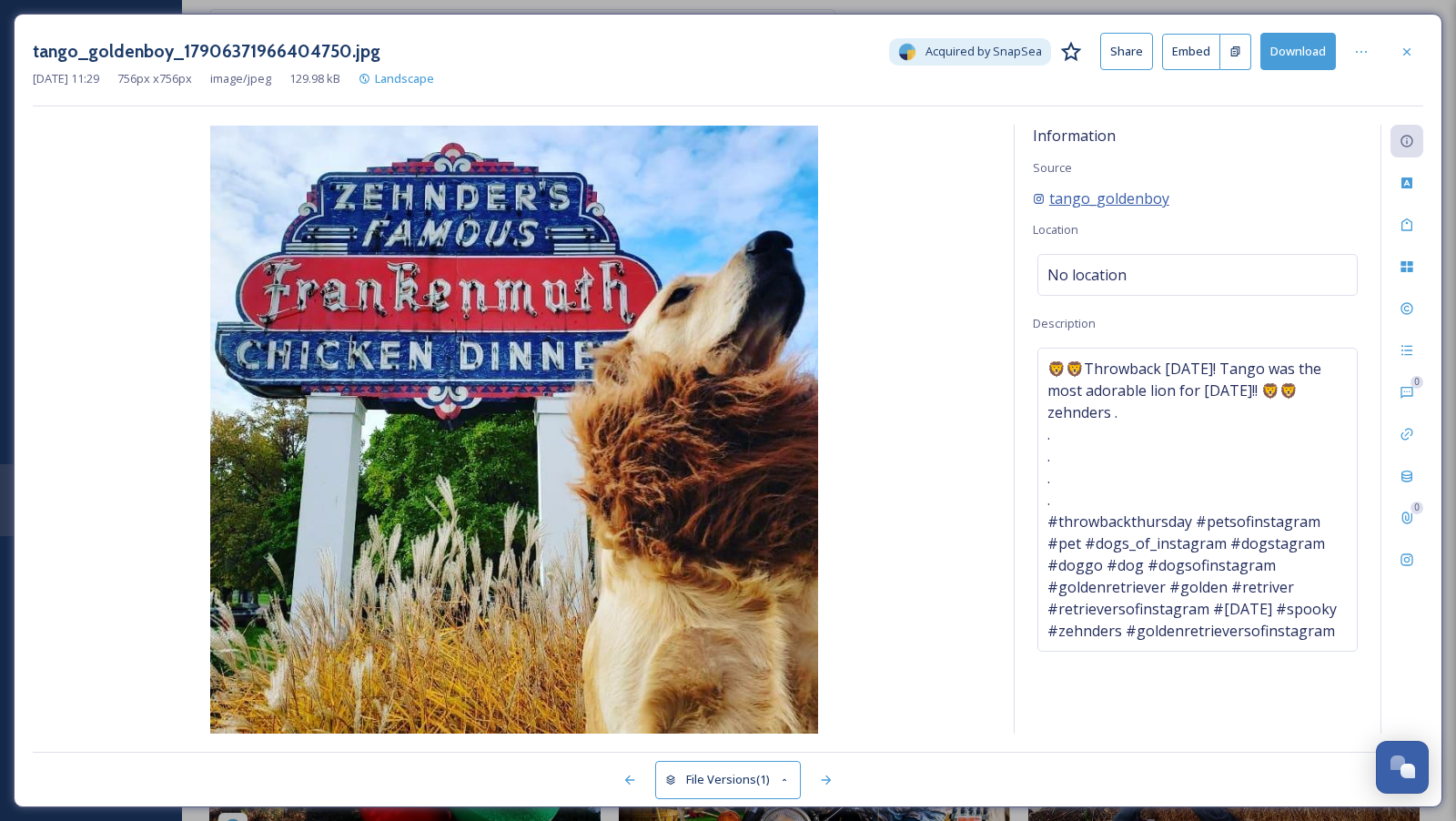
click at [1146, 196] on span "tango_goldenboy" at bounding box center [1109, 198] width 120 height 22
drag, startPoint x: 1195, startPoint y: 189, endPoint x: 1049, endPoint y: 201, distance: 146.5
click at [1049, 201] on div "tango_goldenboy" at bounding box center [1196, 198] width 329 height 22
copy span "tango_goldenboy"
click at [1409, 57] on icon at bounding box center [1407, 52] width 15 height 15
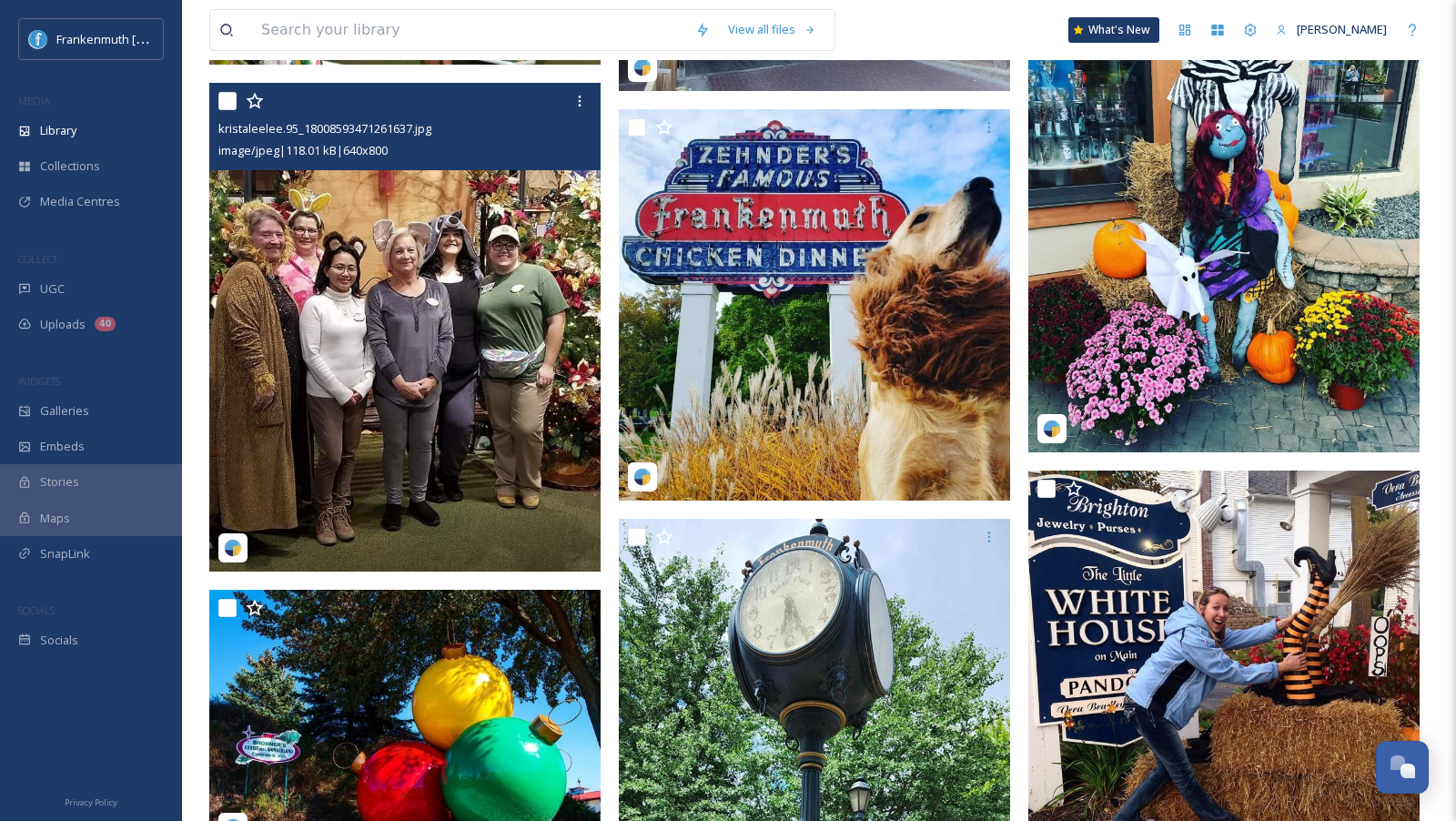
click at [503, 361] on img at bounding box center [405, 327] width 391 height 489
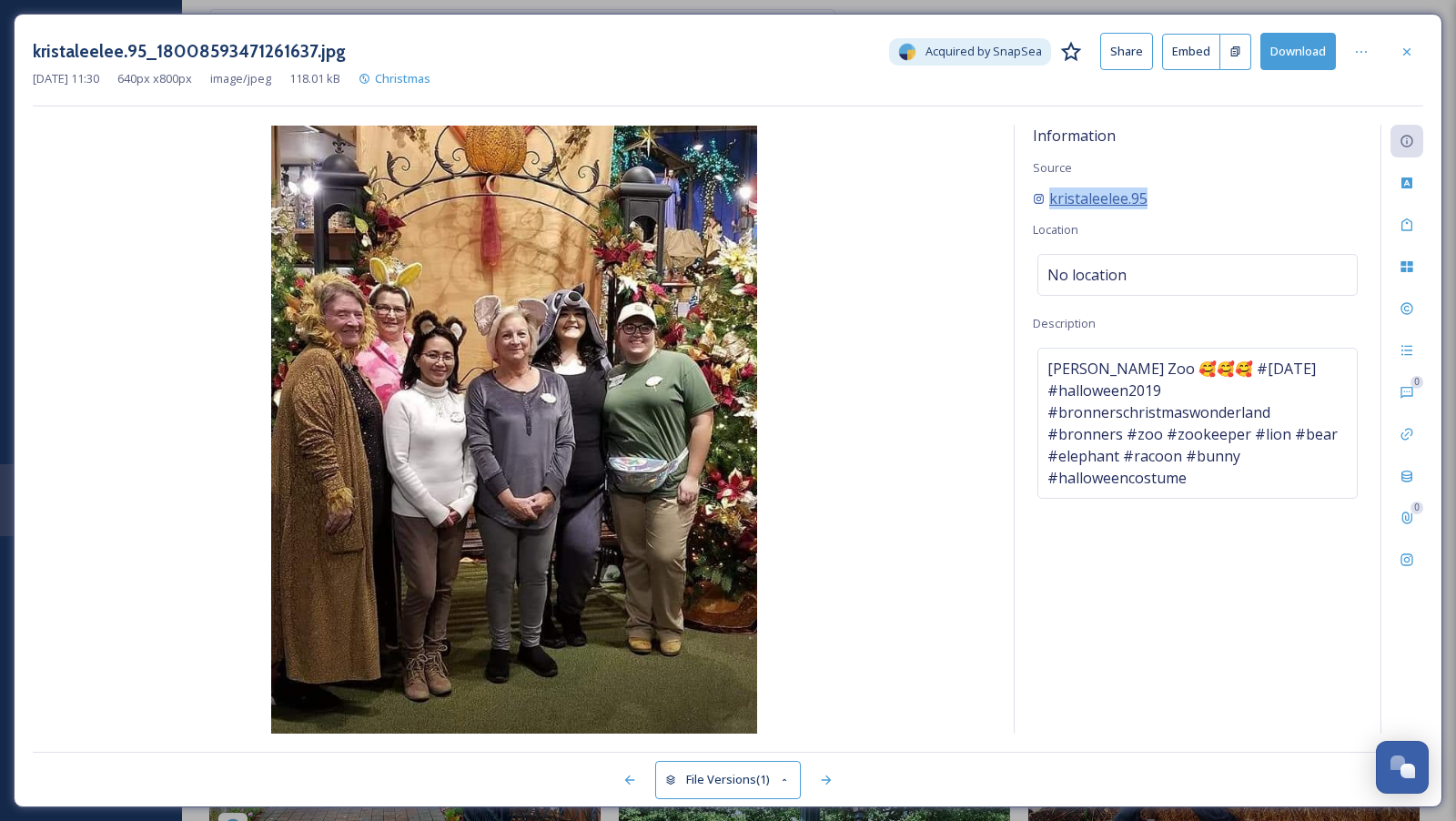
drag, startPoint x: 1168, startPoint y: 190, endPoint x: 1049, endPoint y: 196, distance: 119.2
click at [1049, 196] on div "kristaleelee.95" at bounding box center [1196, 198] width 329 height 22
copy span "kristaleelee.95"
click at [1415, 61] on div at bounding box center [1406, 51] width 32 height 32
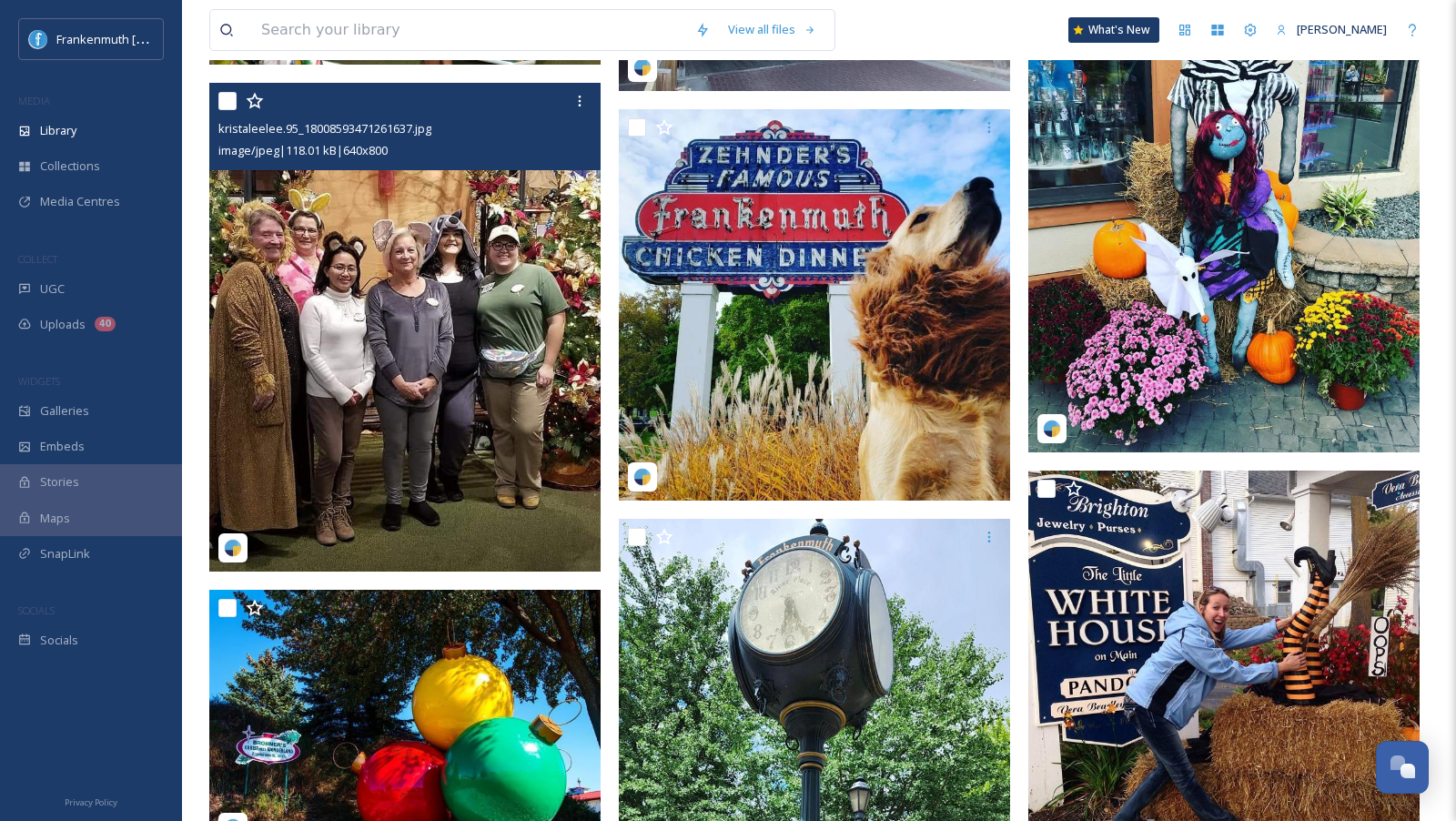
click at [1226, 278] on img at bounding box center [1223, 208] width 391 height 489
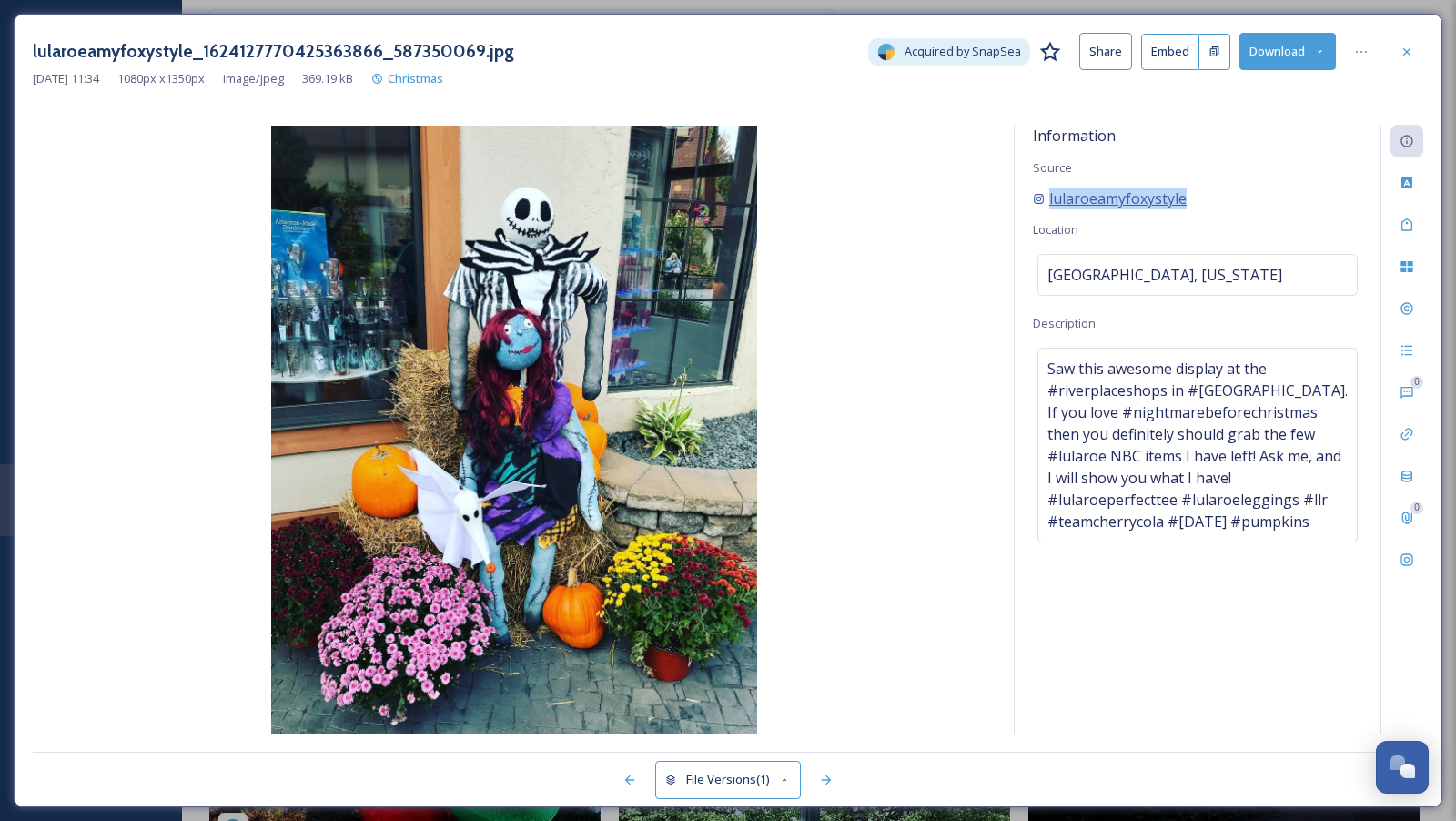
drag, startPoint x: 1260, startPoint y: 207, endPoint x: 1048, endPoint y: 199, distance: 212.2
click at [1048, 199] on div "lularoeamyfoxystyle" at bounding box center [1196, 198] width 329 height 22
copy span "lularoeamyfoxystyle"
click at [1405, 53] on icon at bounding box center [1407, 52] width 15 height 15
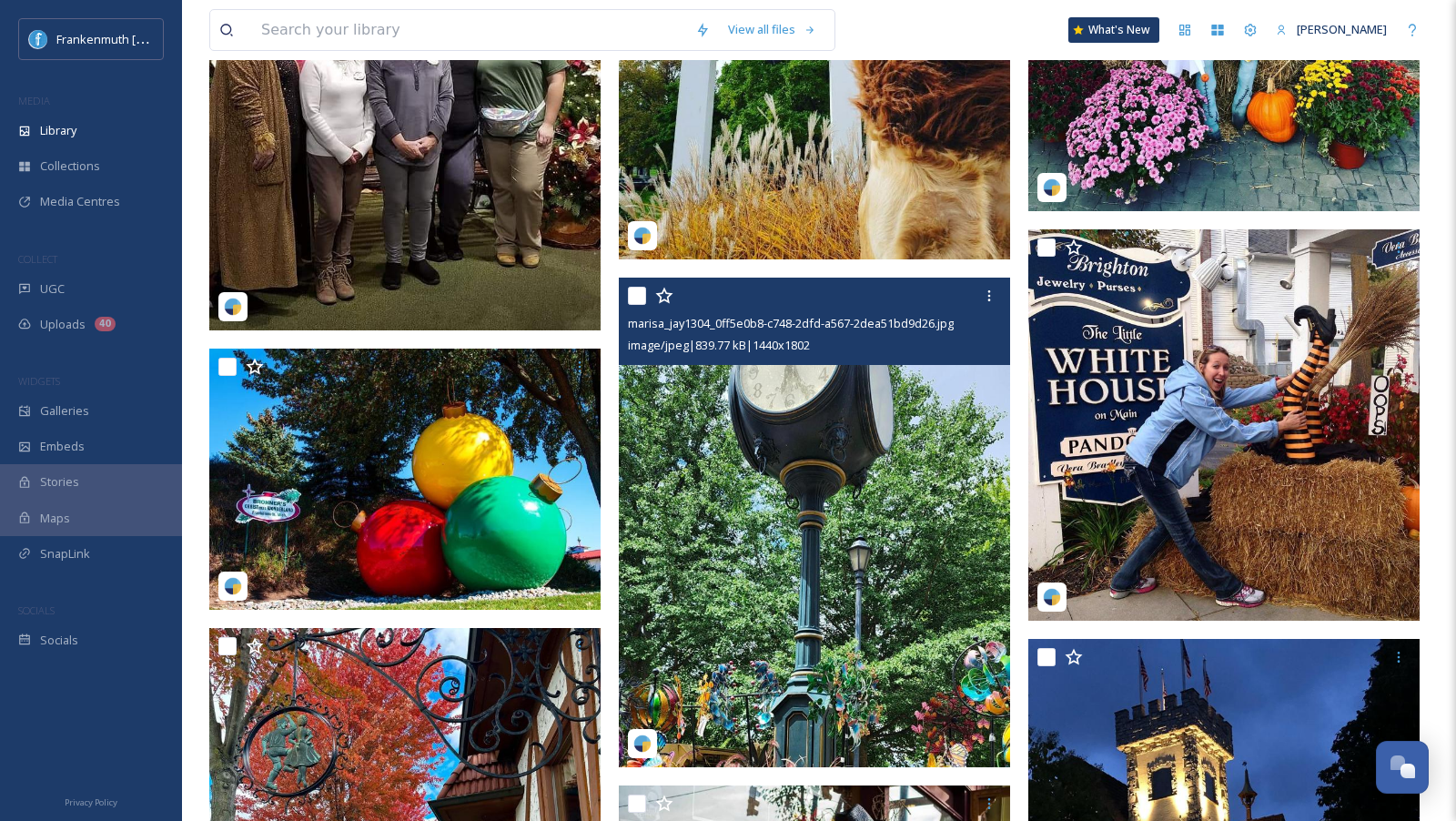
scroll to position [2695, 0]
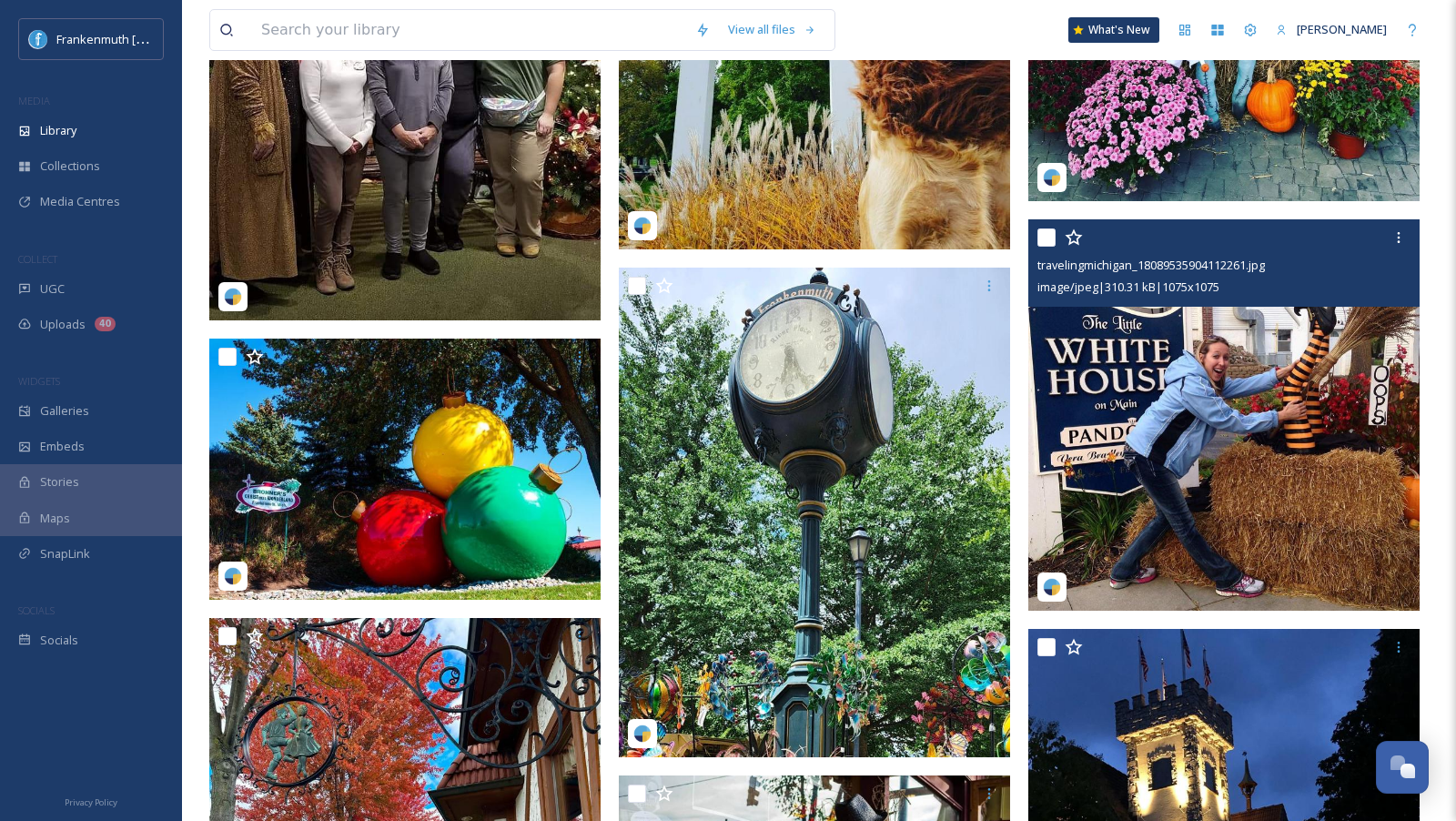
click at [1243, 545] on img at bounding box center [1223, 415] width 391 height 391
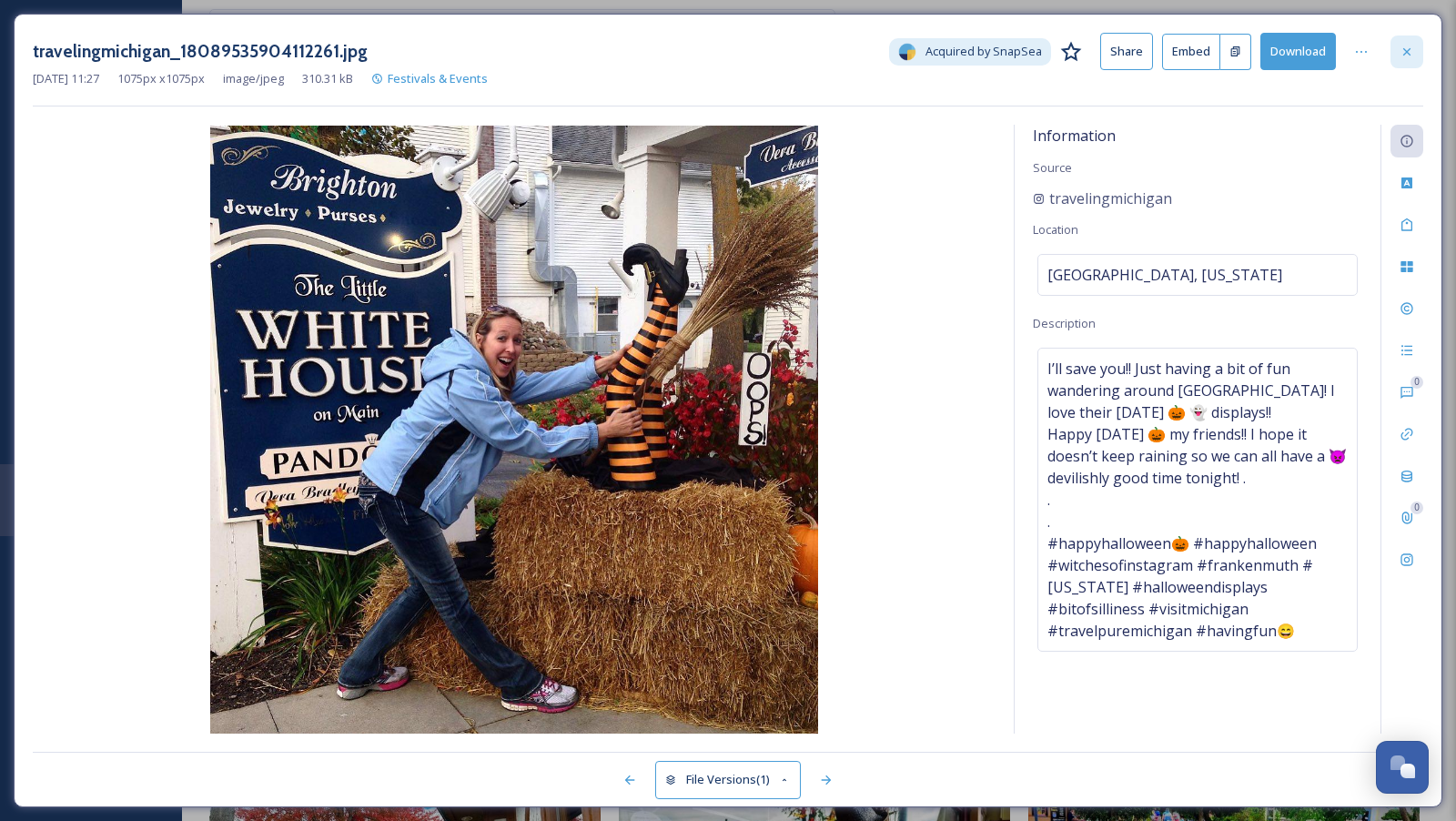
click at [1406, 60] on div at bounding box center [1406, 51] width 32 height 32
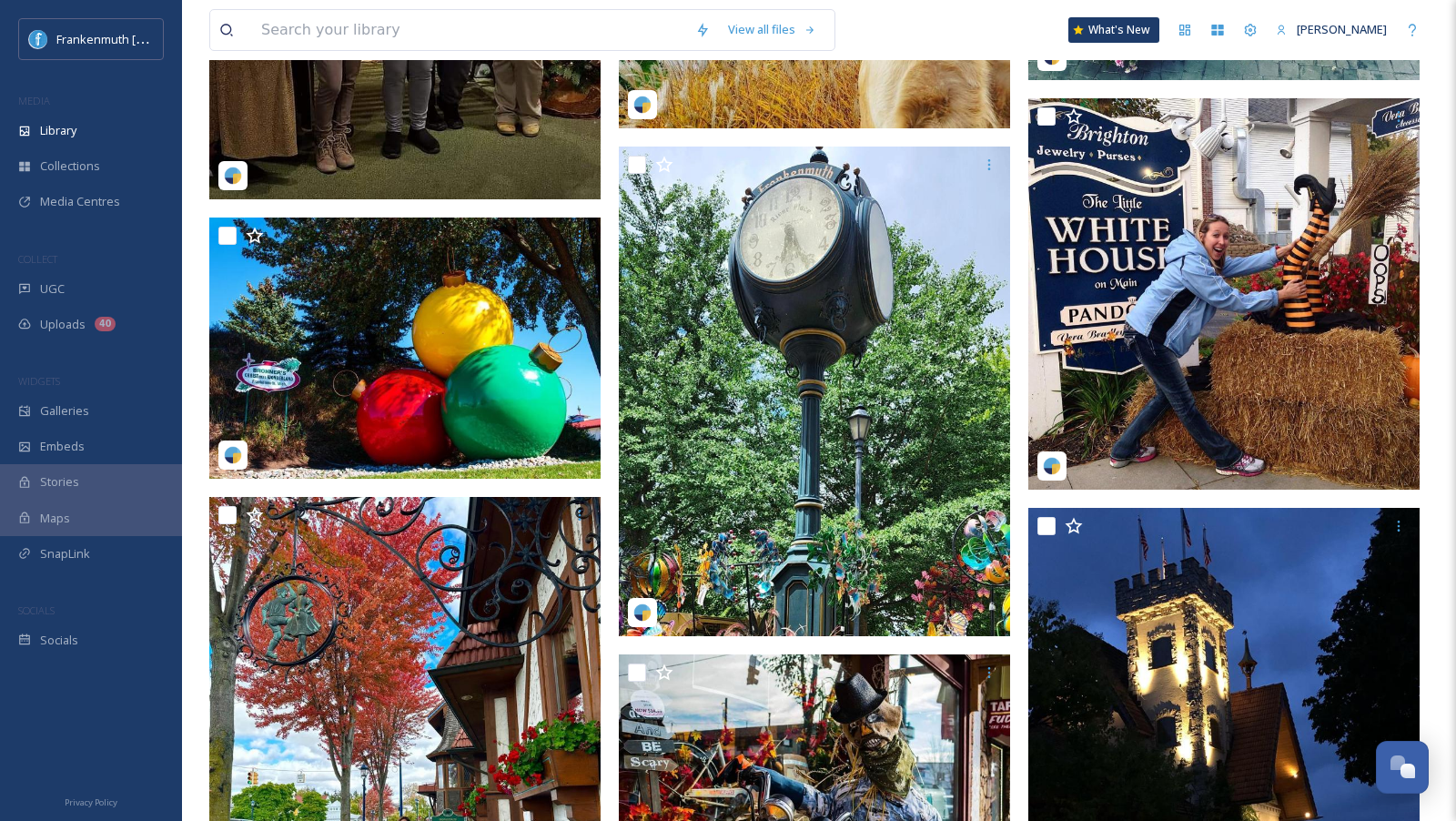
scroll to position [2694, 0]
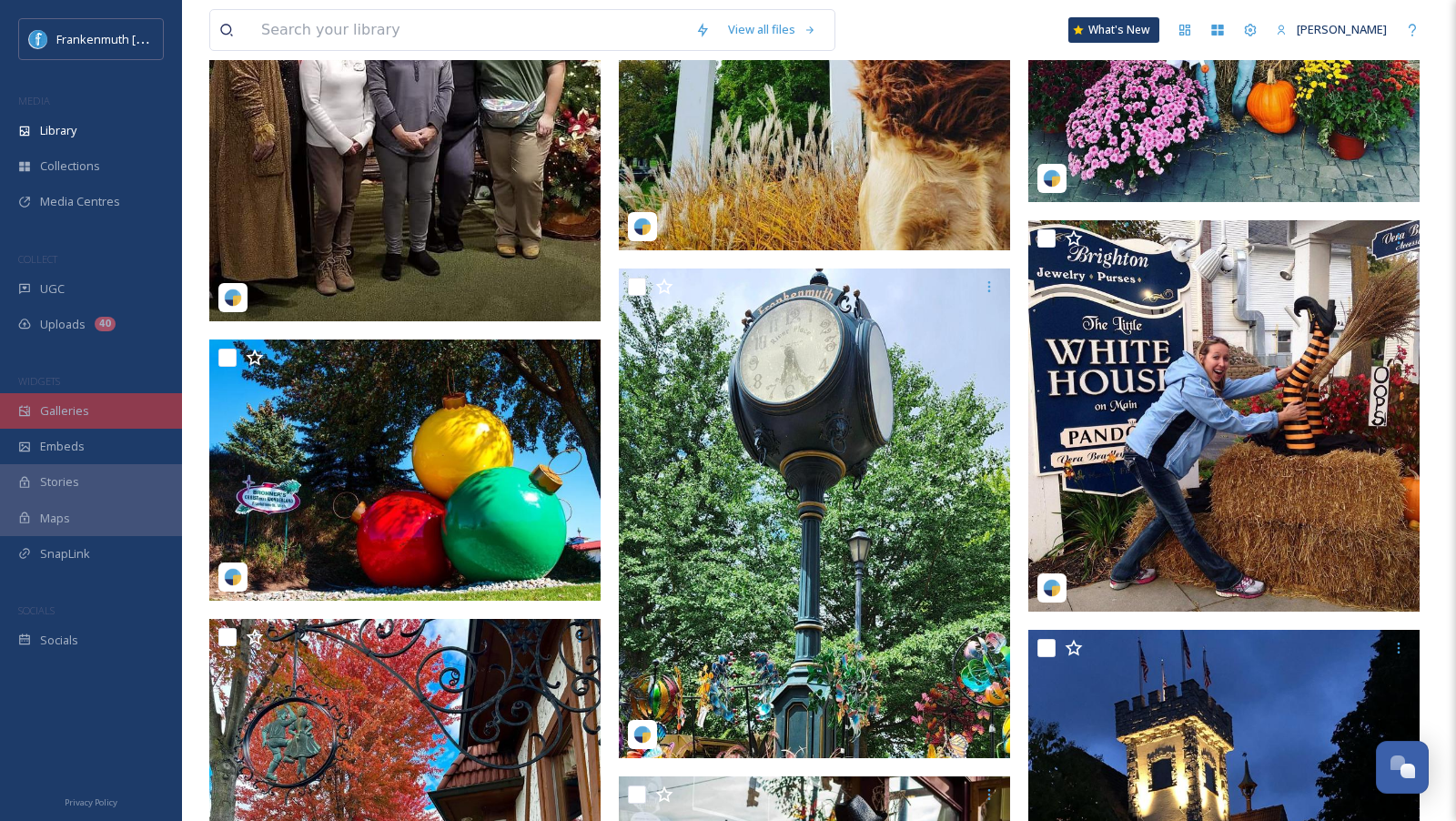
click at [112, 415] on div "Galleries" at bounding box center [91, 410] width 182 height 35
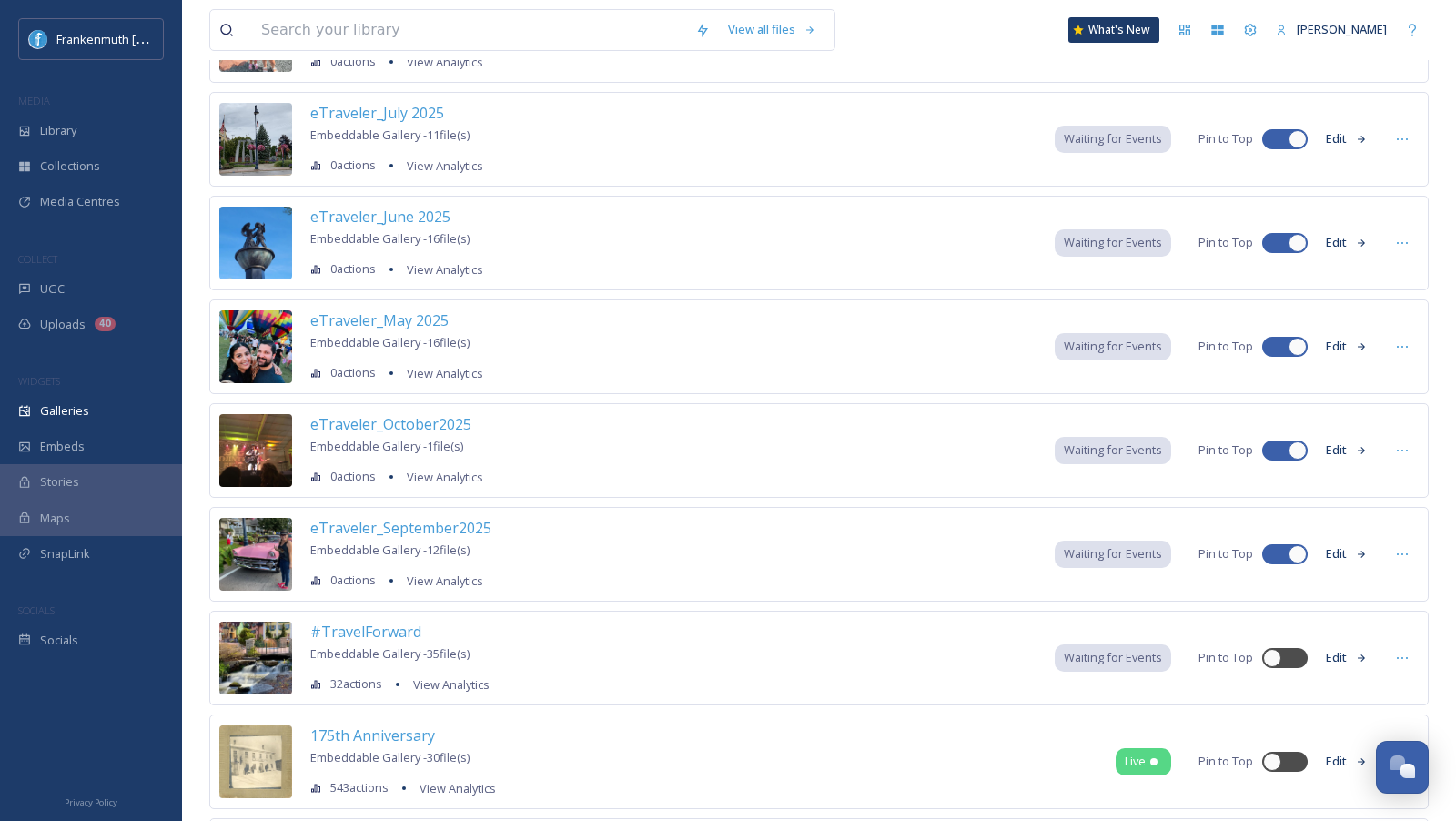
scroll to position [635, 0]
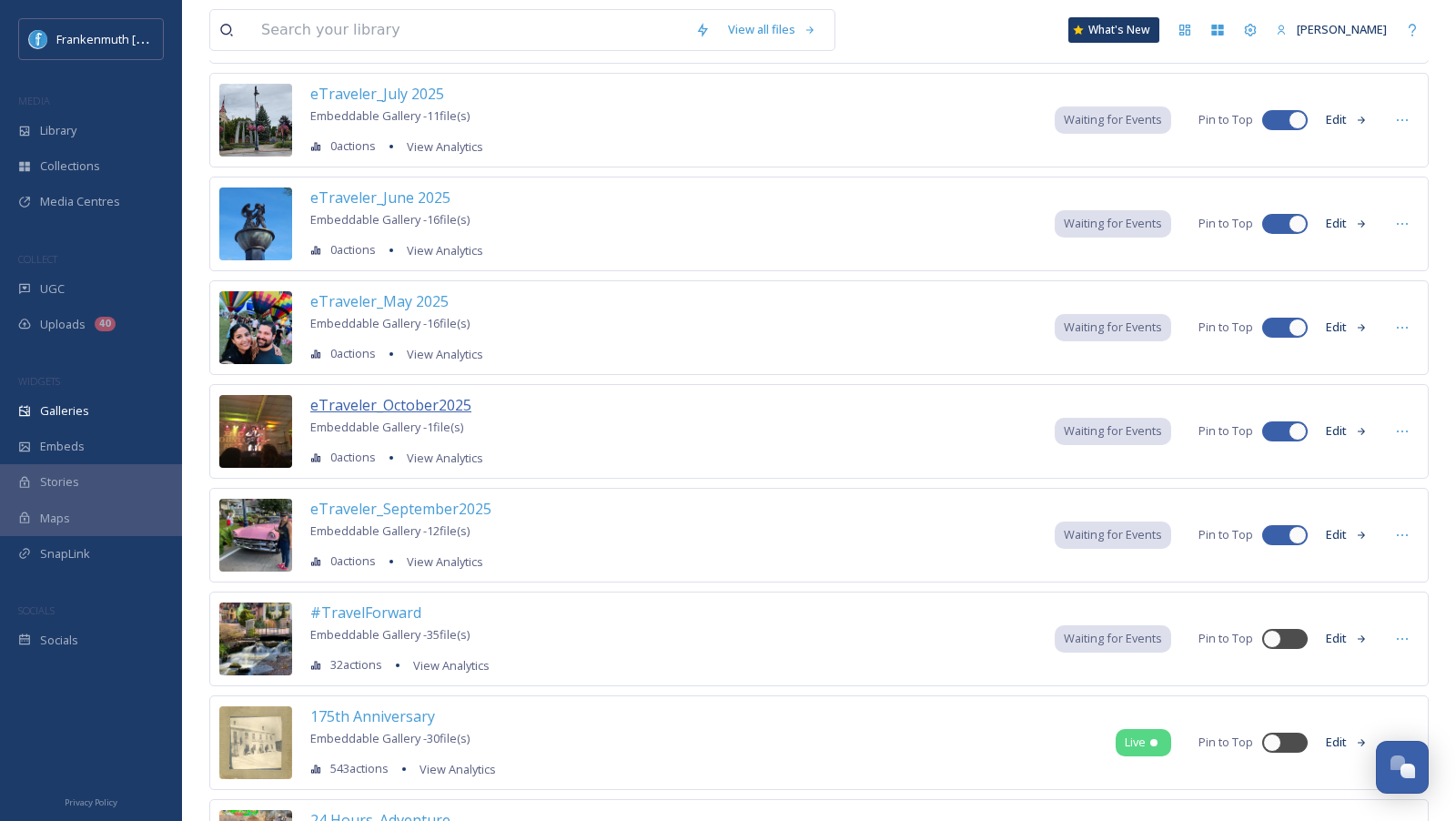
click at [428, 398] on span "eTraveler_October2025" at bounding box center [391, 405] width 161 height 20
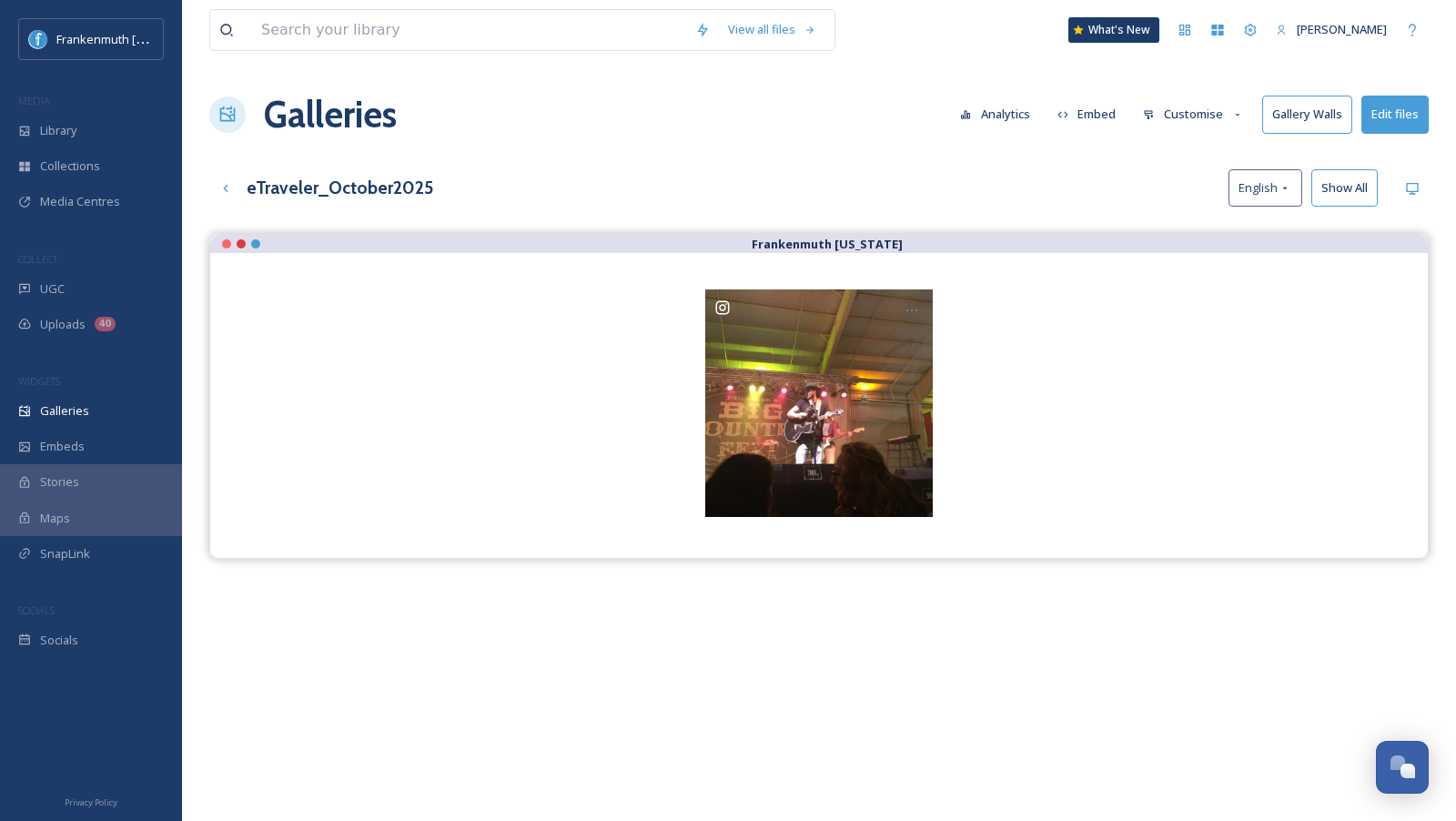
click at [1410, 119] on button "Edit files" at bounding box center [1395, 114] width 68 height 37
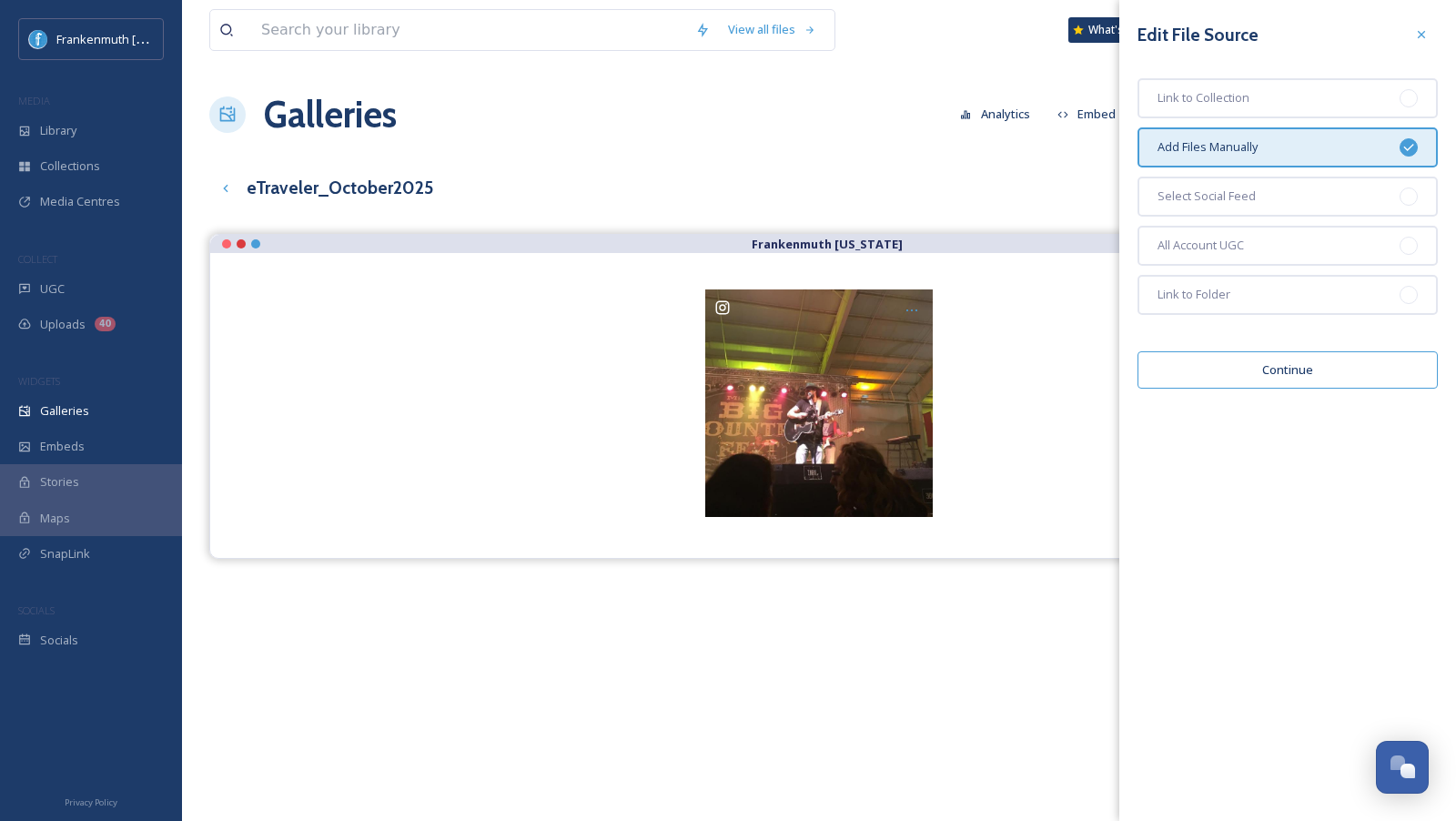
click at [1305, 373] on button "Continue" at bounding box center [1287, 370] width 300 height 37
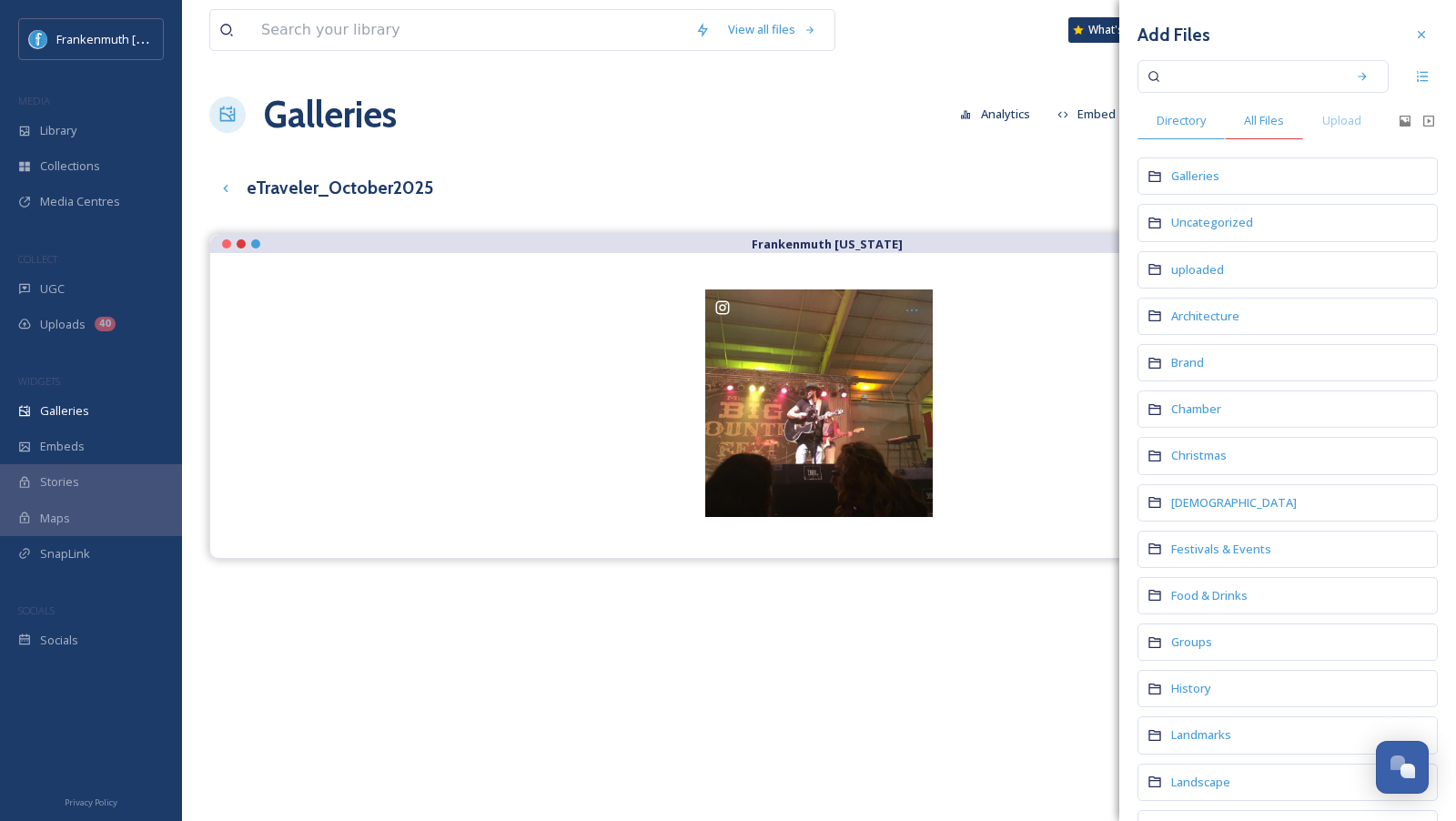
click at [1262, 134] on div "All Files" at bounding box center [1264, 120] width 78 height 37
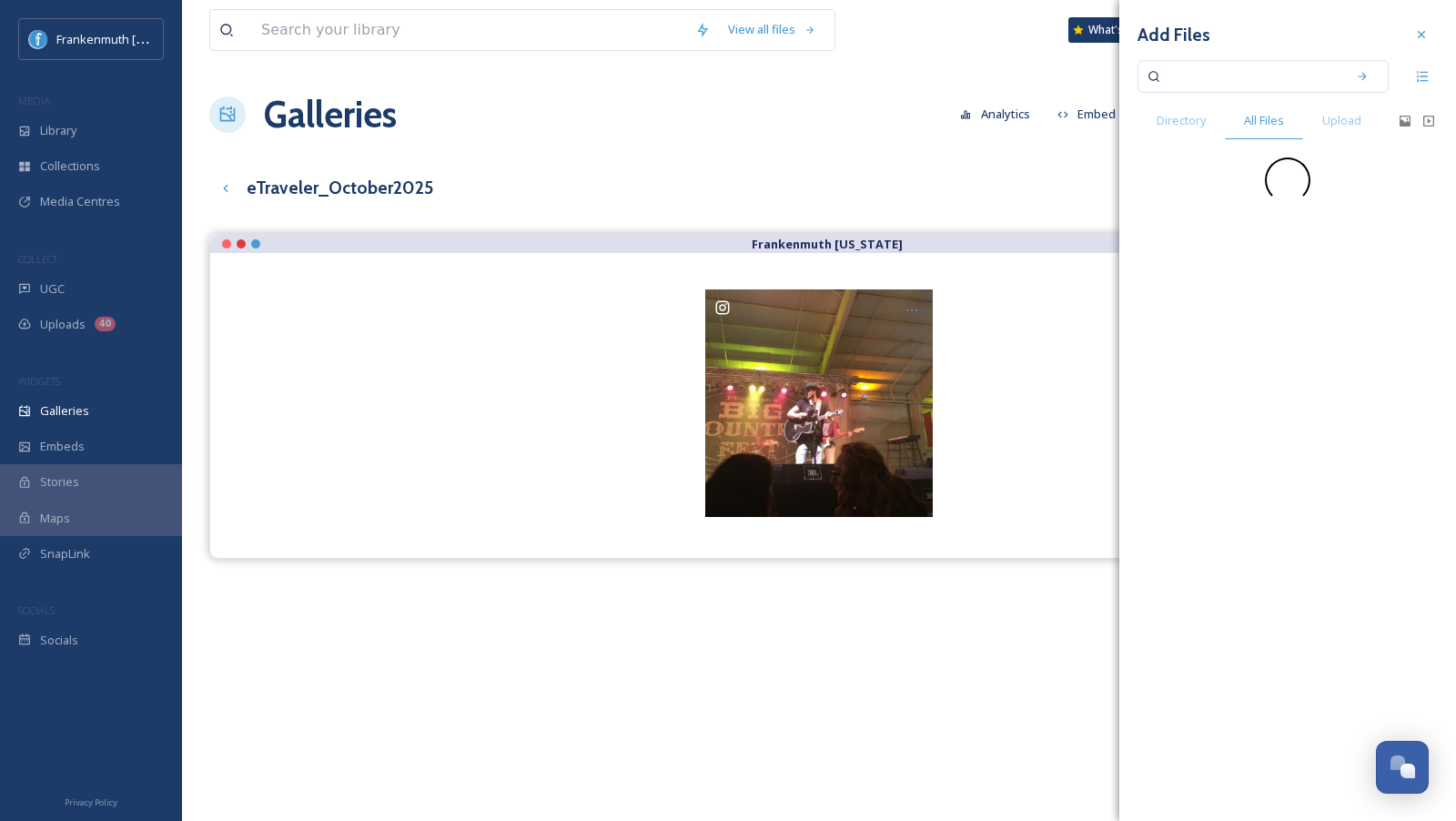
click at [1262, 96] on div "Add Files Directory All Files Upload" at bounding box center [1287, 110] width 336 height 221
click at [1257, 86] on input at bounding box center [1251, 76] width 172 height 40
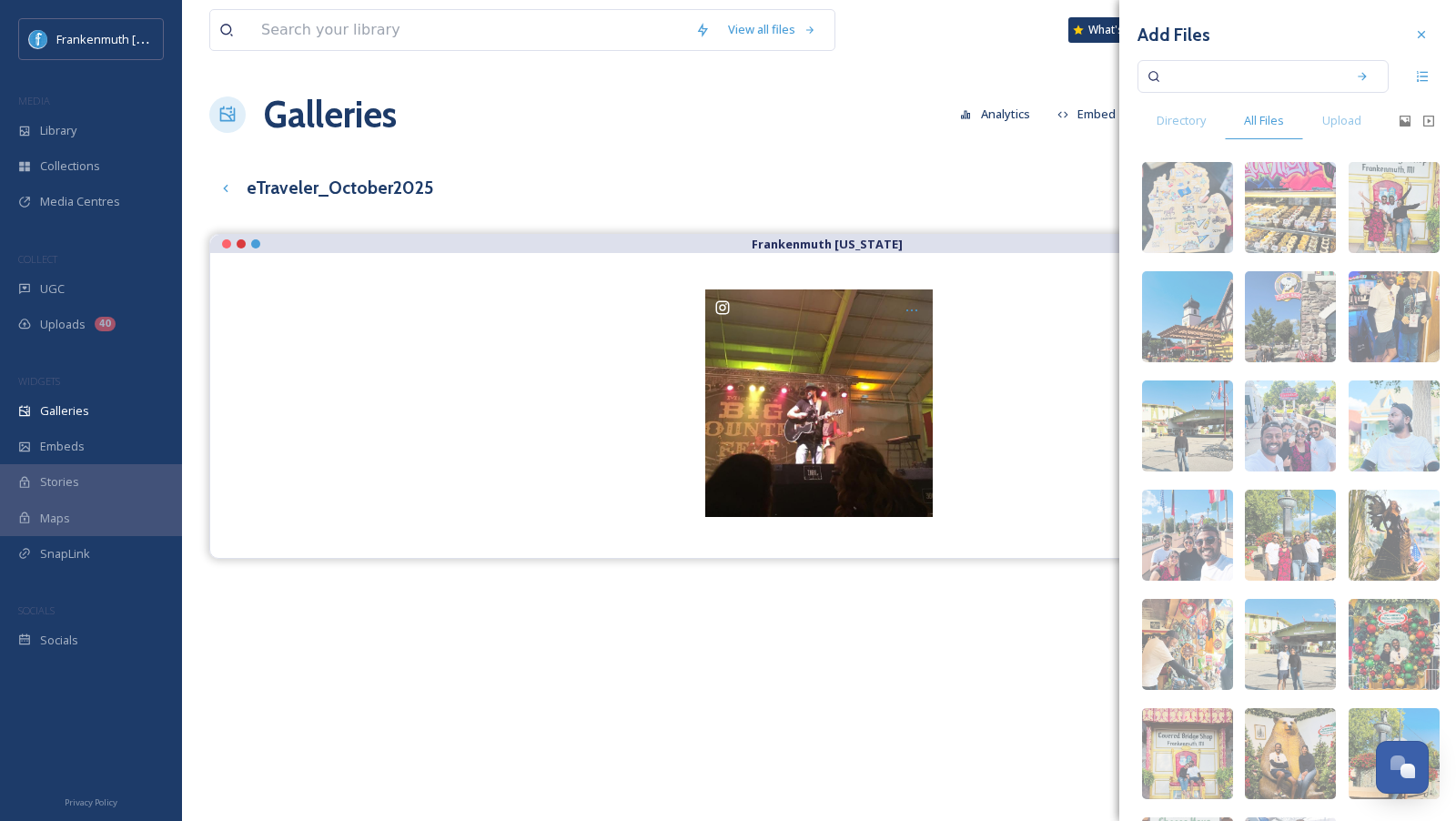
paste input "lularoeamyfoxystyle"
type input "lularoeamyfoxystyle"
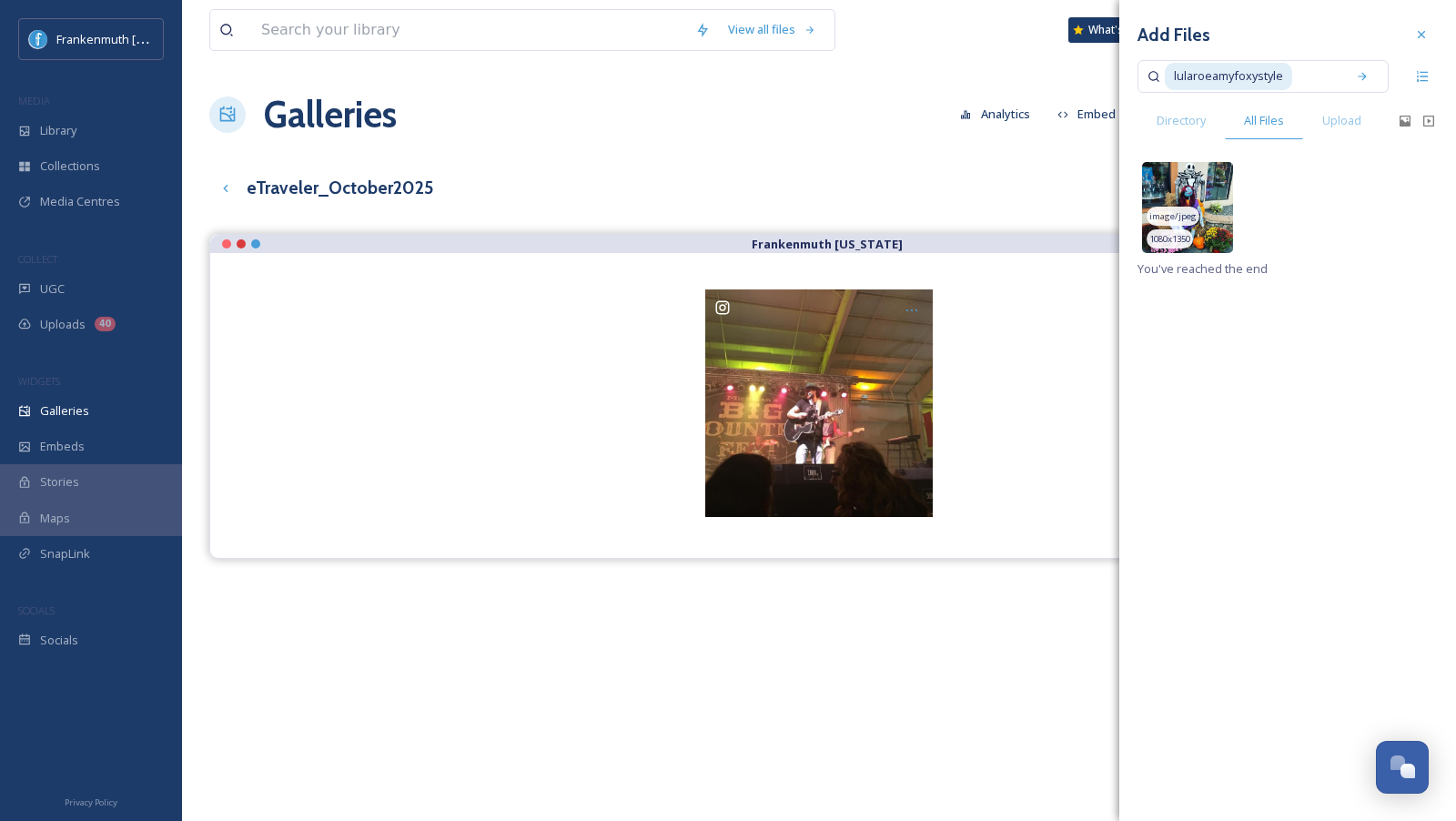
click at [1186, 210] on span "image/jpeg" at bounding box center [1172, 217] width 47 height 13
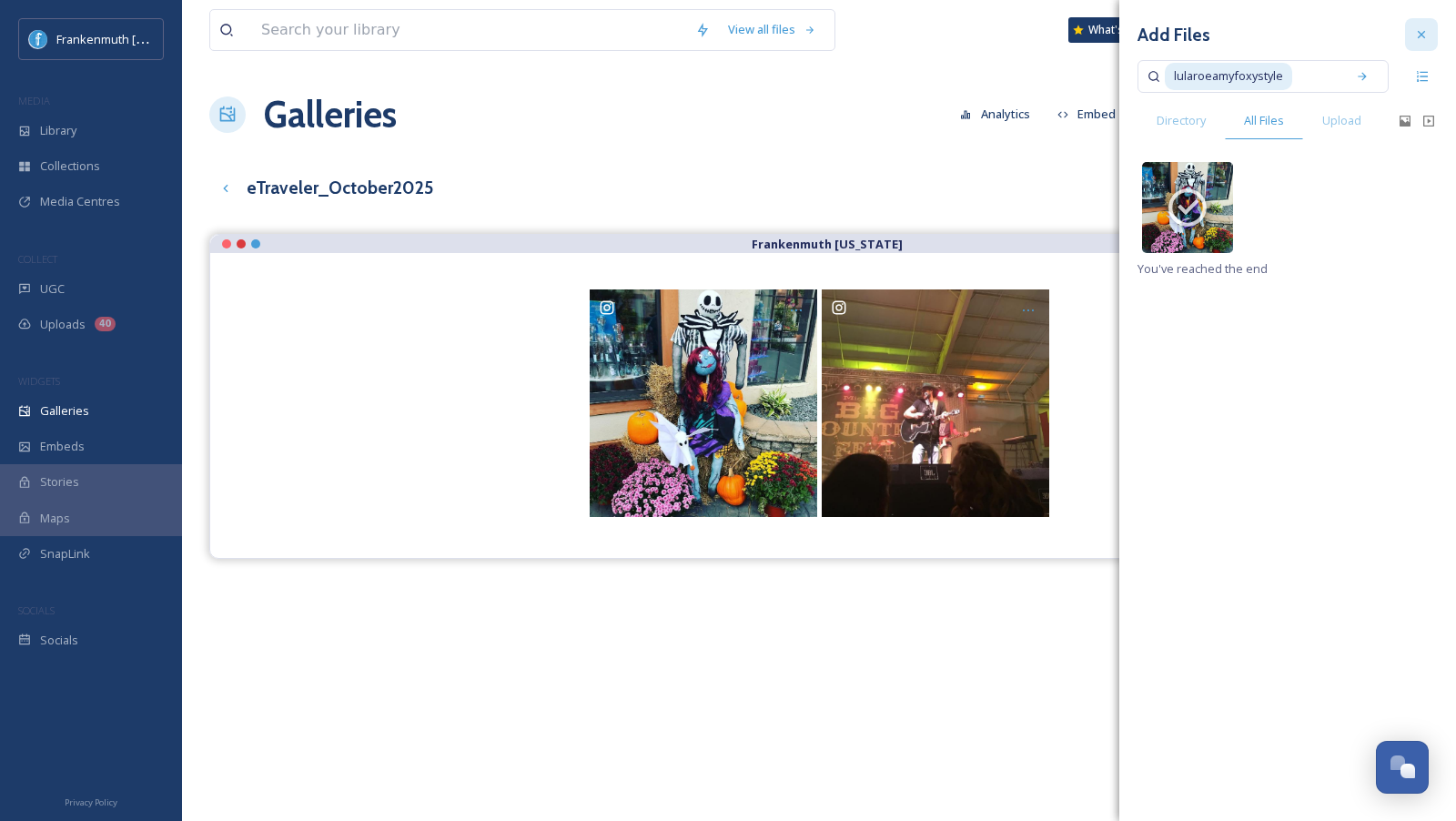
click at [1425, 35] on icon at bounding box center [1422, 34] width 15 height 15
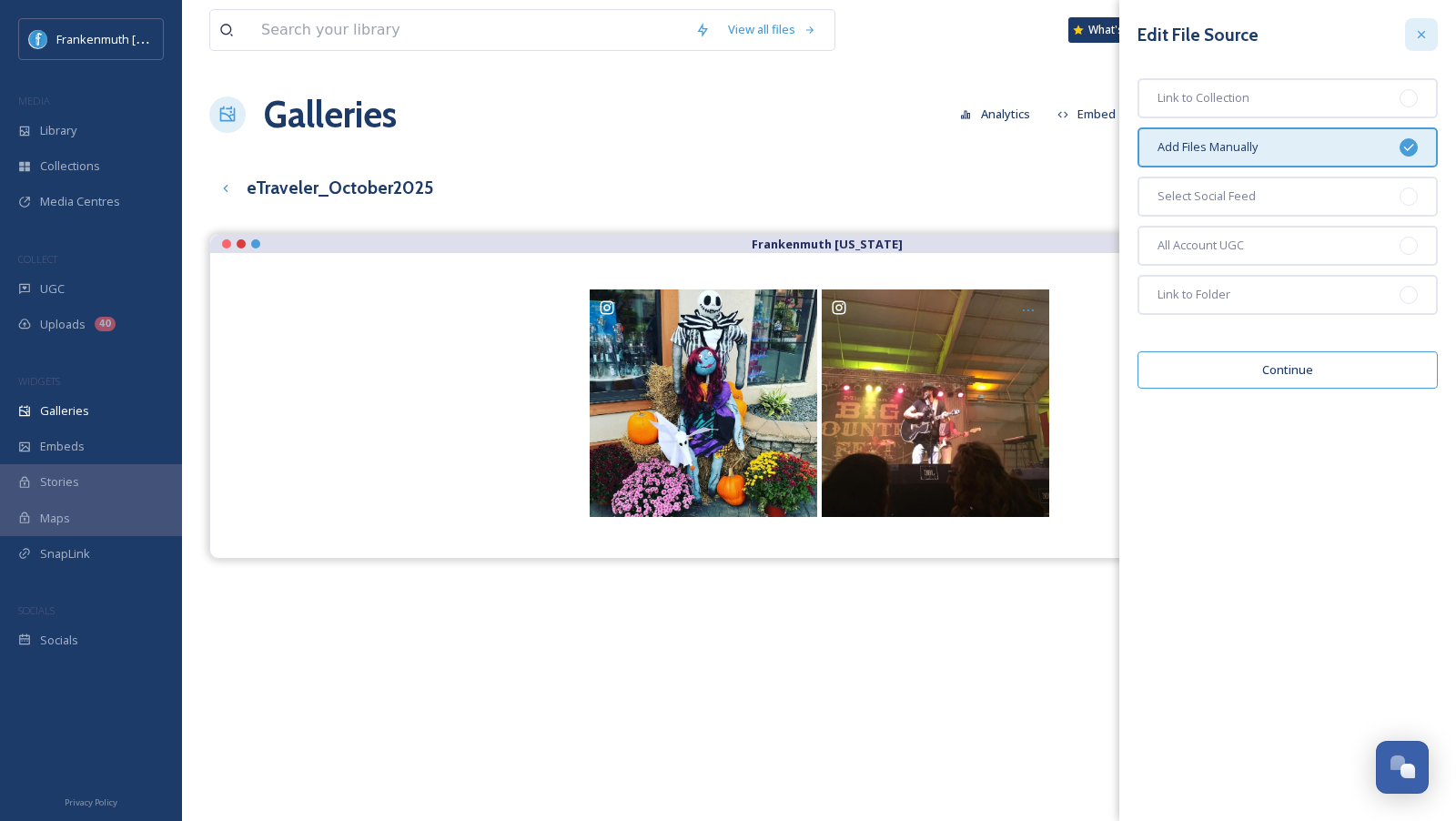
click at [1420, 44] on div at bounding box center [1421, 34] width 32 height 32
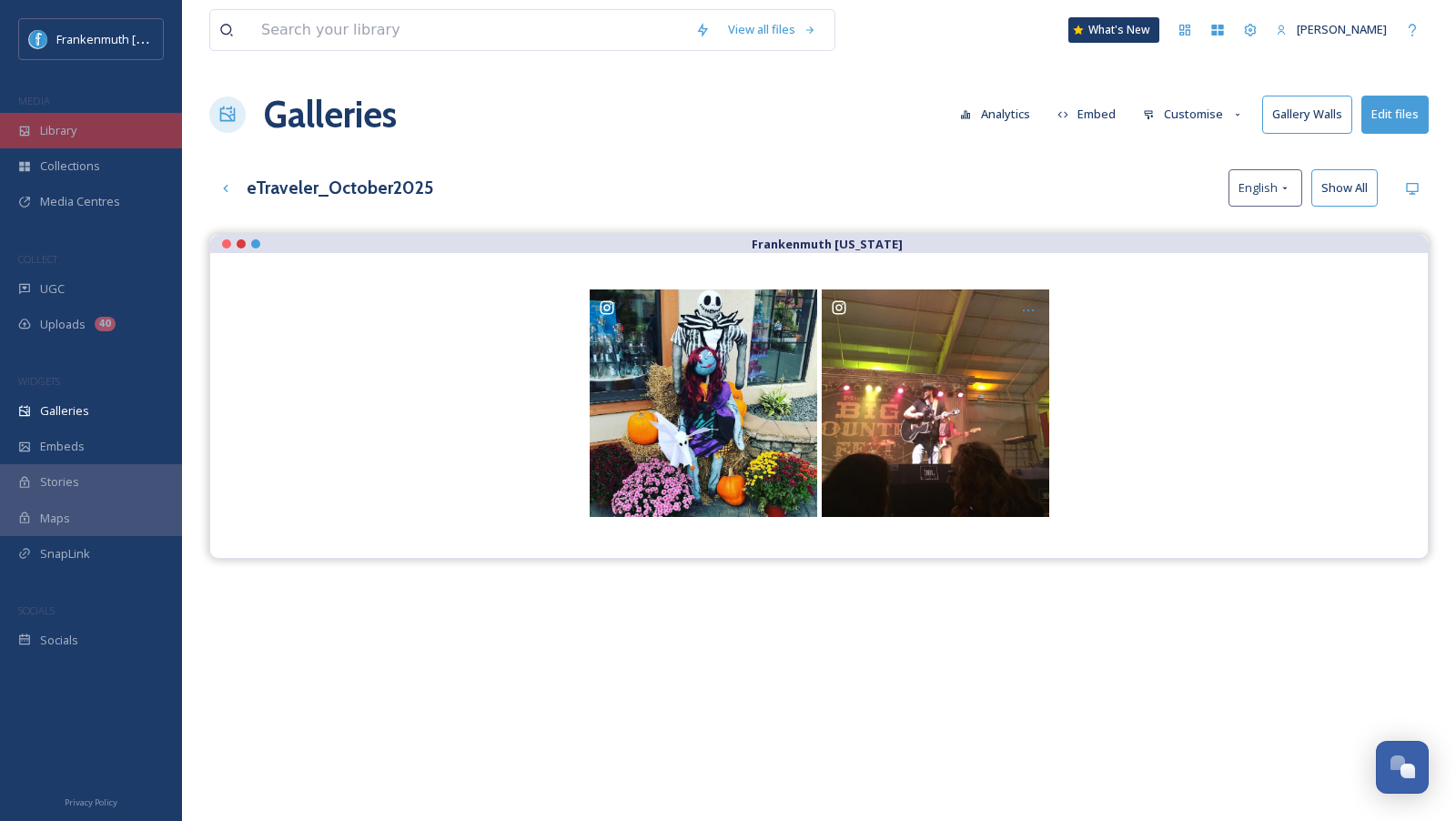
click at [124, 128] on div "Library" at bounding box center [91, 131] width 182 height 35
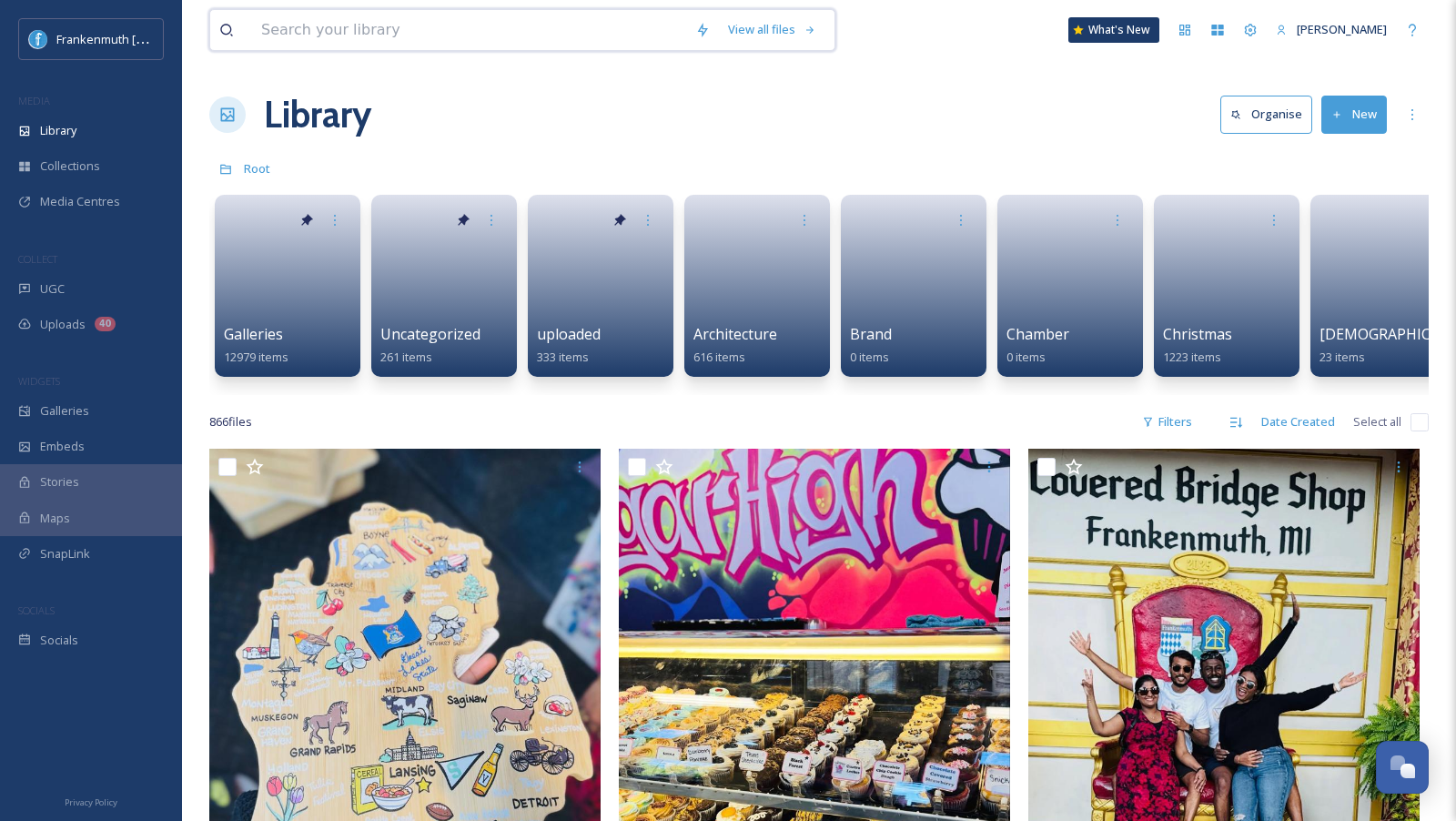
click at [407, 36] on input at bounding box center [469, 30] width 434 height 40
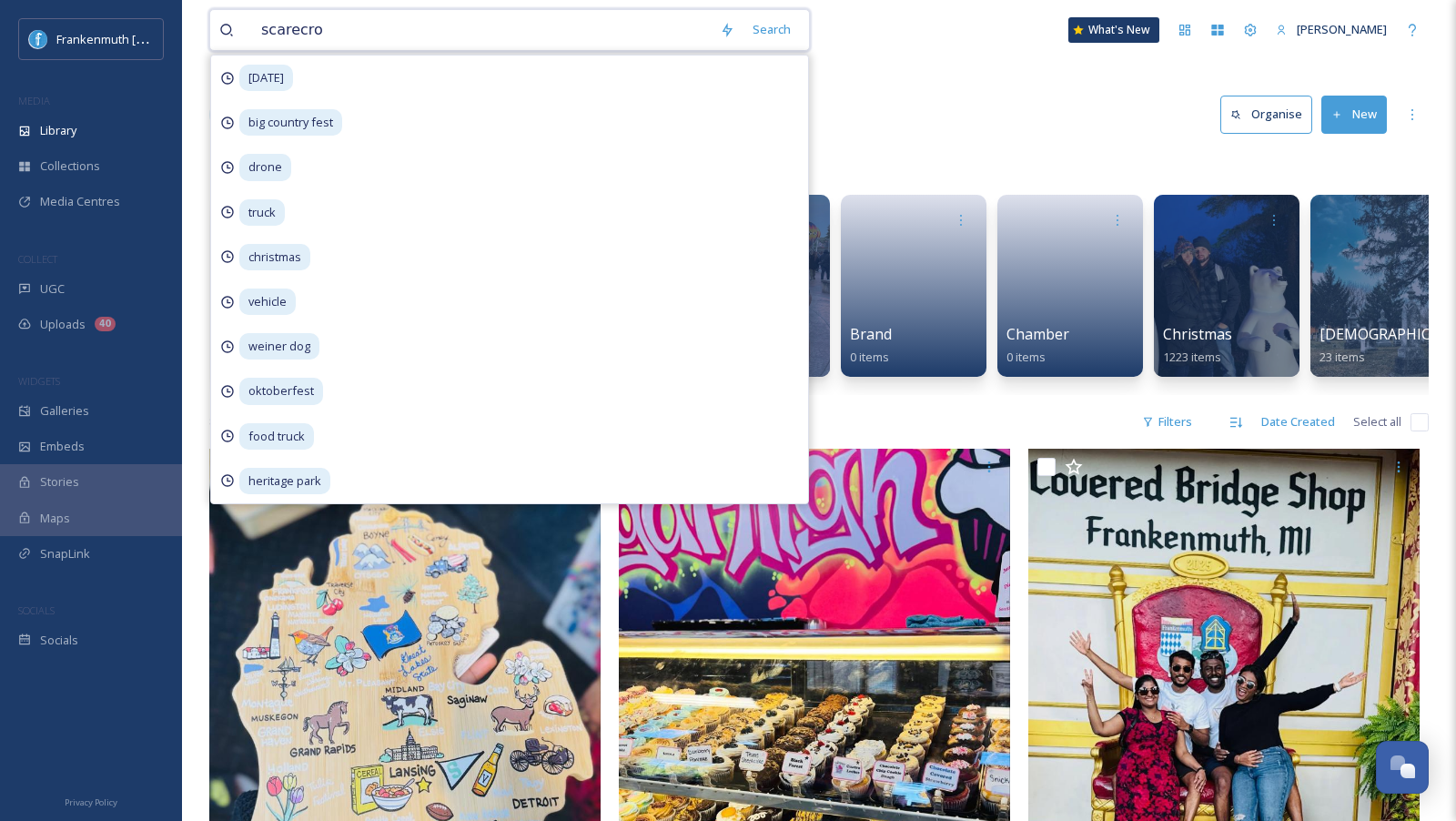
type input "scarecrow"
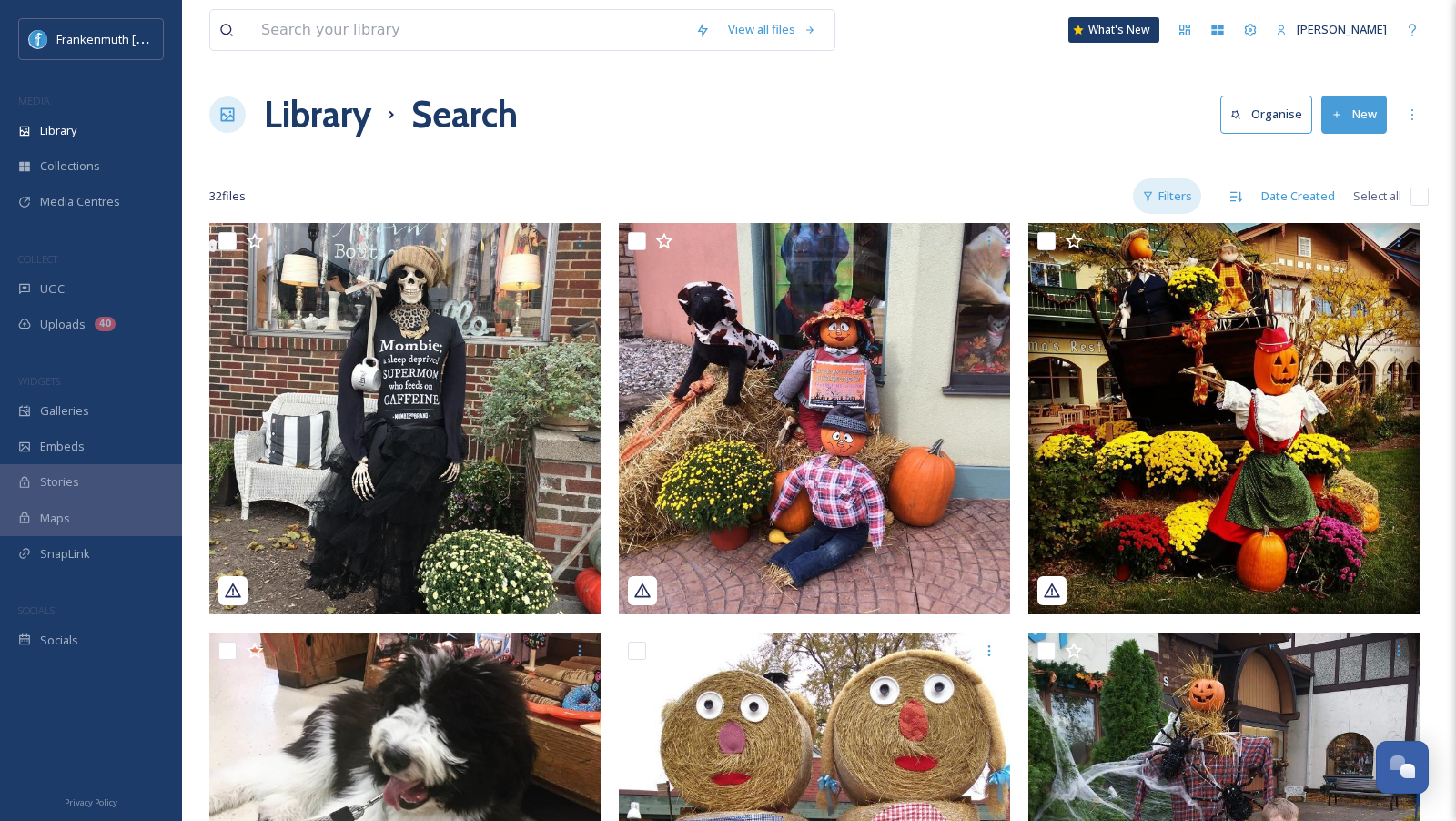
click at [1173, 196] on div "Filters" at bounding box center [1167, 196] width 69 height 35
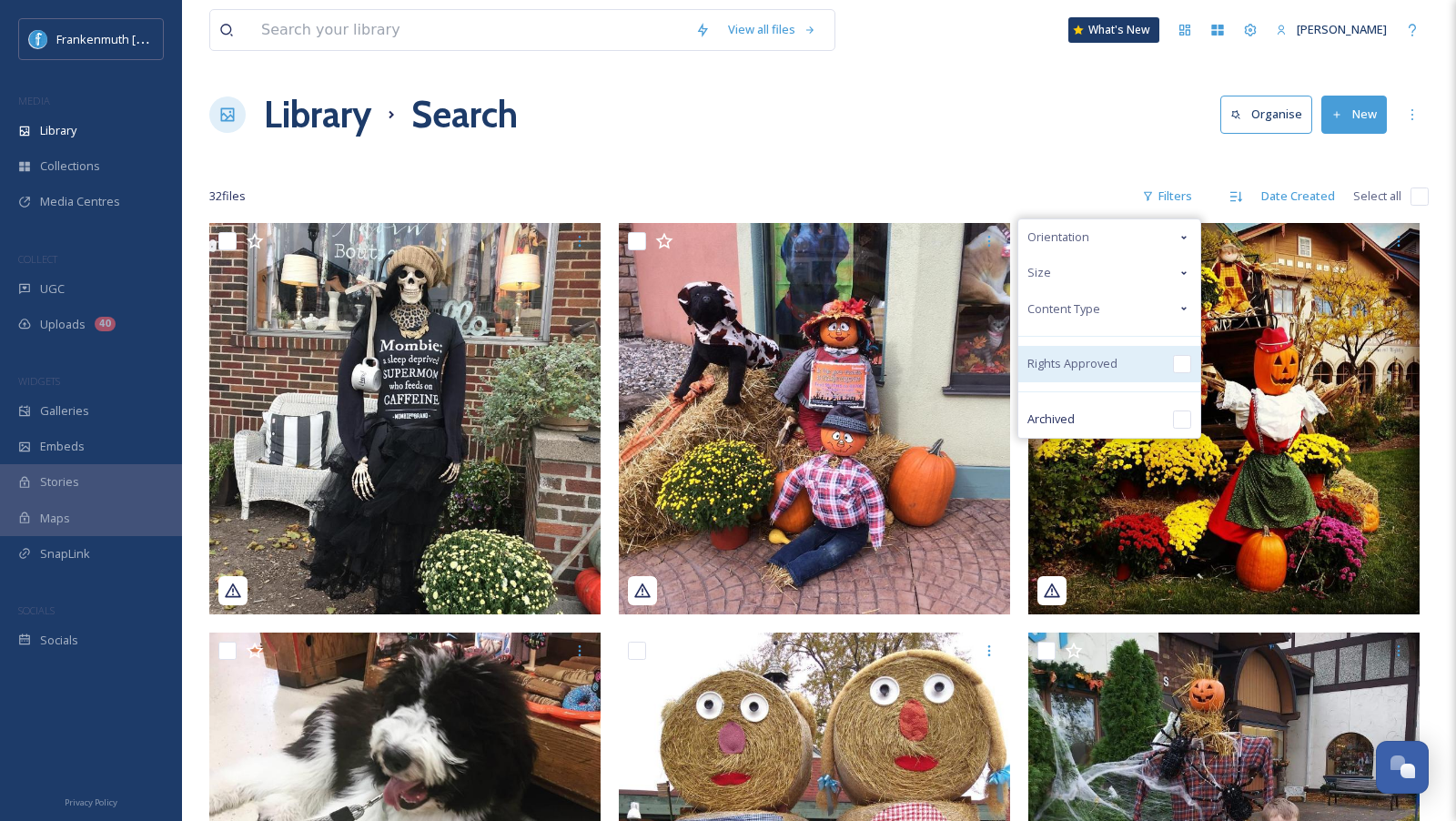
click at [1178, 370] on input "checkbox" at bounding box center [1183, 364] width 19 height 19
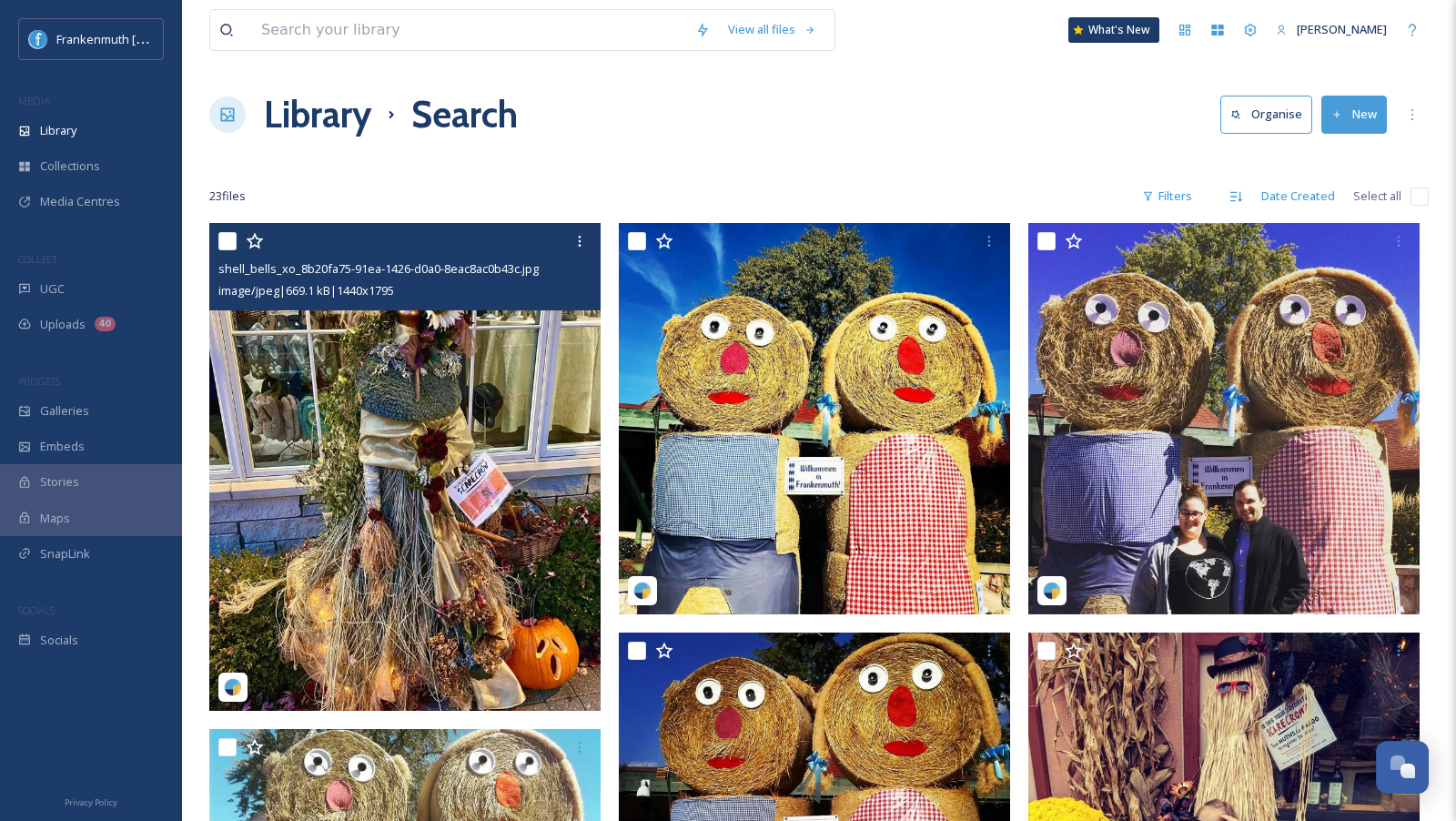
click at [460, 531] on img at bounding box center [405, 467] width 391 height 487
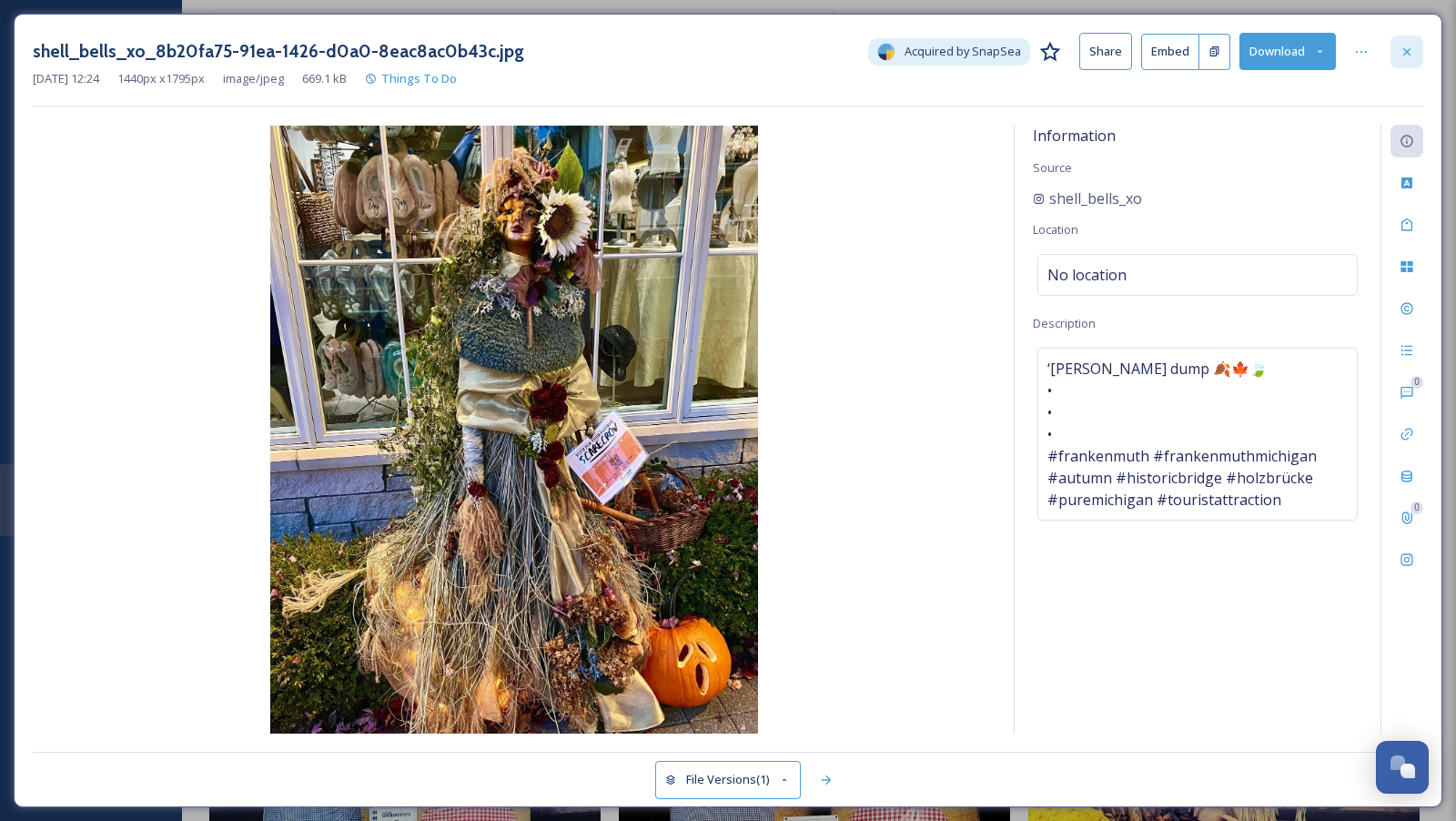
click at [1400, 59] on div at bounding box center [1406, 51] width 32 height 32
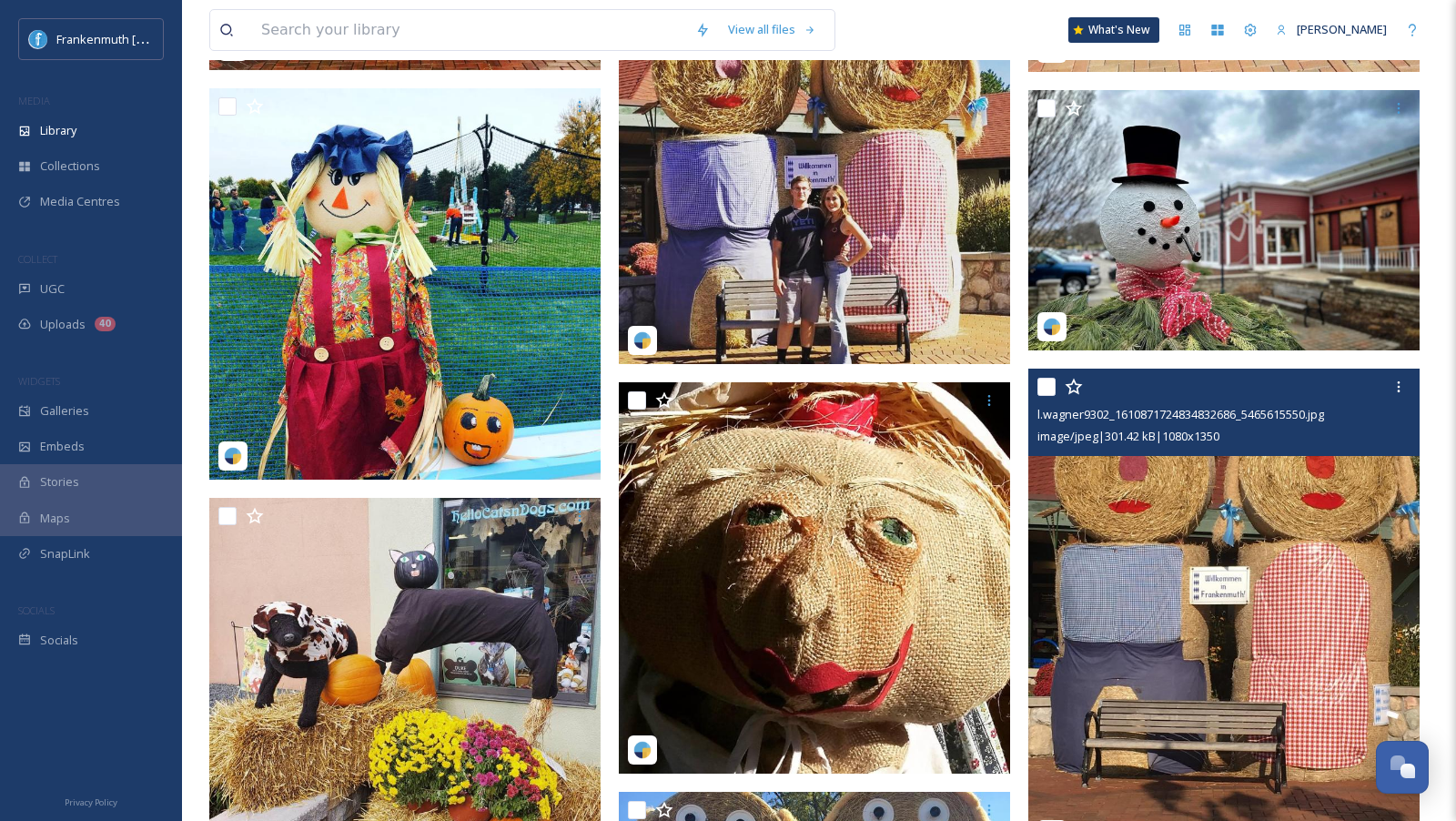
scroll to position [1386, 0]
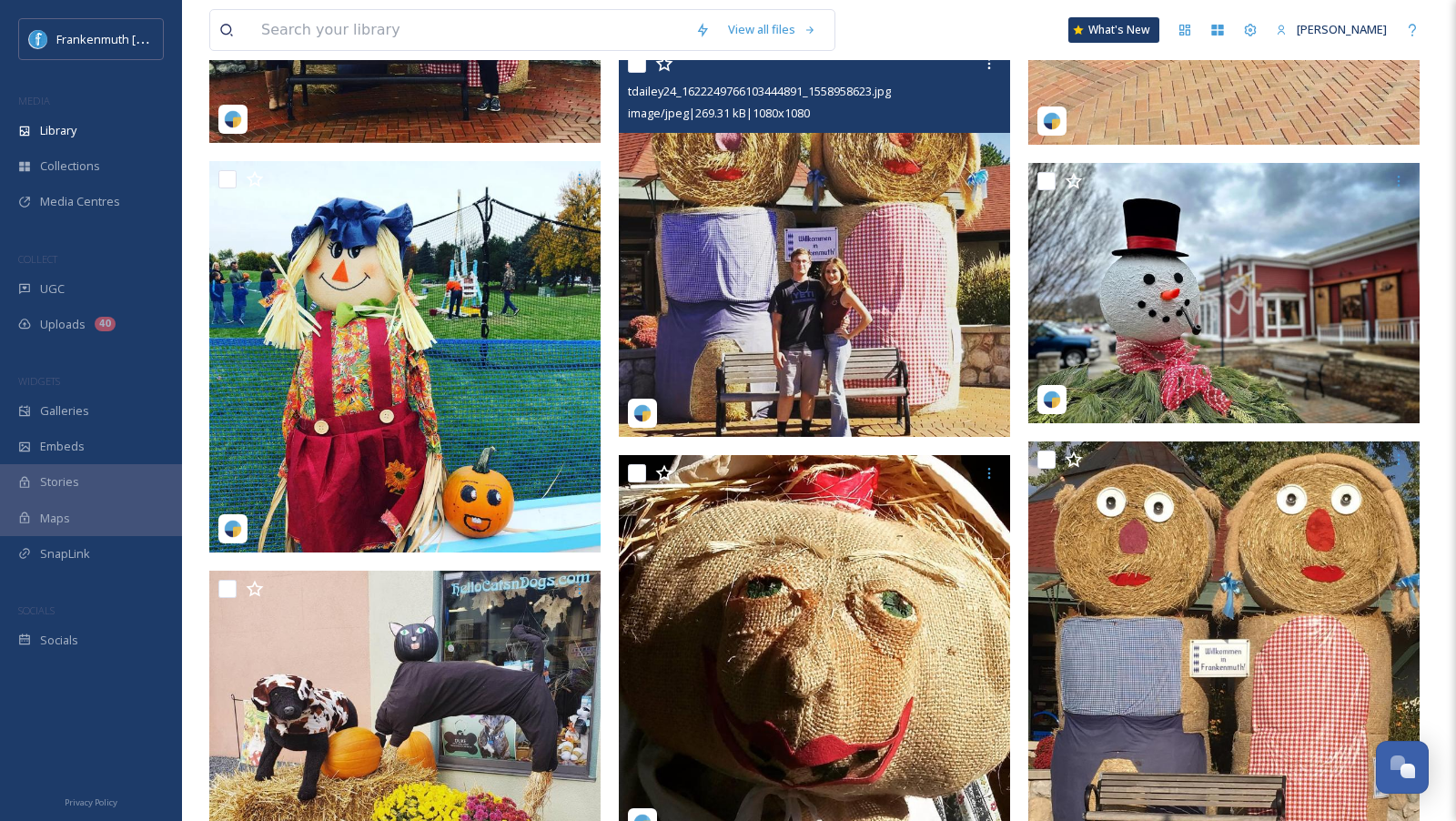
click at [899, 232] on img at bounding box center [815, 241] width 391 height 391
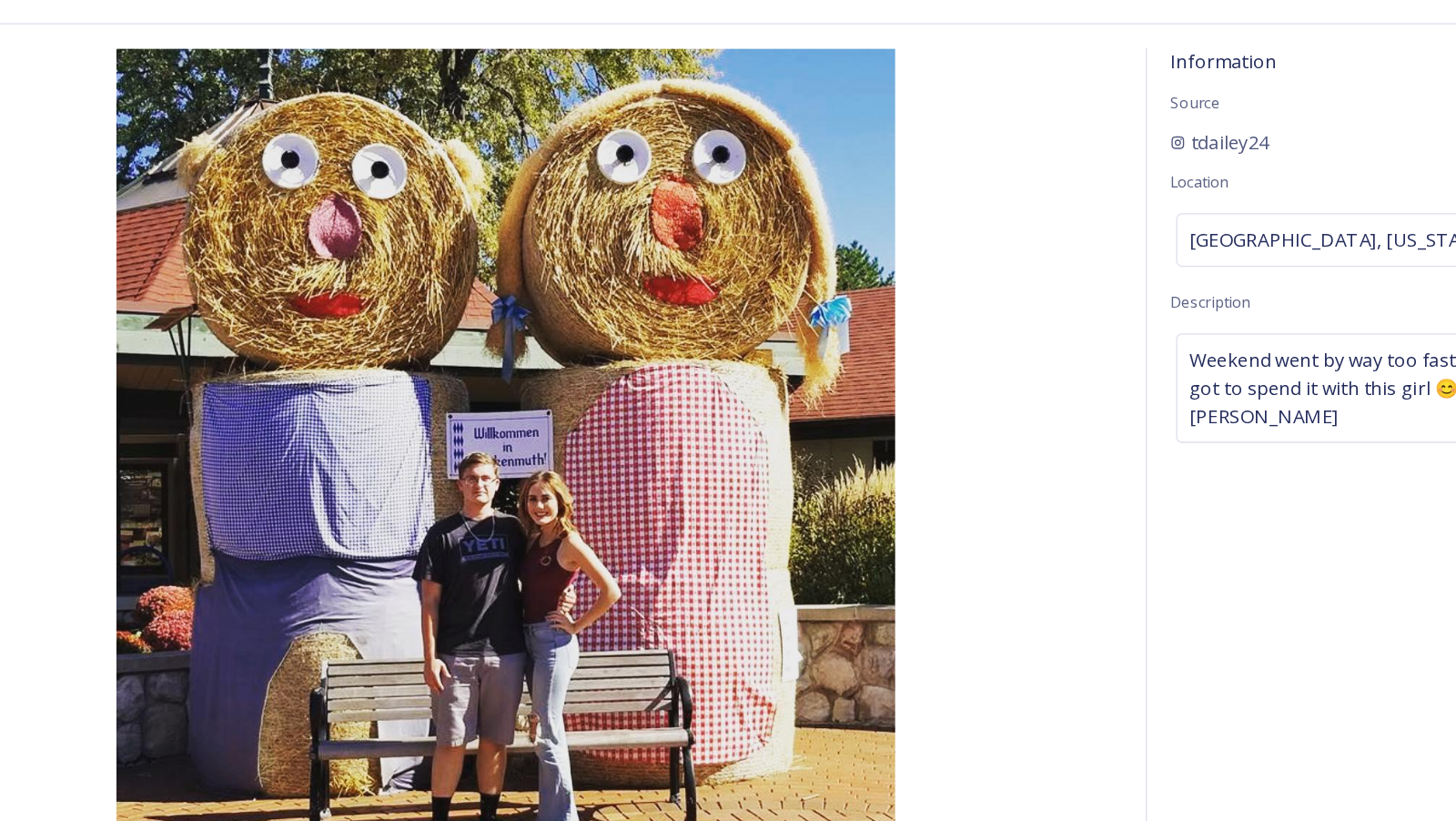
scroll to position [1386, 0]
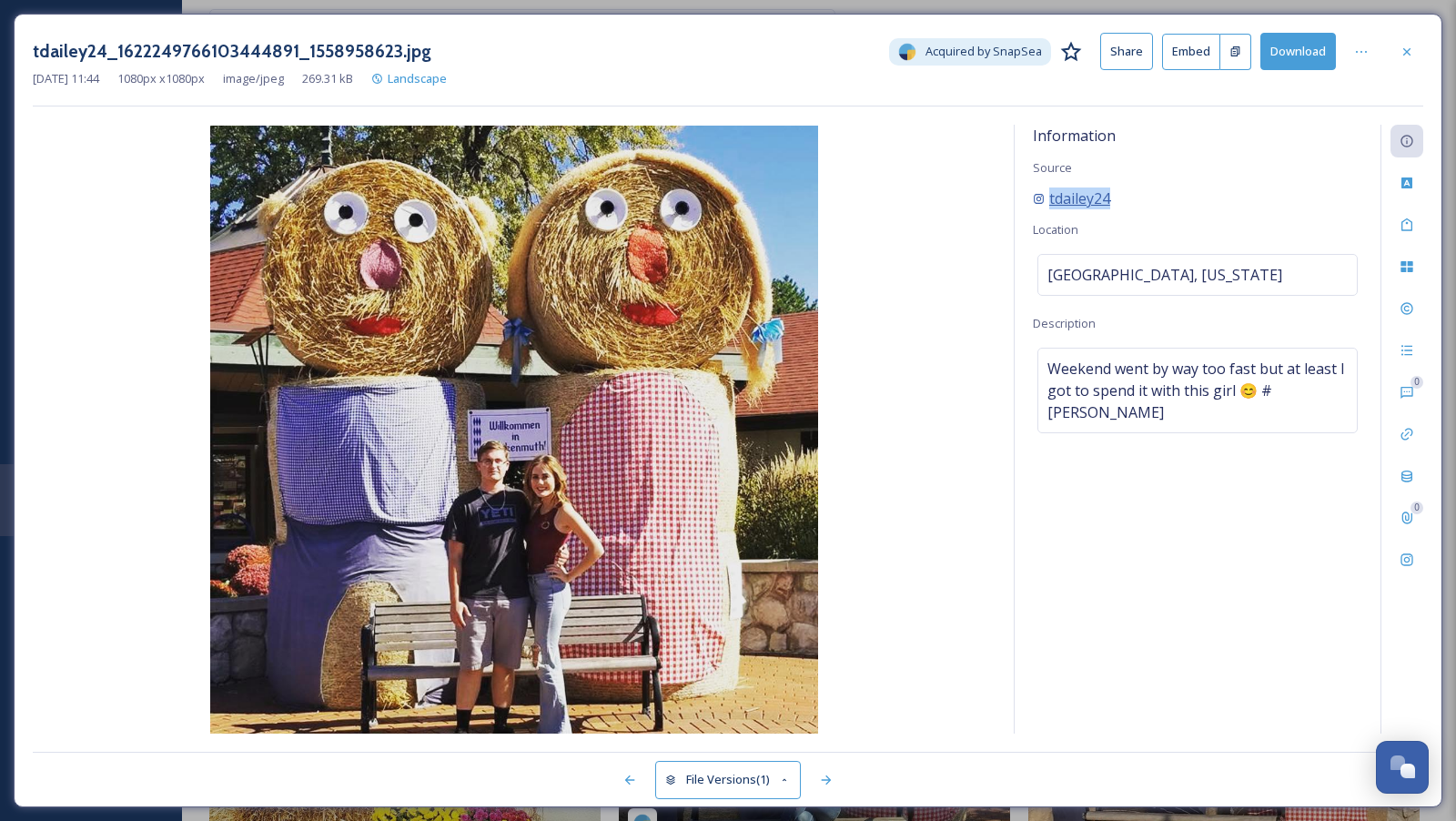
drag, startPoint x: 1156, startPoint y: 195, endPoint x: 1038, endPoint y: 201, distance: 118.2
click at [1038, 201] on div "tdailey24" at bounding box center [1196, 198] width 329 height 22
copy span "tdailey24"
click at [1413, 41] on div at bounding box center [1406, 51] width 32 height 32
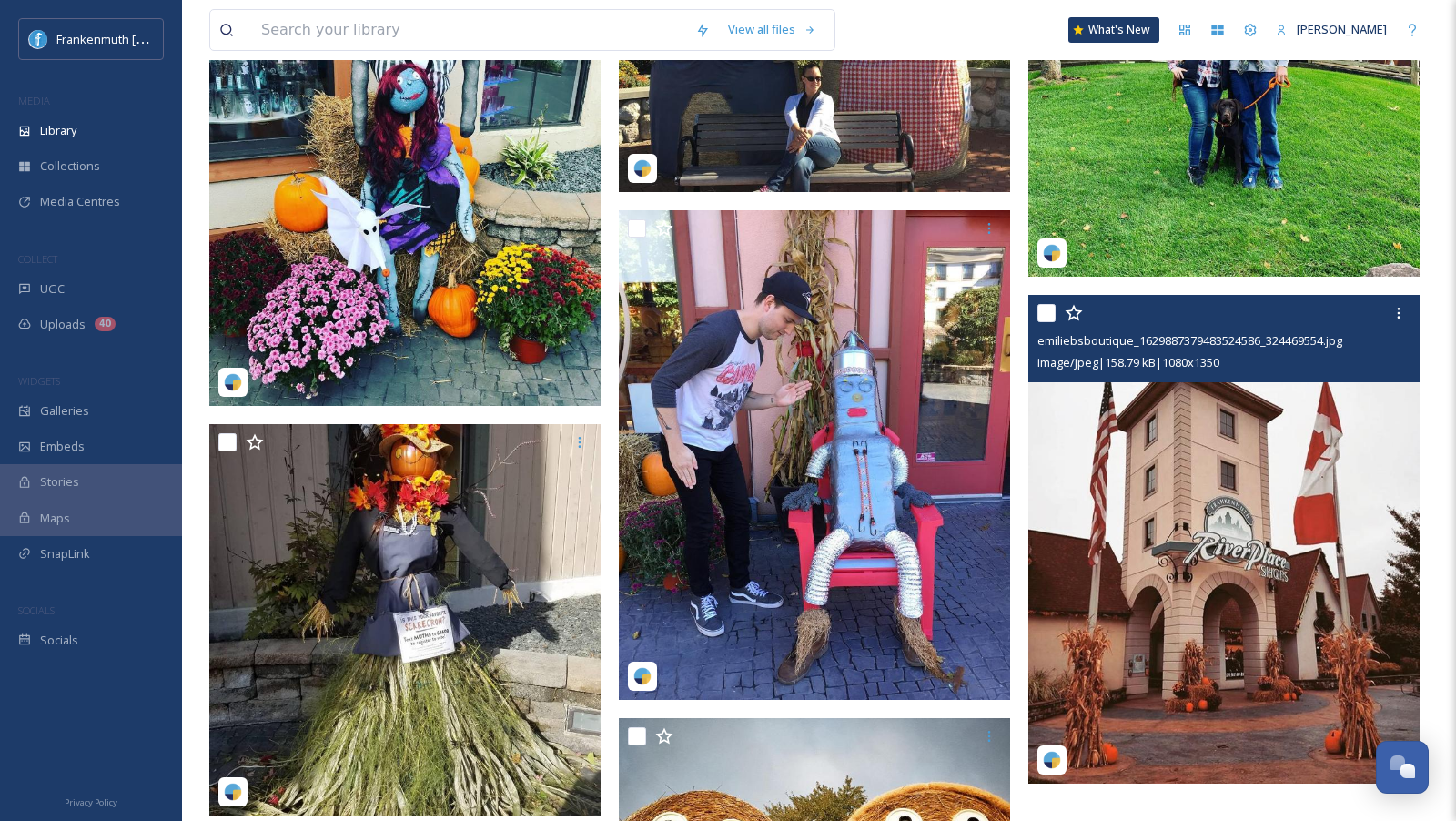
scroll to position [2768, 0]
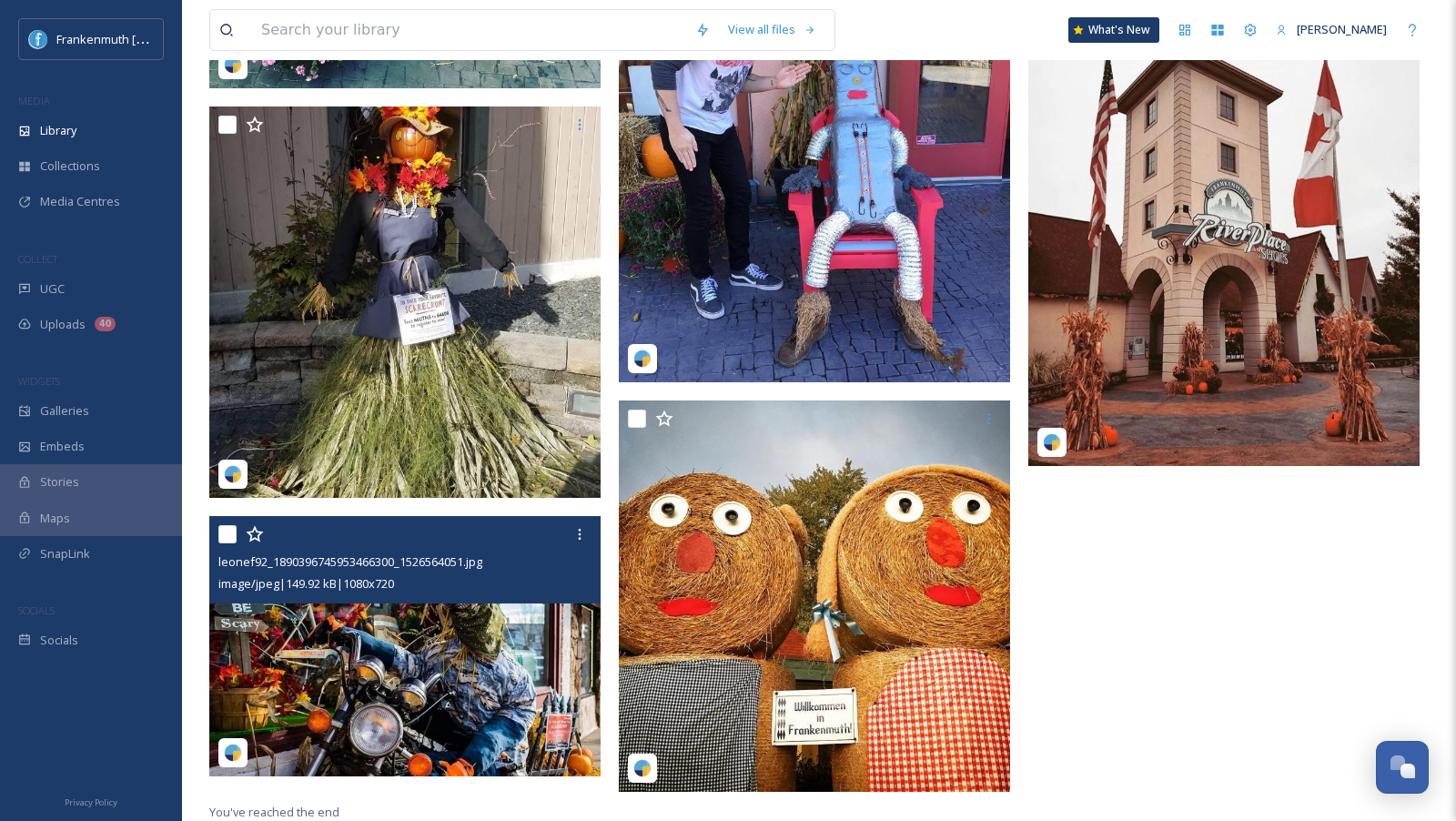
click at [454, 666] on img at bounding box center [405, 647] width 391 height 261
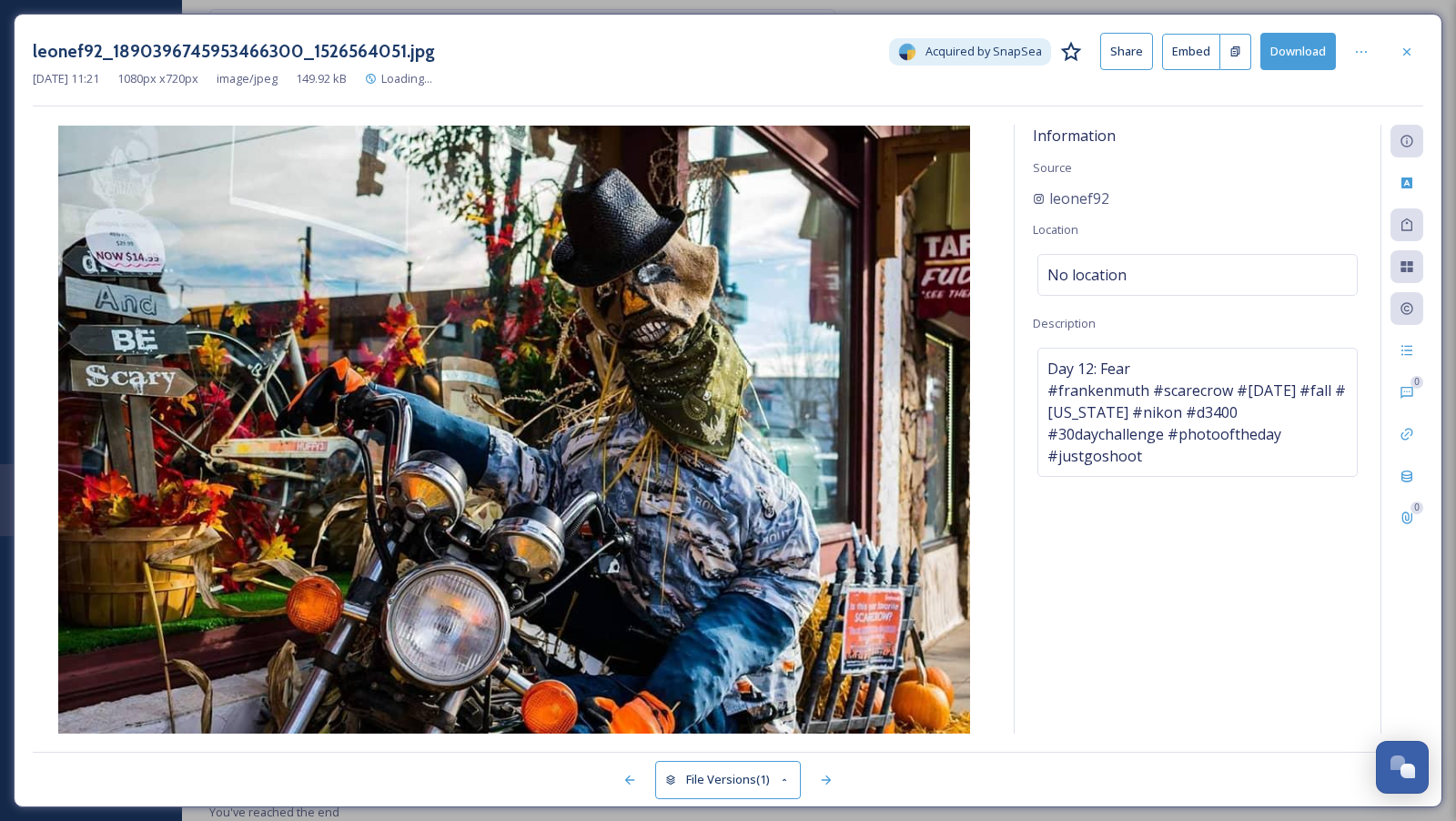
click at [1137, 587] on div "Information Source leonef92 Location No location Description Day 12: Fear #fran…" at bounding box center [1197, 429] width 366 height 609
click at [1137, 588] on div "Information Source leonef92 Location No location Description Day 12: Fear #fran…" at bounding box center [1197, 429] width 366 height 609
click at [1412, 52] on icon at bounding box center [1407, 52] width 15 height 15
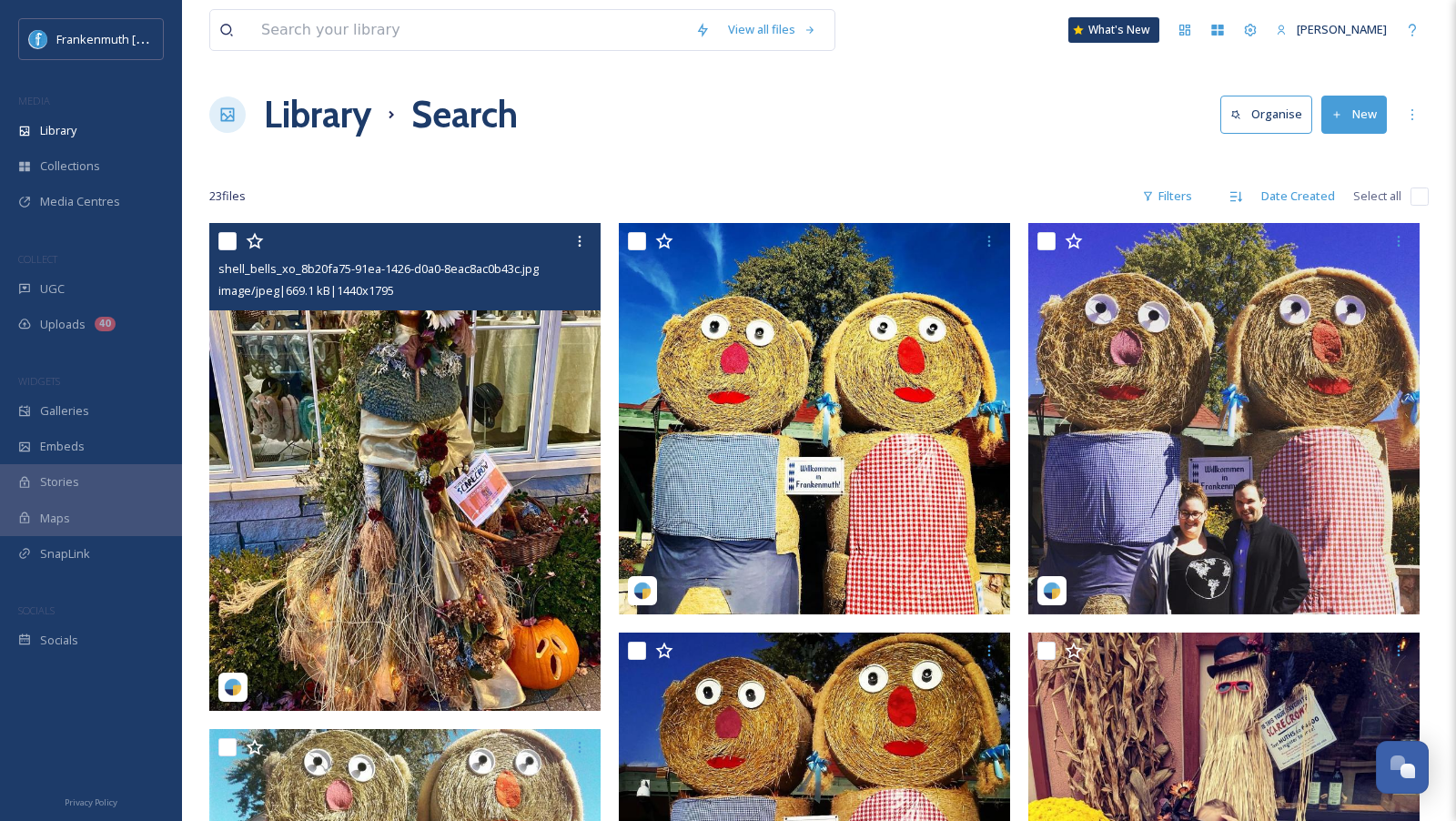
click at [474, 524] on img at bounding box center [405, 467] width 391 height 487
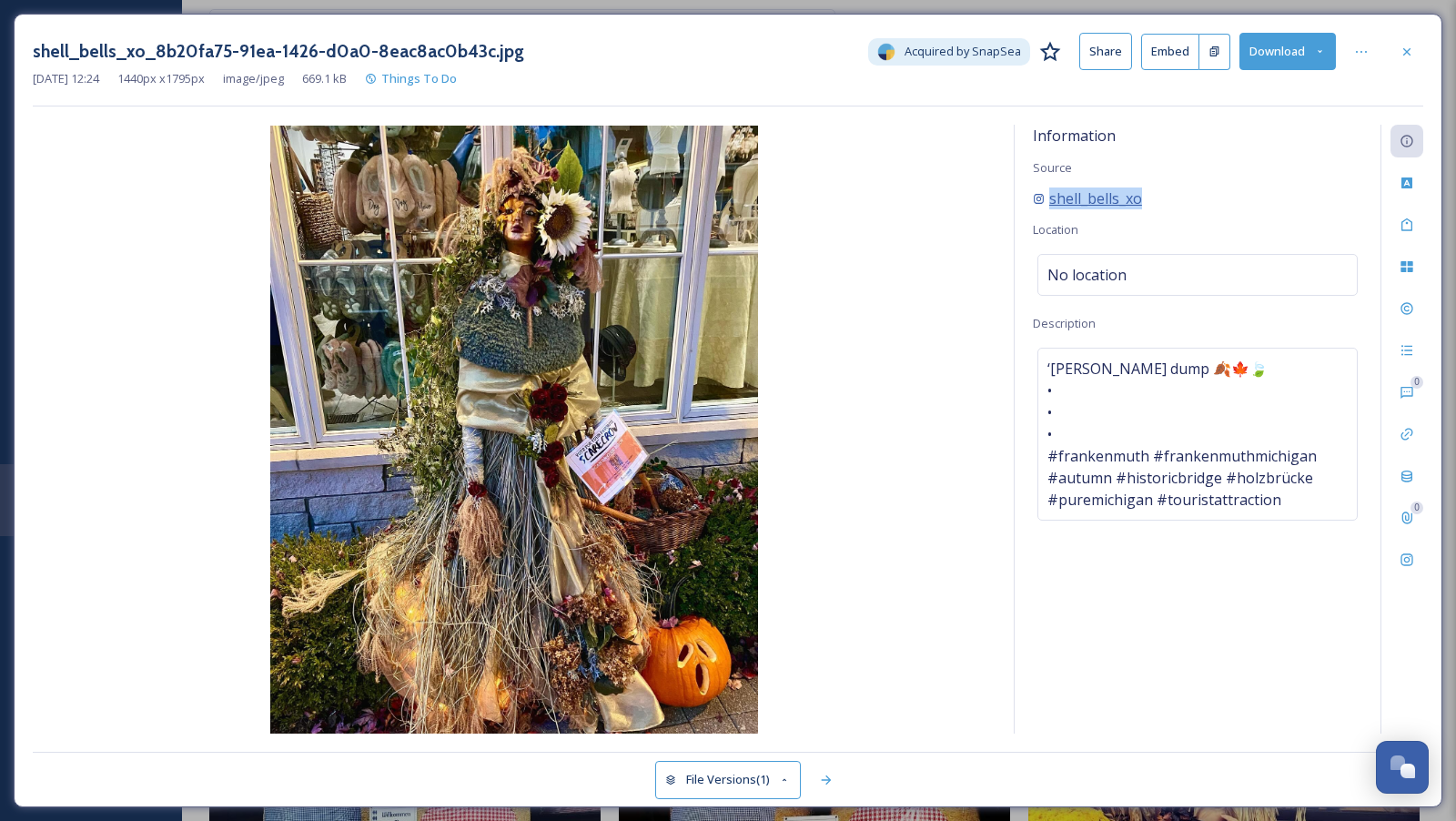
drag, startPoint x: 1180, startPoint y: 186, endPoint x: 1049, endPoint y: 194, distance: 131.2
click at [1049, 194] on div "shell_bells_xo" at bounding box center [1196, 198] width 329 height 22
copy span "shell_bells_xo"
click at [1414, 44] on icon at bounding box center [1407, 52] width 15 height 15
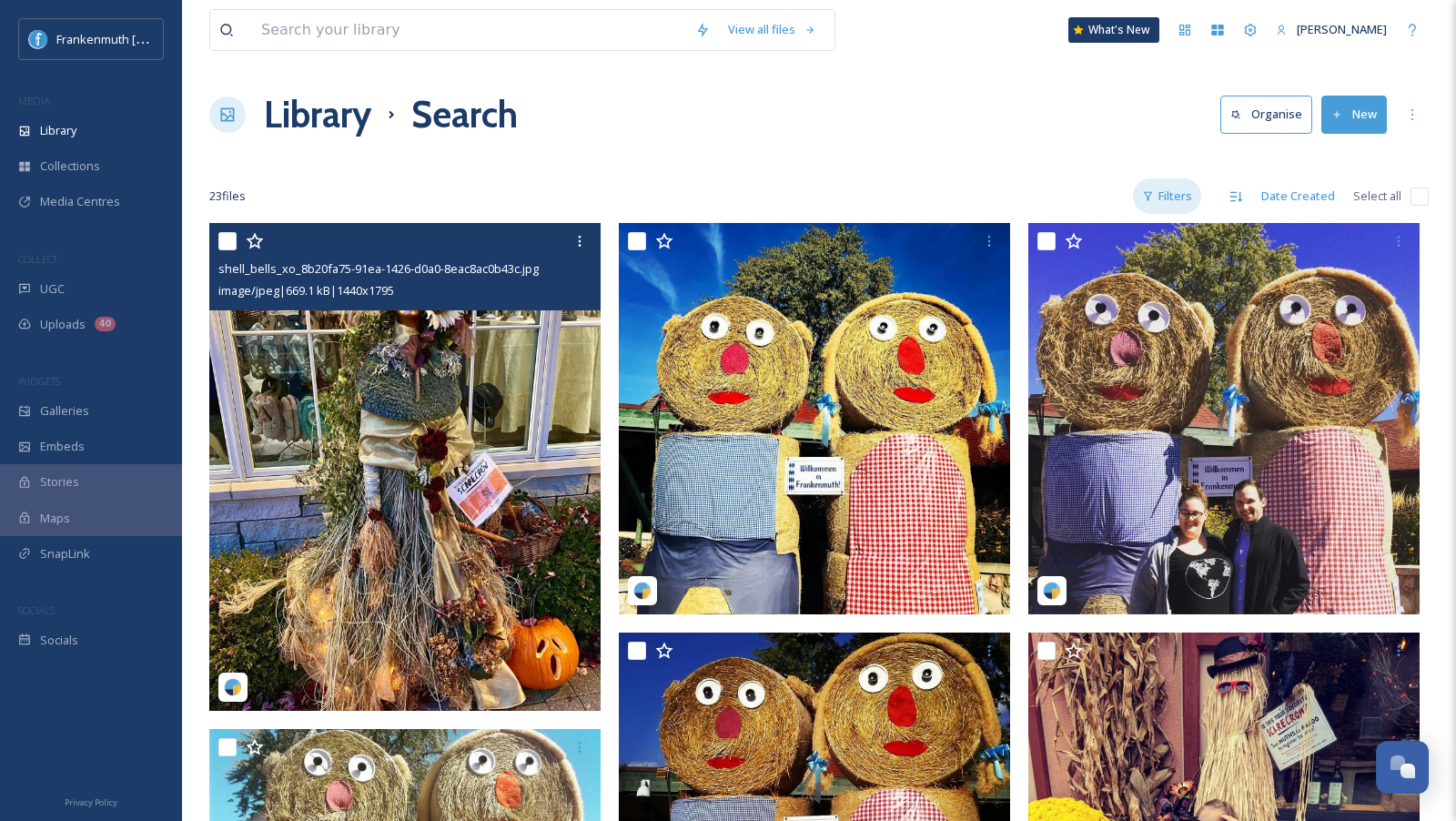
click at [1171, 193] on div "Filters" at bounding box center [1167, 196] width 69 height 35
click at [78, 416] on span "Galleries" at bounding box center [64, 410] width 49 height 18
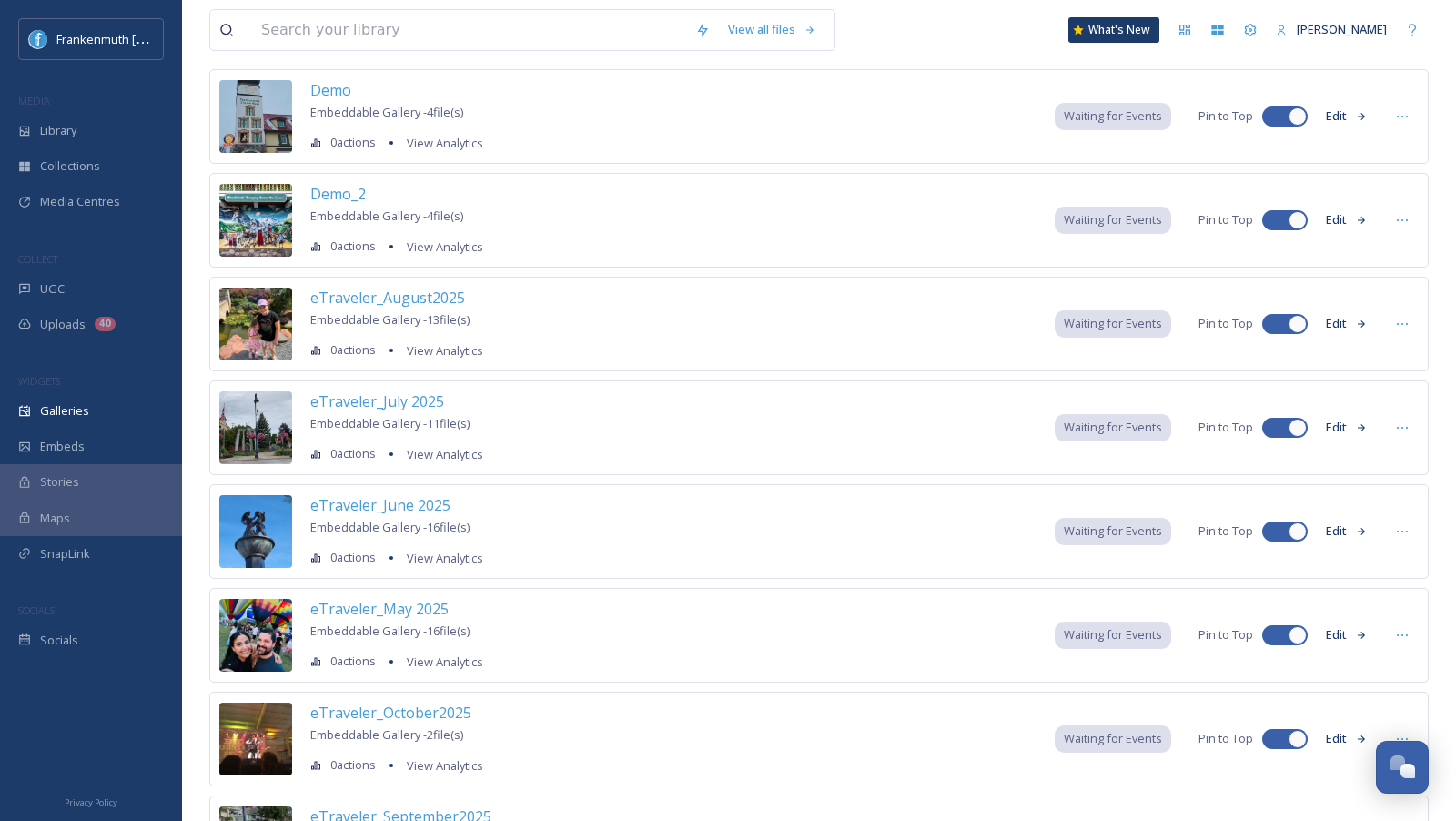
scroll to position [351, 0]
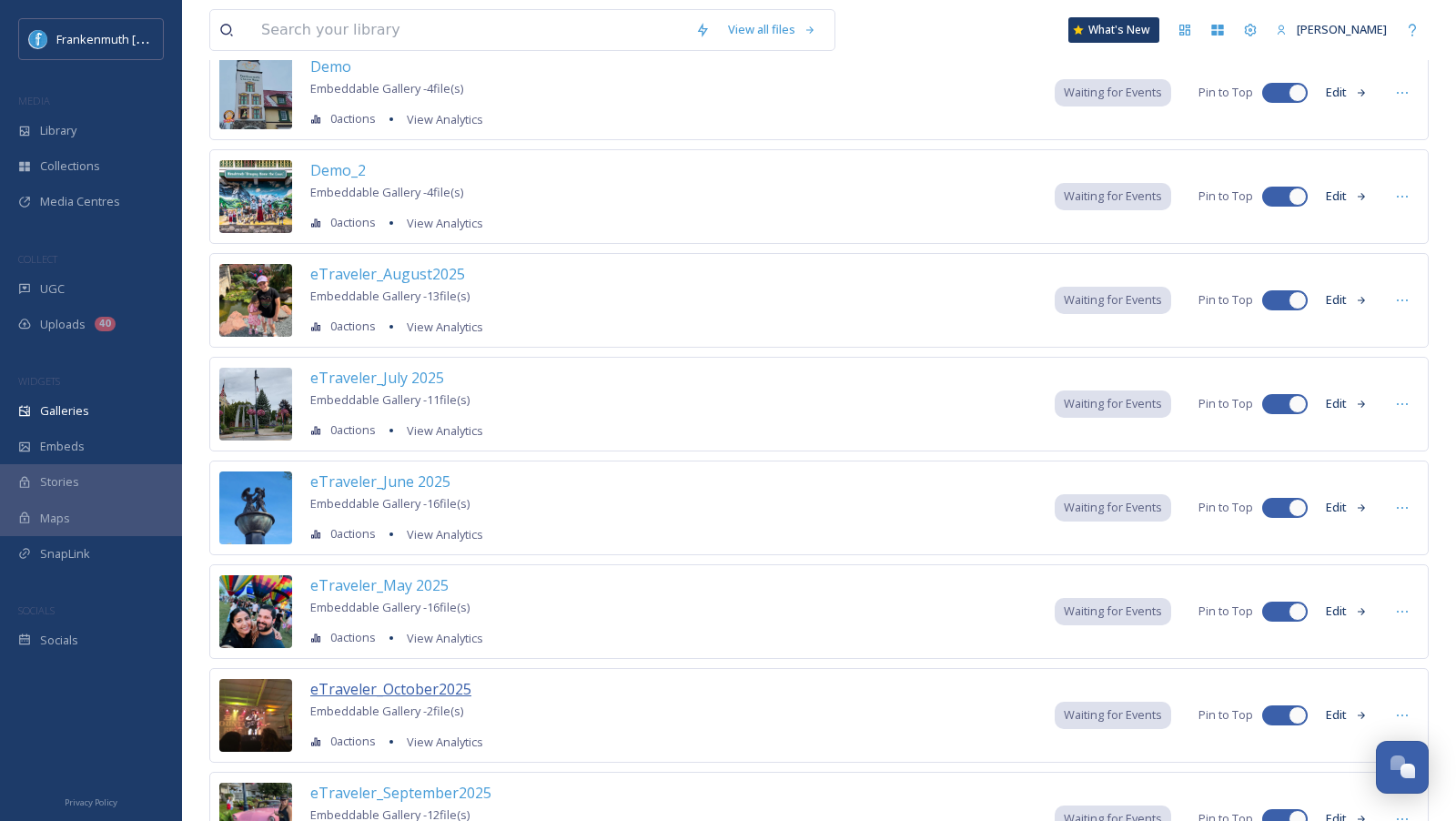
click at [390, 679] on span "eTraveler_October2025" at bounding box center [391, 688] width 161 height 20
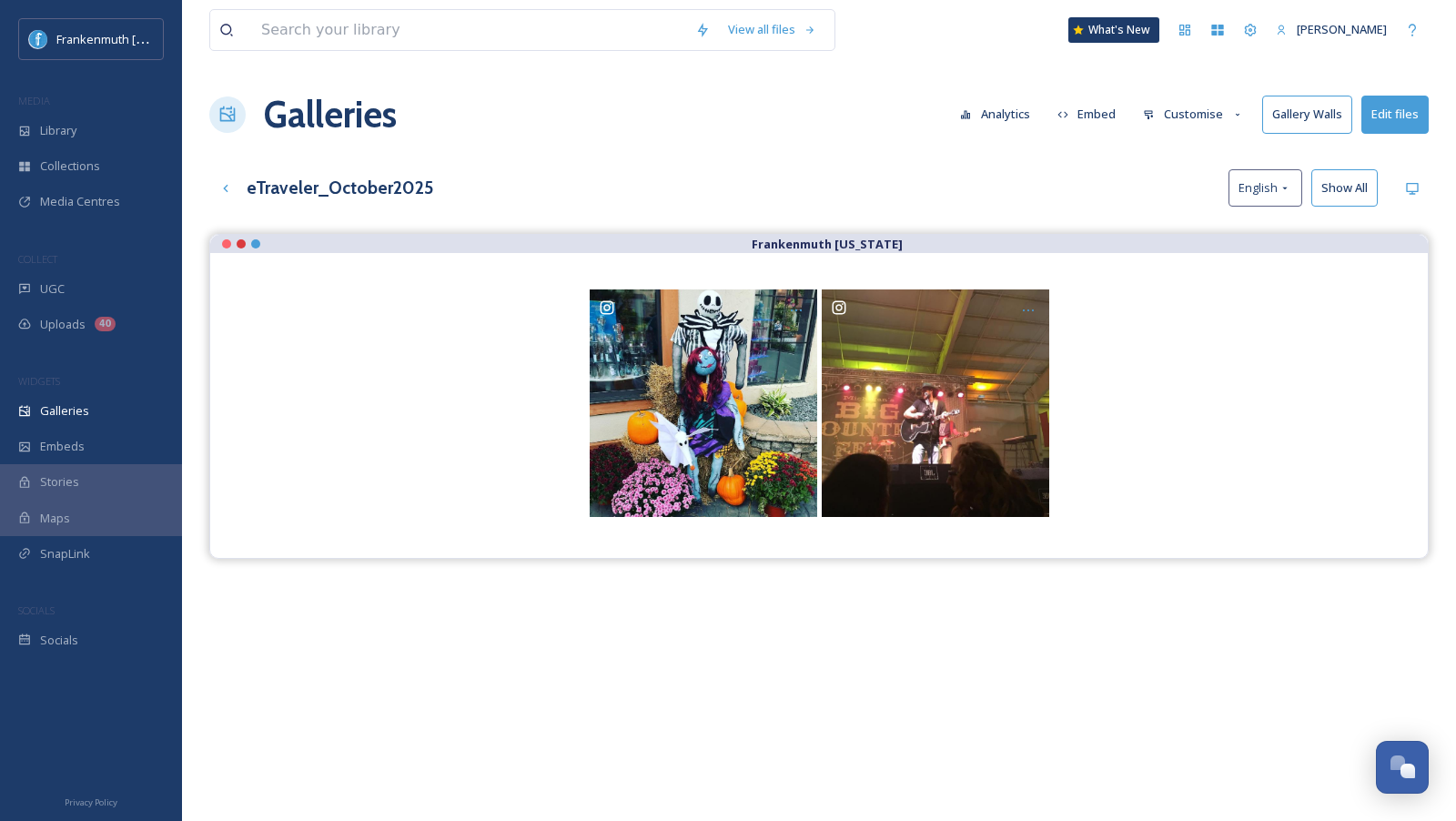
click at [1394, 120] on button "Edit files" at bounding box center [1395, 114] width 68 height 37
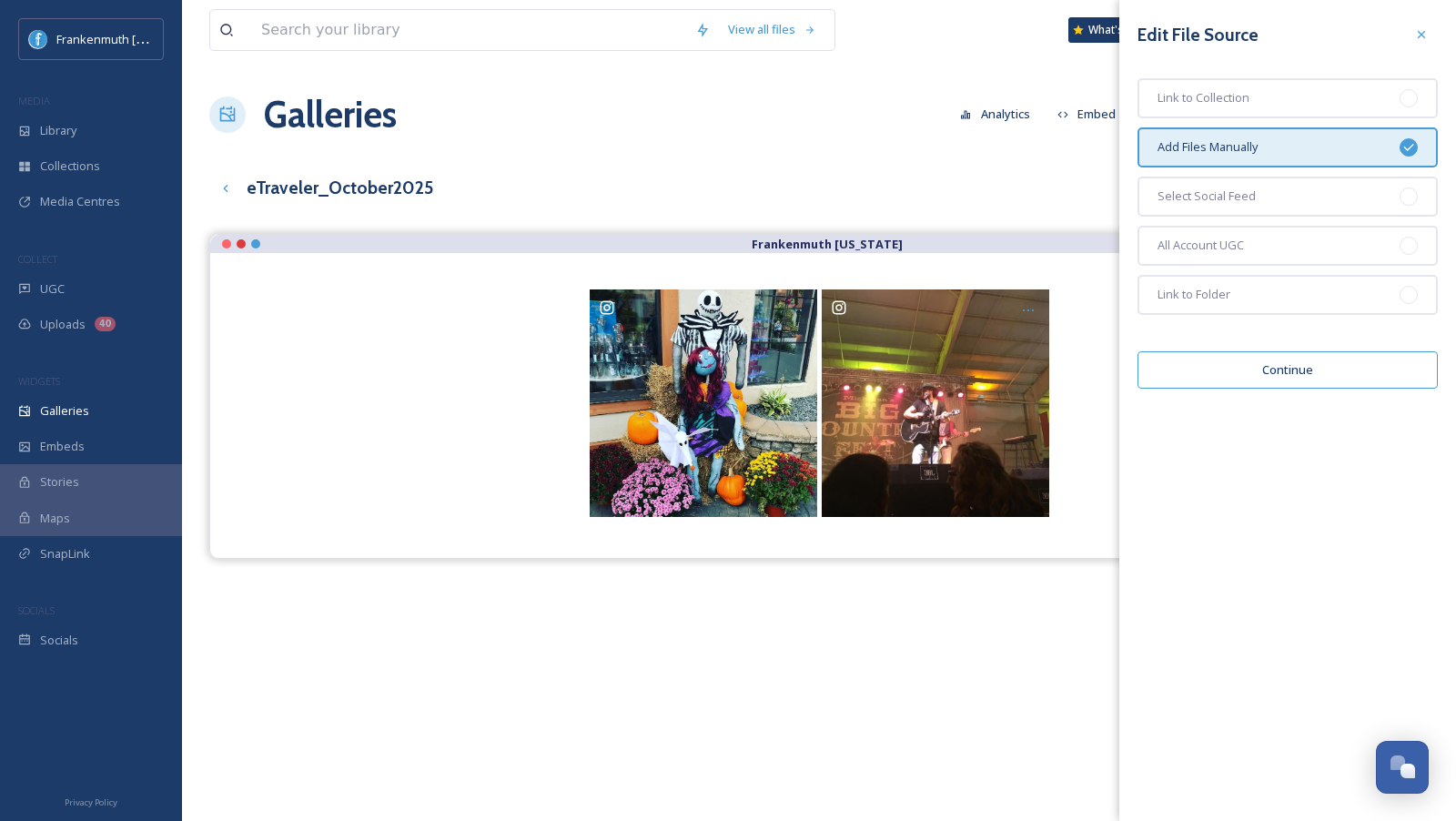
click at [1293, 373] on button "Continue" at bounding box center [1287, 370] width 300 height 37
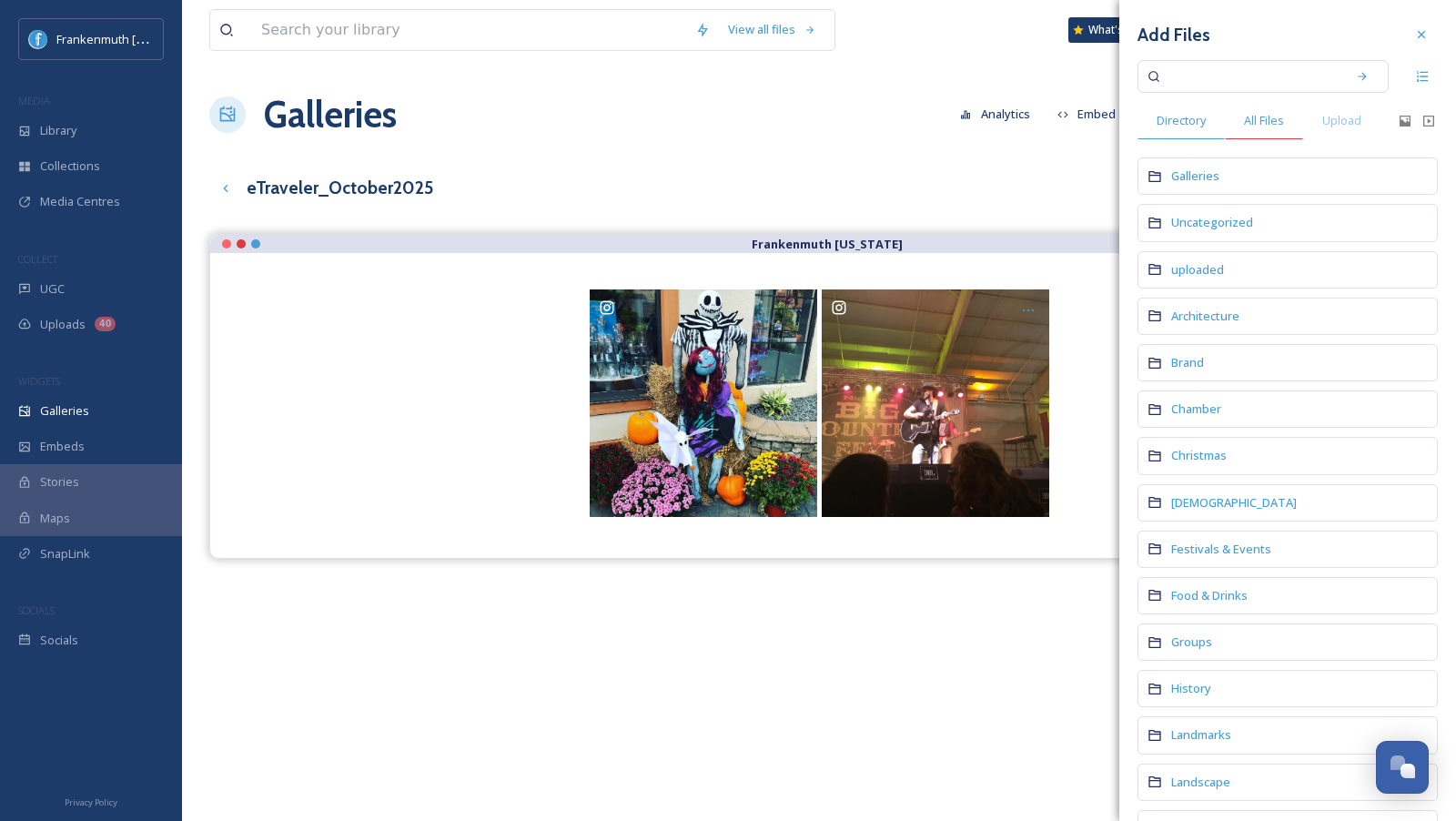
click at [1264, 124] on span "All Files" at bounding box center [1263, 120] width 40 height 18
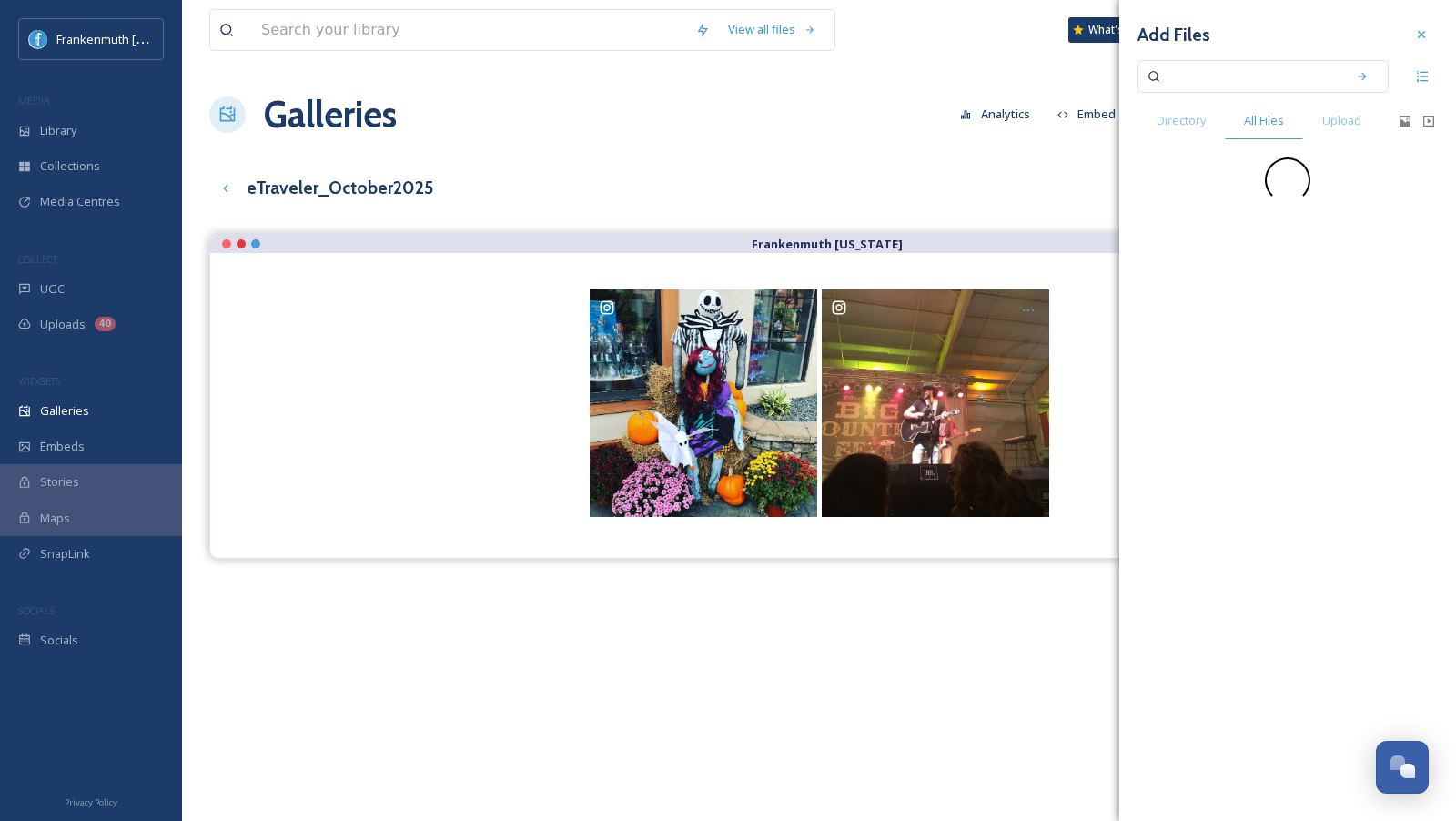
click at [1265, 72] on input at bounding box center [1251, 76] width 172 height 40
paste input "shell_bells_xo"
type input "shell_bells_xo"
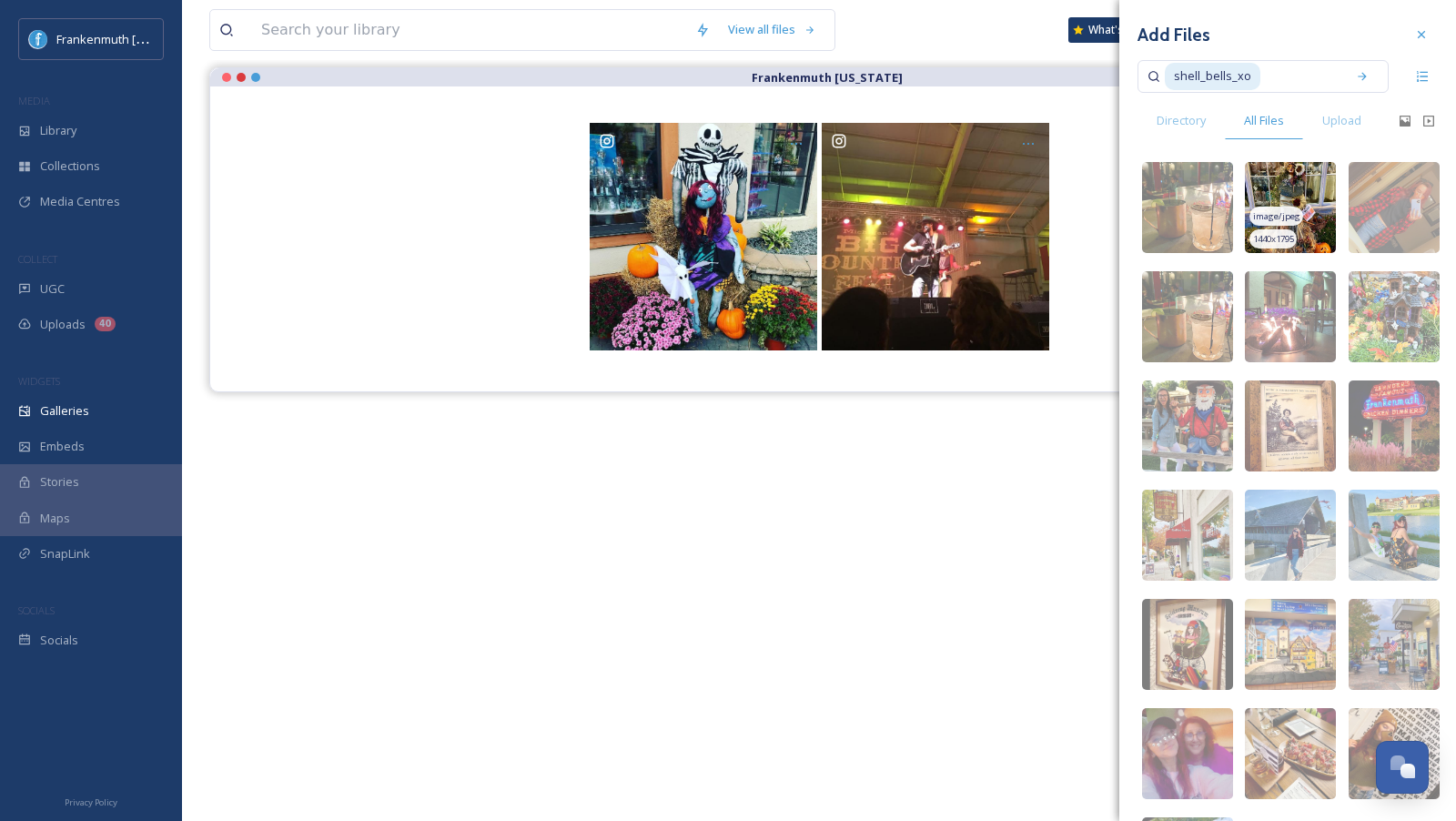
click at [1312, 210] on img at bounding box center [1290, 208] width 91 height 91
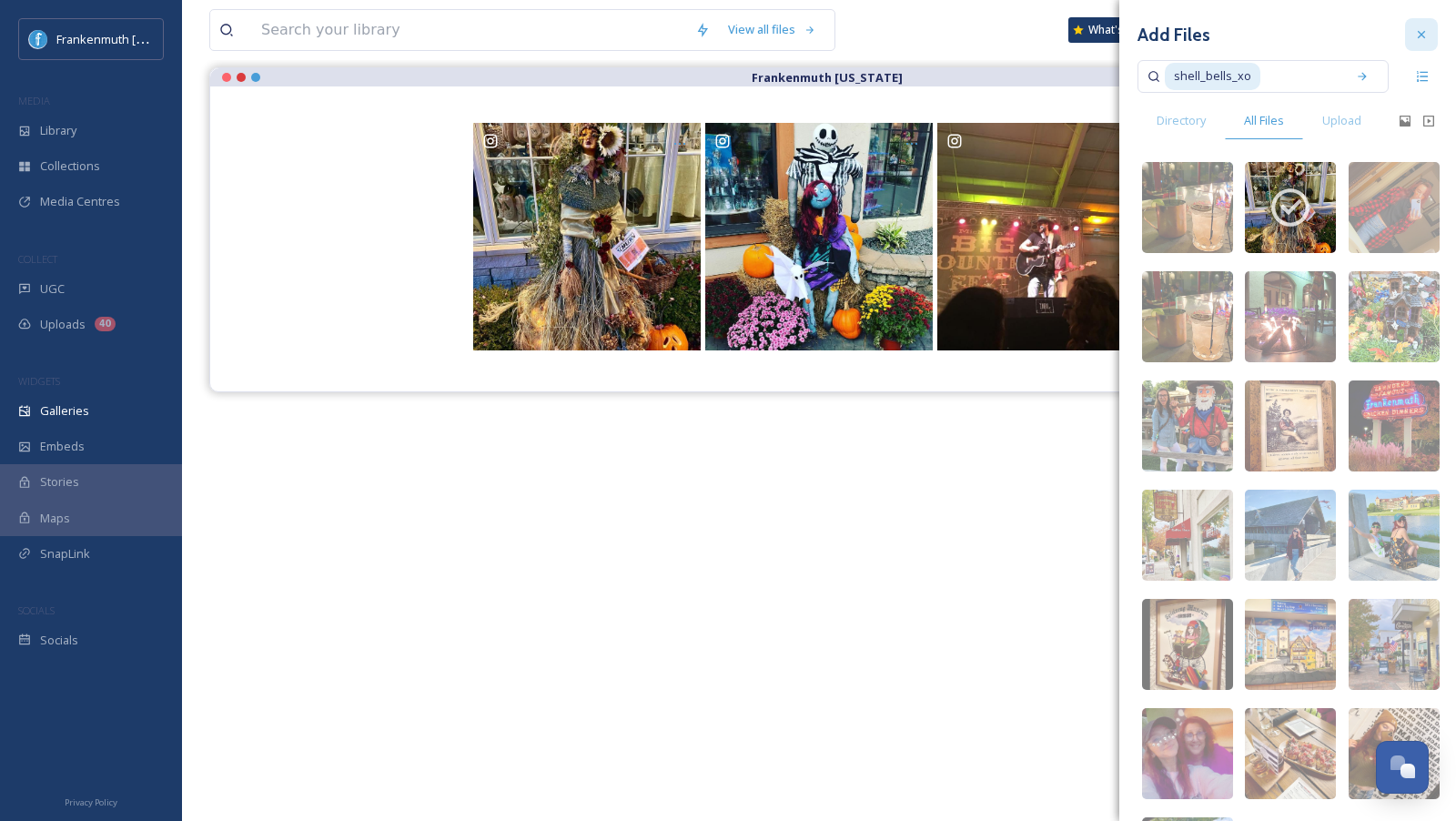
click at [1426, 40] on icon at bounding box center [1422, 34] width 15 height 15
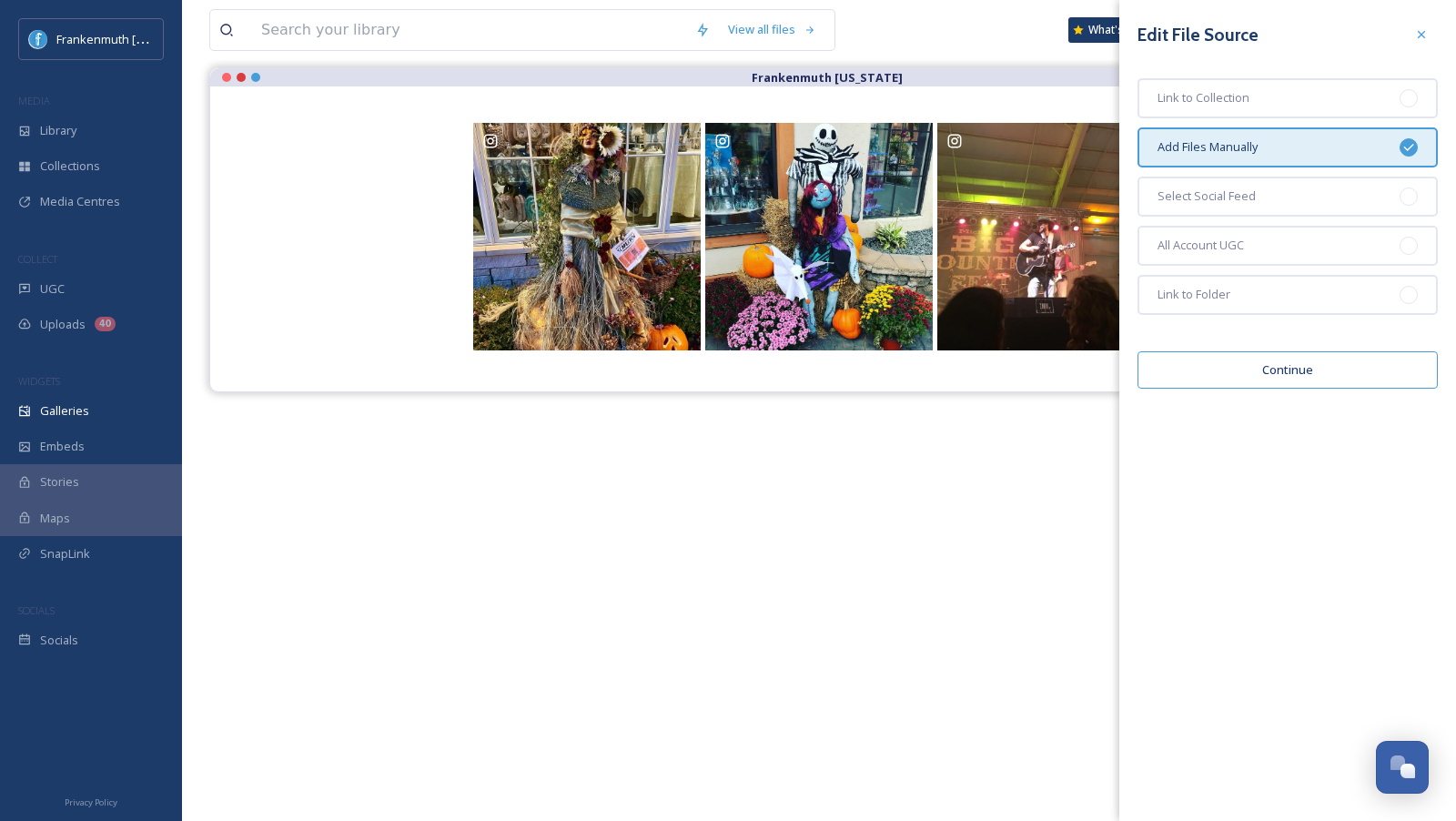
click at [785, 582] on div "Frankenmuth [US_STATE]" at bounding box center [819, 478] width 1220 height 821
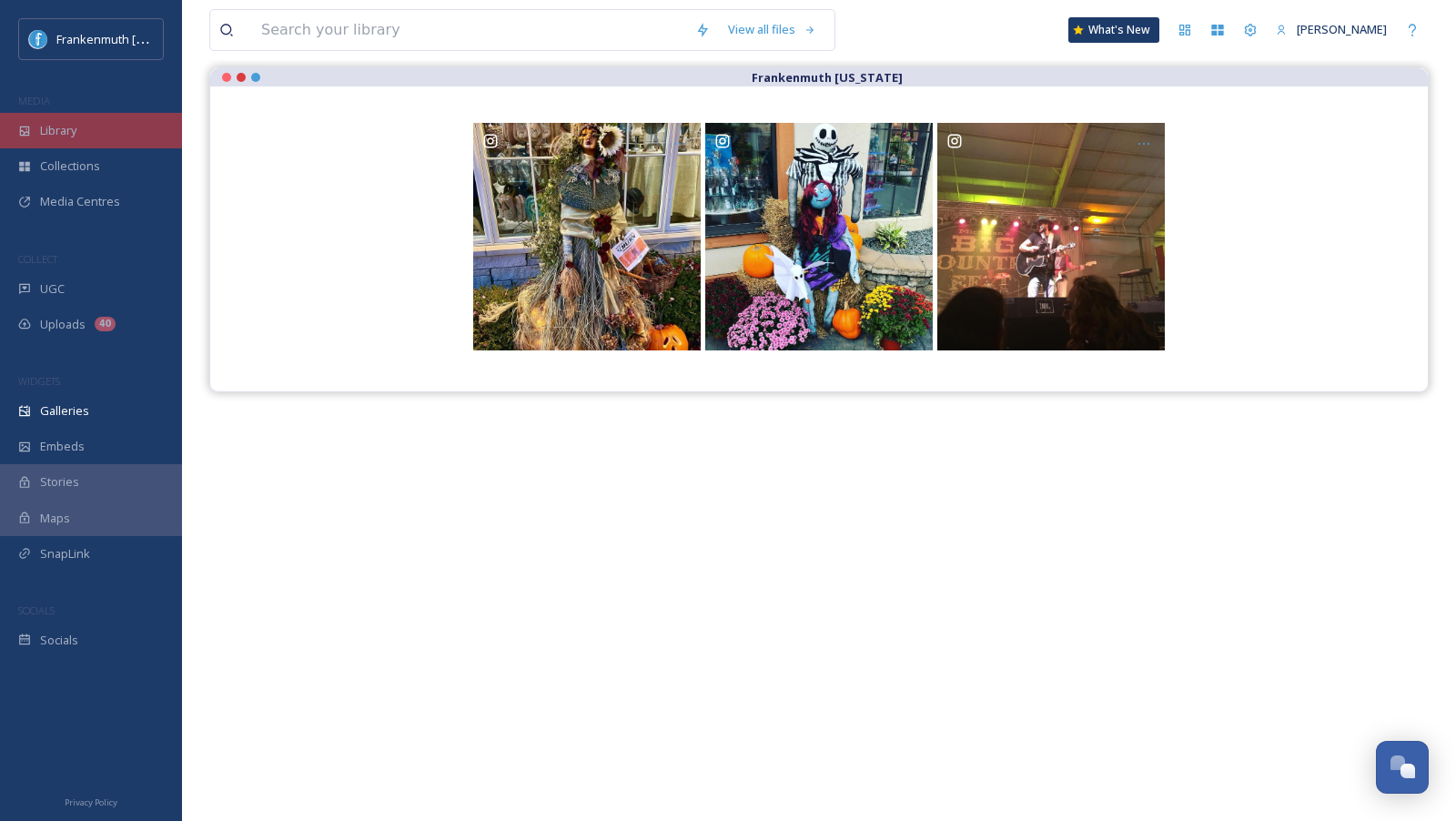
click at [117, 127] on div "Library" at bounding box center [91, 131] width 182 height 35
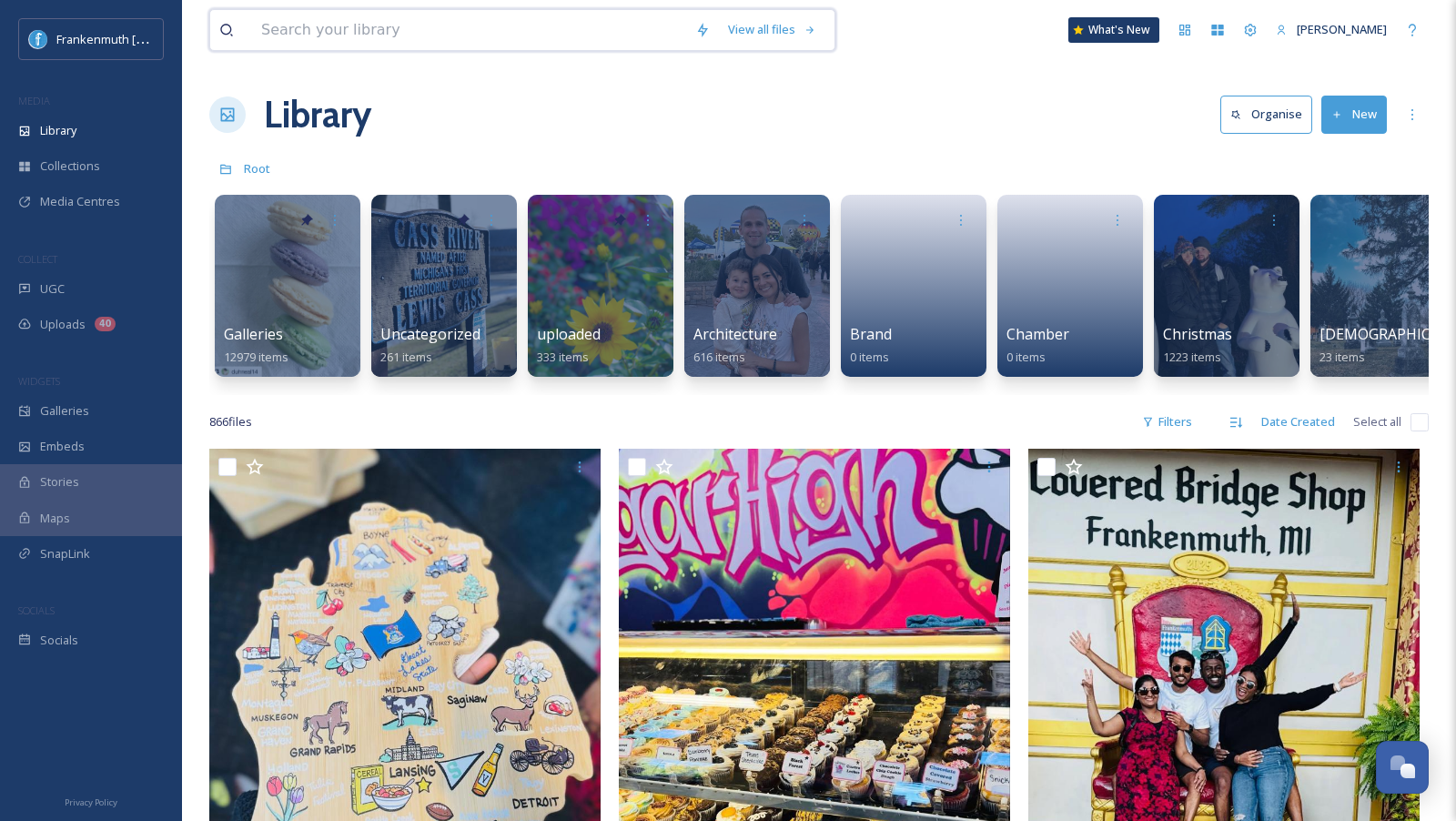
click at [432, 27] on input at bounding box center [469, 30] width 434 height 40
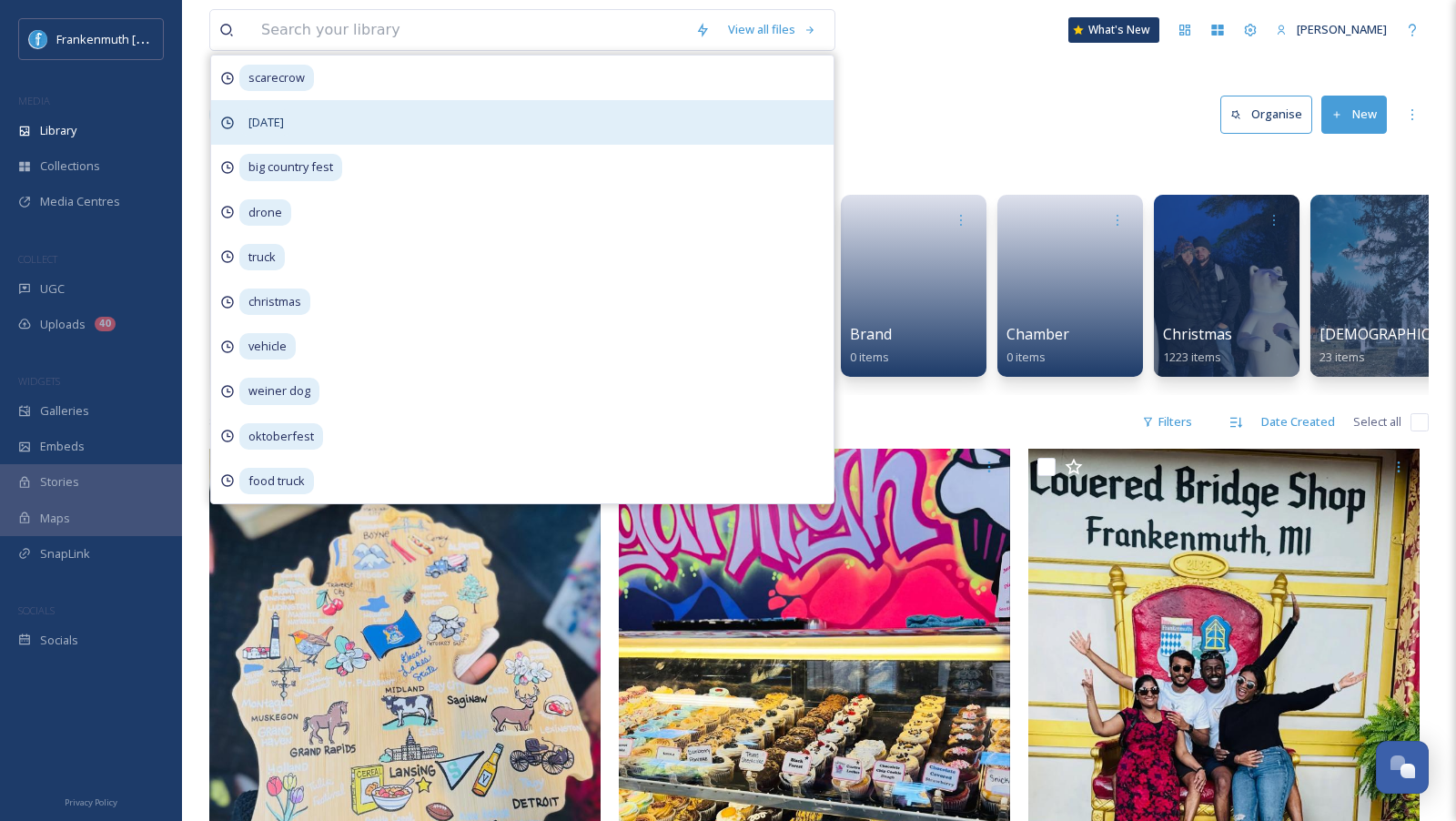
click at [314, 124] on div "[DATE]" at bounding box center [523, 122] width 623 height 44
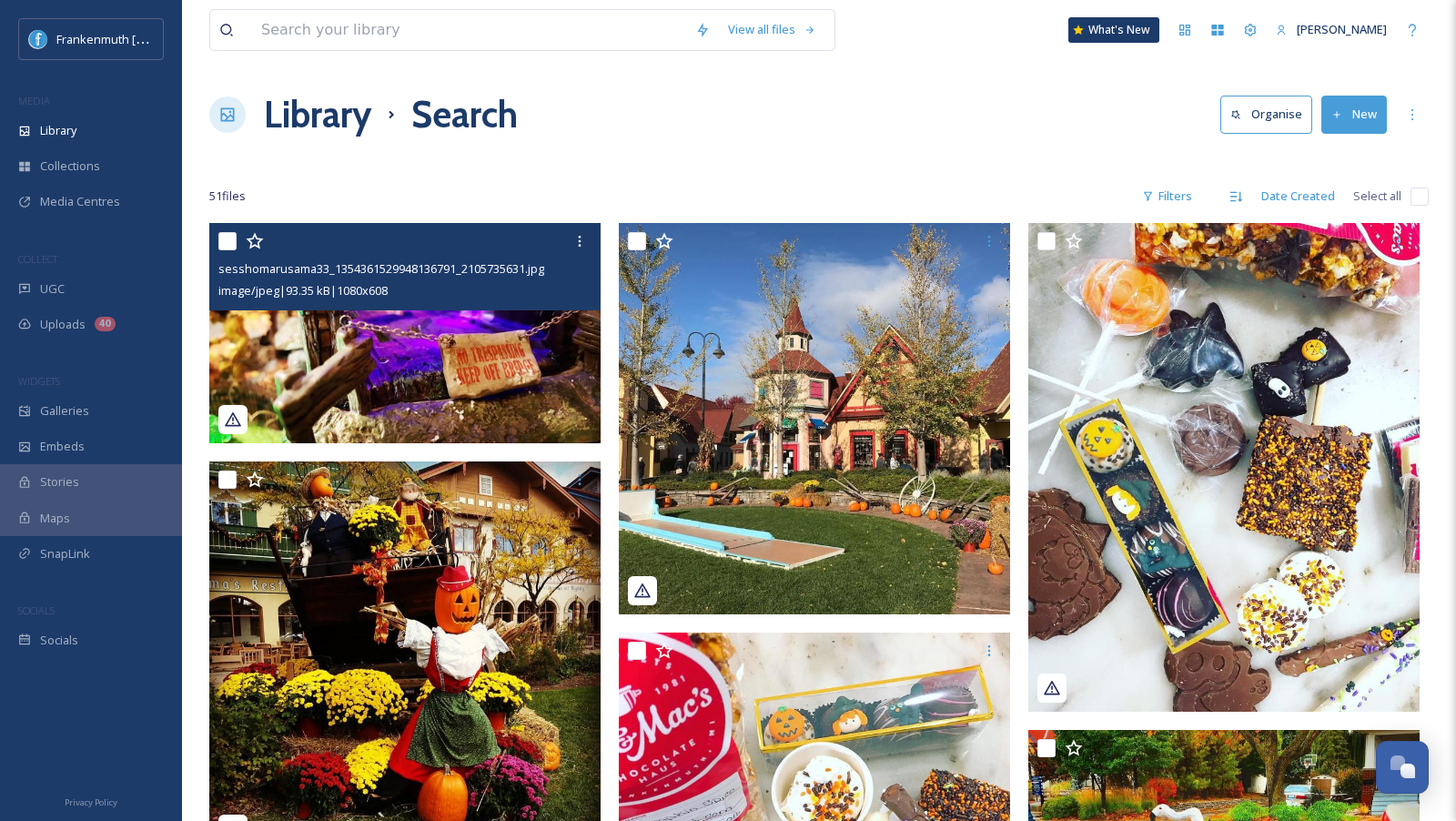
click at [412, 363] on img at bounding box center [405, 334] width 391 height 221
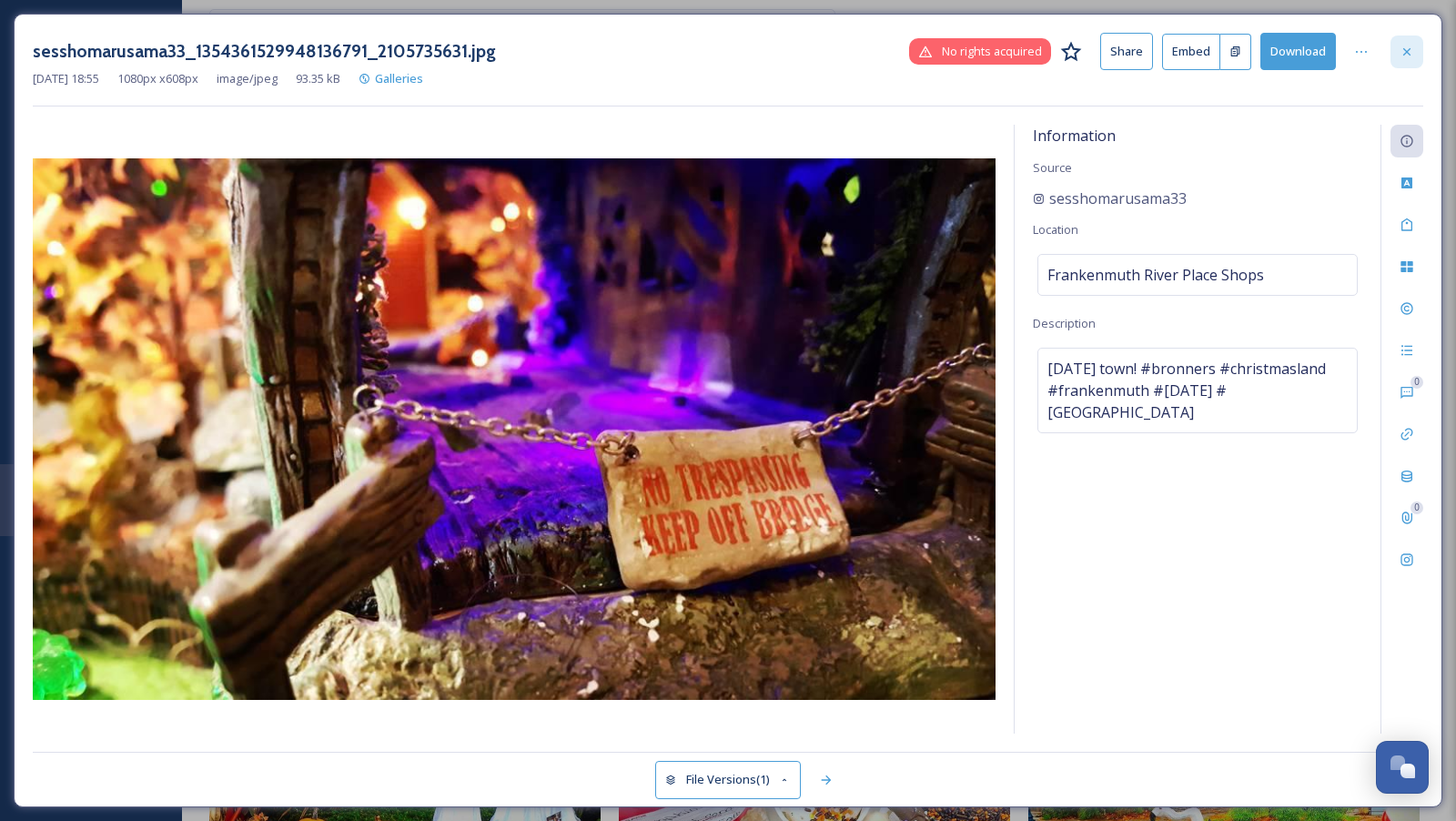
click at [1407, 58] on div at bounding box center [1406, 51] width 32 height 32
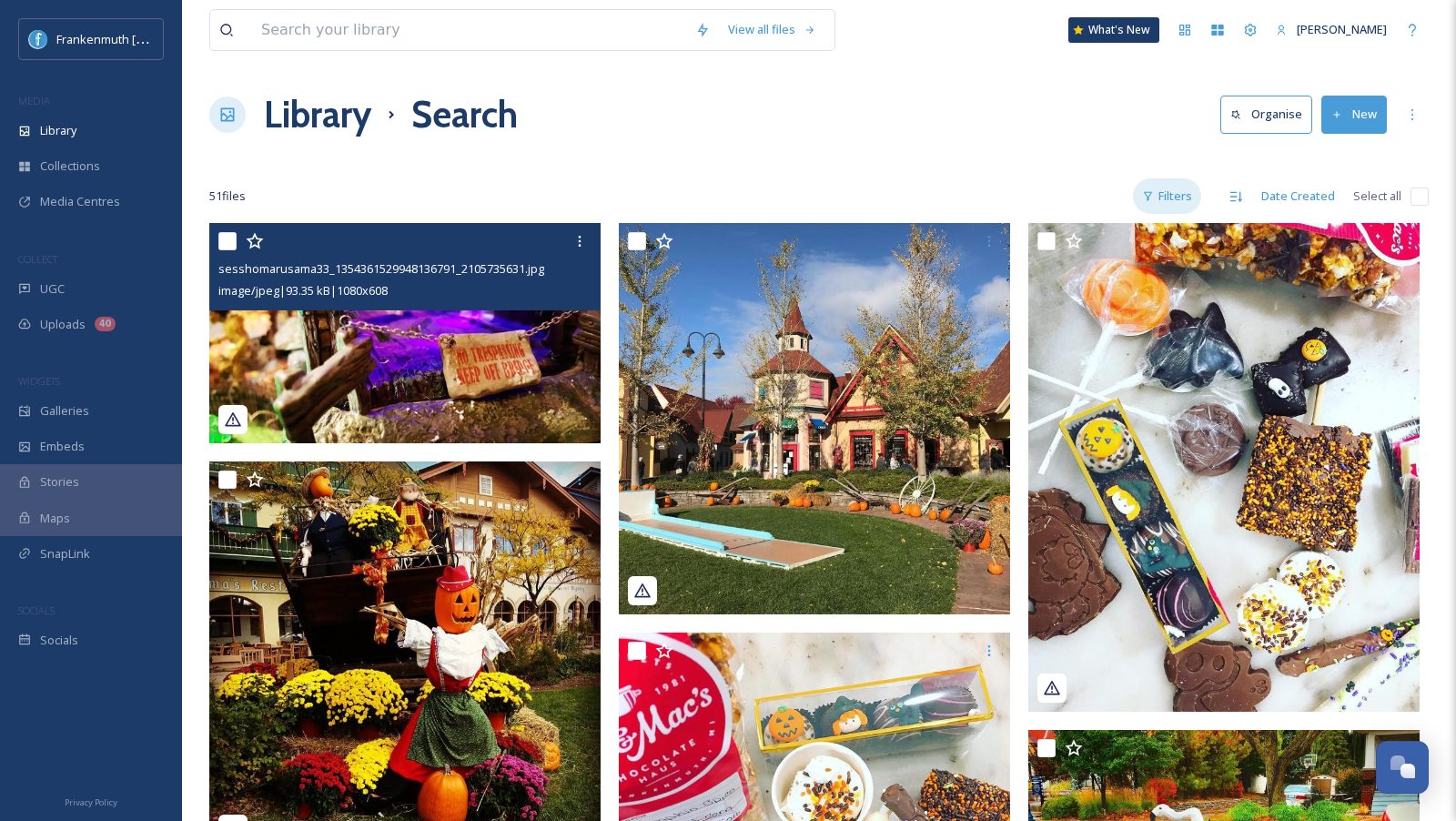
click at [1180, 194] on div "Filters" at bounding box center [1167, 196] width 69 height 35
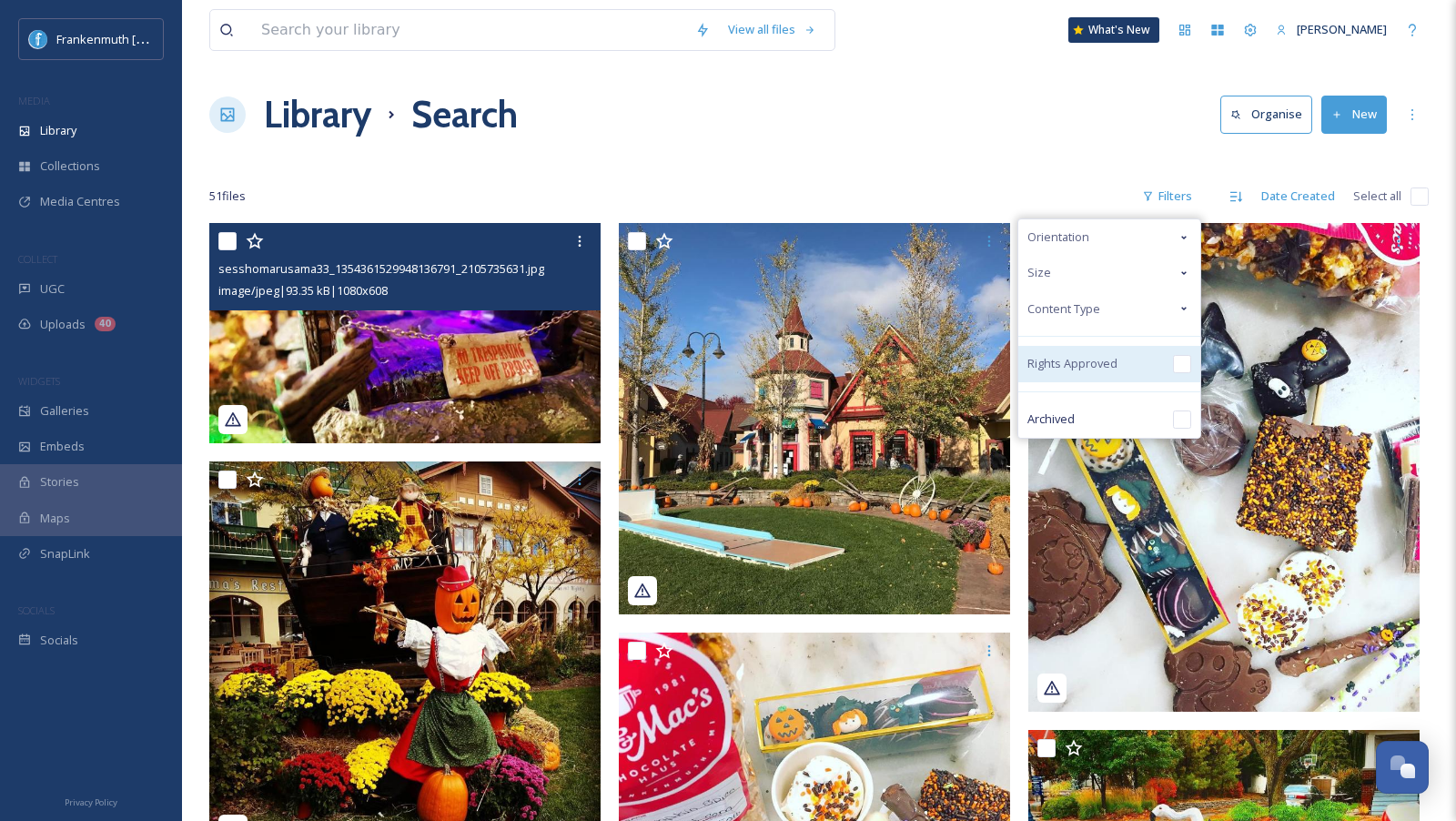
click at [1181, 365] on input "checkbox" at bounding box center [1183, 364] width 19 height 19
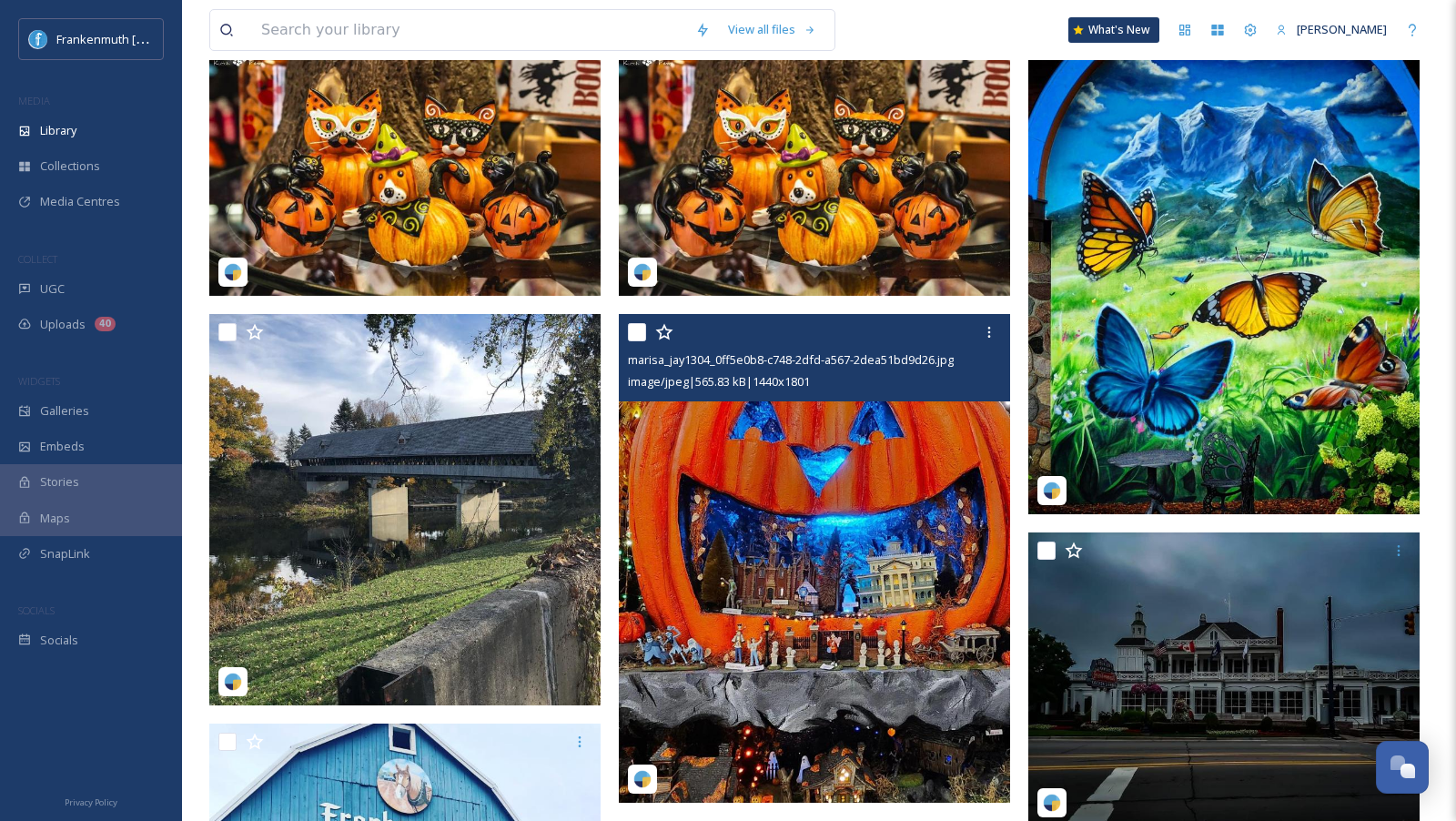
scroll to position [205, 0]
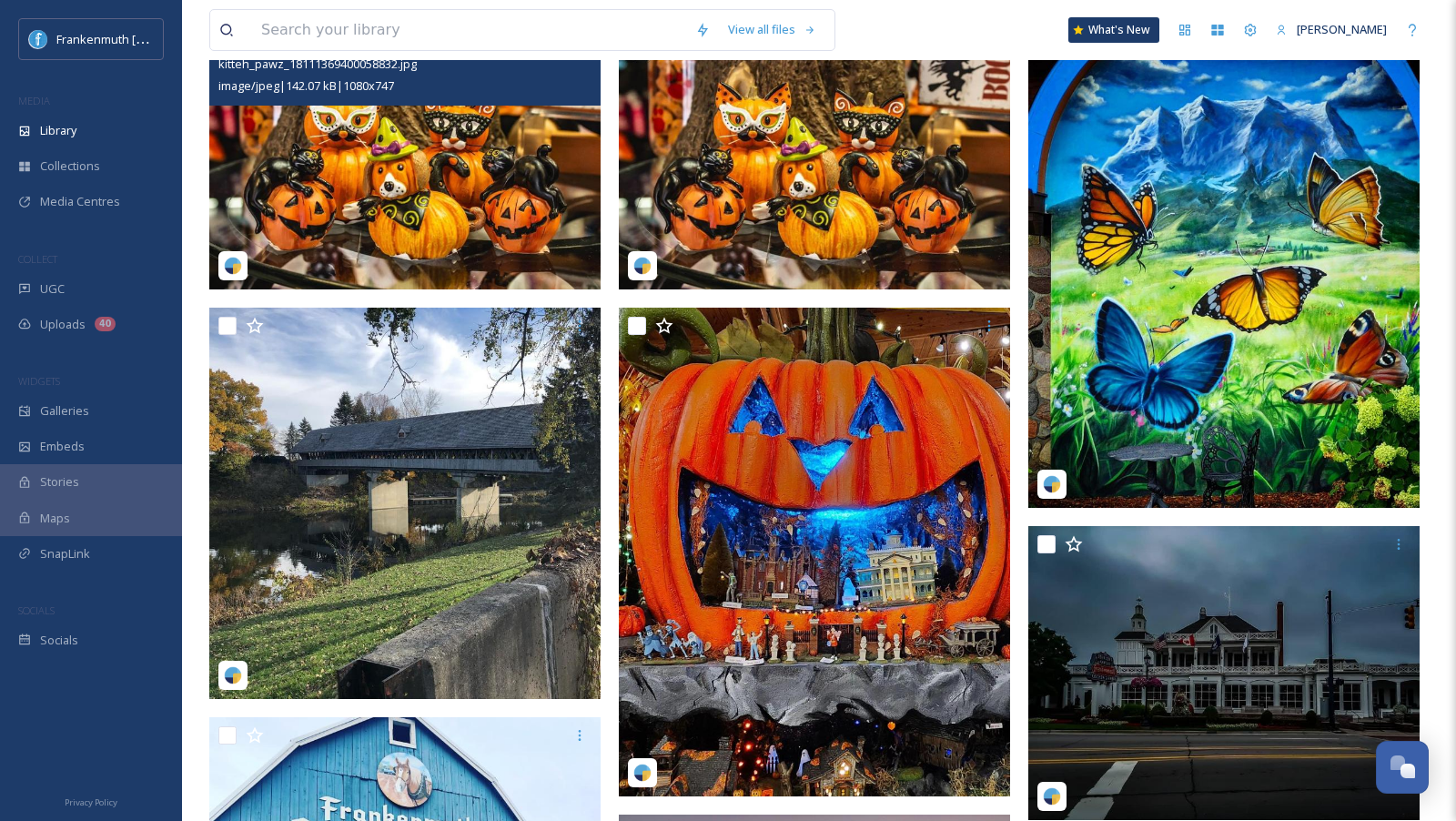
click at [495, 182] on img at bounding box center [405, 154] width 391 height 271
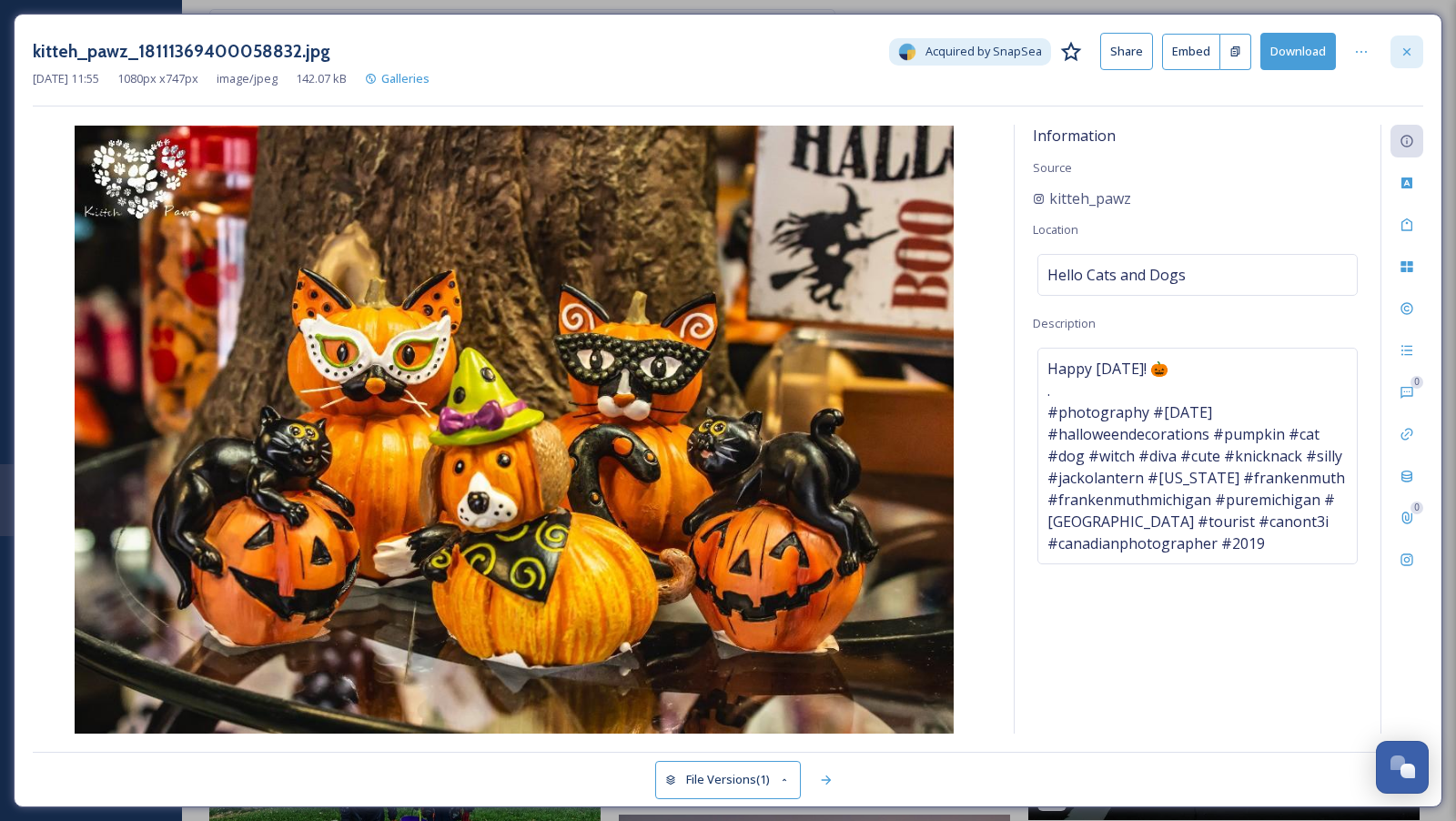
click at [1411, 48] on icon at bounding box center [1407, 52] width 15 height 15
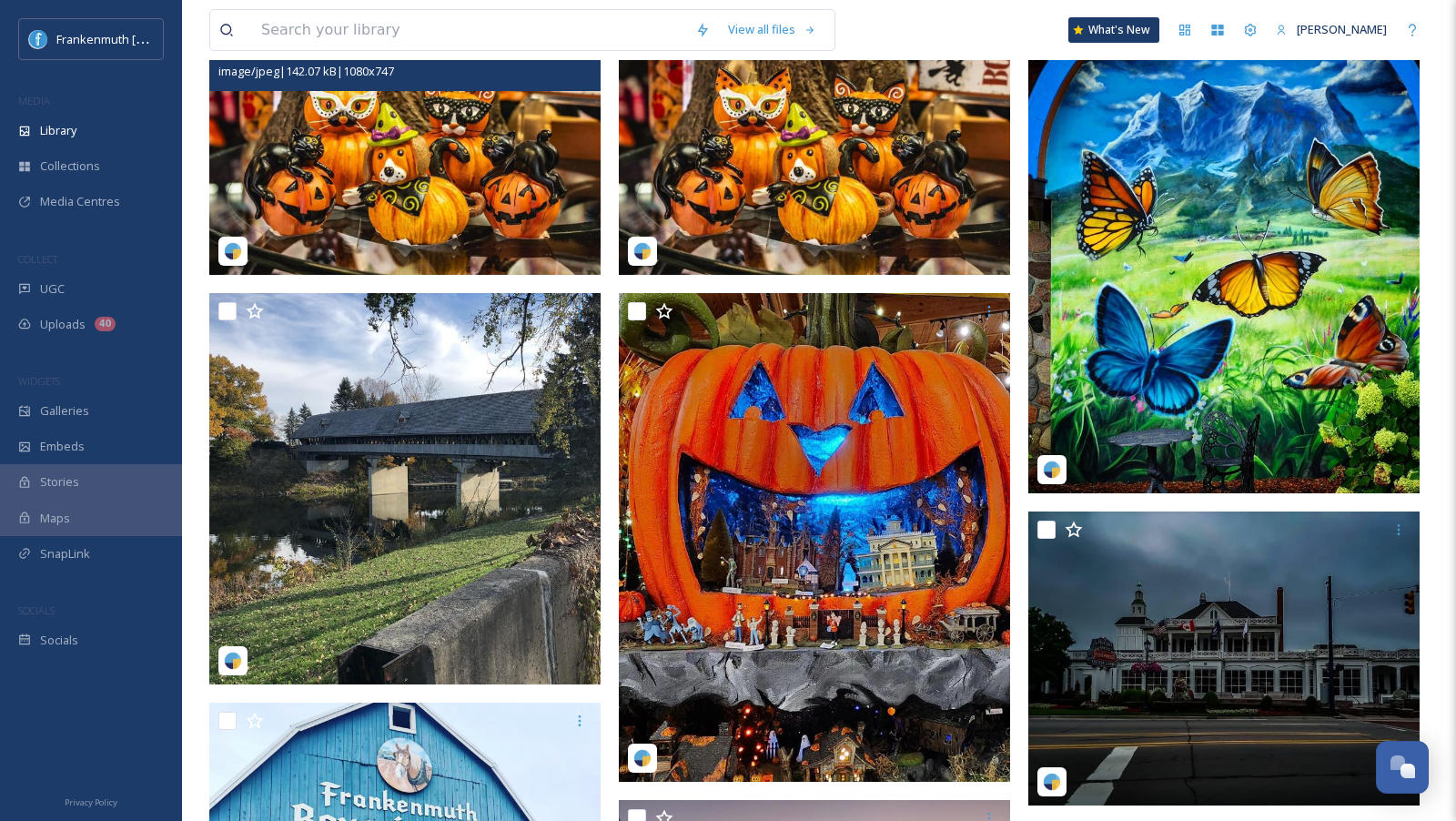
scroll to position [334, 0]
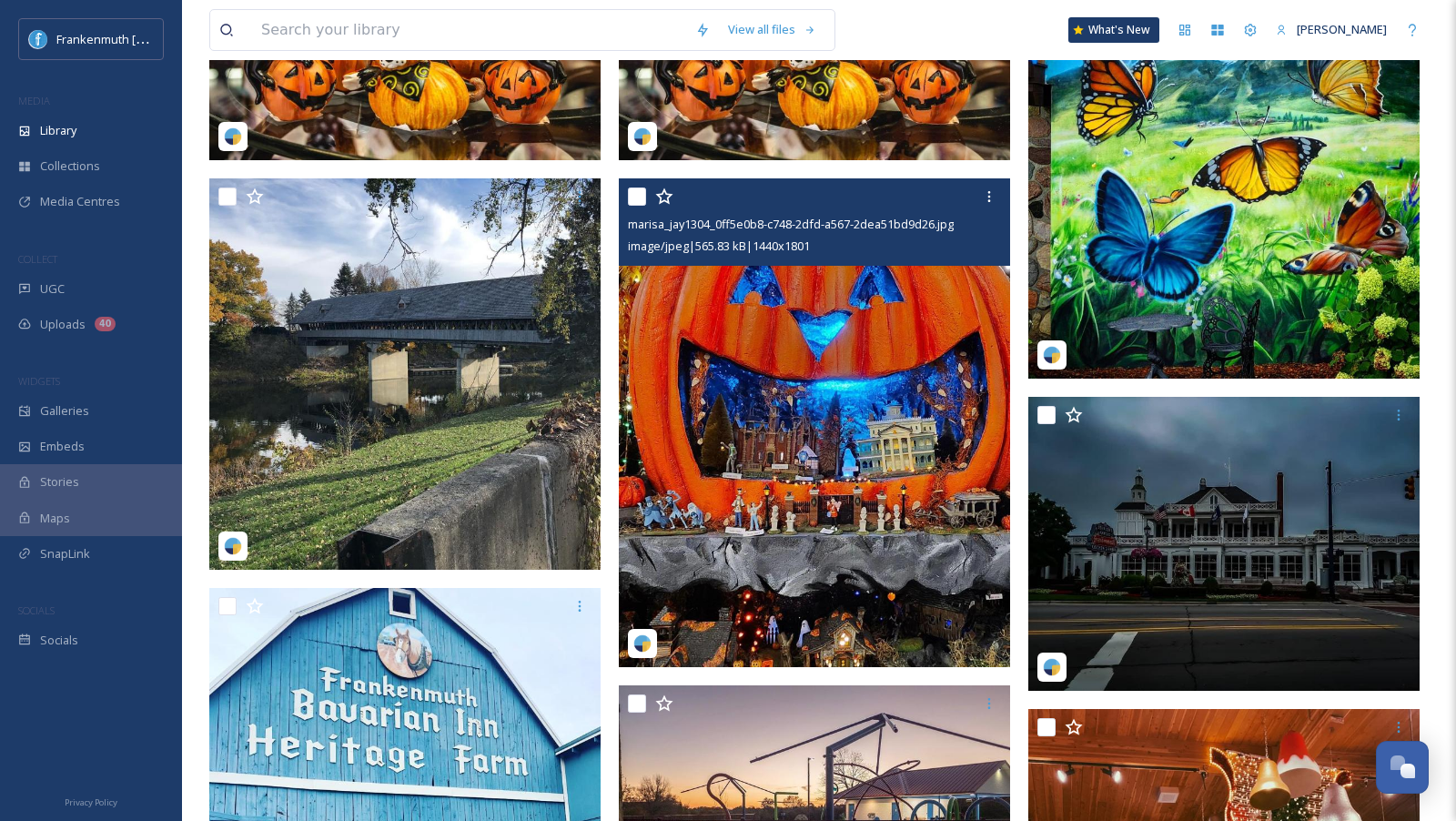
click at [912, 438] on img at bounding box center [815, 423] width 391 height 489
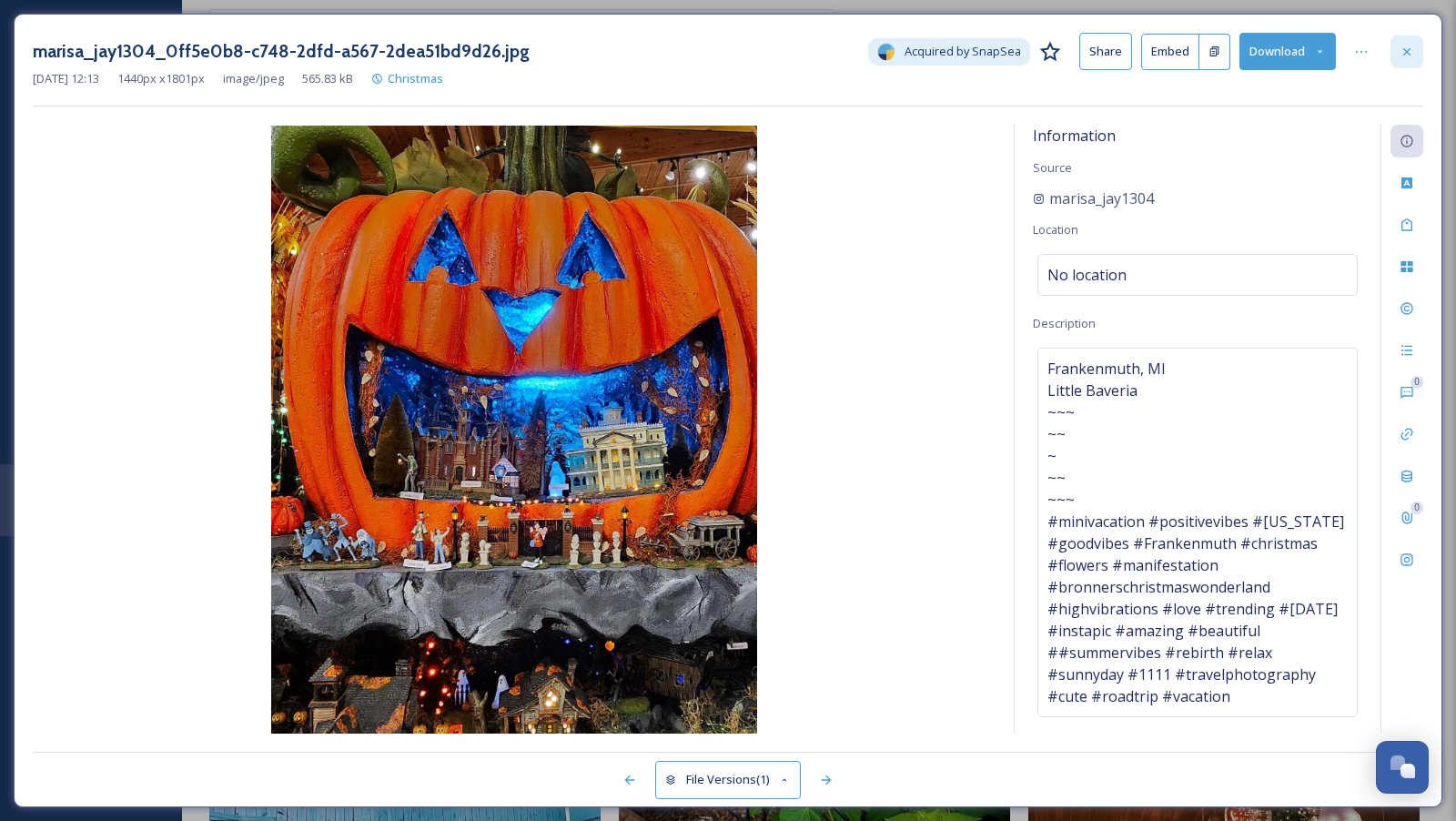
click at [1408, 54] on icon at bounding box center [1407, 52] width 15 height 15
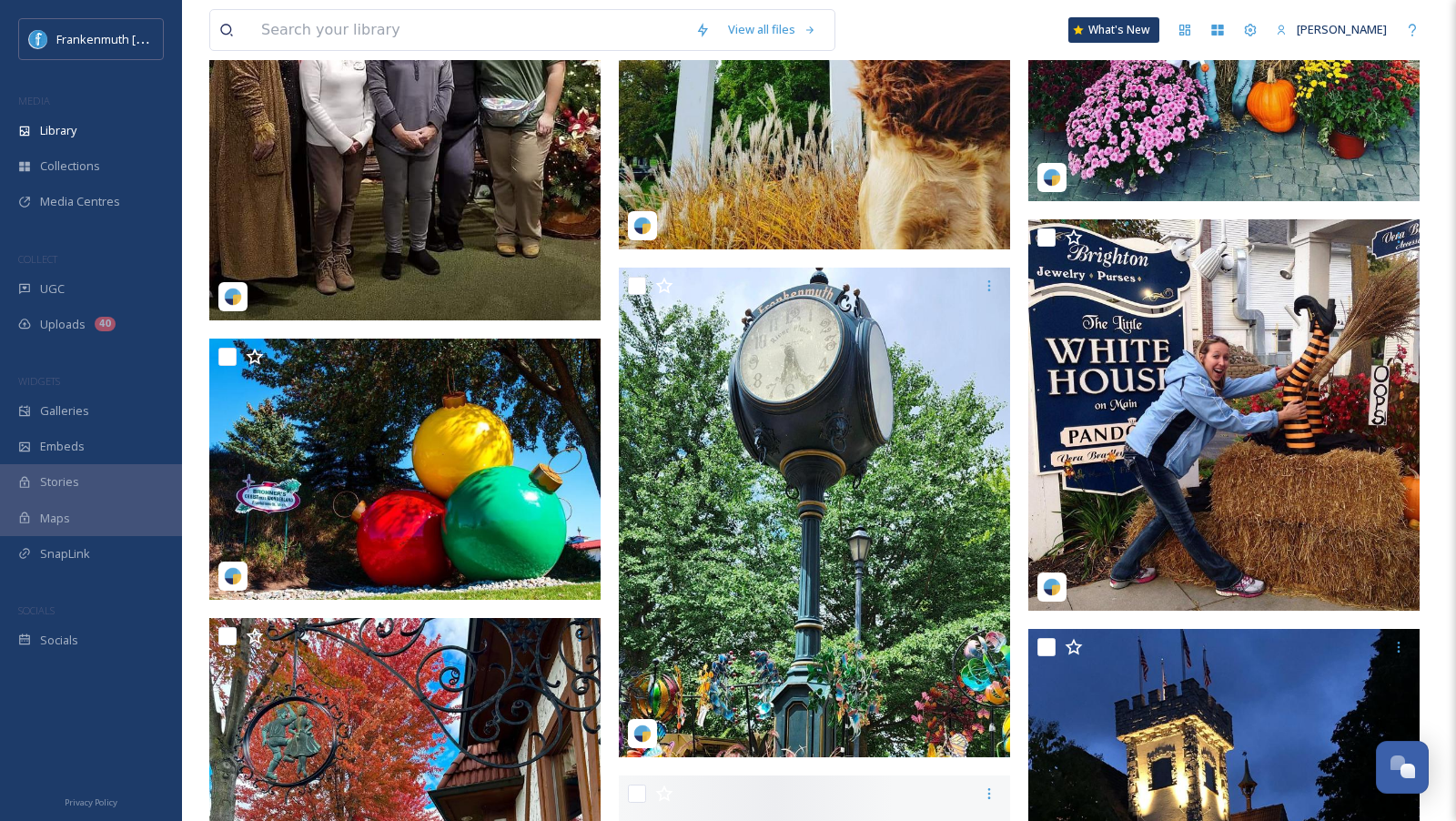
scroll to position [2731, 0]
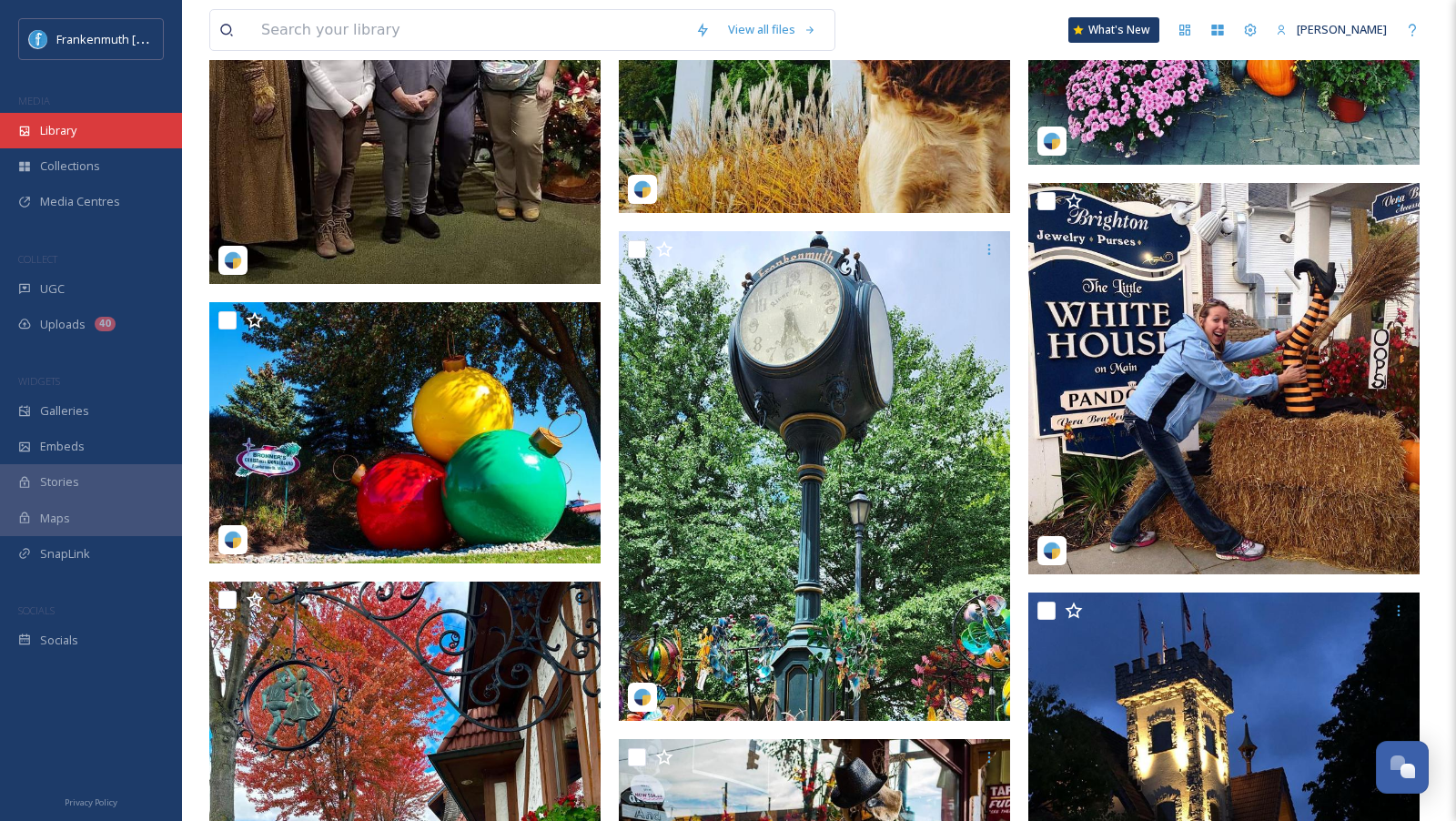
click at [109, 137] on div "Library" at bounding box center [91, 131] width 182 height 35
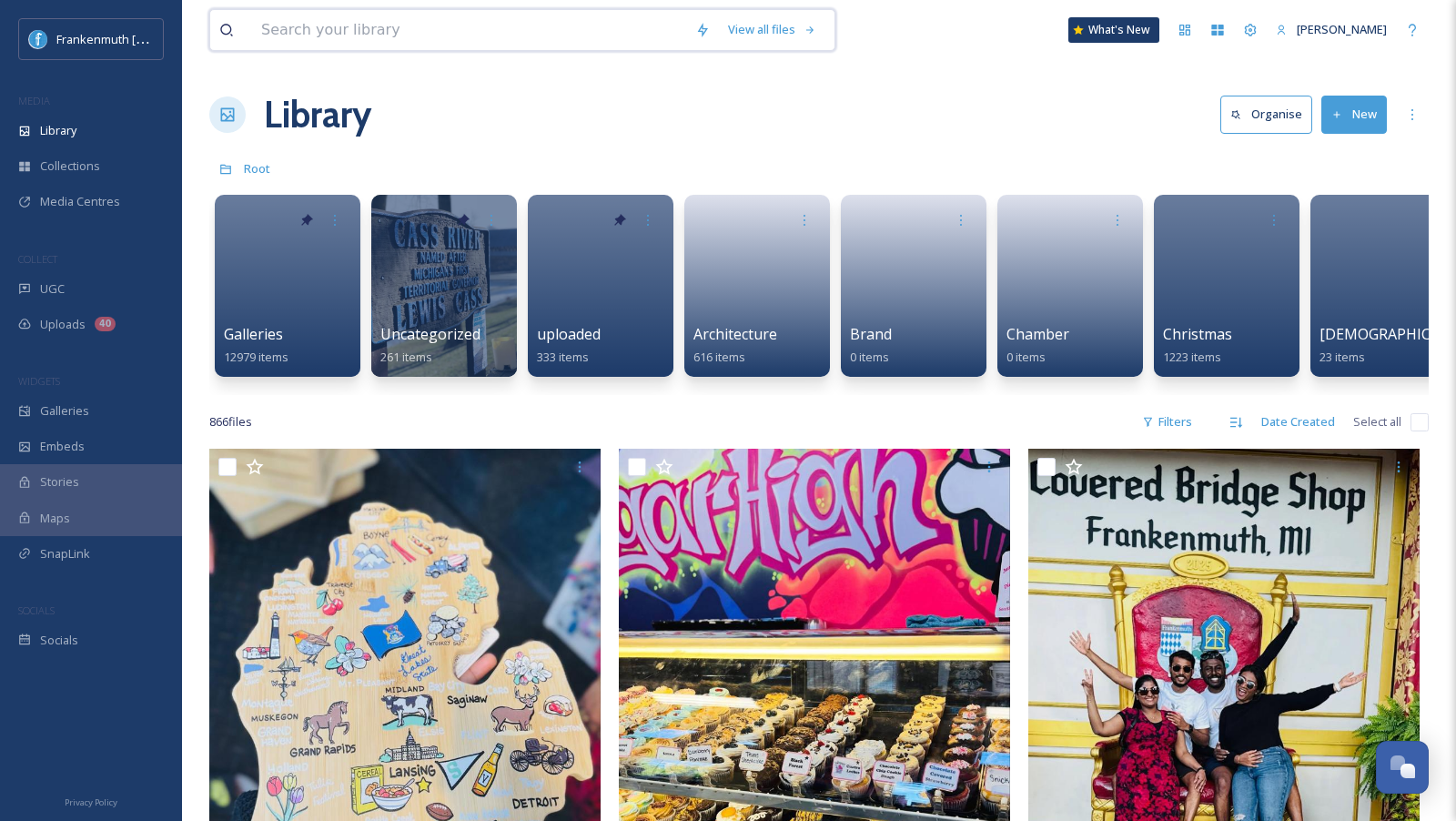
click at [436, 34] on input at bounding box center [469, 30] width 434 height 40
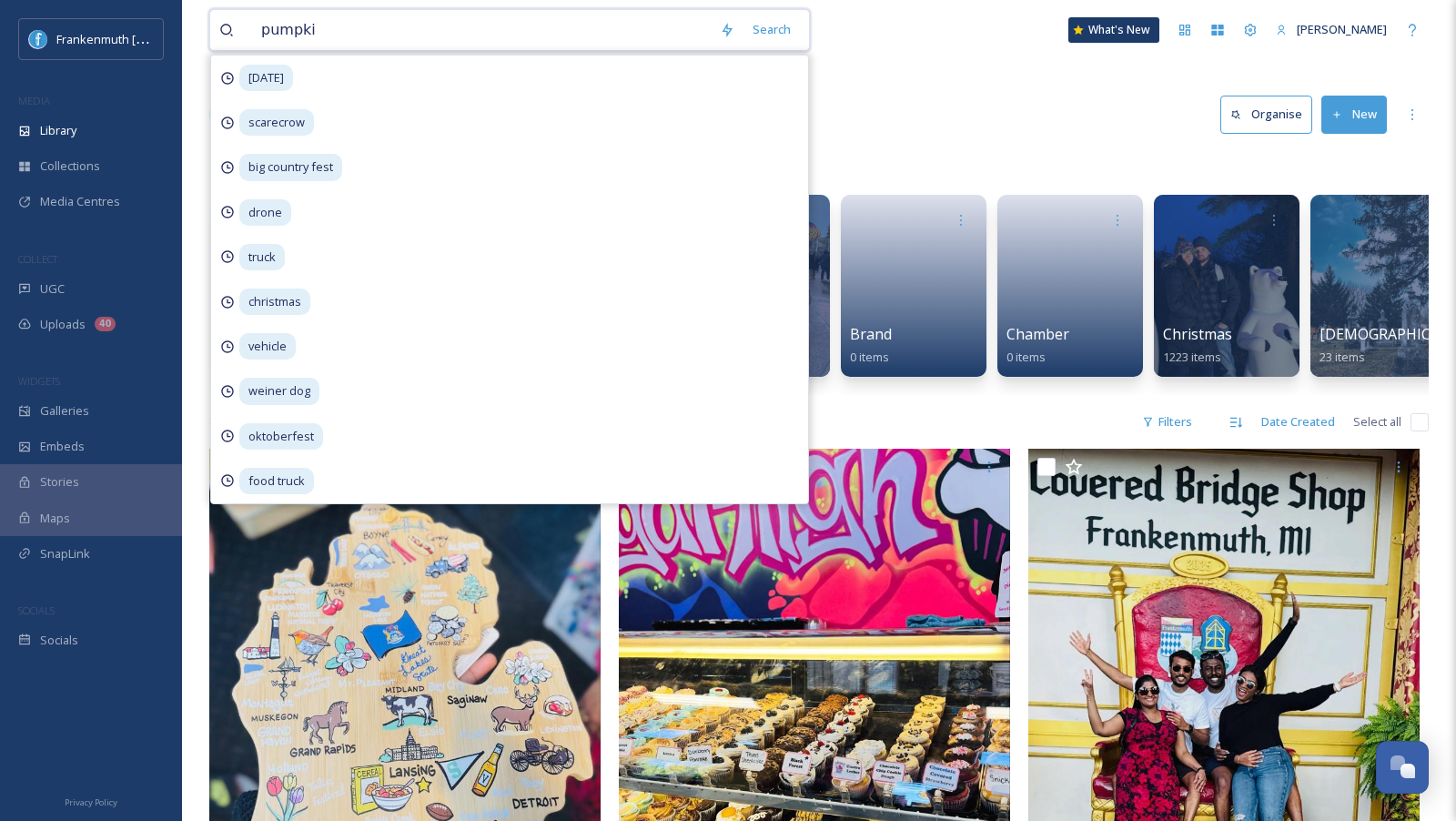
type input "pumpkin"
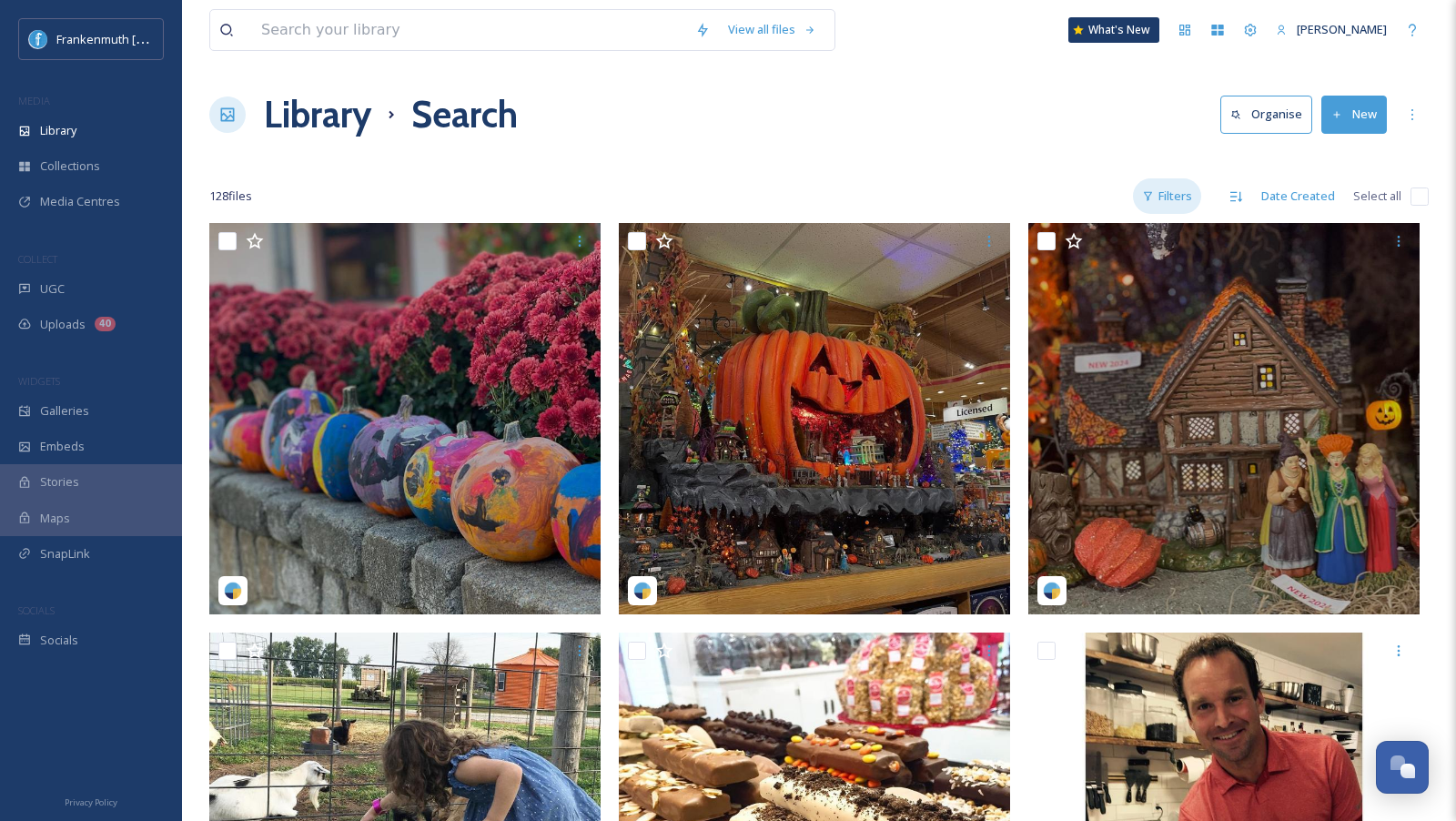
click at [1171, 196] on div "Filters" at bounding box center [1167, 196] width 69 height 35
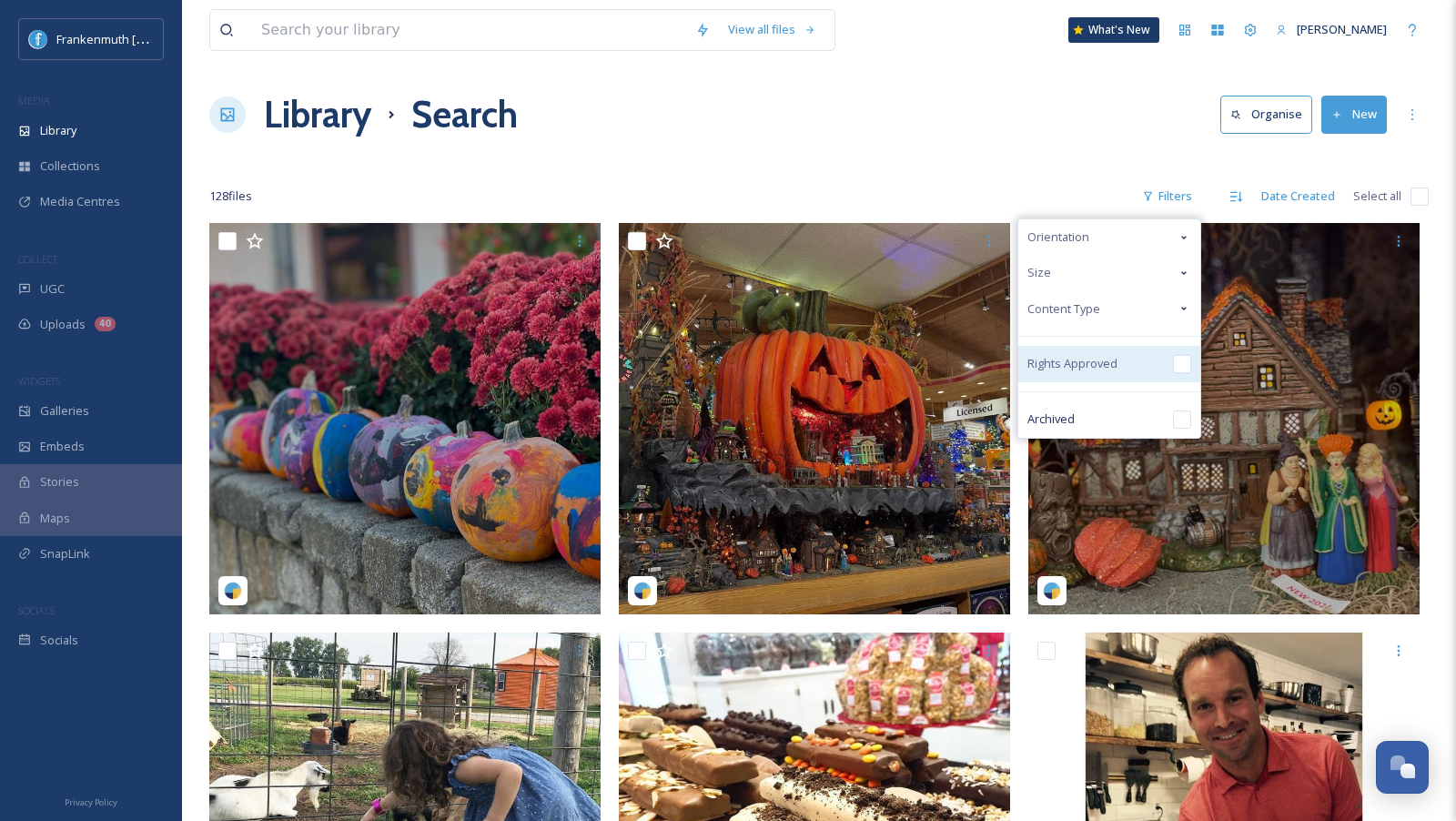
click at [1184, 361] on input "checkbox" at bounding box center [1183, 364] width 19 height 19
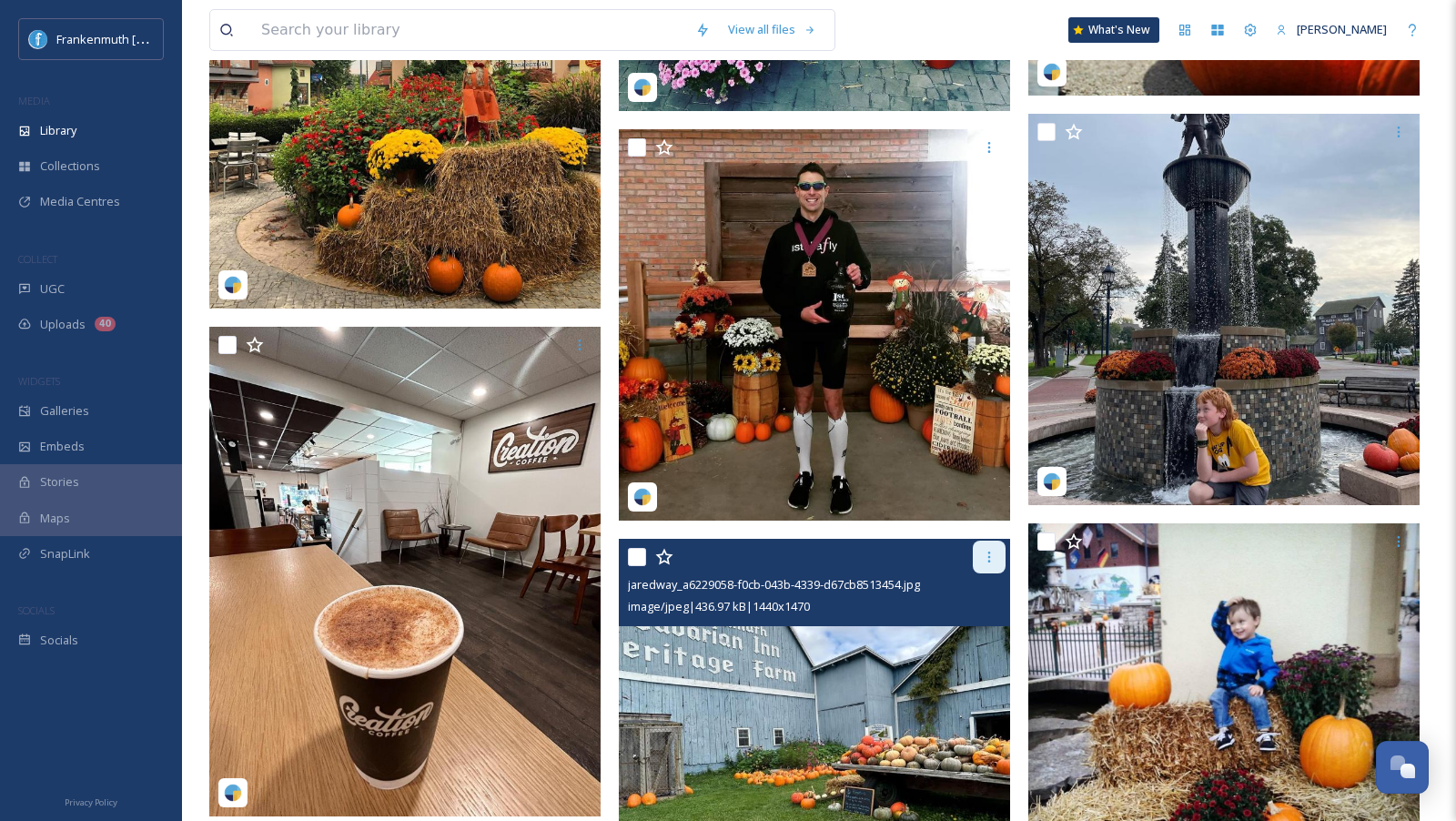
scroll to position [5799, 0]
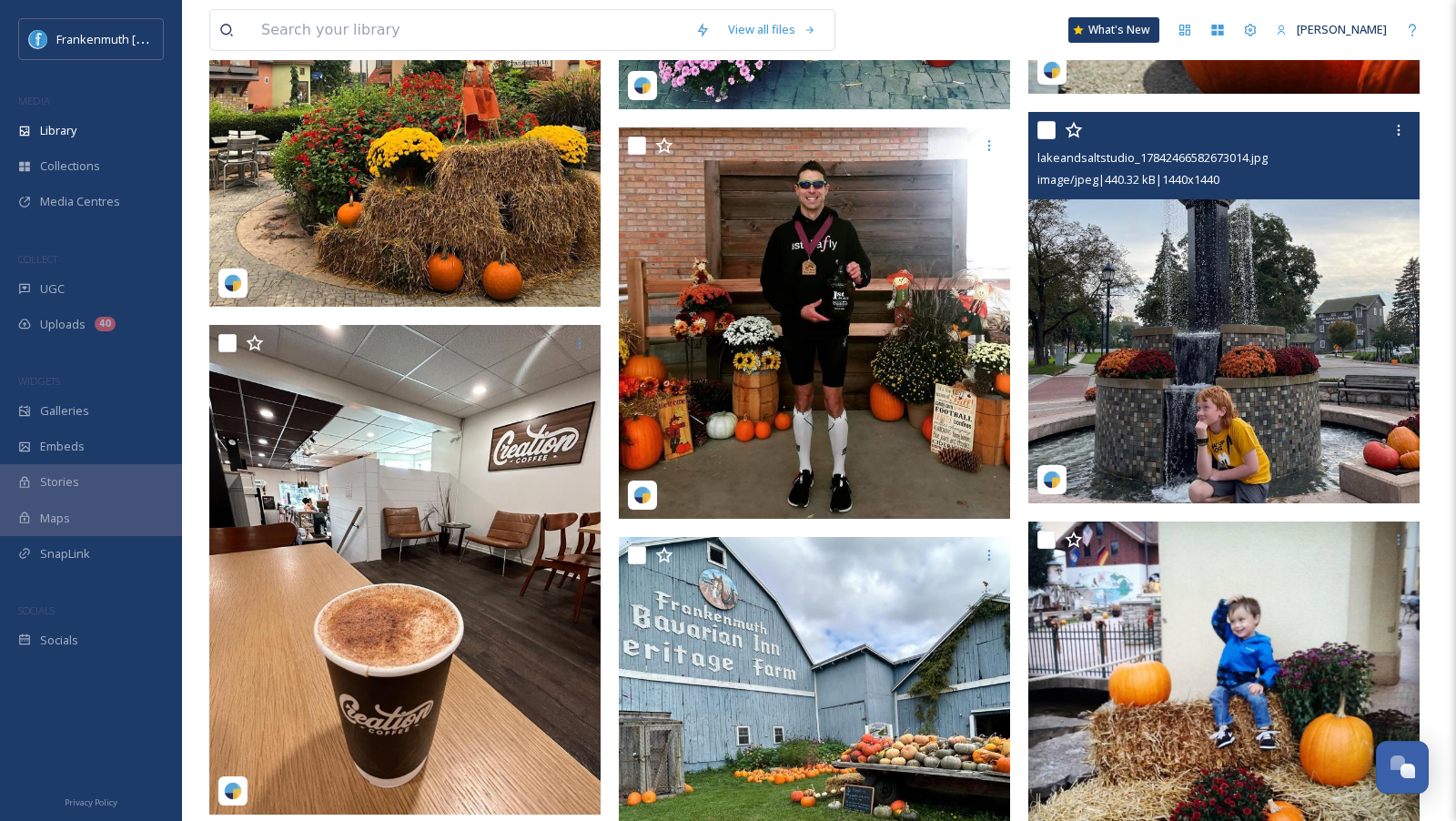
click at [1217, 322] on img at bounding box center [1223, 308] width 391 height 391
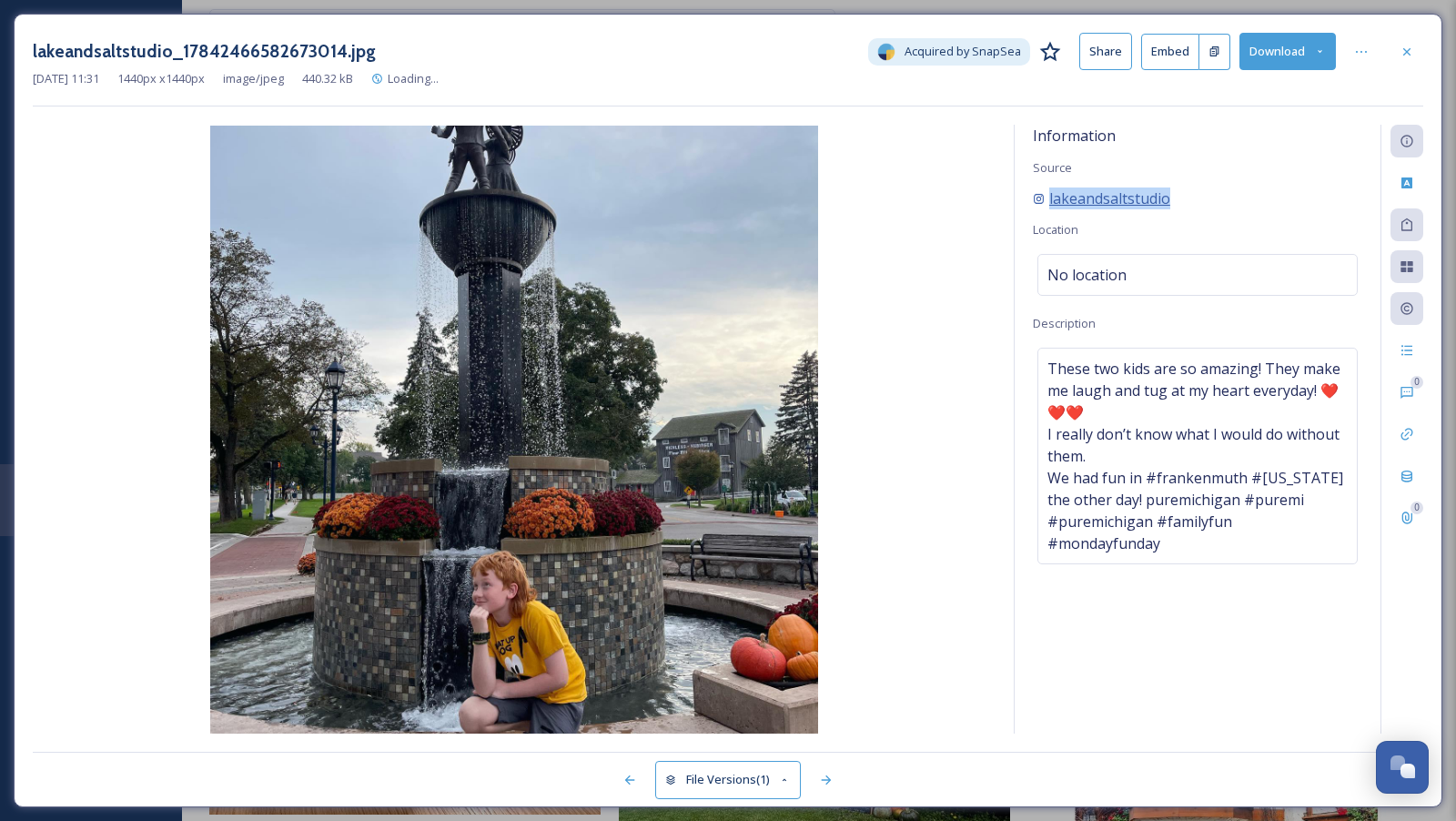
drag, startPoint x: 1198, startPoint y: 197, endPoint x: 1049, endPoint y: 196, distance: 149.0
click at [1049, 196] on div "lakeandsaltstudio" at bounding box center [1196, 198] width 329 height 22
copy span "lakeandsaltstudio"
click at [1409, 56] on icon at bounding box center [1407, 52] width 15 height 15
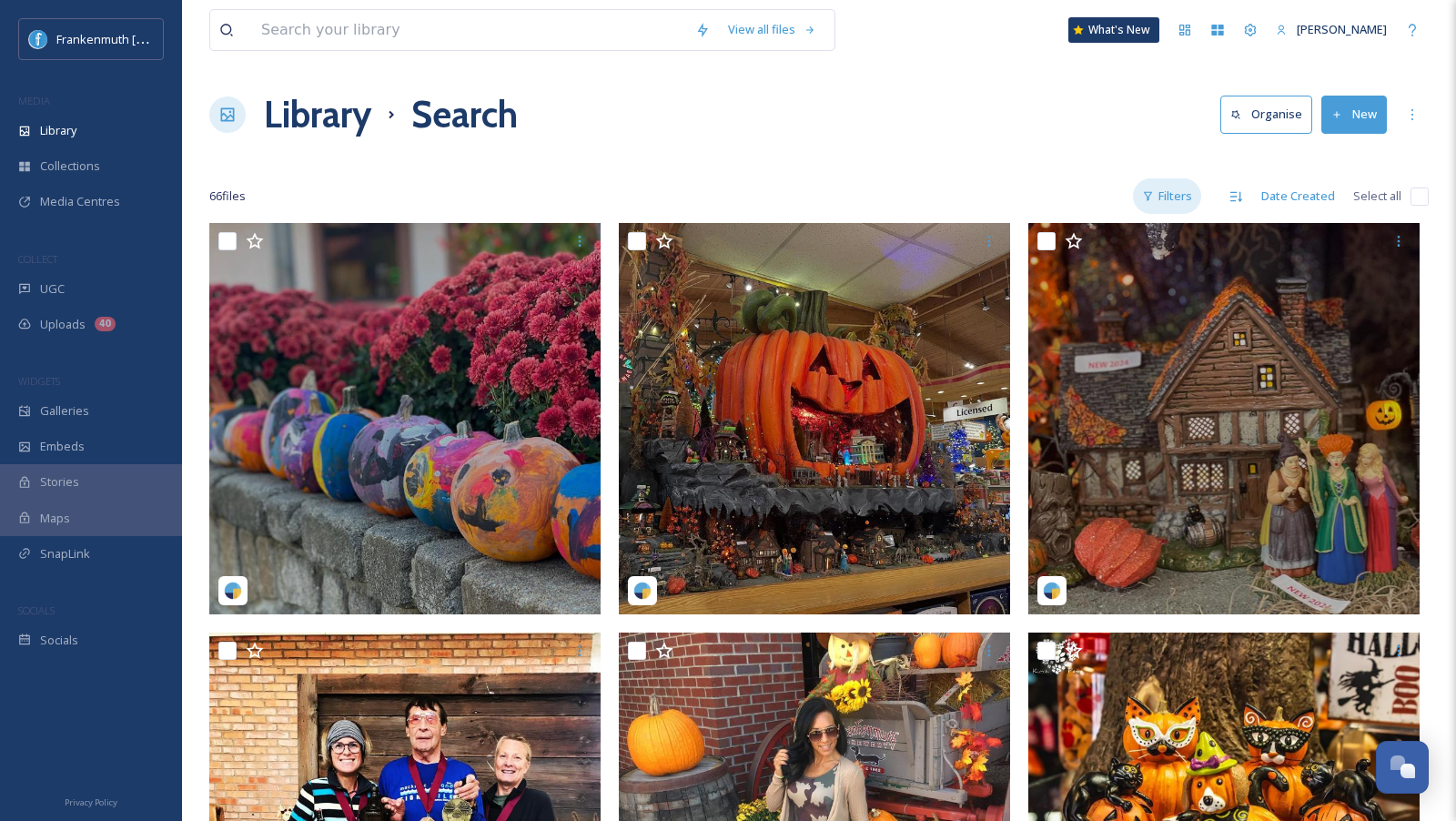
click at [1176, 193] on div "Filters" at bounding box center [1167, 196] width 69 height 35
click at [954, 153] on div at bounding box center [819, 160] width 1220 height 19
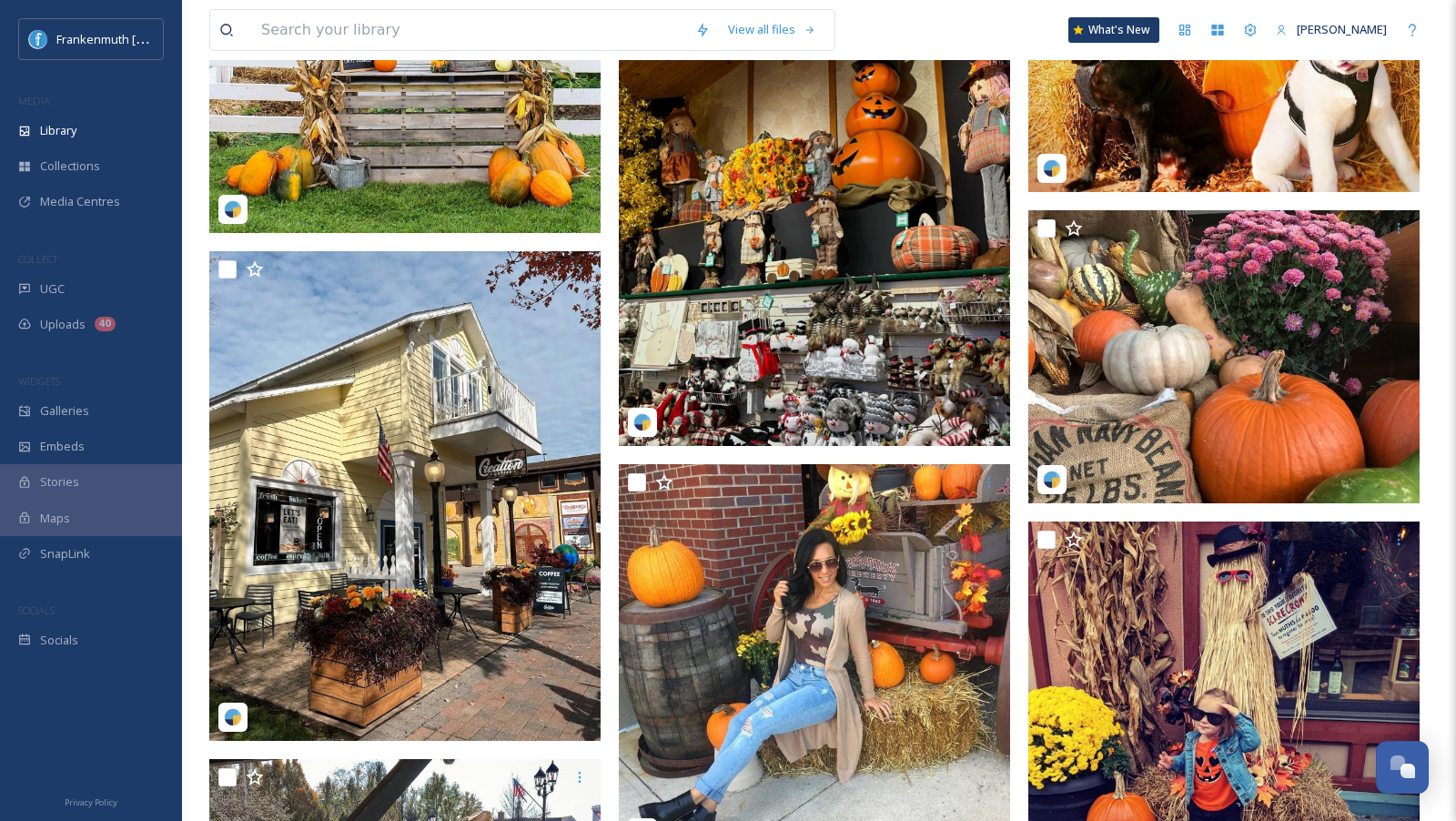
scroll to position [3368, 0]
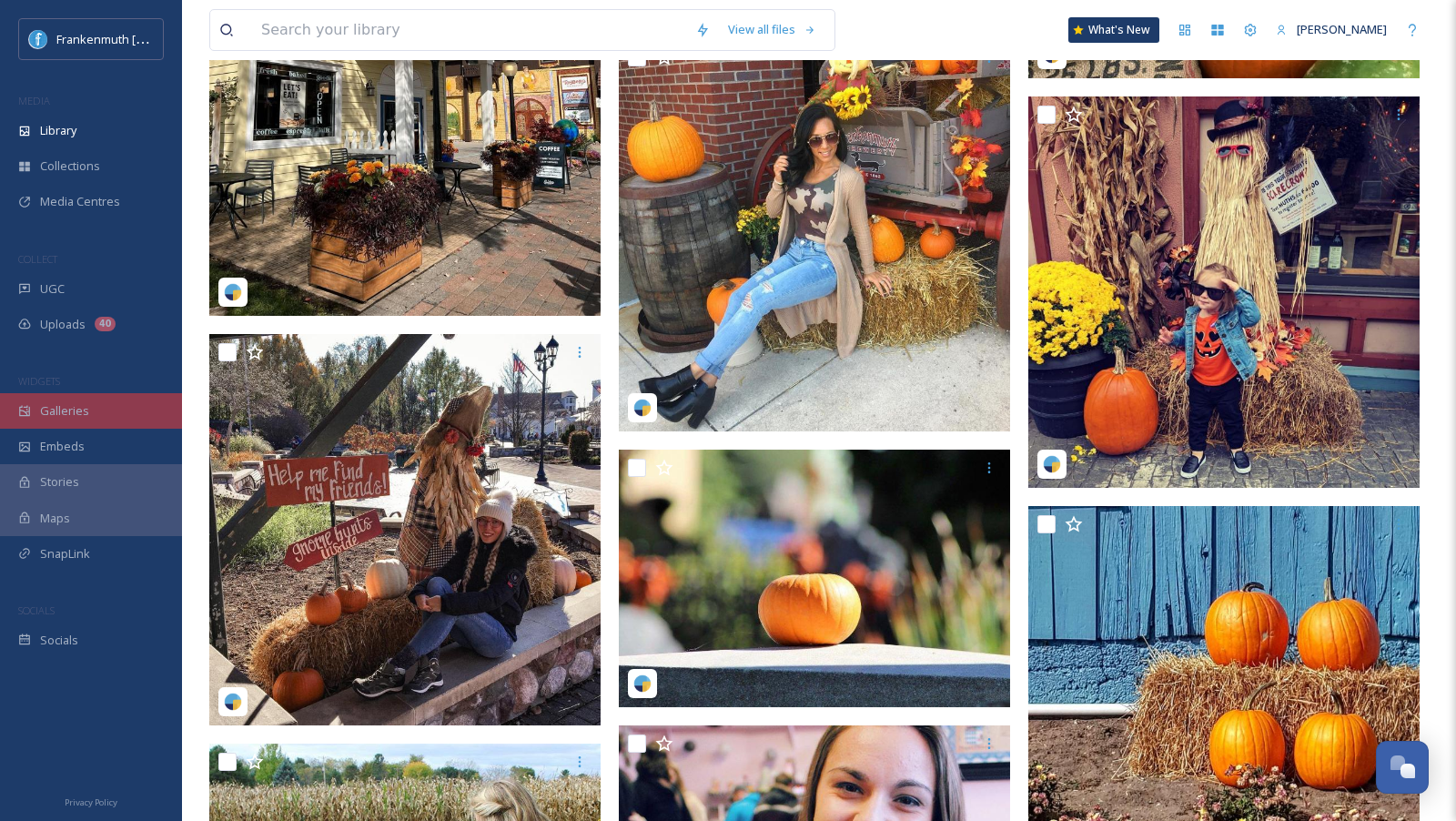
click at [114, 415] on div "Galleries" at bounding box center [91, 410] width 182 height 35
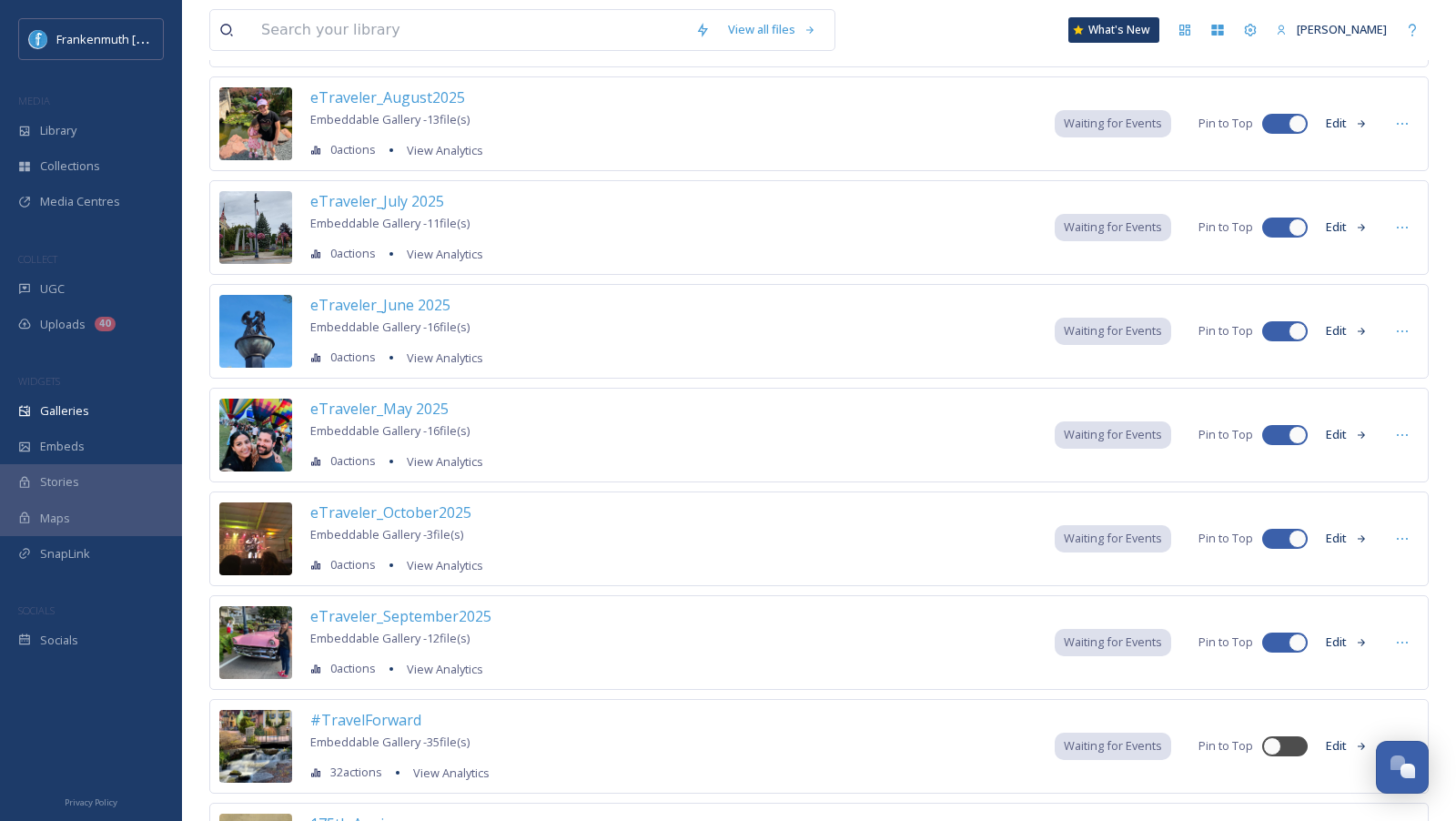
scroll to position [528, 0]
click at [397, 501] on span "eTraveler_October2025" at bounding box center [391, 512] width 161 height 20
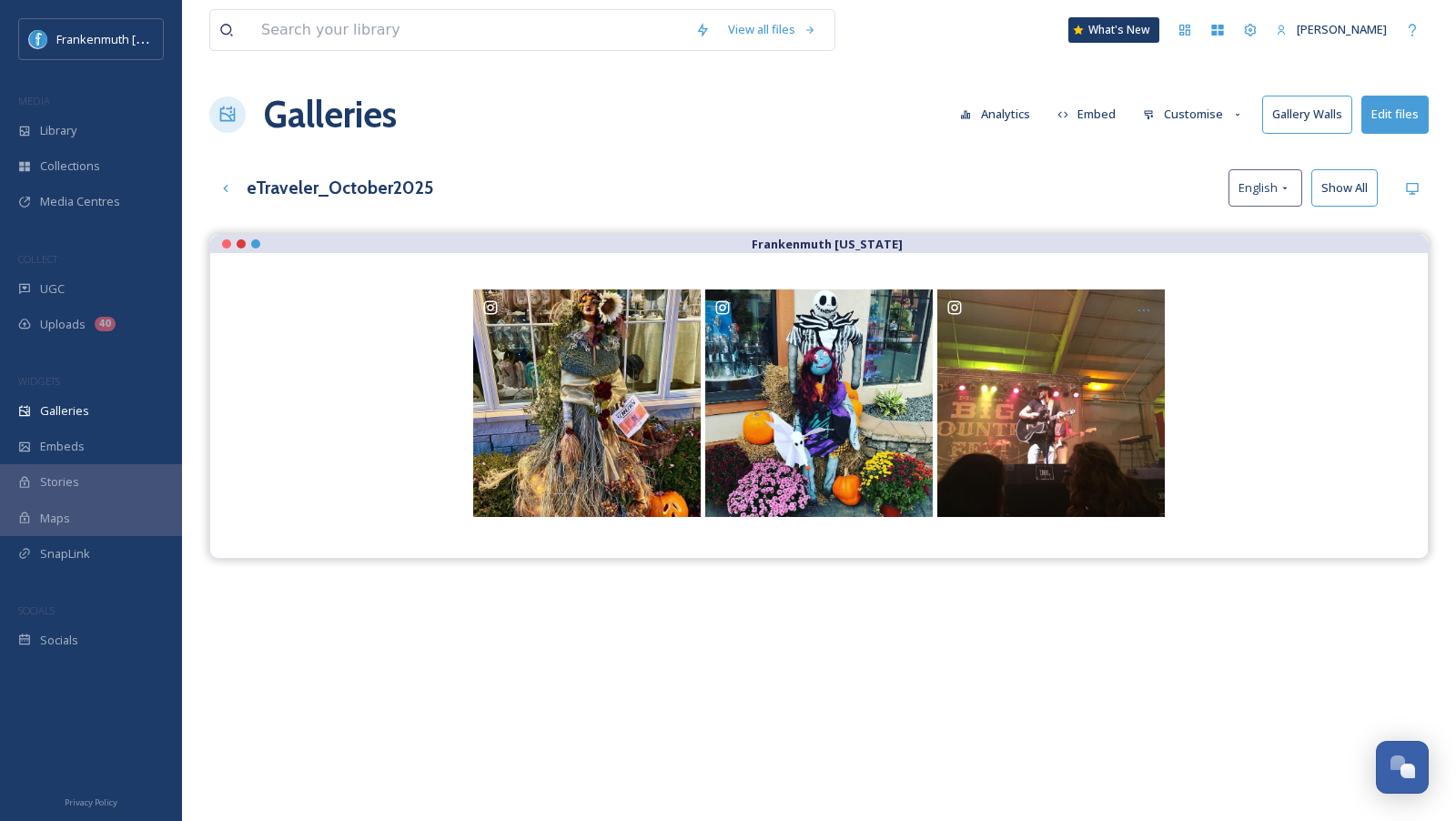
click at [1399, 118] on button "Edit files" at bounding box center [1395, 114] width 68 height 37
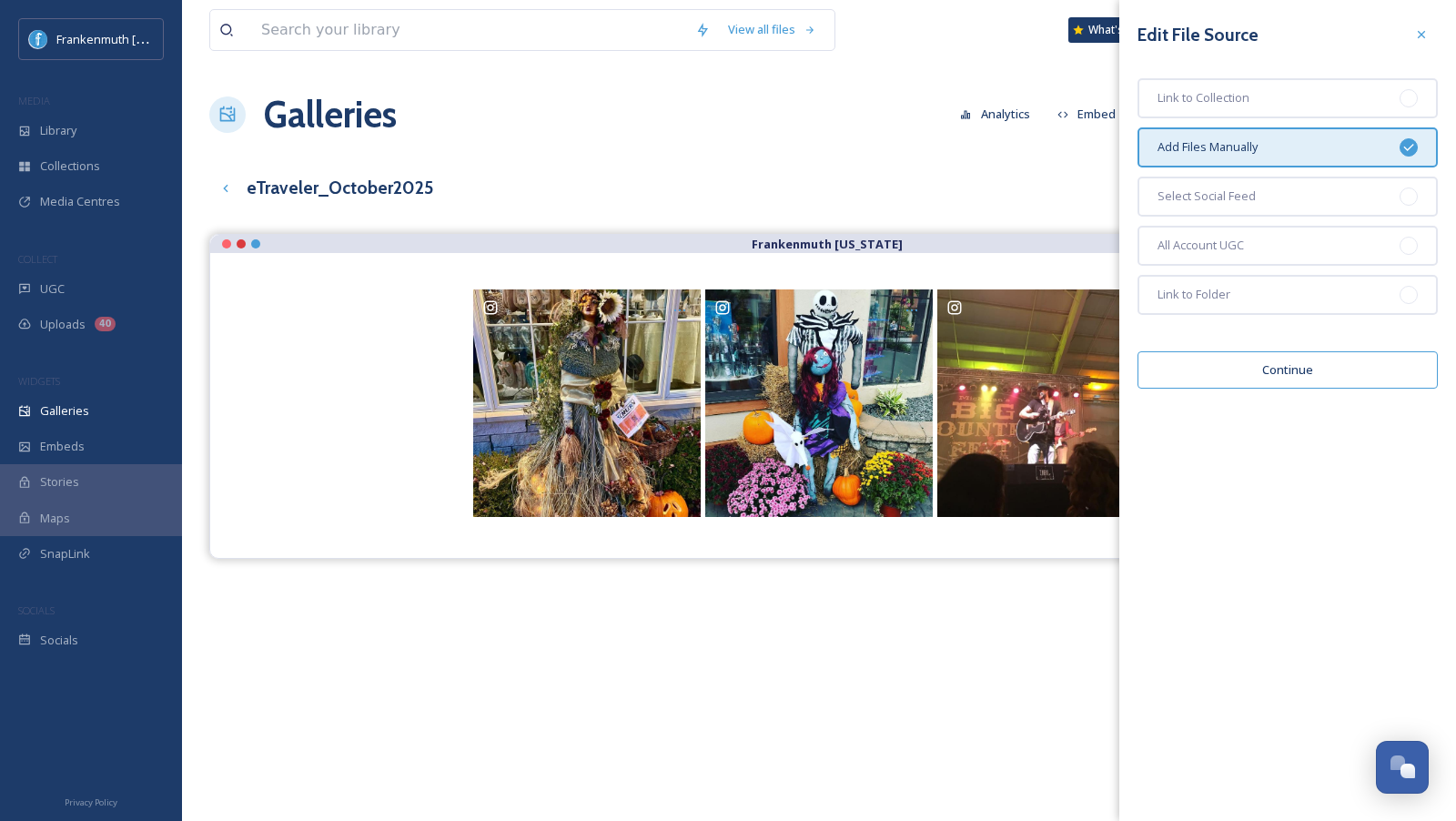
click at [1331, 352] on button "Continue" at bounding box center [1287, 370] width 300 height 37
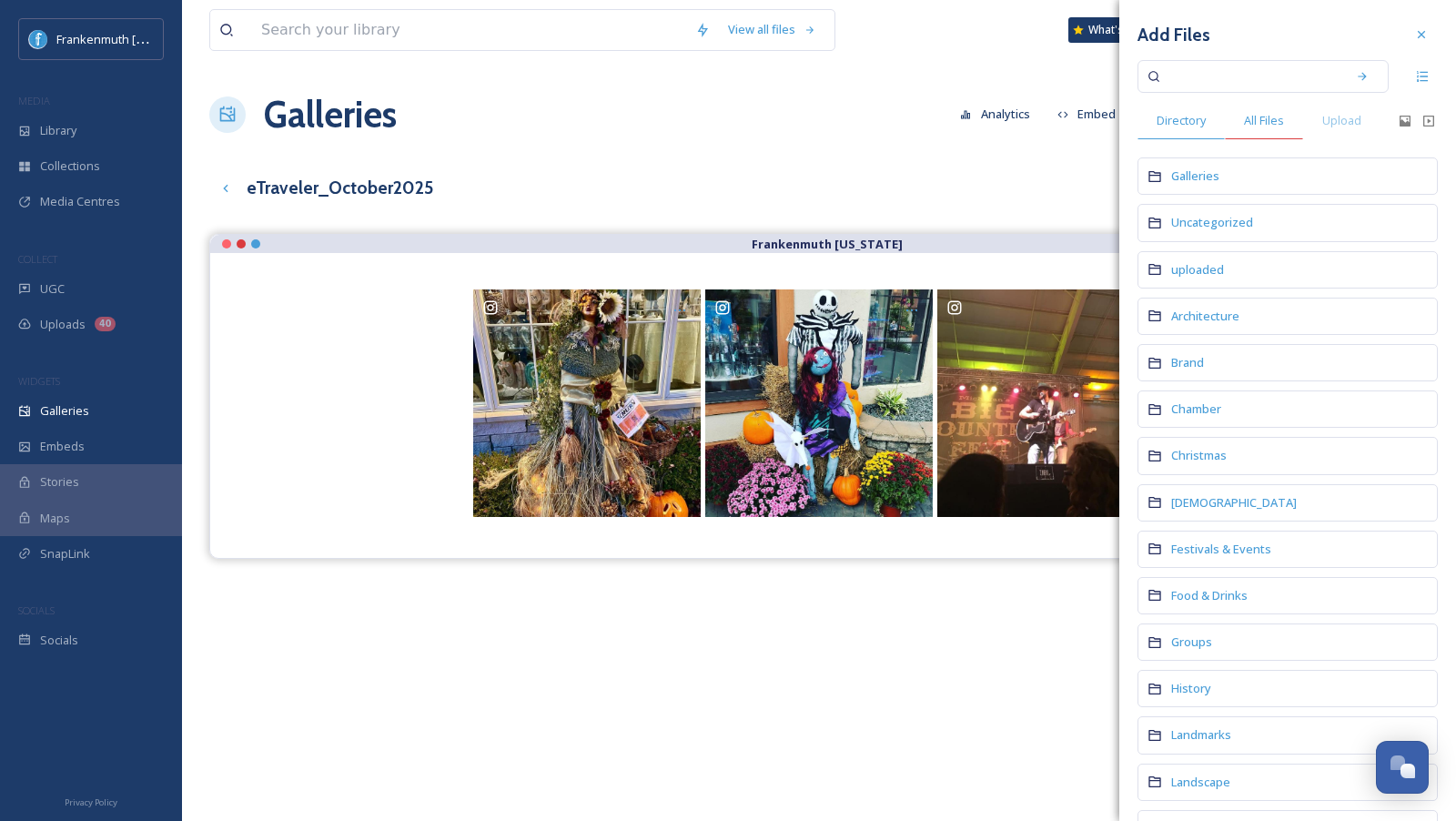
click at [1252, 120] on span "All Files" at bounding box center [1263, 120] width 40 height 18
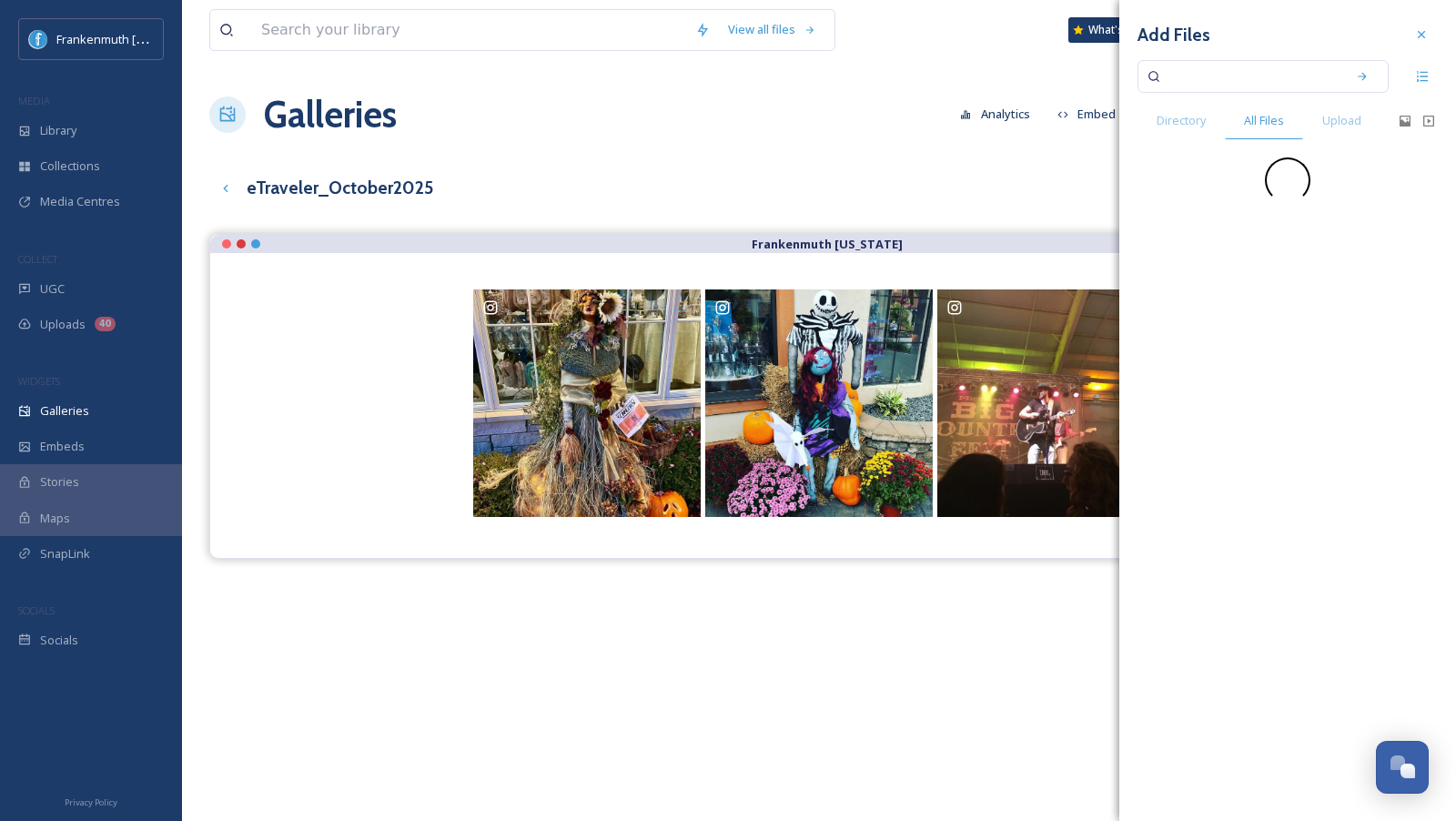
click at [1219, 86] on input at bounding box center [1251, 76] width 172 height 40
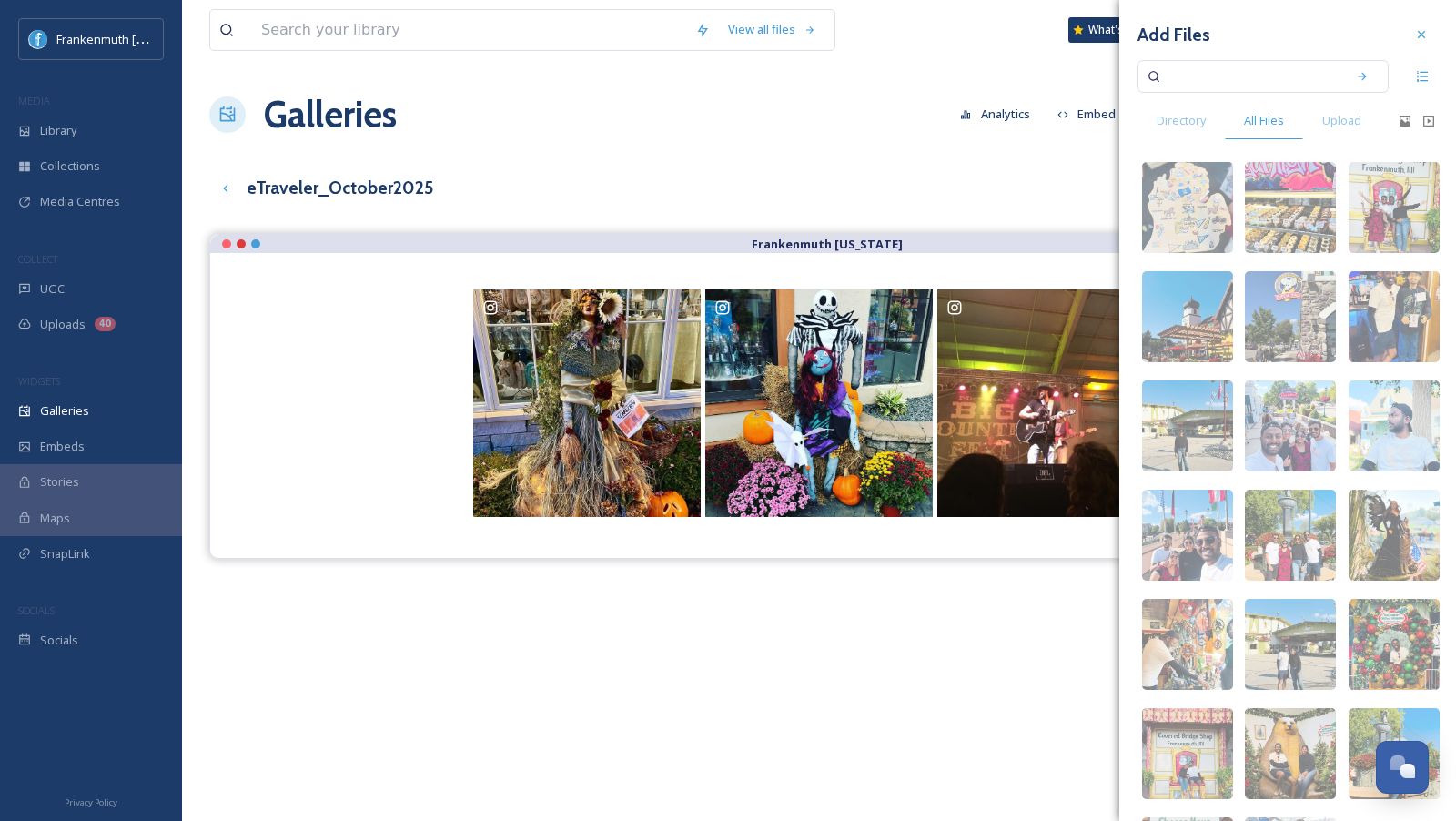
paste input "lakeandsaltstudio"
type input "lakeandsaltstudio"
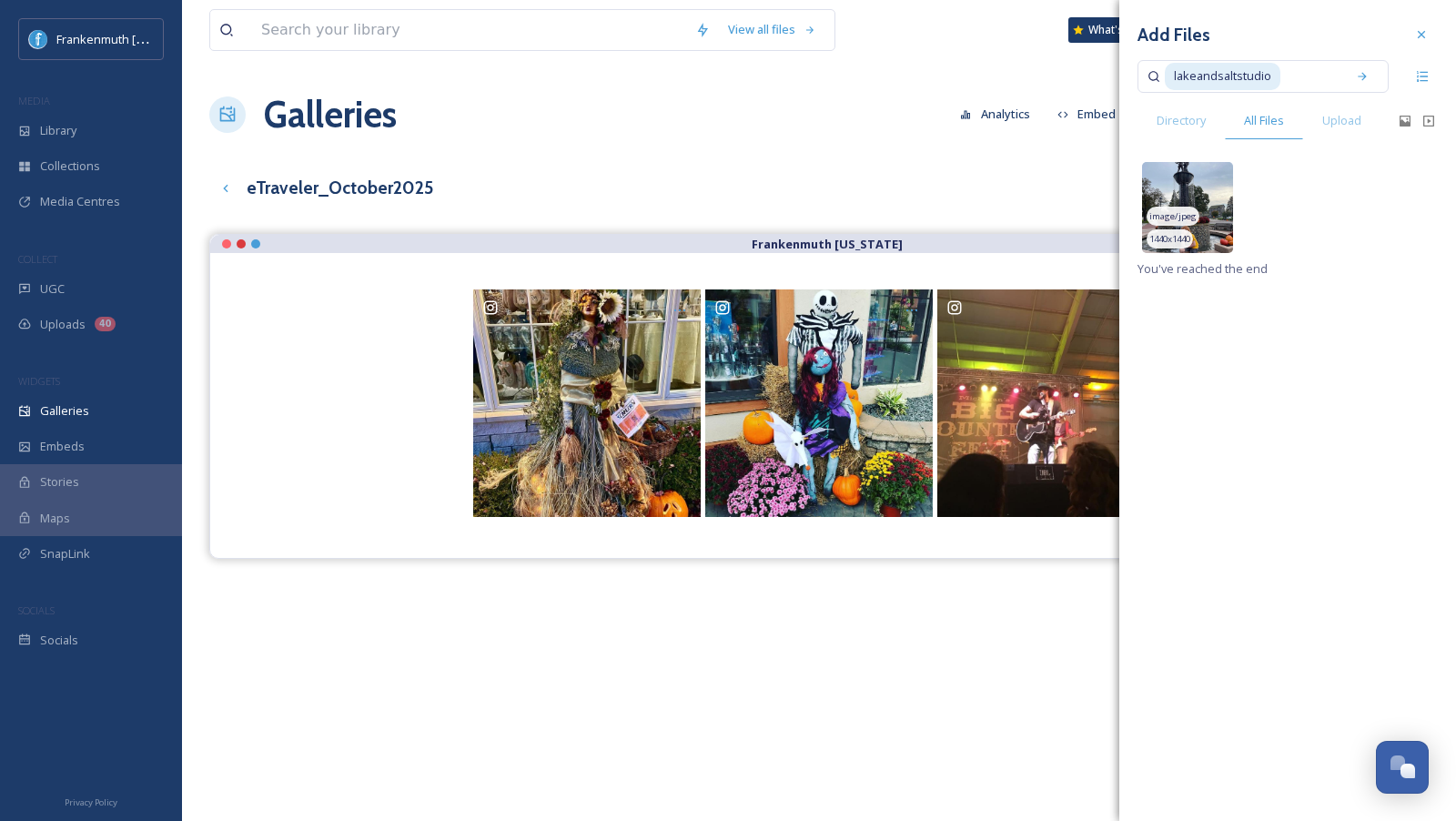
click at [1180, 233] on span "1440 x 1440" at bounding box center [1170, 239] width 41 height 13
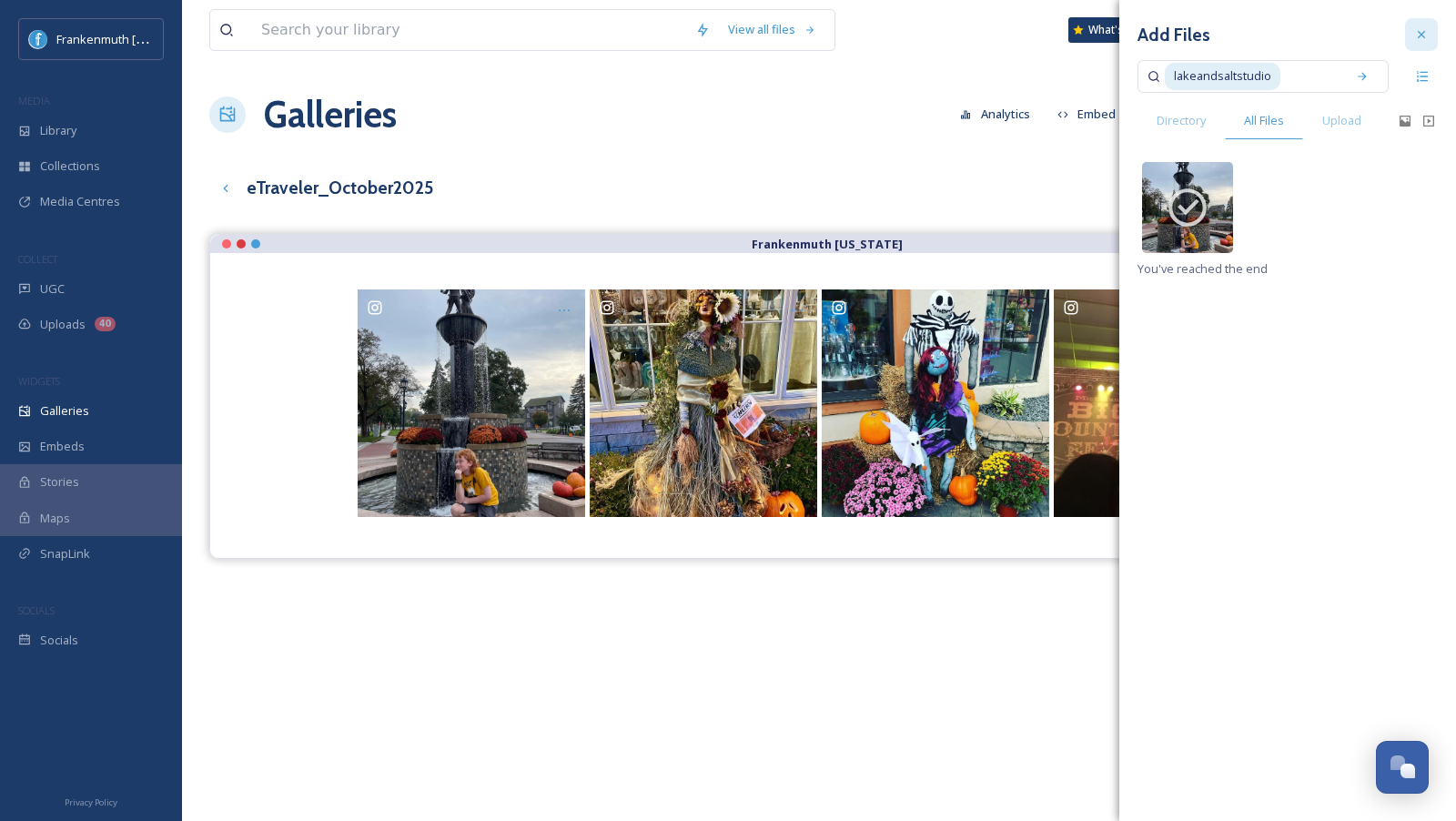
click at [1416, 45] on div at bounding box center [1421, 34] width 32 height 32
